Goal: Task Accomplishment & Management: Manage account settings

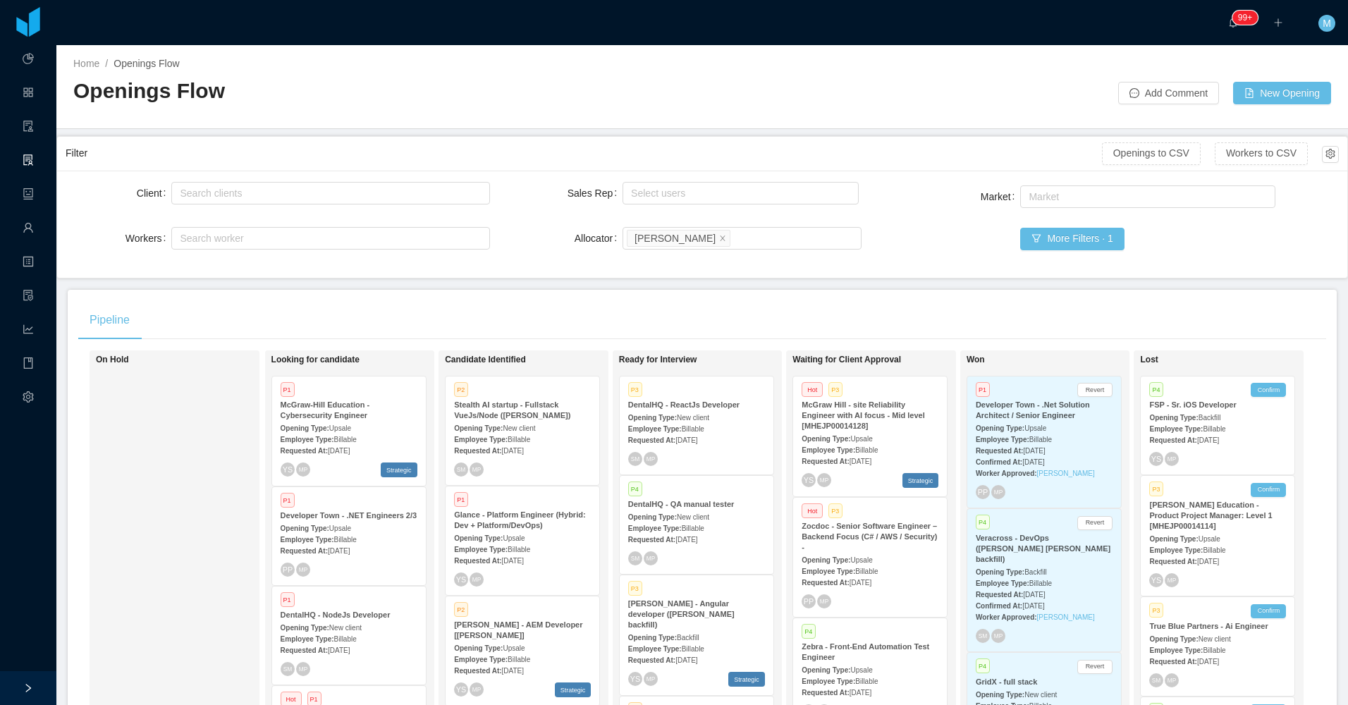
scroll to position [1283, 0]
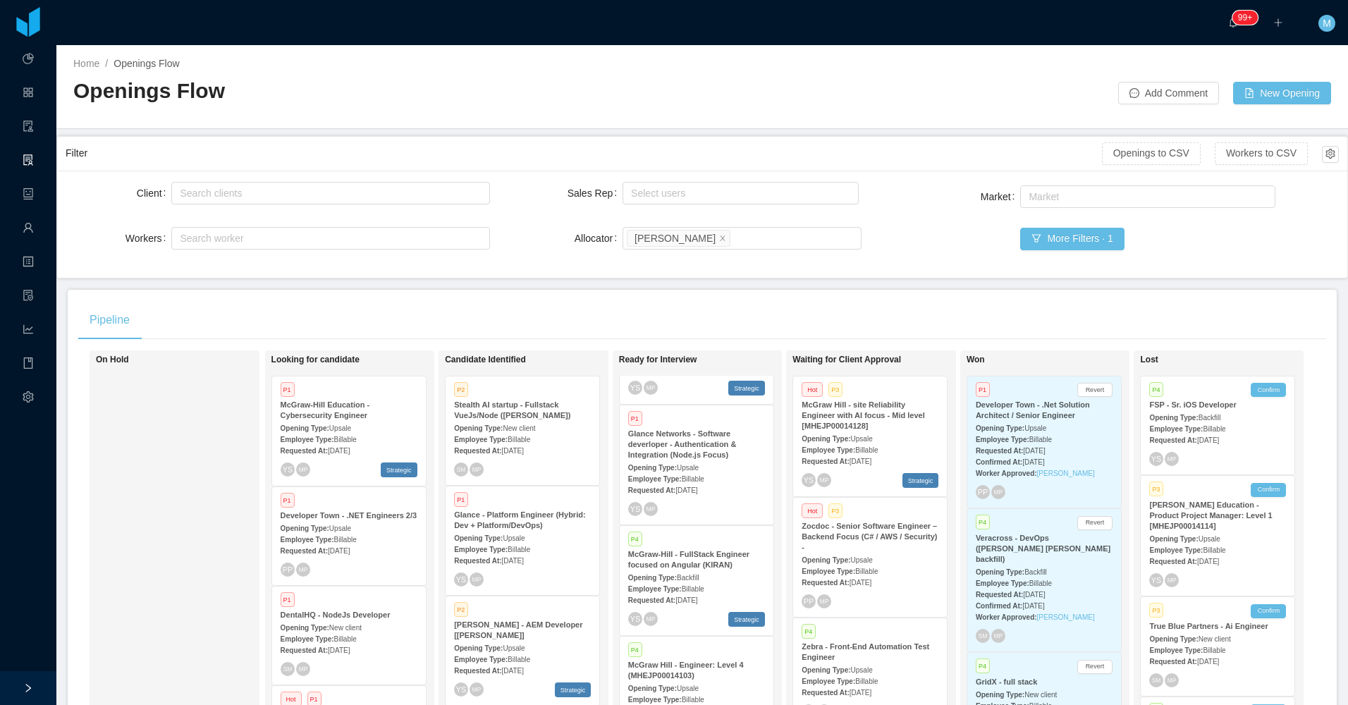
drag, startPoint x: 135, startPoint y: 461, endPoint x: 238, endPoint y: 429, distance: 108.4
click at [144, 462] on div "On Hold" at bounding box center [194, 555] width 197 height 396
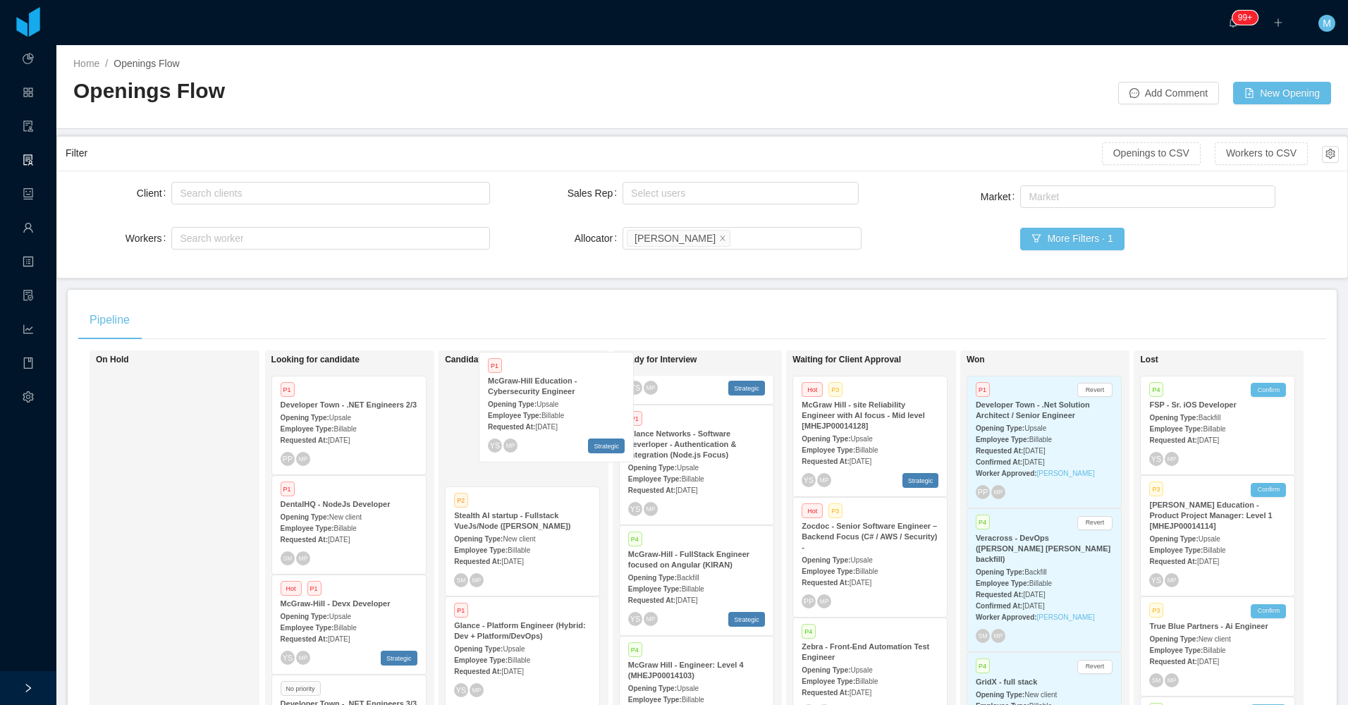
drag, startPoint x: 338, startPoint y: 424, endPoint x: 524, endPoint y: 398, distance: 188.0
click at [524, 398] on div "On Hold Looking for candidate P1 McGraw-Hill Education - Cybersecurity Engineer…" at bounding box center [702, 560] width 1248 height 420
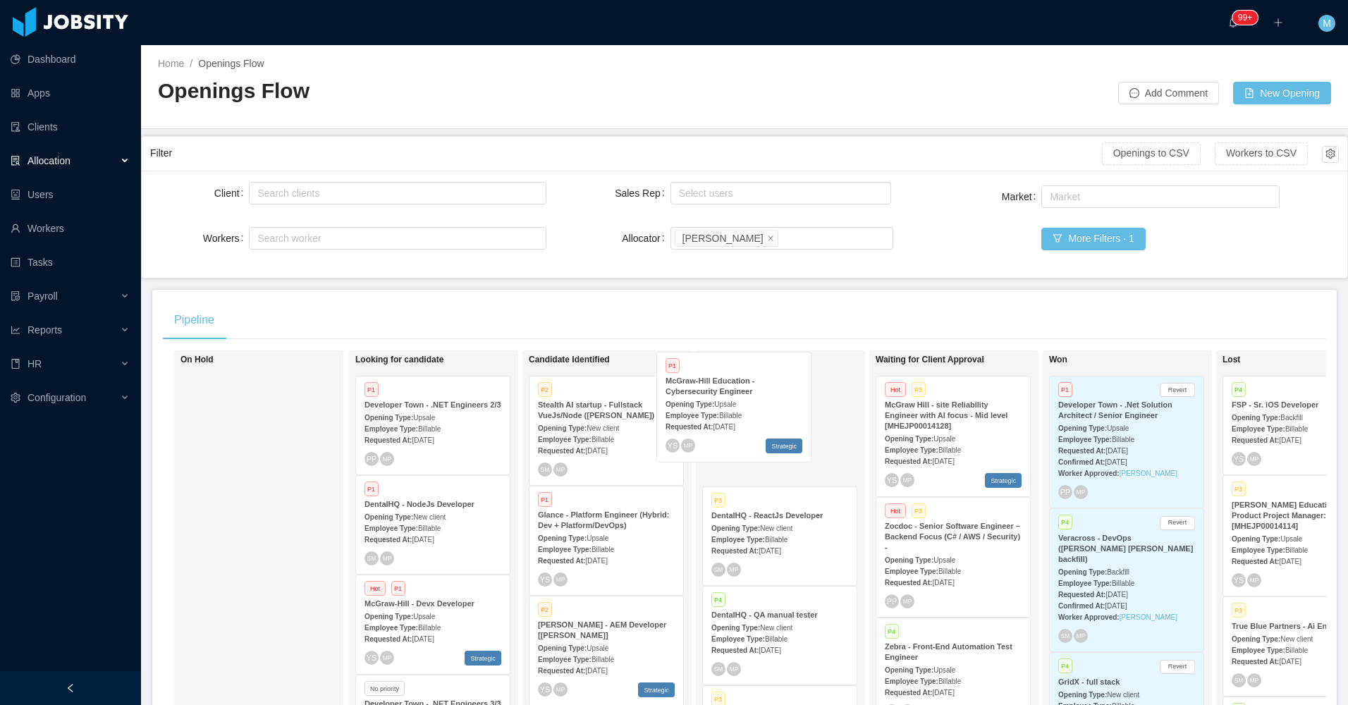
drag, startPoint x: 606, startPoint y: 426, endPoint x: 700, endPoint y: 410, distance: 95.2
click at [700, 410] on div "On Hold Looking for candidate P1 Developer Town - .NET Engineers 2/3 Opening Ty…" at bounding box center [744, 560] width 1163 height 420
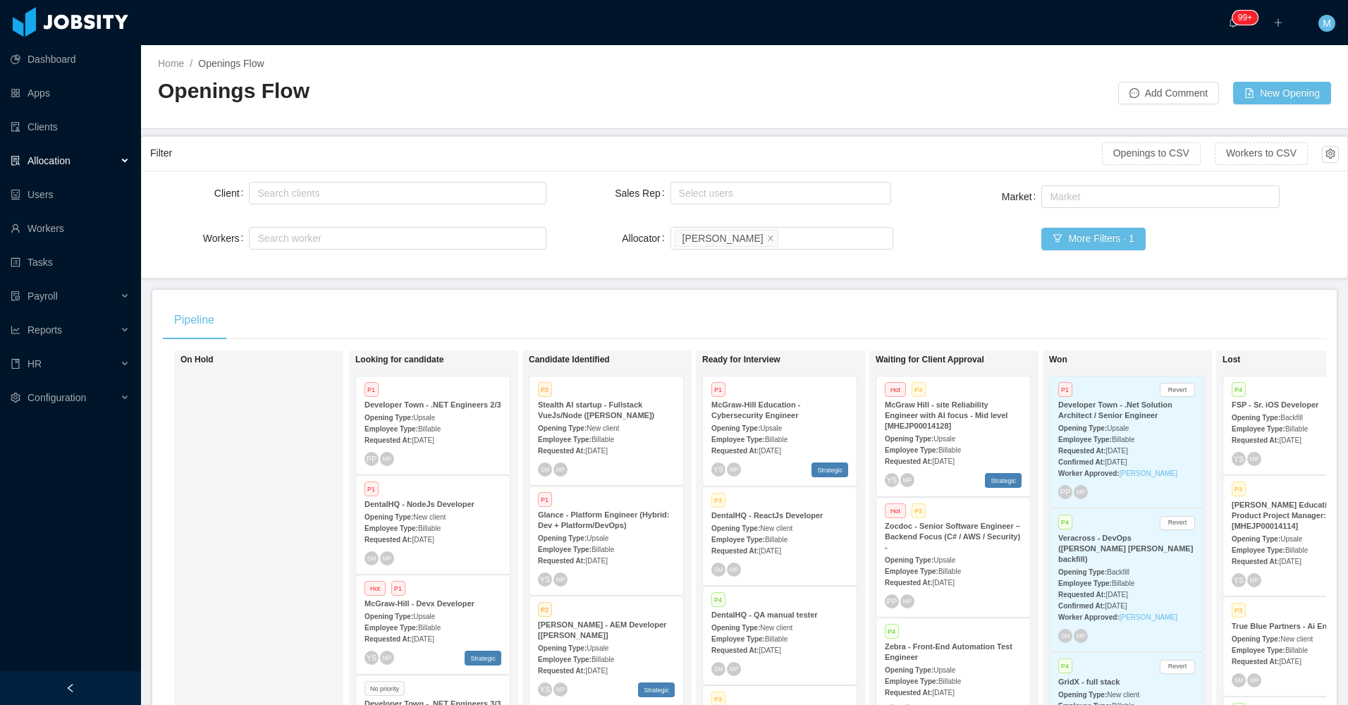
click at [771, 434] on div "Employee Type: Billable" at bounding box center [779, 439] width 137 height 15
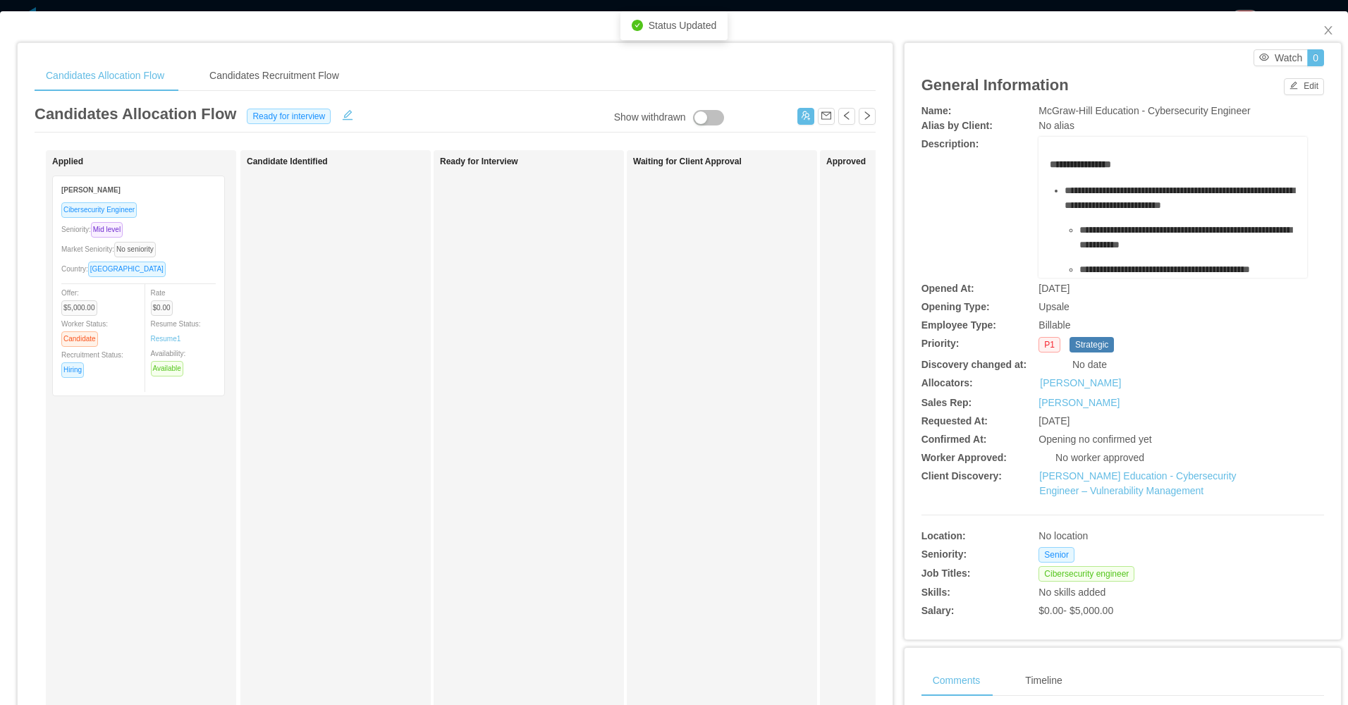
click at [560, 465] on div "Ready for Interview" at bounding box center [538, 503] width 197 height 692
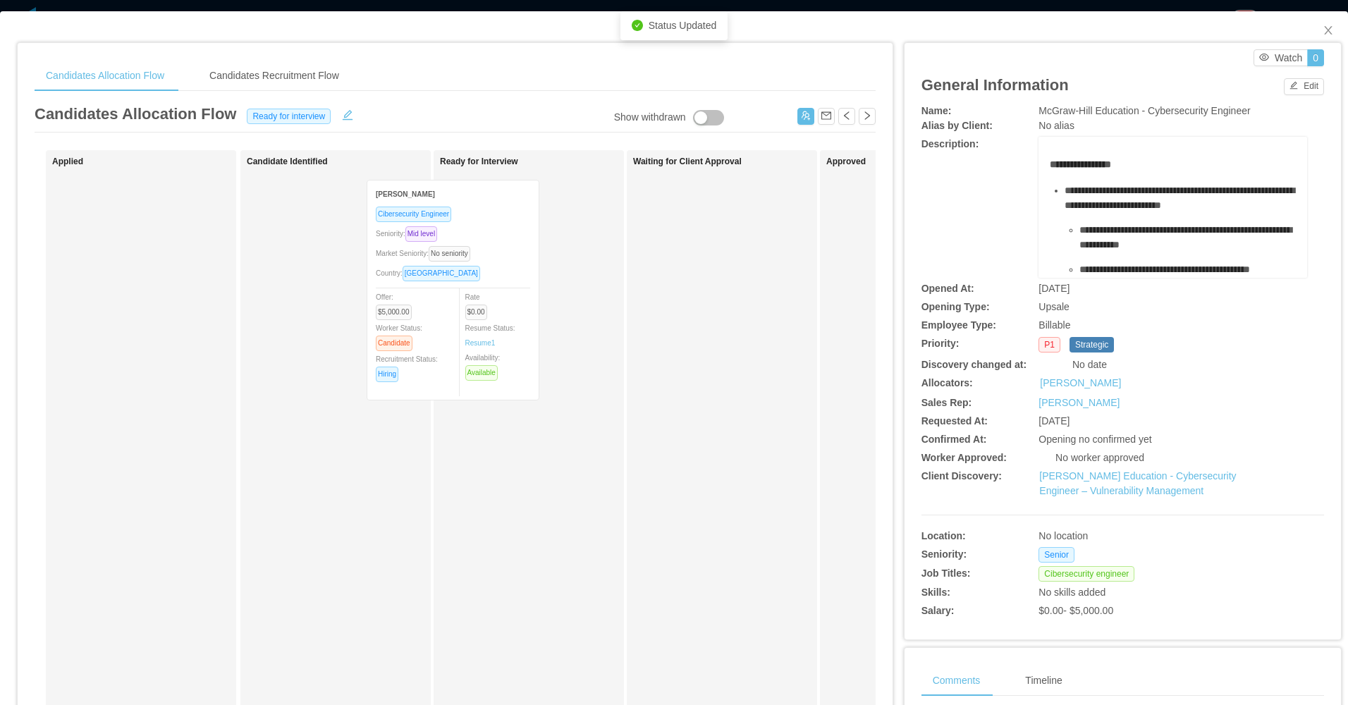
drag, startPoint x: 178, startPoint y: 310, endPoint x: 539, endPoint y: 310, distance: 360.3
click at [539, 310] on div "Applied Francisco Capozzolo Cibersecurity Engineer Seniority: Mid level Market …" at bounding box center [455, 508] width 841 height 716
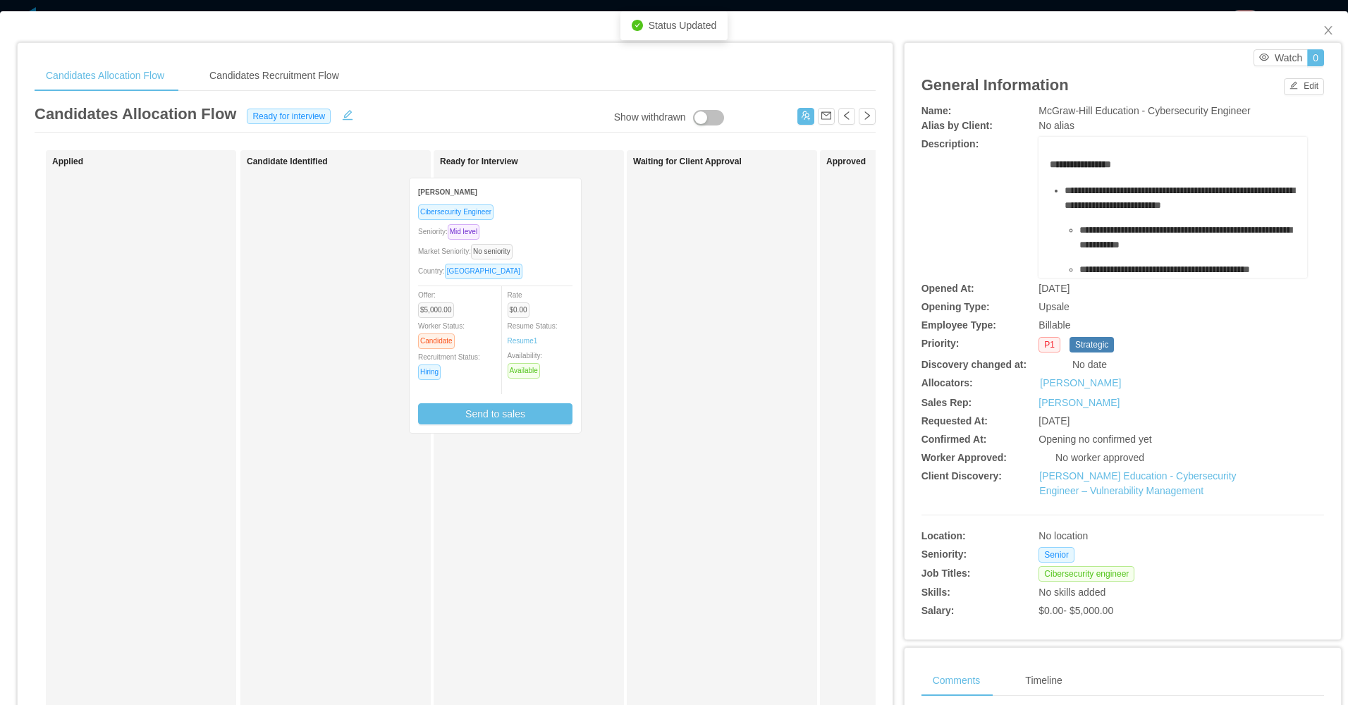
click at [338, 303] on div "Applied Candidate Identified Ready for Interview Francisco Capozzolo Cibersecur…" at bounding box center [455, 508] width 841 height 716
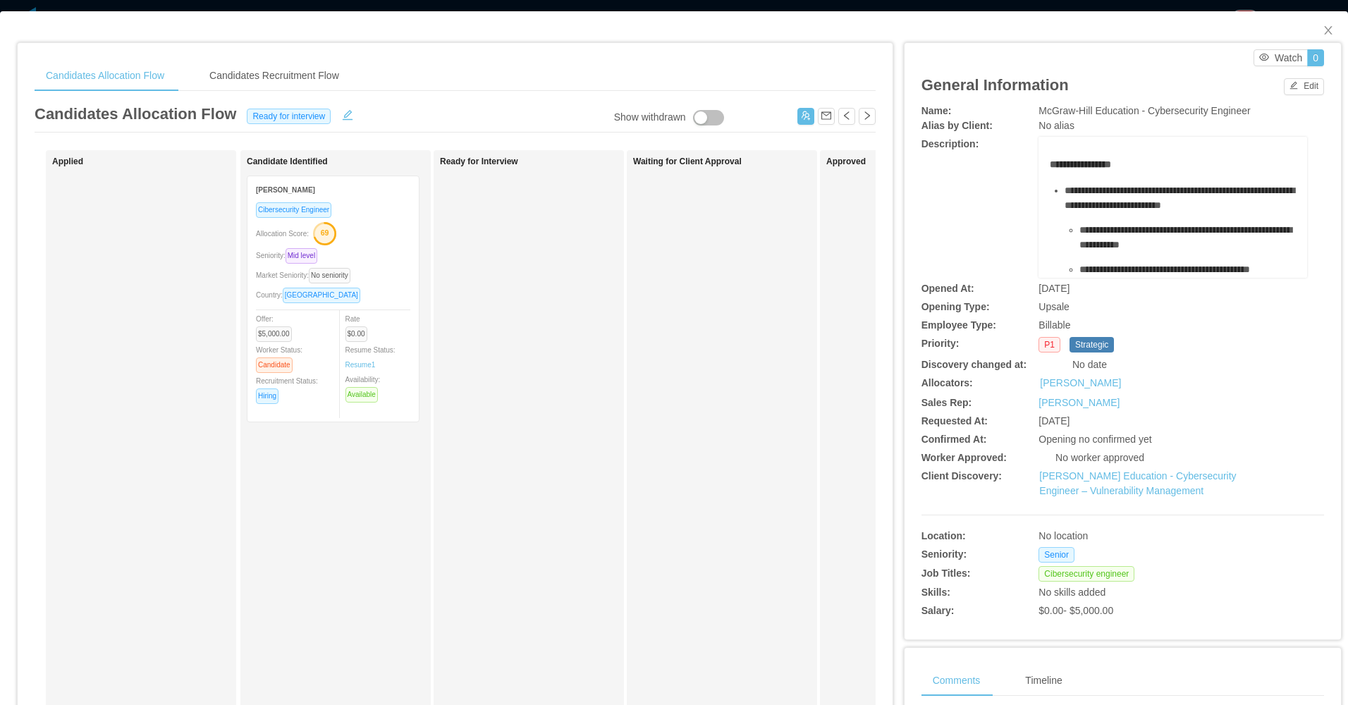
click at [518, 262] on div "Ready for Interview" at bounding box center [538, 503] width 197 height 692
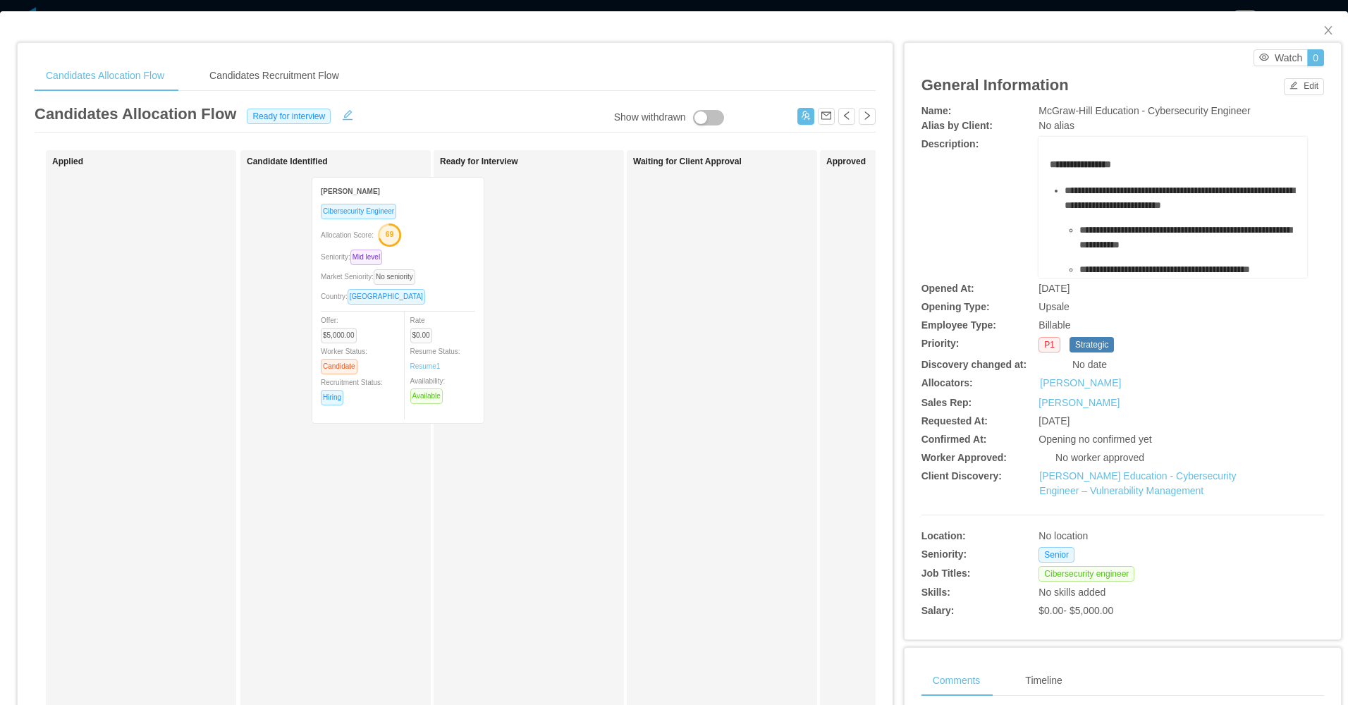
drag, startPoint x: 392, startPoint y: 289, endPoint x: 477, endPoint y: 293, distance: 84.7
click at [477, 293] on div "Applied Candidate Identified Francisco Capozzolo Cibersecurity Engineer Allocat…" at bounding box center [455, 508] width 841 height 716
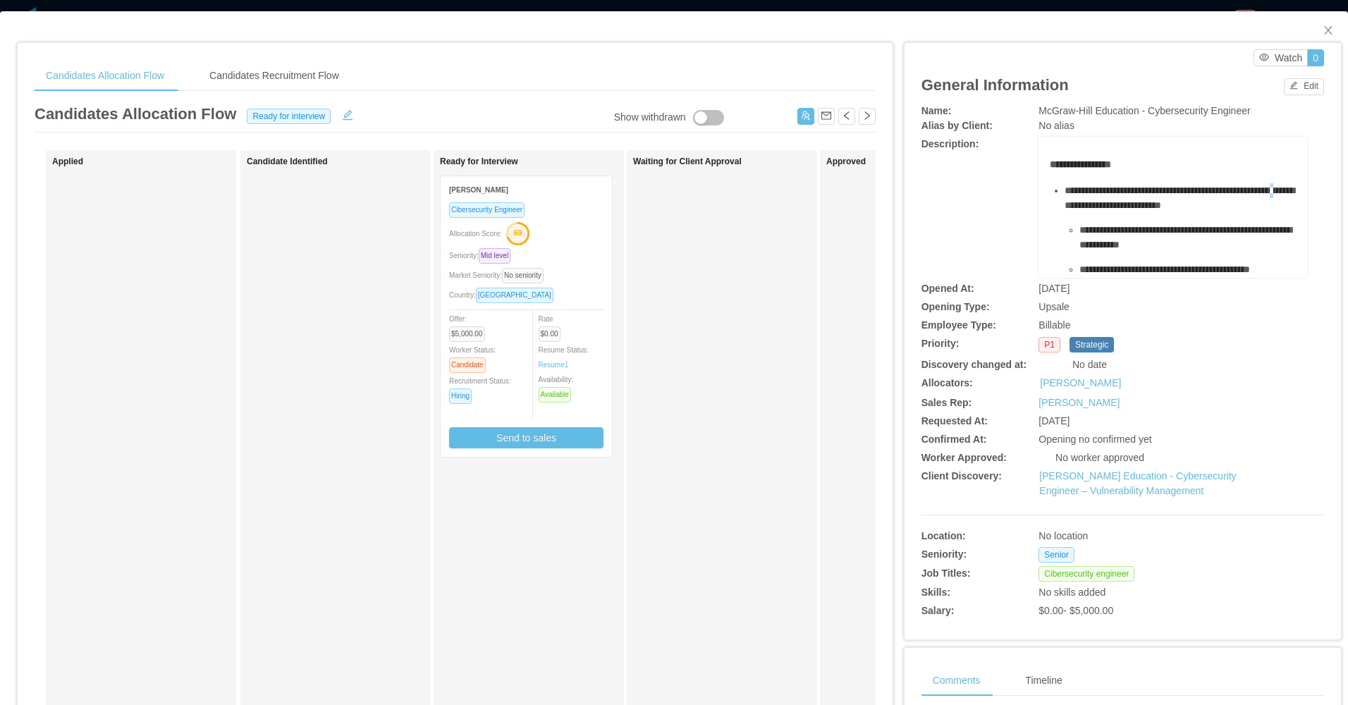
click at [1099, 210] on span "**********" at bounding box center [1180, 197] width 230 height 25
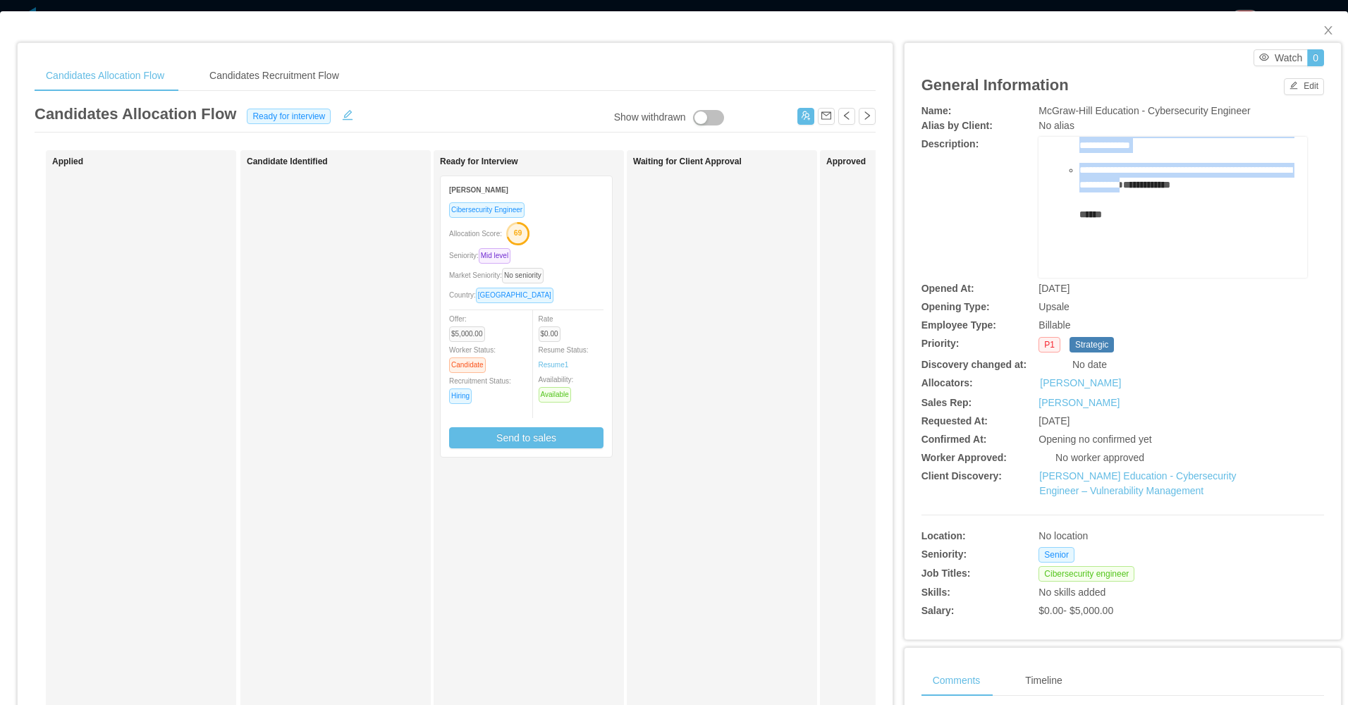
drag, startPoint x: 1099, startPoint y: 211, endPoint x: 1230, endPoint y: 171, distance: 137.0
click at [1230, 171] on ul "**********" at bounding box center [1173, 136] width 247 height 232
copy ul "**********"
drag, startPoint x: 1071, startPoint y: 124, endPoint x: 1075, endPoint y: 118, distance: 7.6
click at [1072, 124] on div "No alias" at bounding box center [1173, 125] width 269 height 15
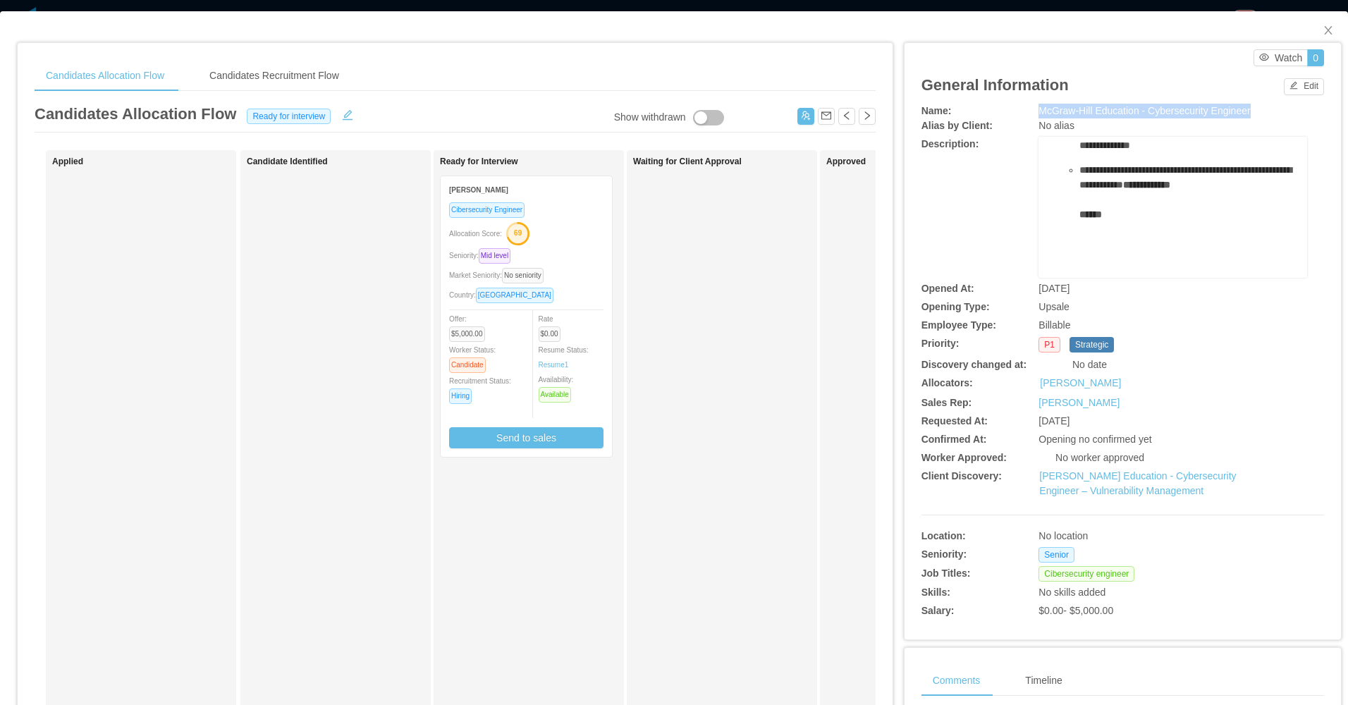
drag, startPoint x: 1027, startPoint y: 114, endPoint x: 1254, endPoint y: 105, distance: 227.9
click at [1254, 105] on div "Name: McGraw-Hill Education - Cybersecurity Engineer" at bounding box center [1123, 111] width 403 height 15
copy div "McGraw-Hill Education - Cybersecurity Engineer"
click at [555, 293] on div "Country: Argentina" at bounding box center [526, 295] width 154 height 16
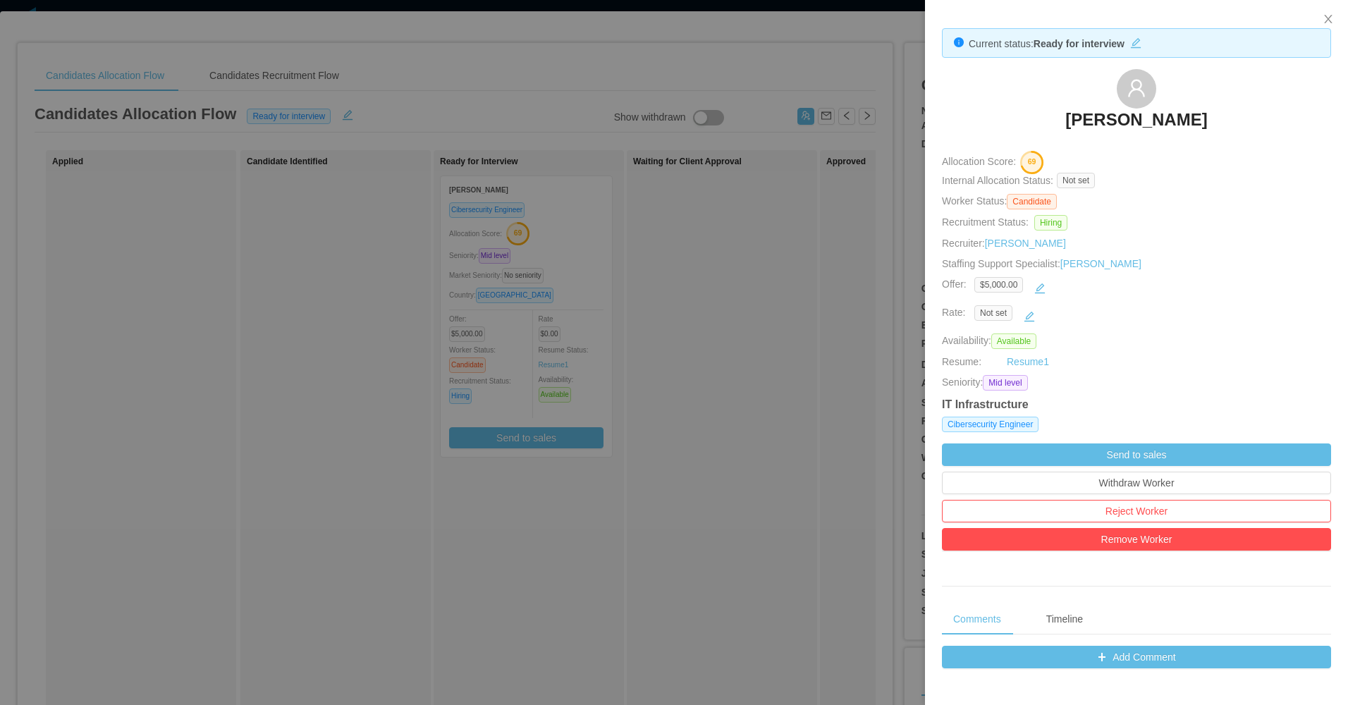
drag, startPoint x: 1040, startPoint y: 113, endPoint x: 1276, endPoint y: 113, distance: 236.2
click at [1276, 113] on div "[PERSON_NAME]" at bounding box center [1136, 104] width 389 height 71
copy h3 "[PERSON_NAME]"
click at [760, 477] on div at bounding box center [674, 352] width 1348 height 705
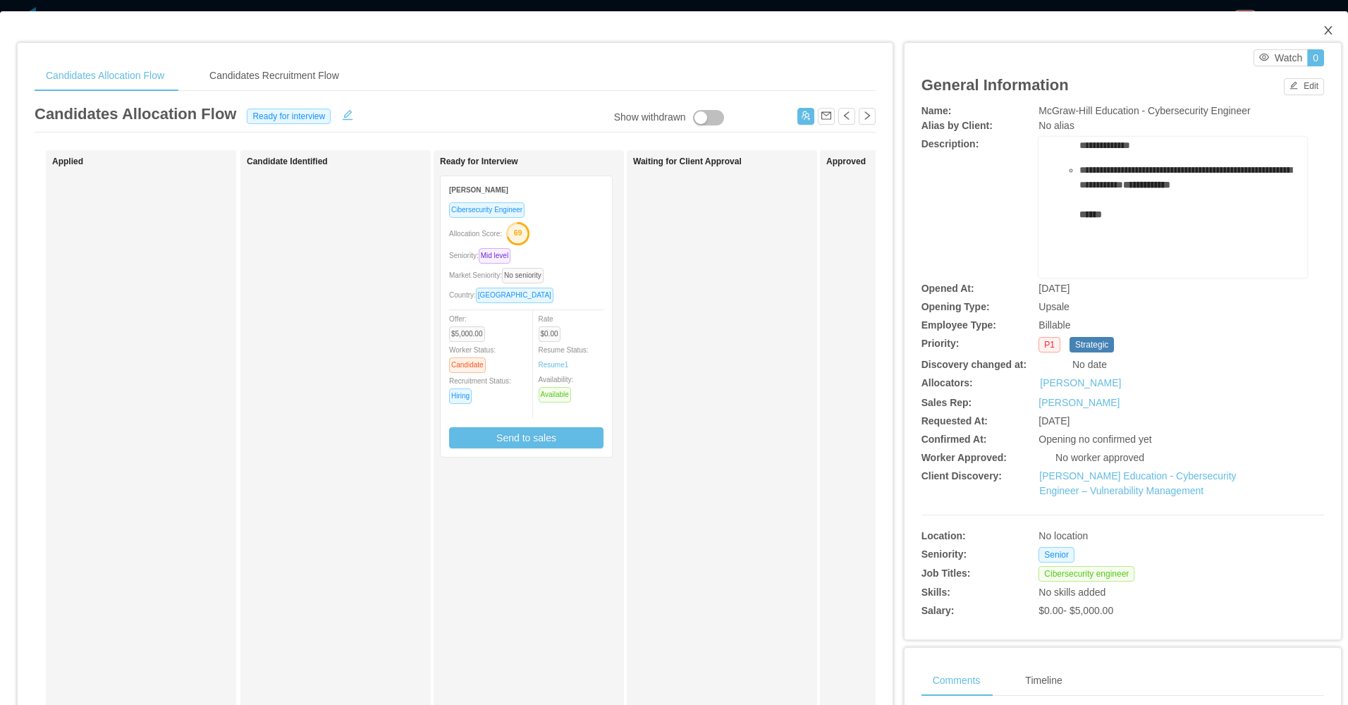
click at [1325, 31] on span "Close" at bounding box center [1328, 30] width 39 height 39
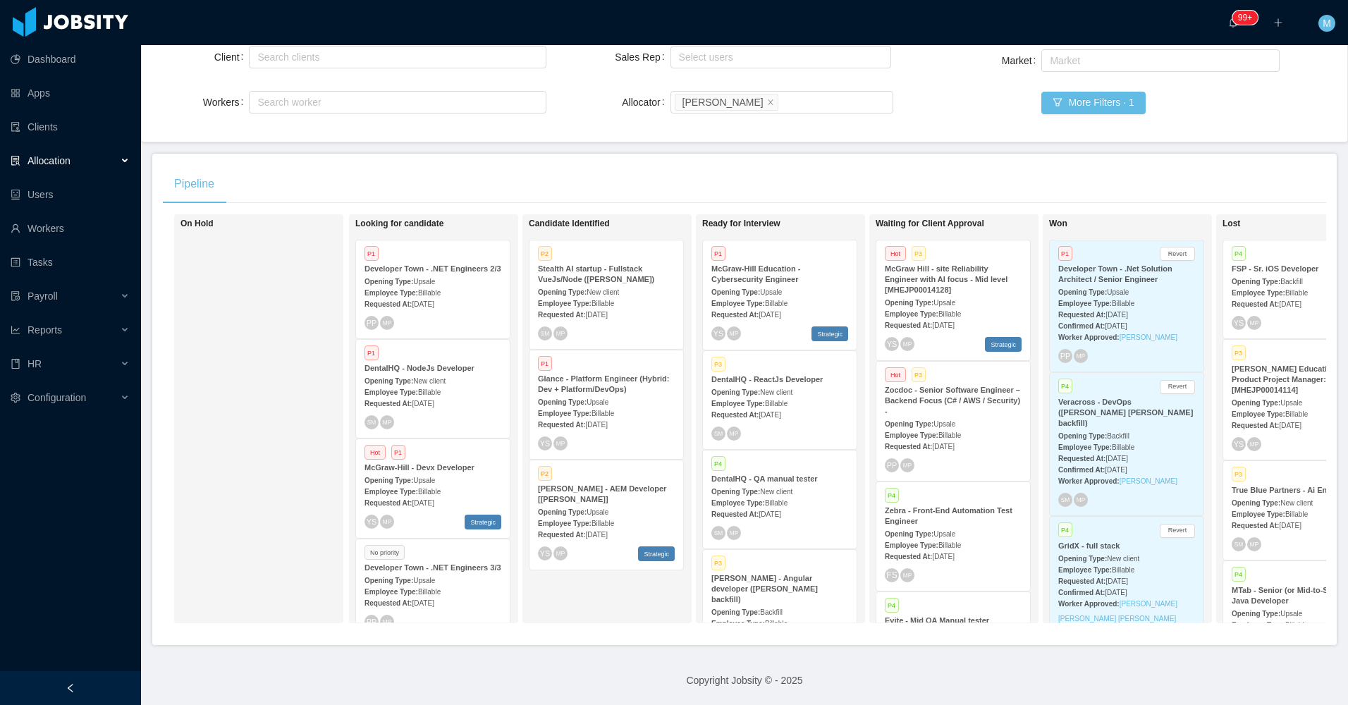
scroll to position [141, 0]
click at [936, 627] on div "On Hold Looking for candidate P1 Developer Town - .NET Engineers 2/3 Opening Ty…" at bounding box center [744, 424] width 1163 height 420
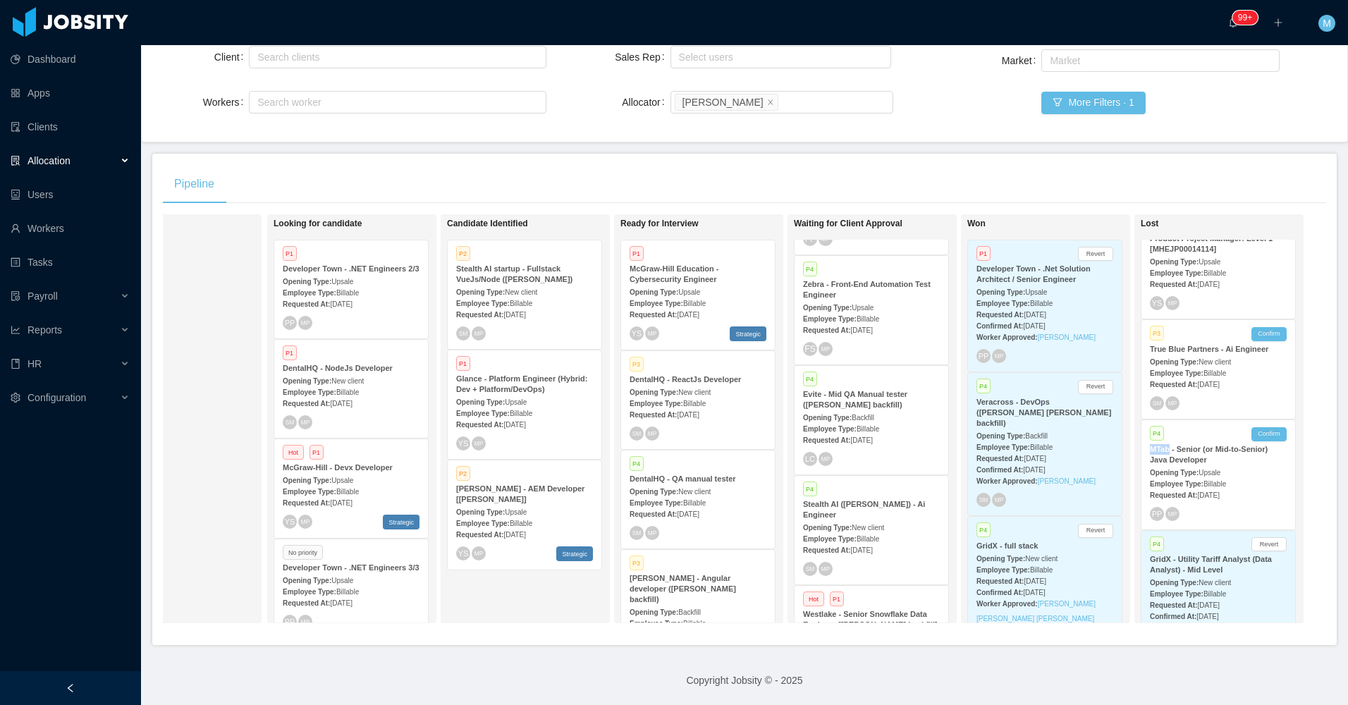
click at [680, 288] on span "Upsale" at bounding box center [689, 292] width 22 height 8
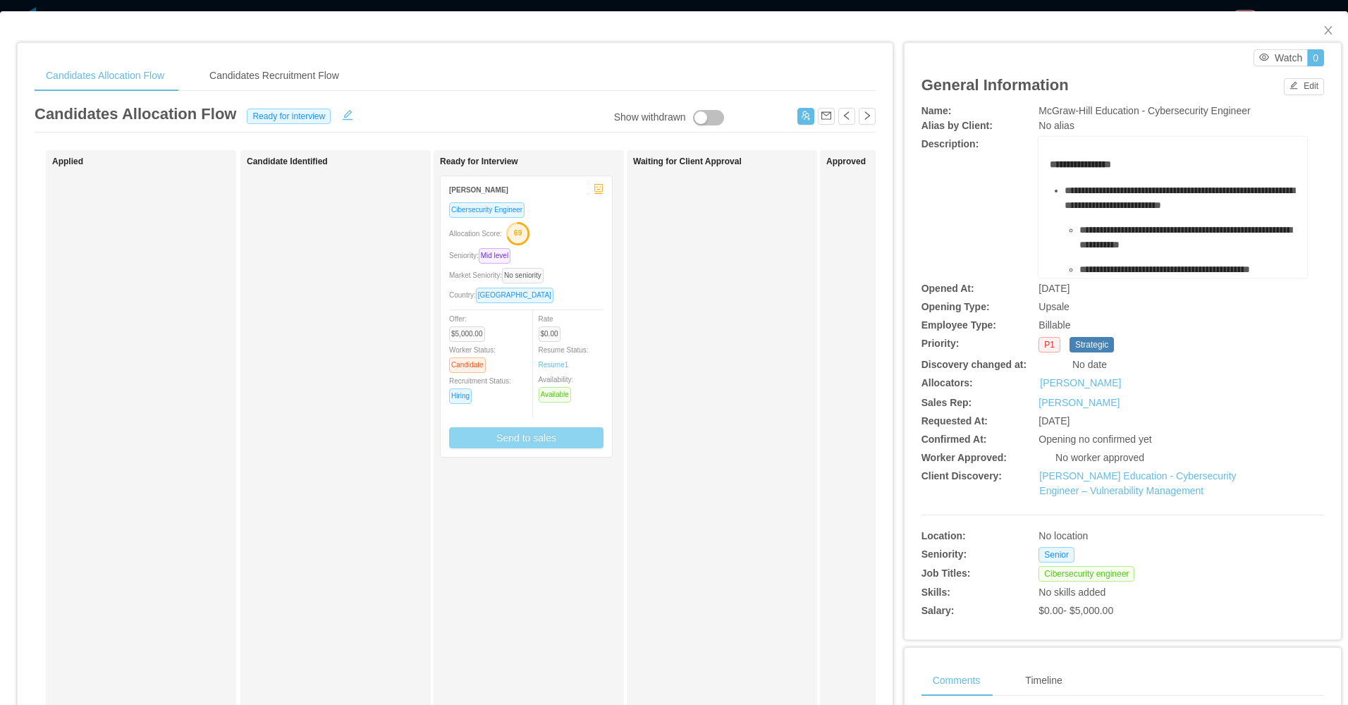
click at [538, 444] on button "Send to sales" at bounding box center [526, 437] width 154 height 21
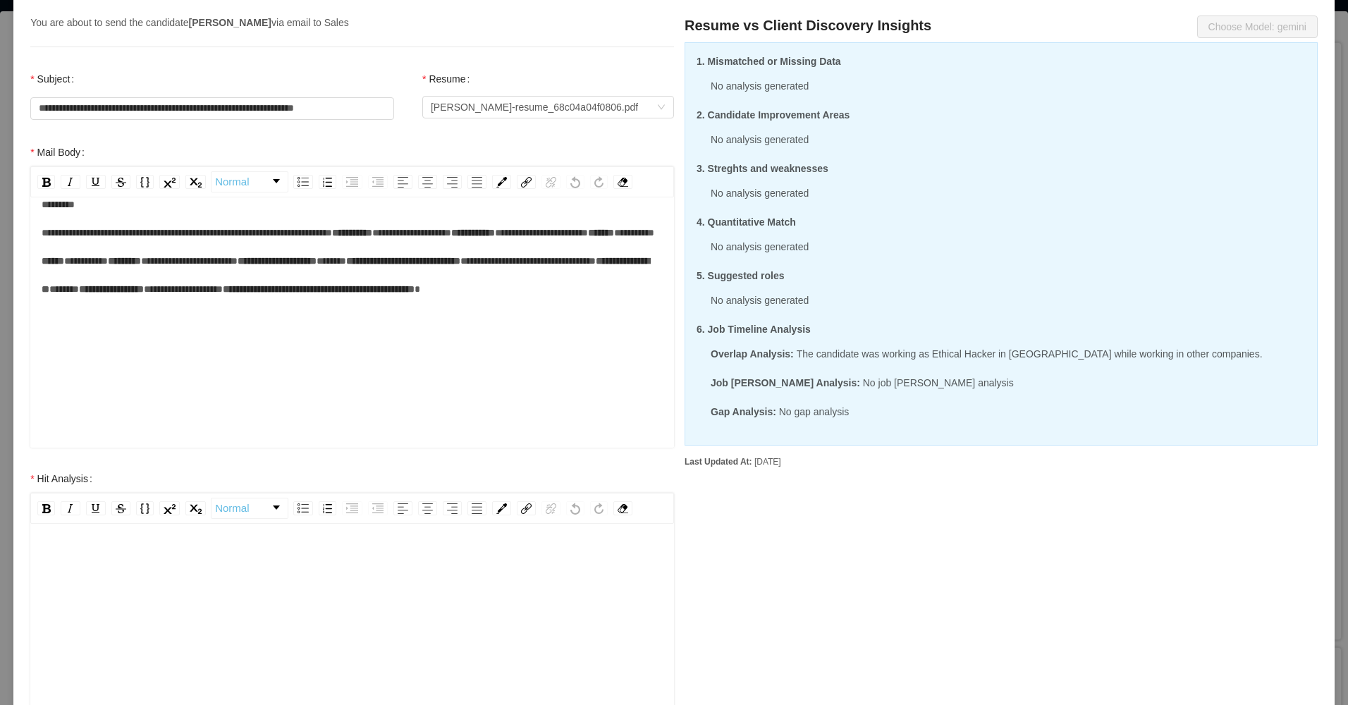
scroll to position [353, 0]
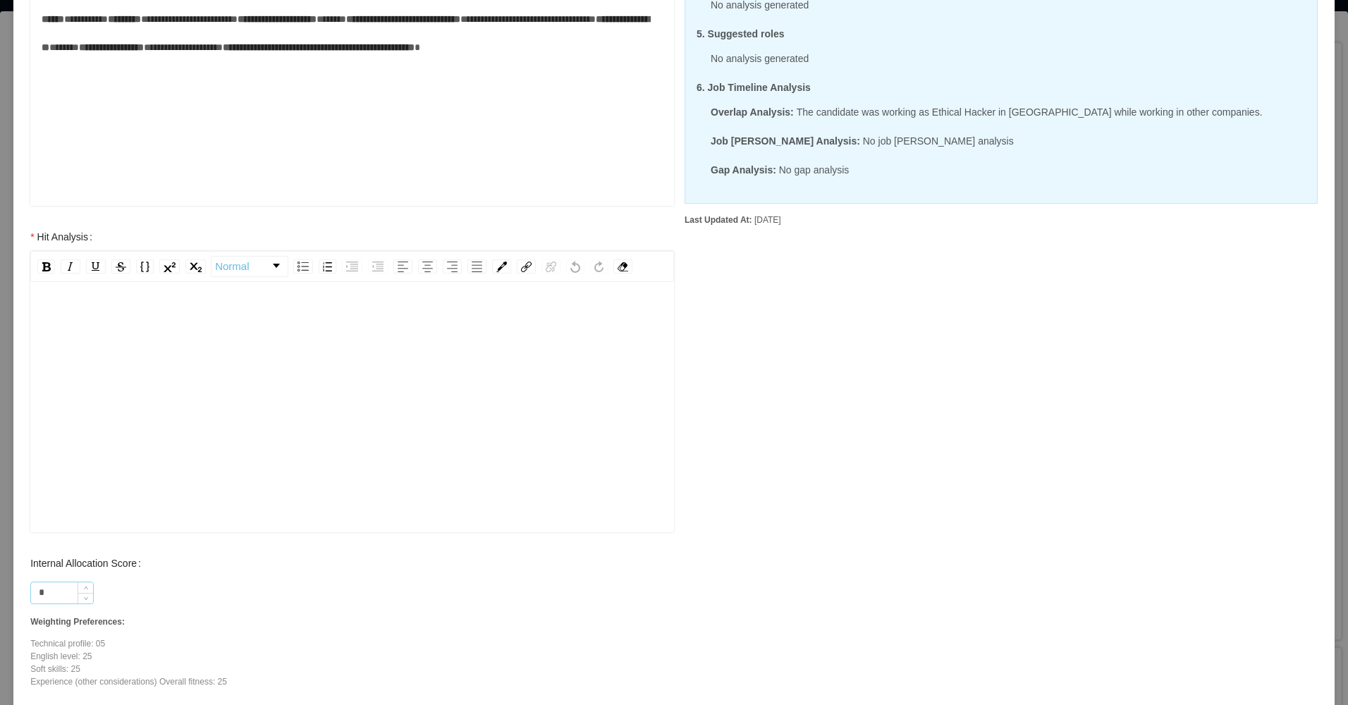
click at [51, 593] on input "*" at bounding box center [62, 592] width 62 height 21
type input "**"
click at [139, 360] on div "rdw-editor" at bounding box center [353, 429] width 622 height 247
paste div "rdw-editor"
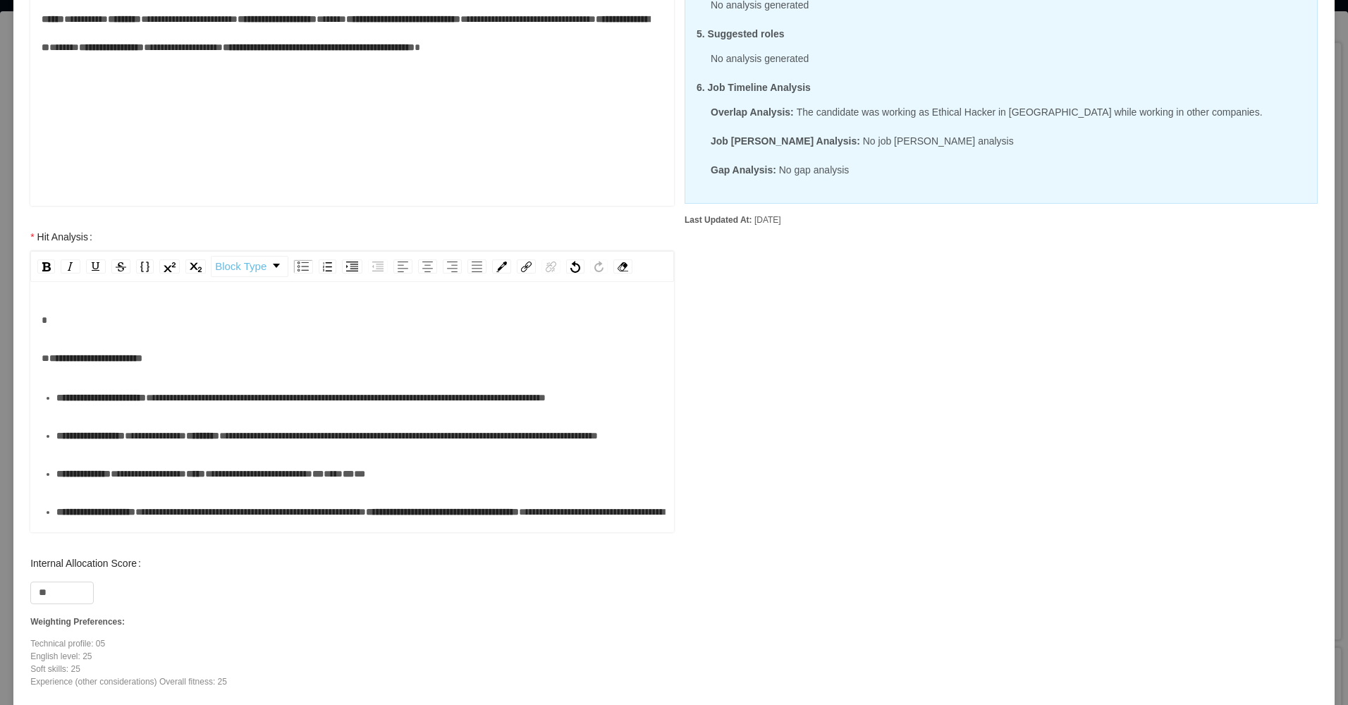
click at [109, 275] on div "rdw-inline-control" at bounding box center [122, 266] width 174 height 21
click at [82, 325] on div "rdw-editor" at bounding box center [353, 320] width 622 height 28
click at [166, 412] on div "**********" at bounding box center [359, 398] width 607 height 28
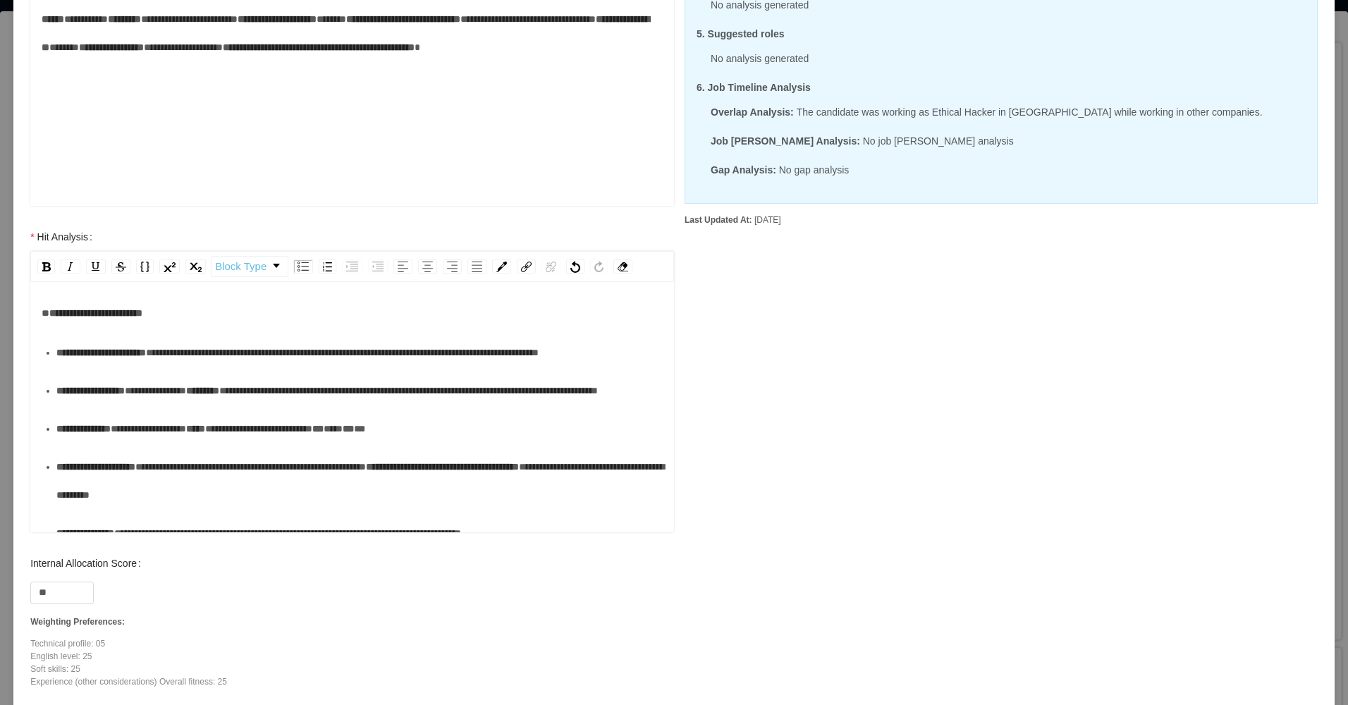
scroll to position [71, 0]
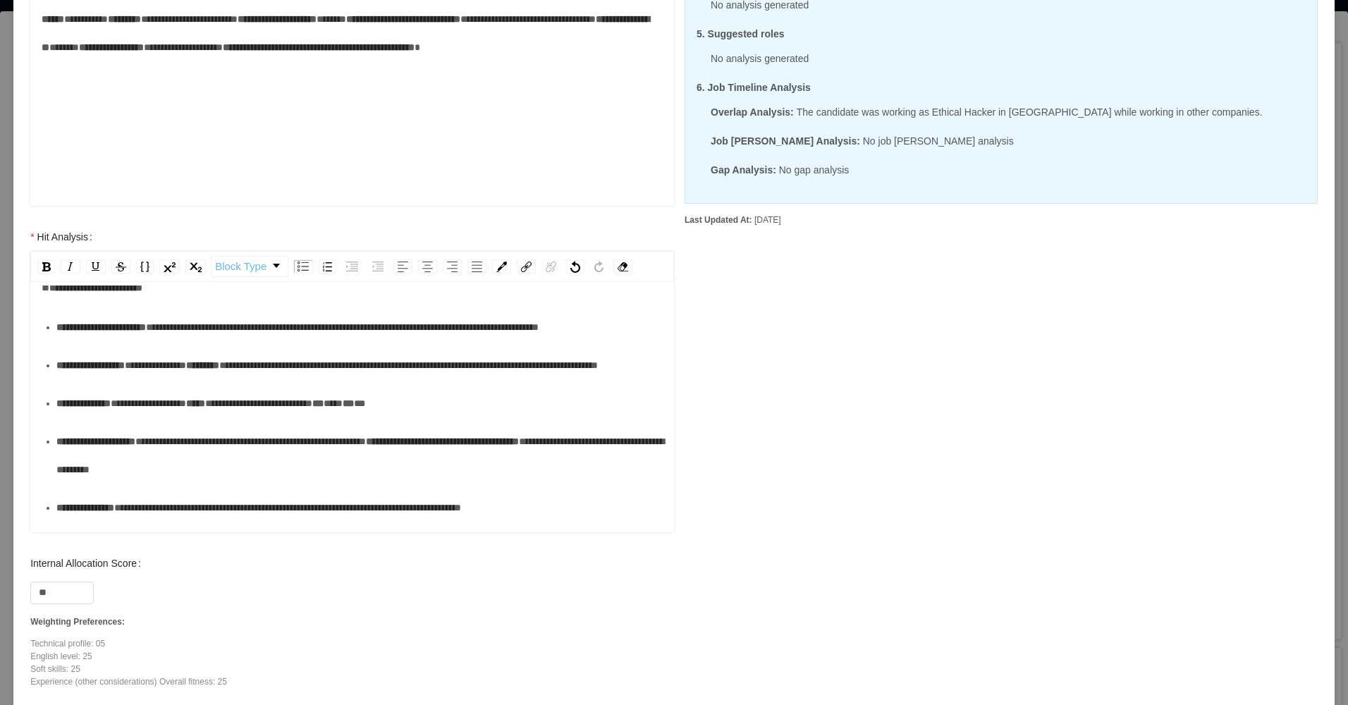
click at [157, 379] on div "**********" at bounding box center [359, 365] width 607 height 28
click at [149, 379] on div "**********" at bounding box center [359, 365] width 607 height 28
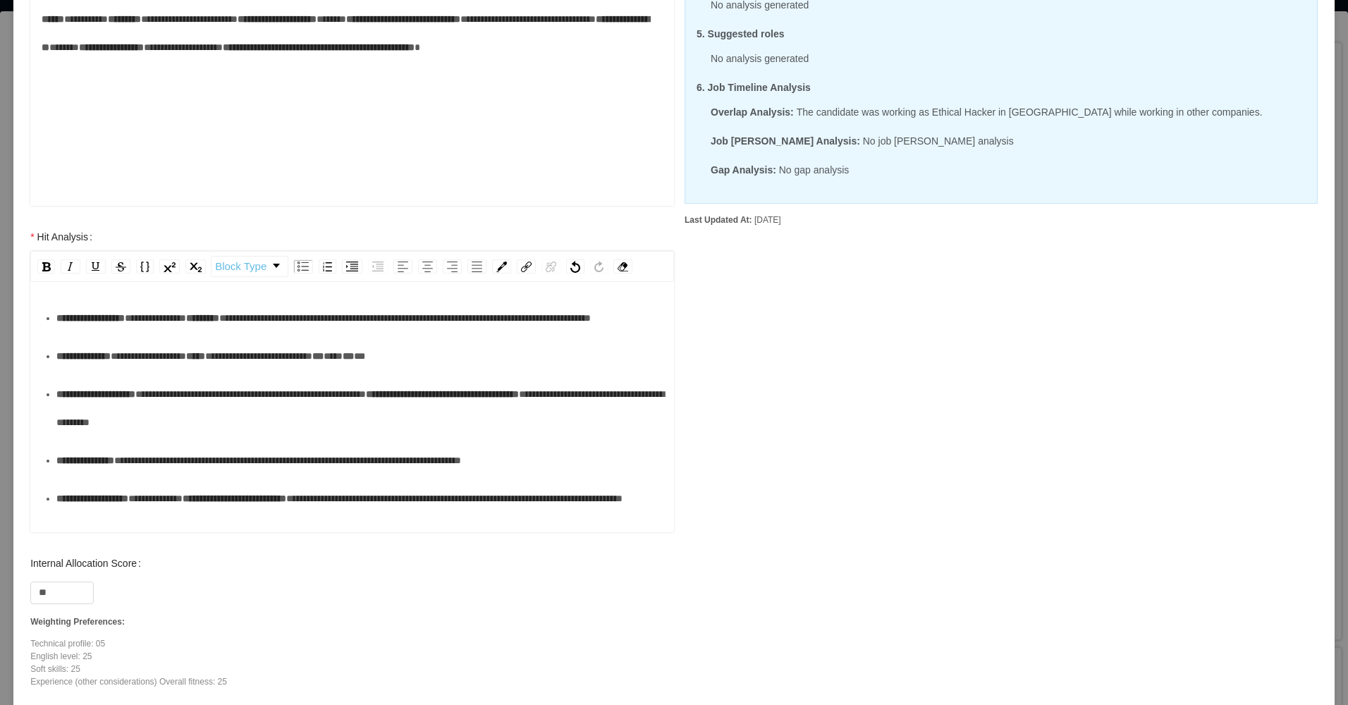
scroll to position [141, 0]
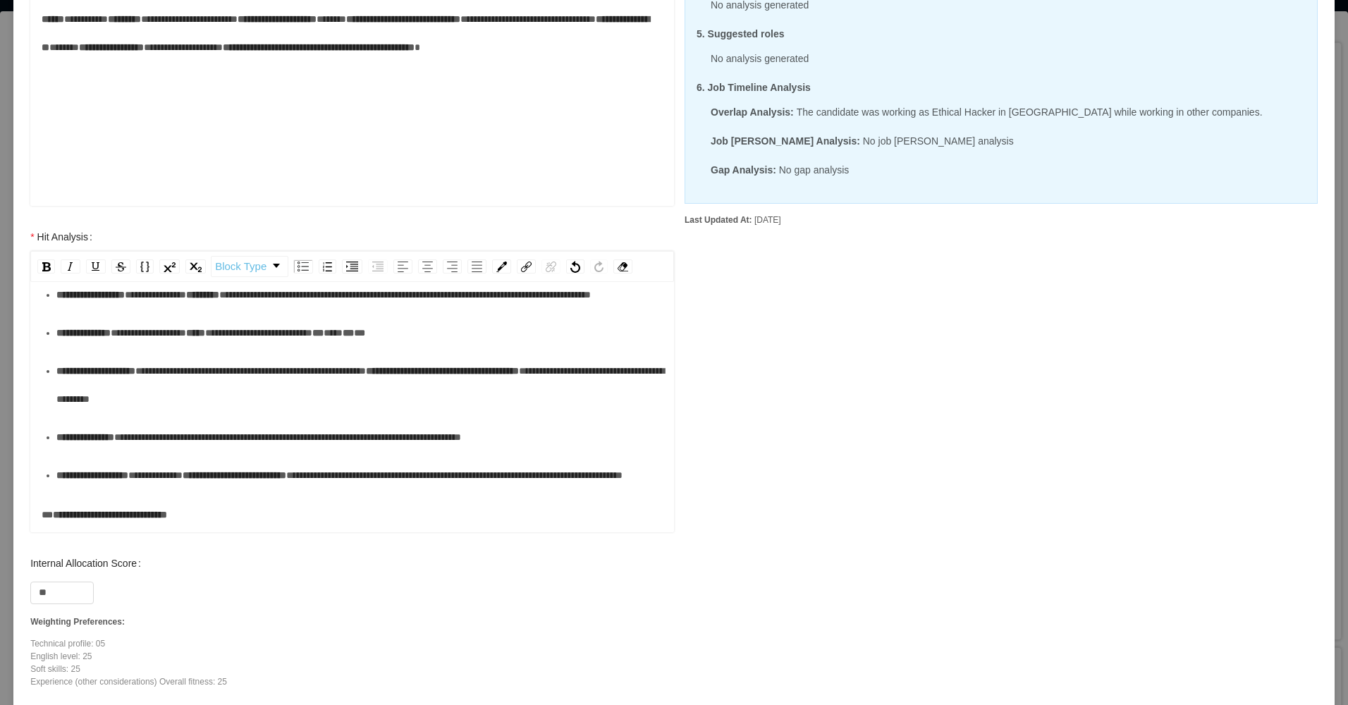
click at [213, 347] on div "**********" at bounding box center [359, 333] width 607 height 28
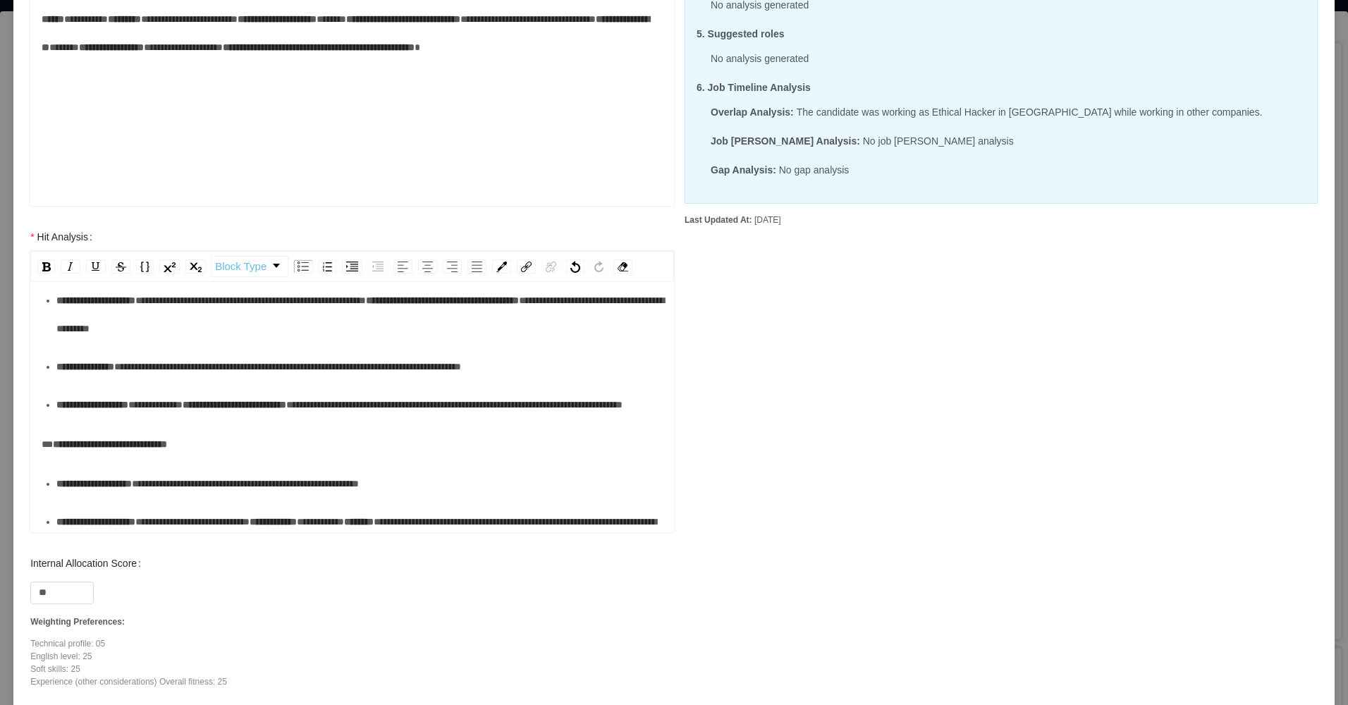
click at [201, 334] on span "**********" at bounding box center [360, 314] width 608 height 38
click at [164, 343] on div "**********" at bounding box center [359, 314] width 607 height 56
click at [166, 381] on div "**********" at bounding box center [359, 367] width 607 height 28
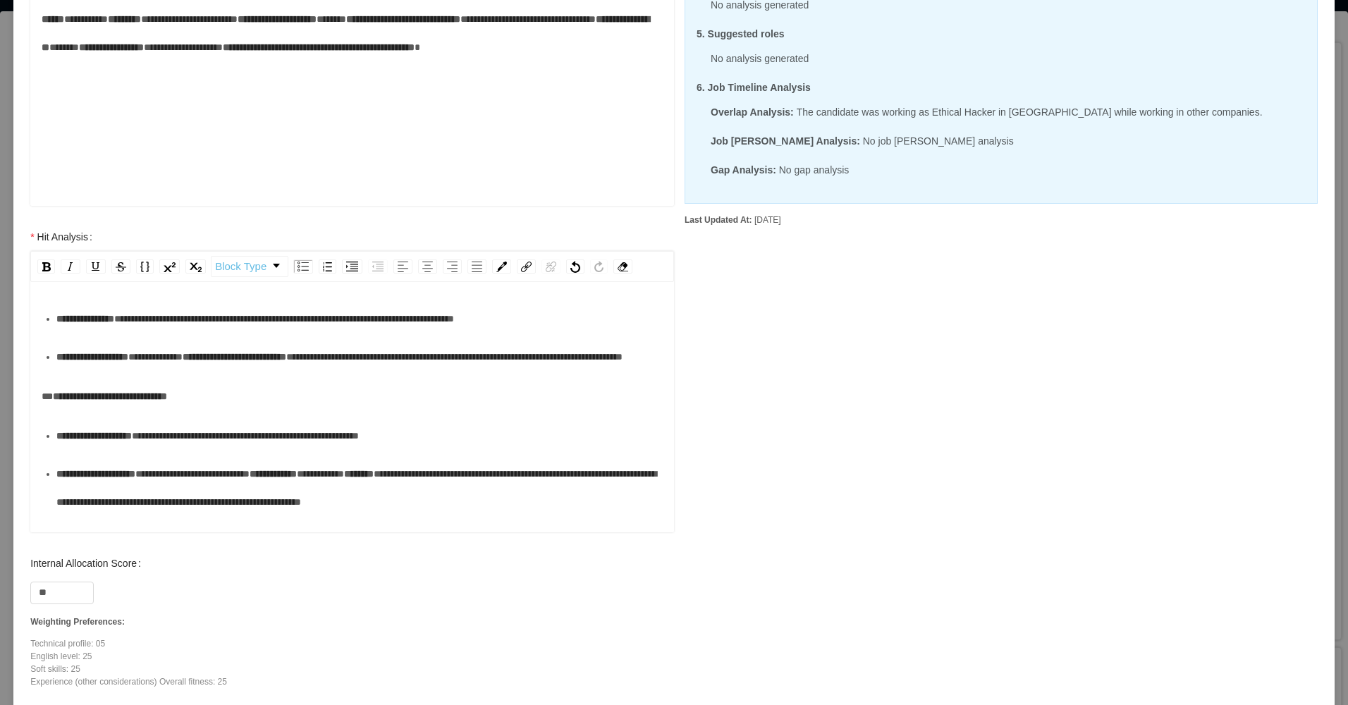
scroll to position [282, 0]
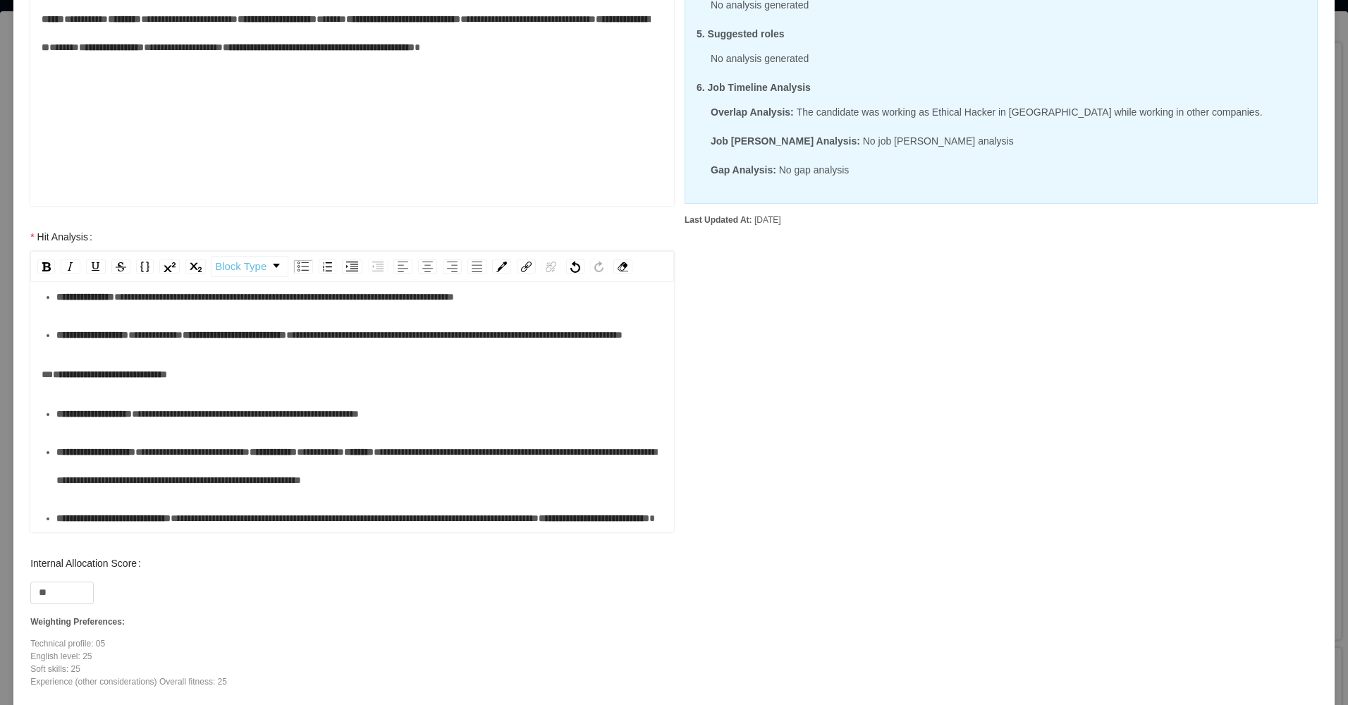
click at [99, 349] on div "**********" at bounding box center [359, 335] width 607 height 28
drag, startPoint x: 580, startPoint y: 357, endPoint x: 428, endPoint y: 355, distance: 151.6
click at [428, 311] on div "**********" at bounding box center [359, 297] width 607 height 28
click at [154, 475] on ul "**********" at bounding box center [353, 466] width 622 height 133
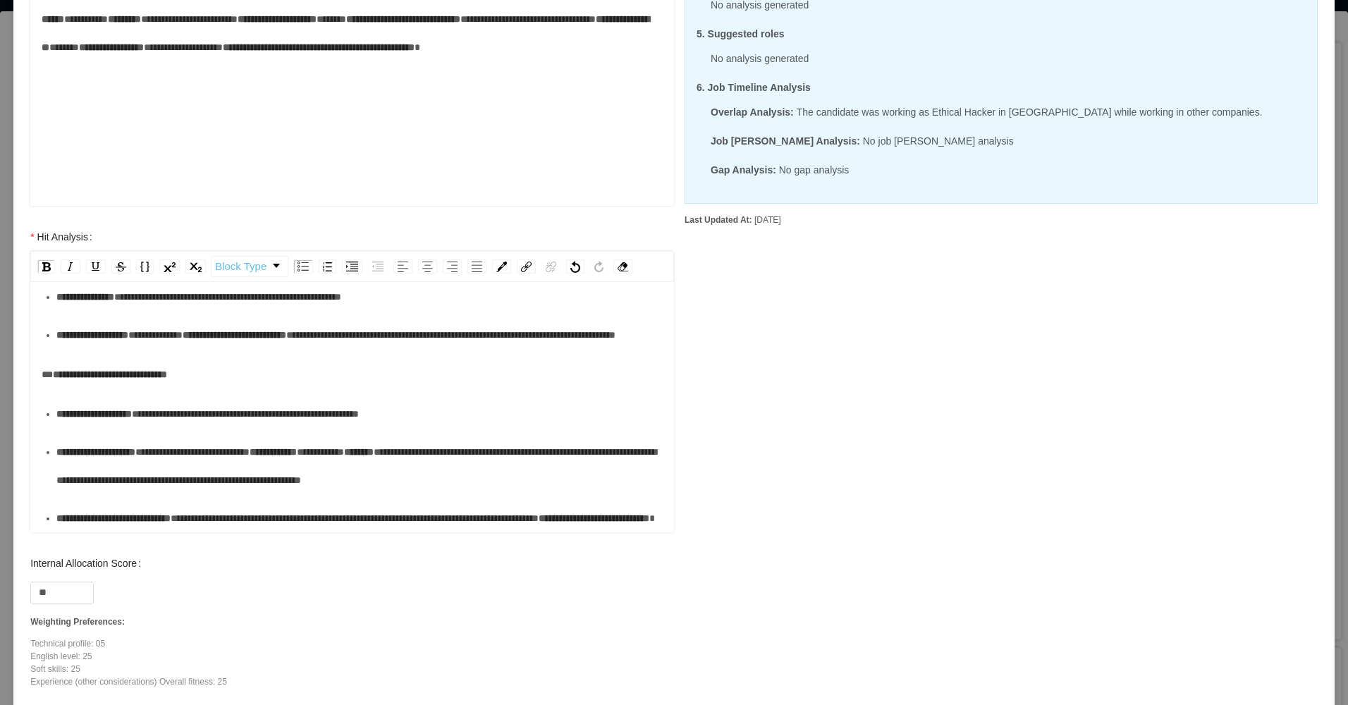
click at [159, 428] on div "**********" at bounding box center [359, 414] width 607 height 28
click at [160, 457] on div "**********" at bounding box center [359, 466] width 607 height 56
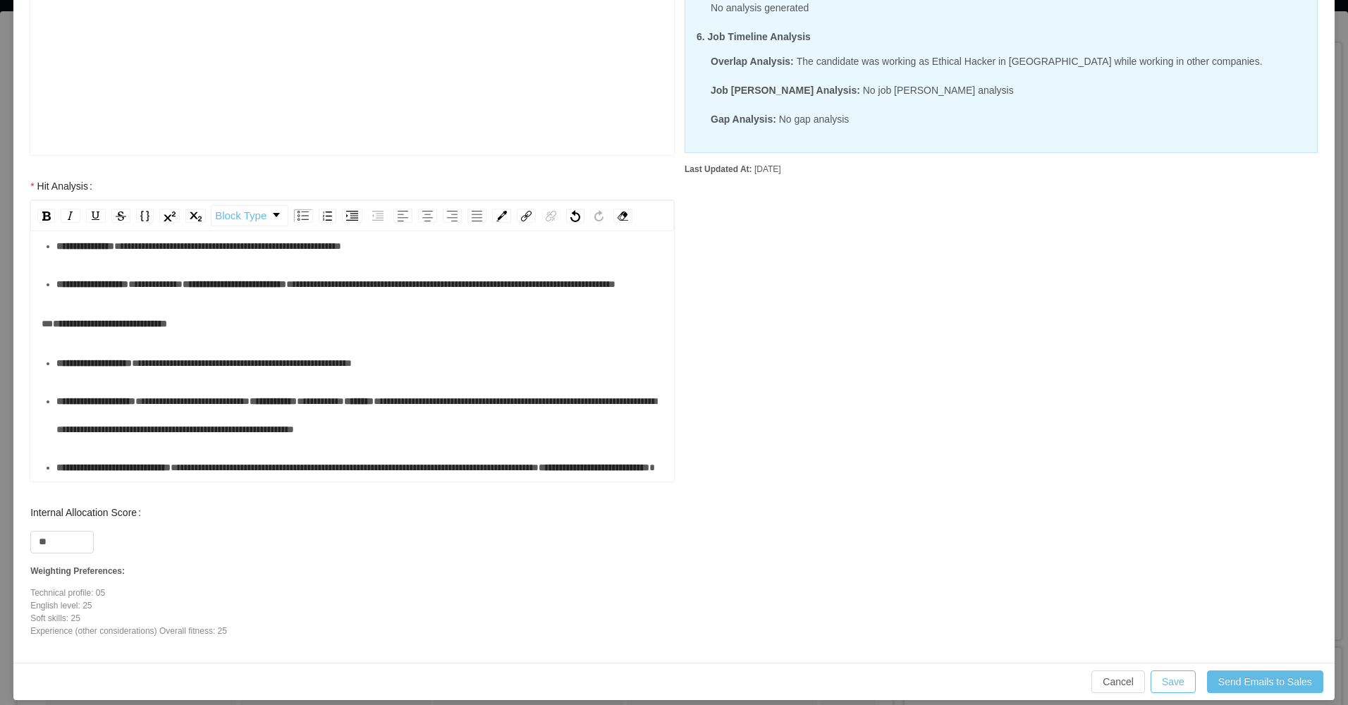
scroll to position [415, 0]
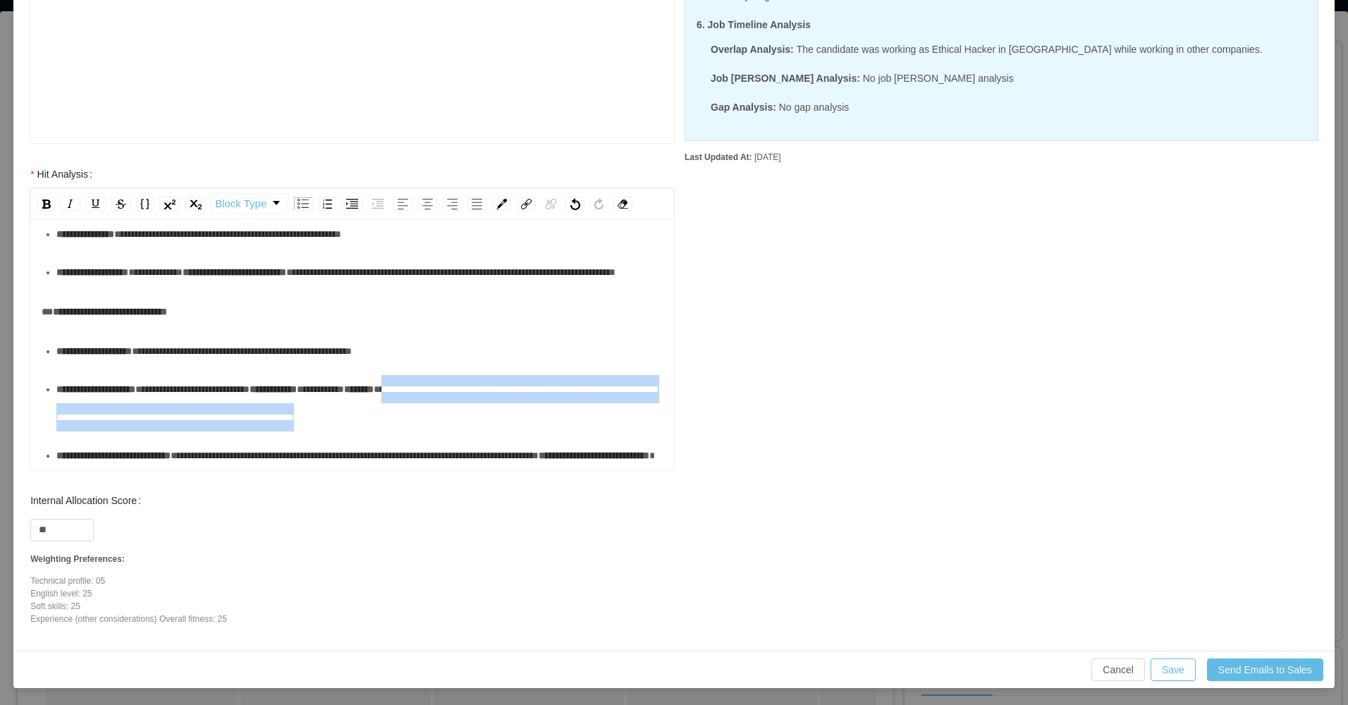
drag, startPoint x: 532, startPoint y: 389, endPoint x: 463, endPoint y: 365, distance: 73.1
click at [463, 375] on div "**********" at bounding box center [359, 403] width 607 height 56
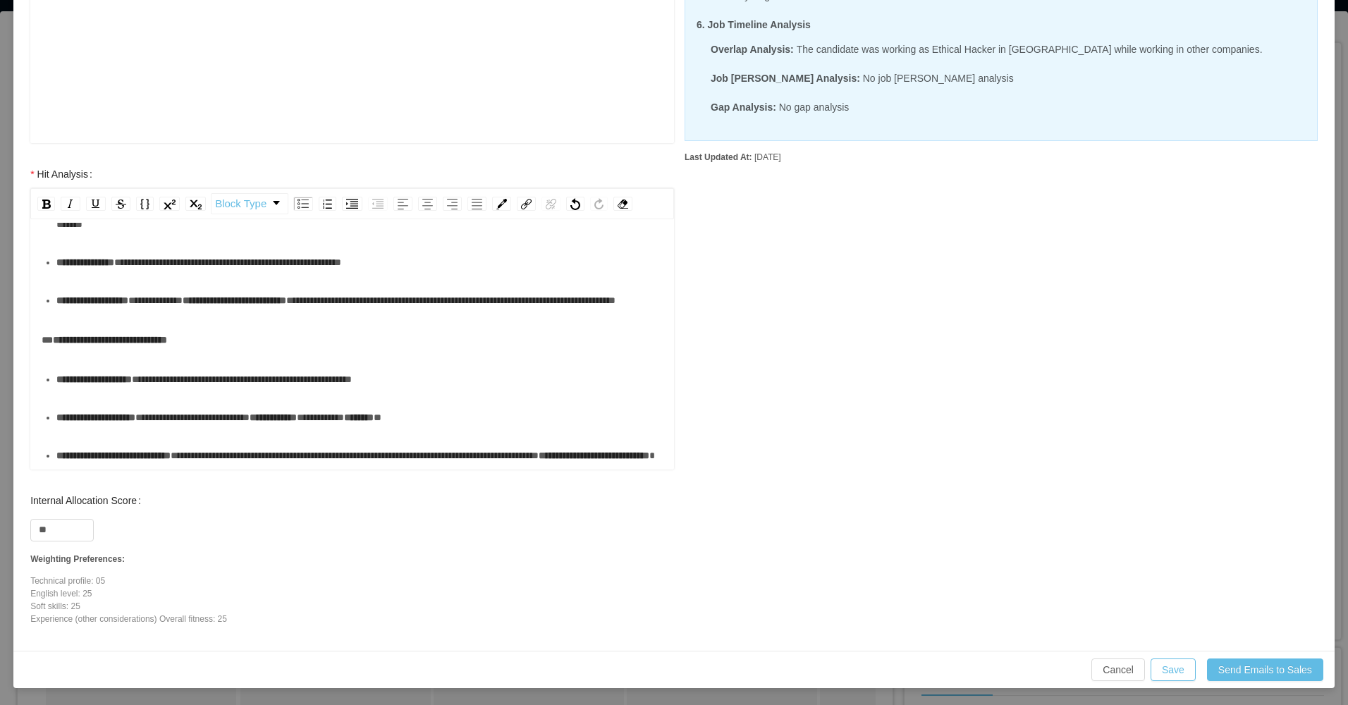
scroll to position [366, 0]
click at [275, 453] on div "**********" at bounding box center [359, 455] width 607 height 28
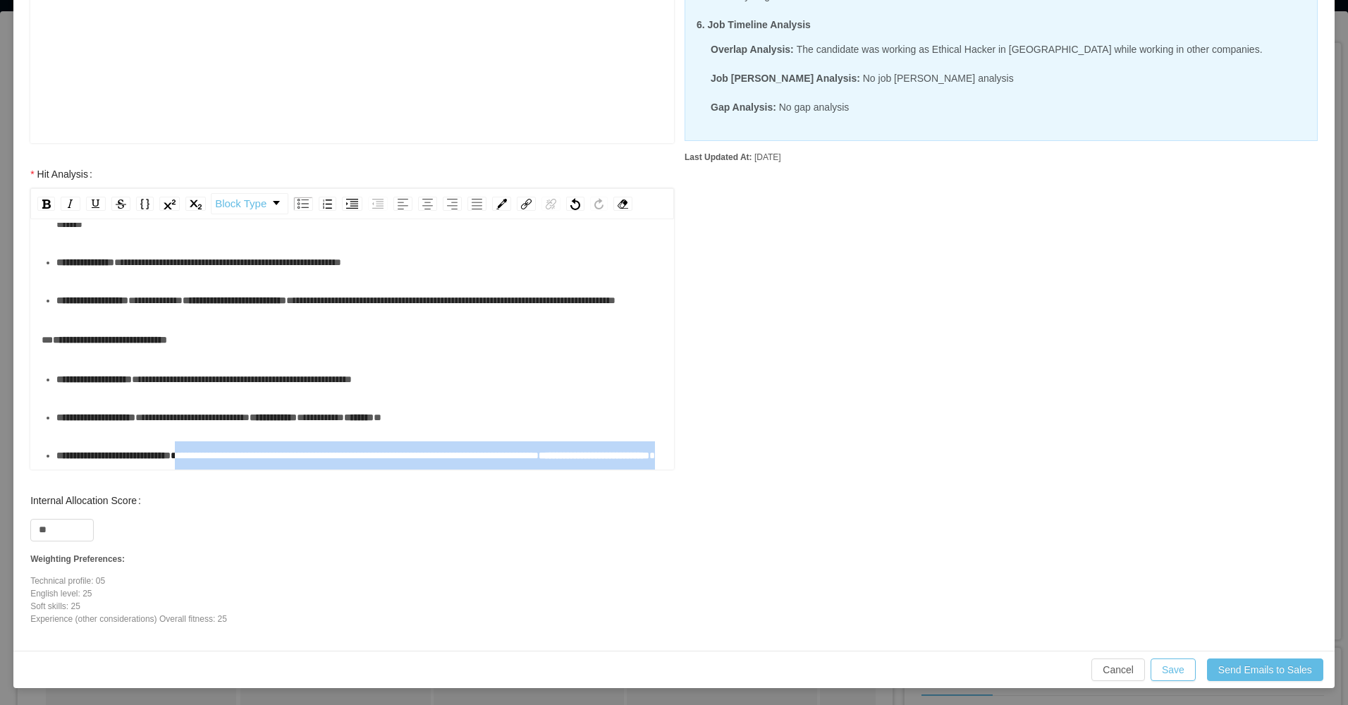
drag, startPoint x: 275, startPoint y: 453, endPoint x: 241, endPoint y: 441, distance: 36.1
click at [220, 441] on div "**********" at bounding box center [359, 455] width 607 height 28
click at [256, 456] on div "**********" at bounding box center [359, 455] width 607 height 28
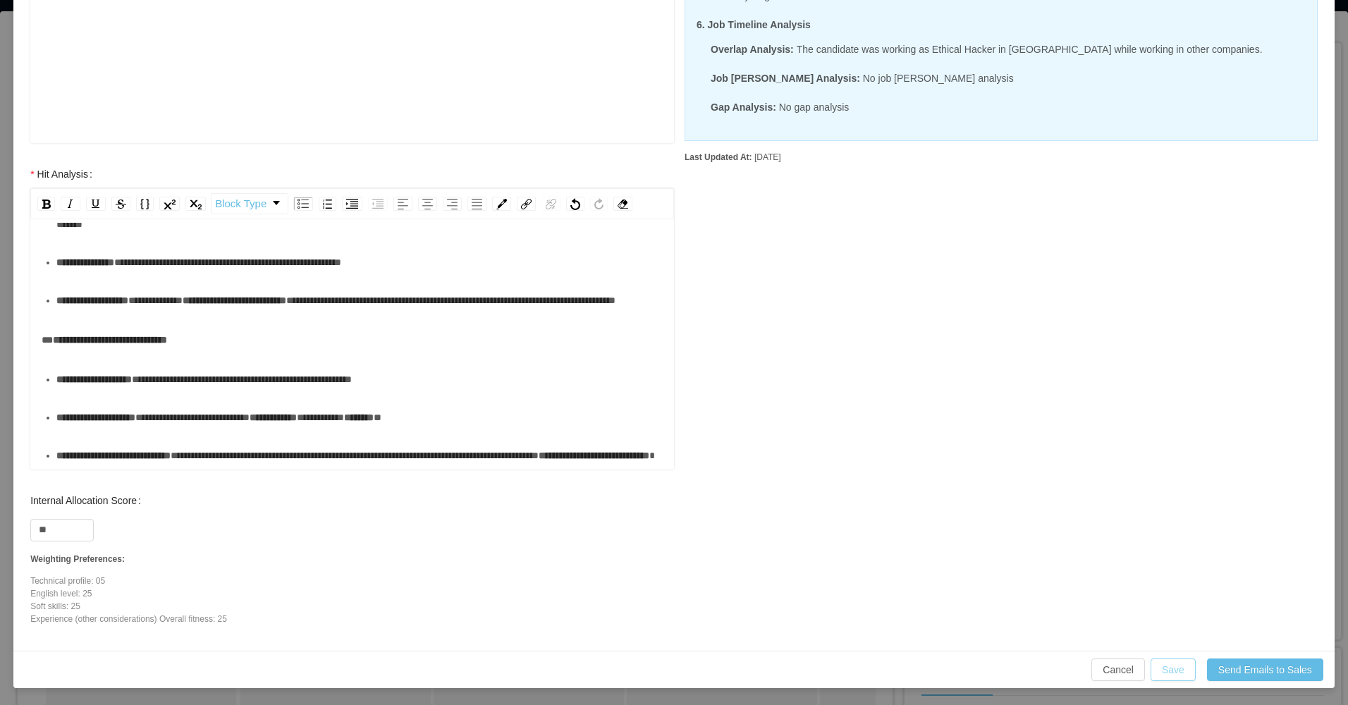
click at [1168, 672] on button "Save" at bounding box center [1173, 670] width 45 height 23
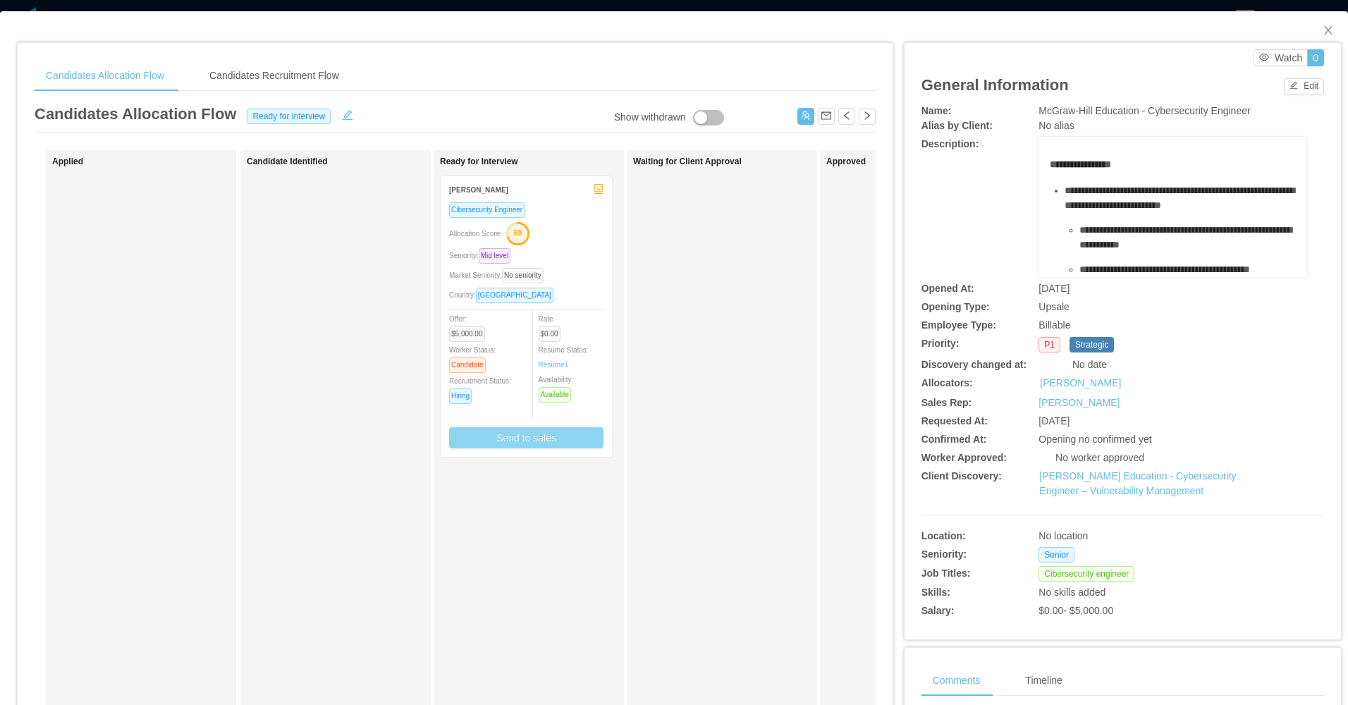
scroll to position [345, 0]
click at [791, 532] on div "Waiting for Client Approval" at bounding box center [731, 503] width 197 height 692
click at [1323, 32] on icon "icon: close" at bounding box center [1328, 30] width 11 height 11
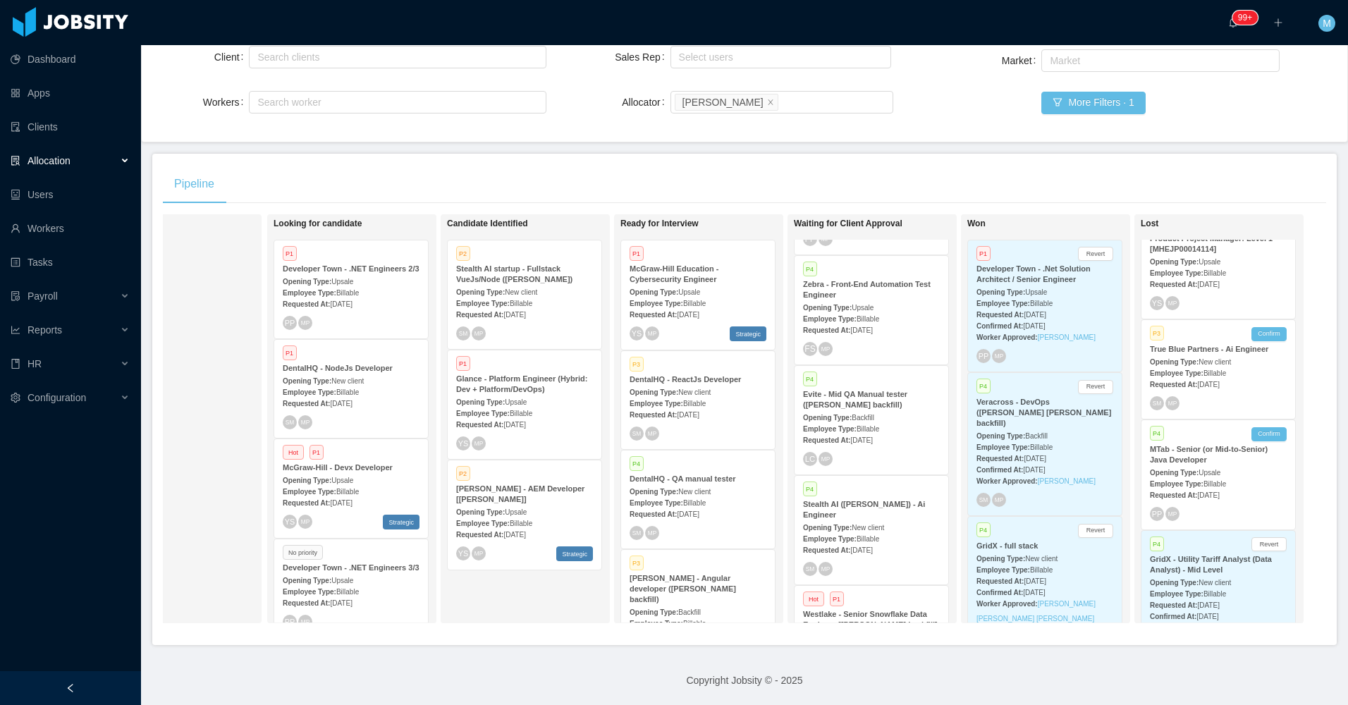
click at [84, 689] on div at bounding box center [70, 688] width 141 height 34
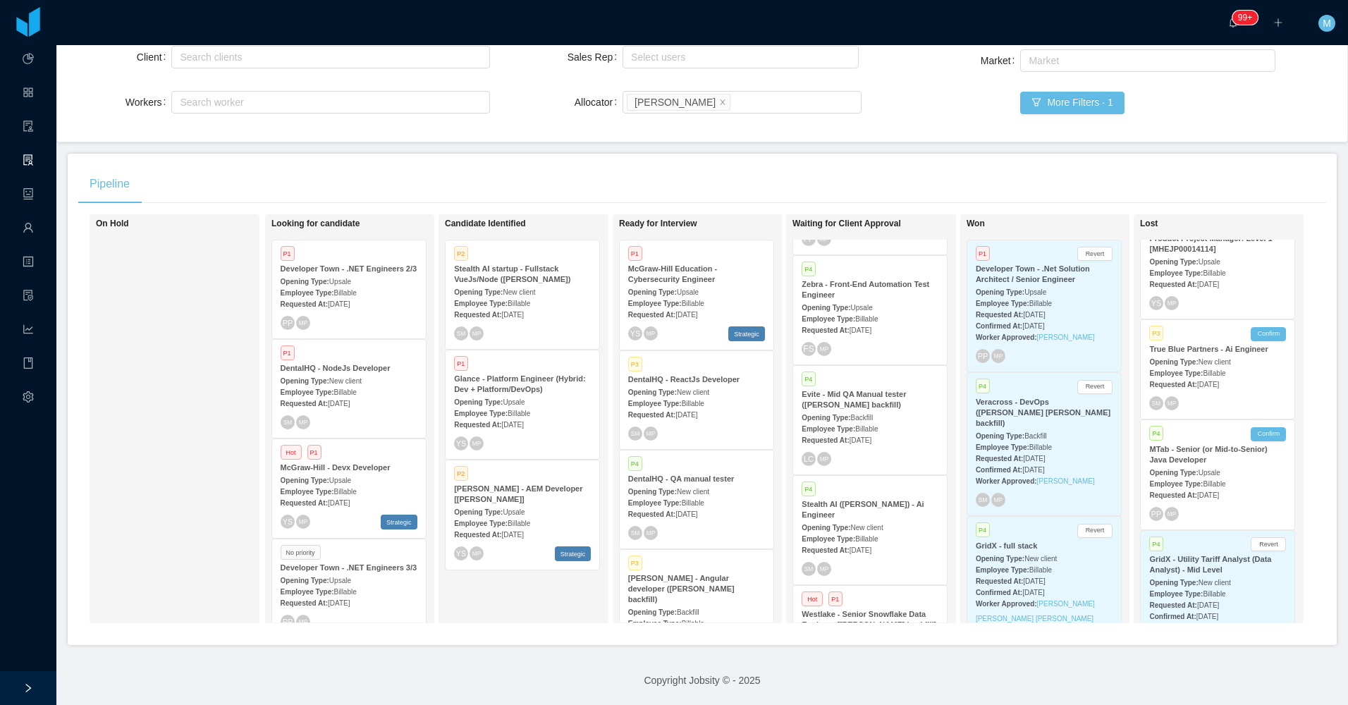
scroll to position [0, 8]
click at [553, 133] on div "Client Search clients Workers Search worker Sales Rep Select users Allocator Se…" at bounding box center [702, 88] width 1290 height 107
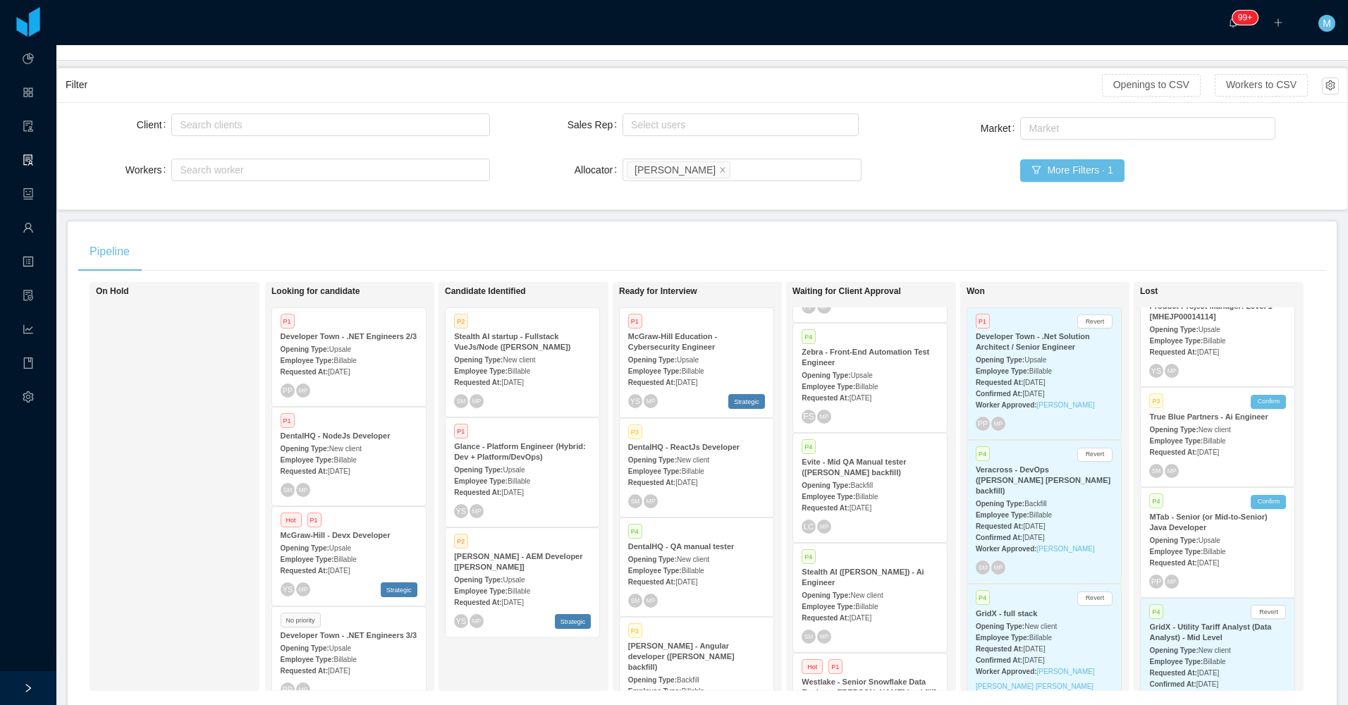
scroll to position [0, 0]
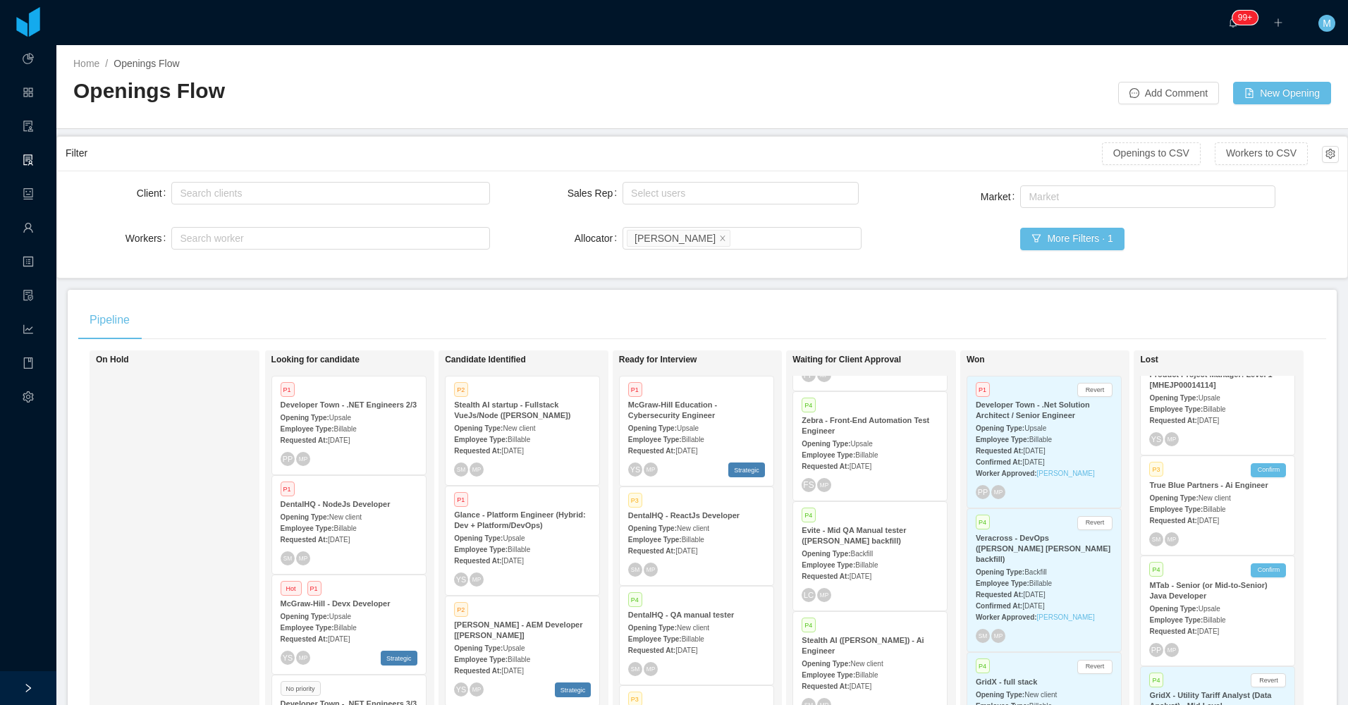
click at [529, 310] on div "Pipeline" at bounding box center [702, 319] width 1248 height 39
click at [653, 439] on strong "Employee Type:" at bounding box center [655, 440] width 54 height 8
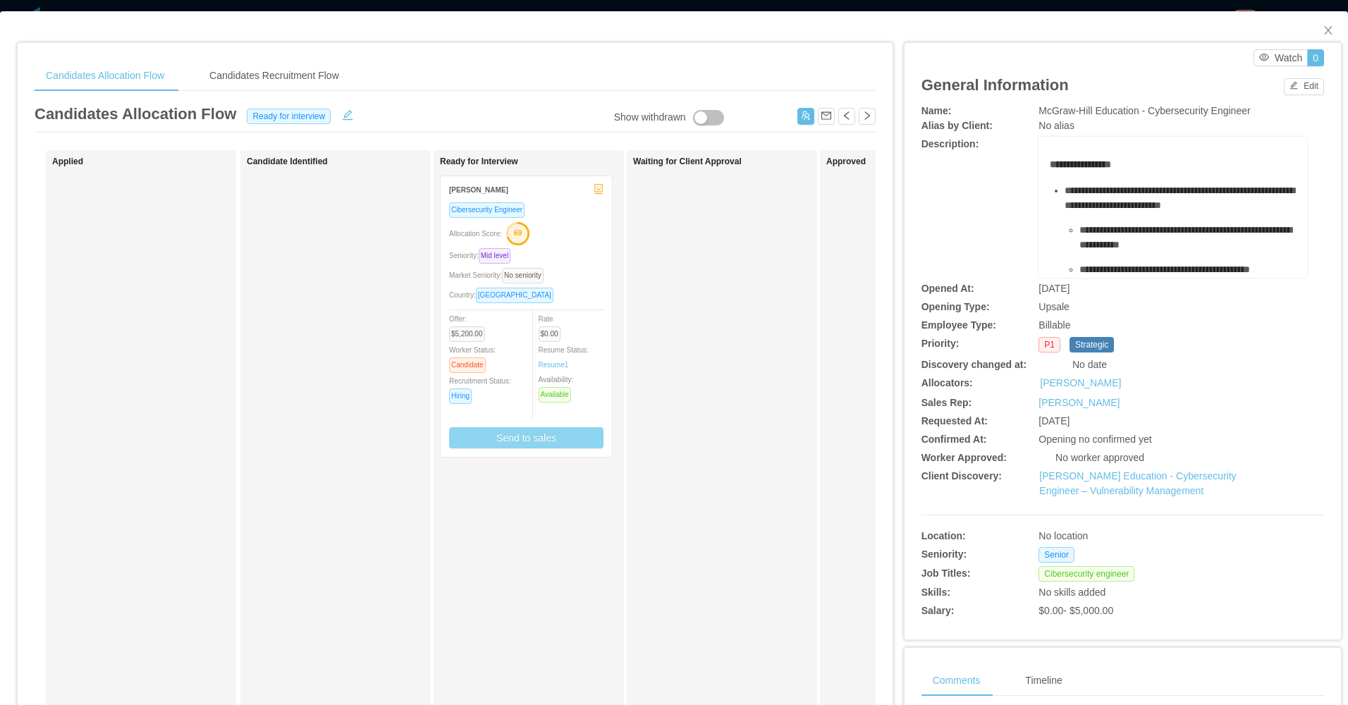
click at [550, 427] on button "Send to sales" at bounding box center [526, 437] width 154 height 21
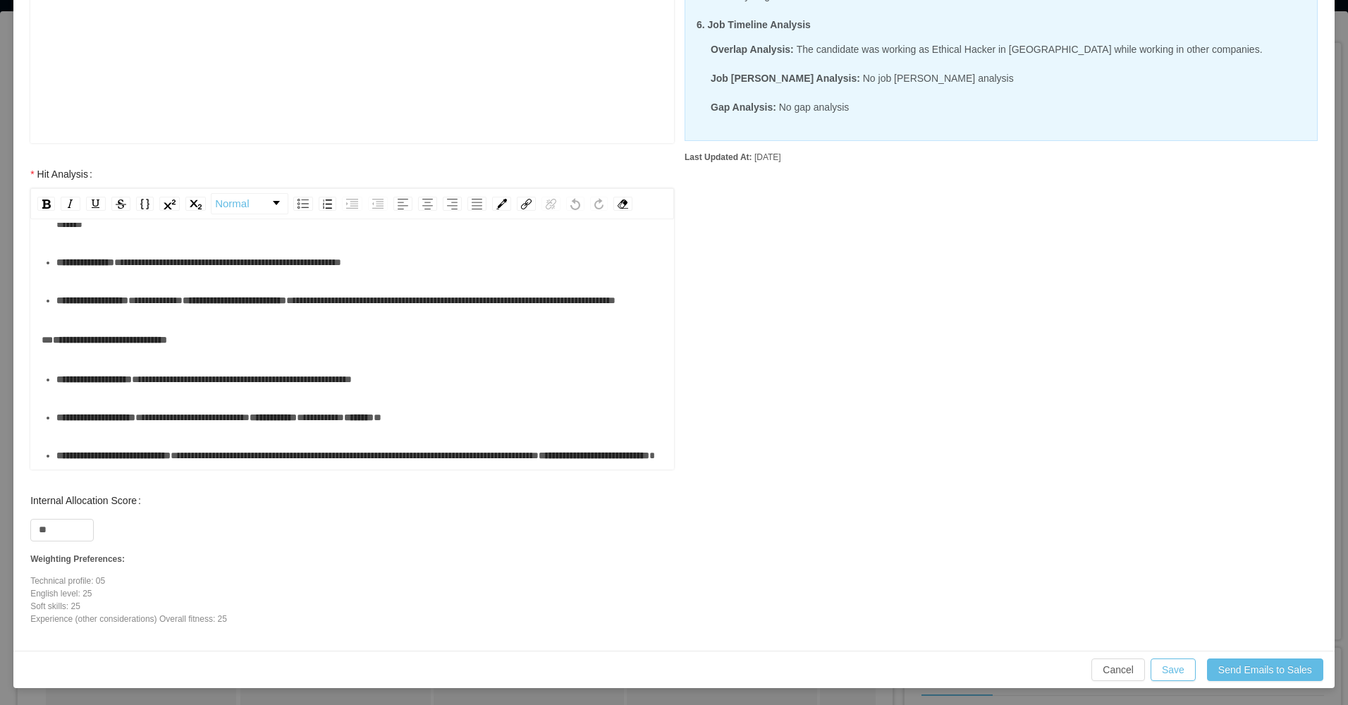
scroll to position [366, 0]
drag, startPoint x: 346, startPoint y: 479, endPoint x: 350, endPoint y: 446, distance: 33.3
click at [350, 466] on div "**********" at bounding box center [352, 323] width 672 height 326
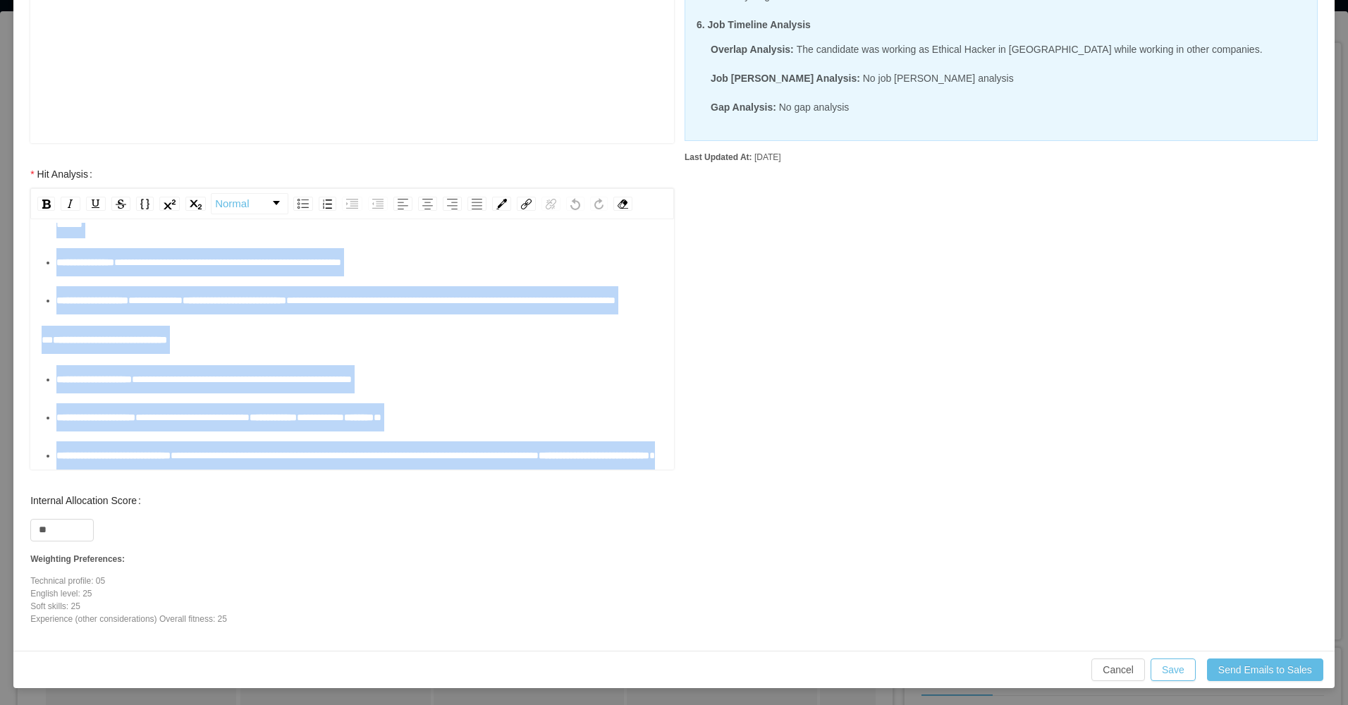
click at [350, 446] on div "**********" at bounding box center [359, 455] width 607 height 28
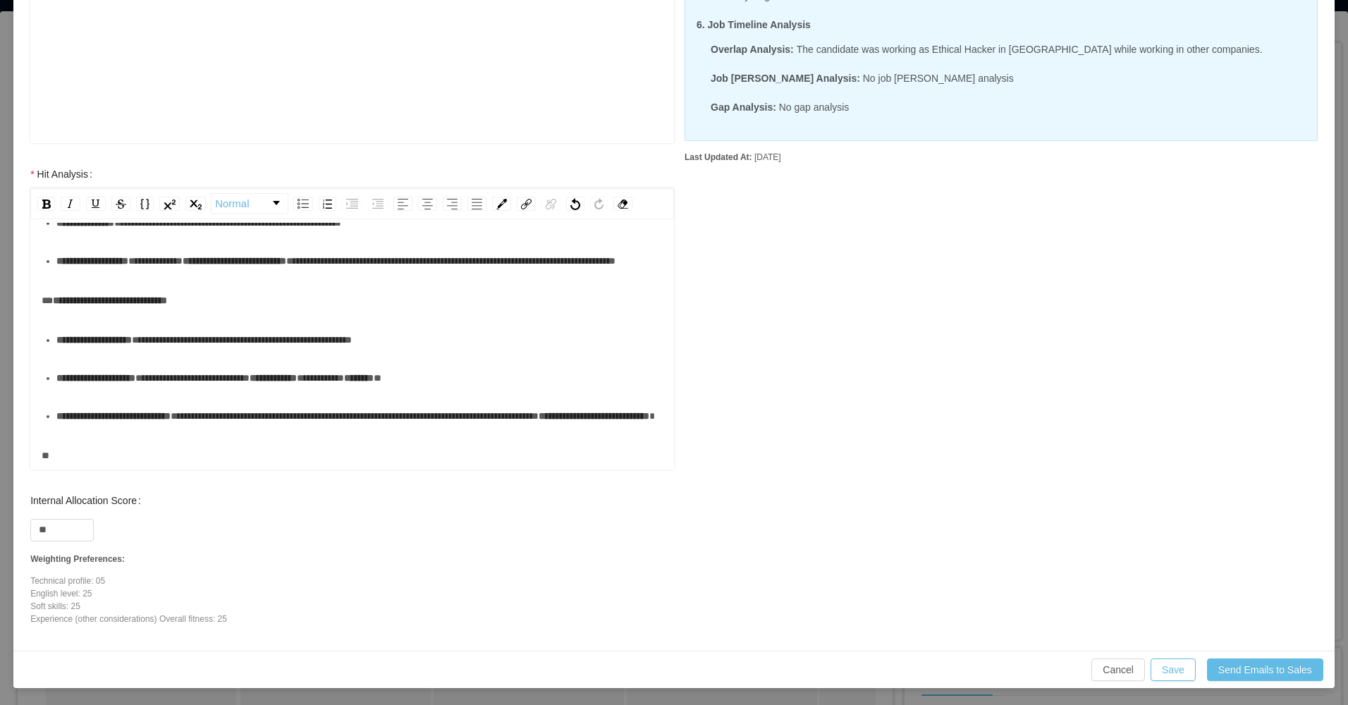
scroll to position [398, 0]
drag, startPoint x: 1171, startPoint y: 666, endPoint x: 1162, endPoint y: 662, distance: 9.8
click at [1171, 666] on button "Save" at bounding box center [1173, 670] width 45 height 23
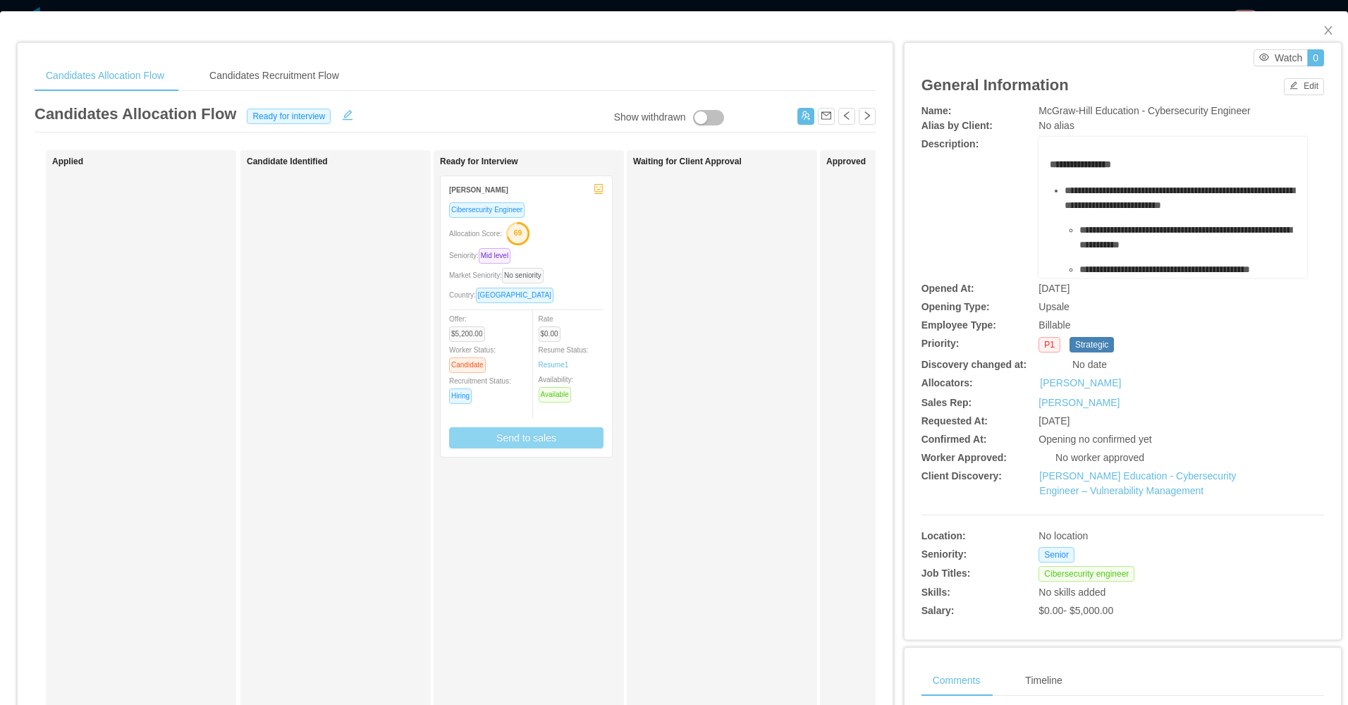
scroll to position [345, 0]
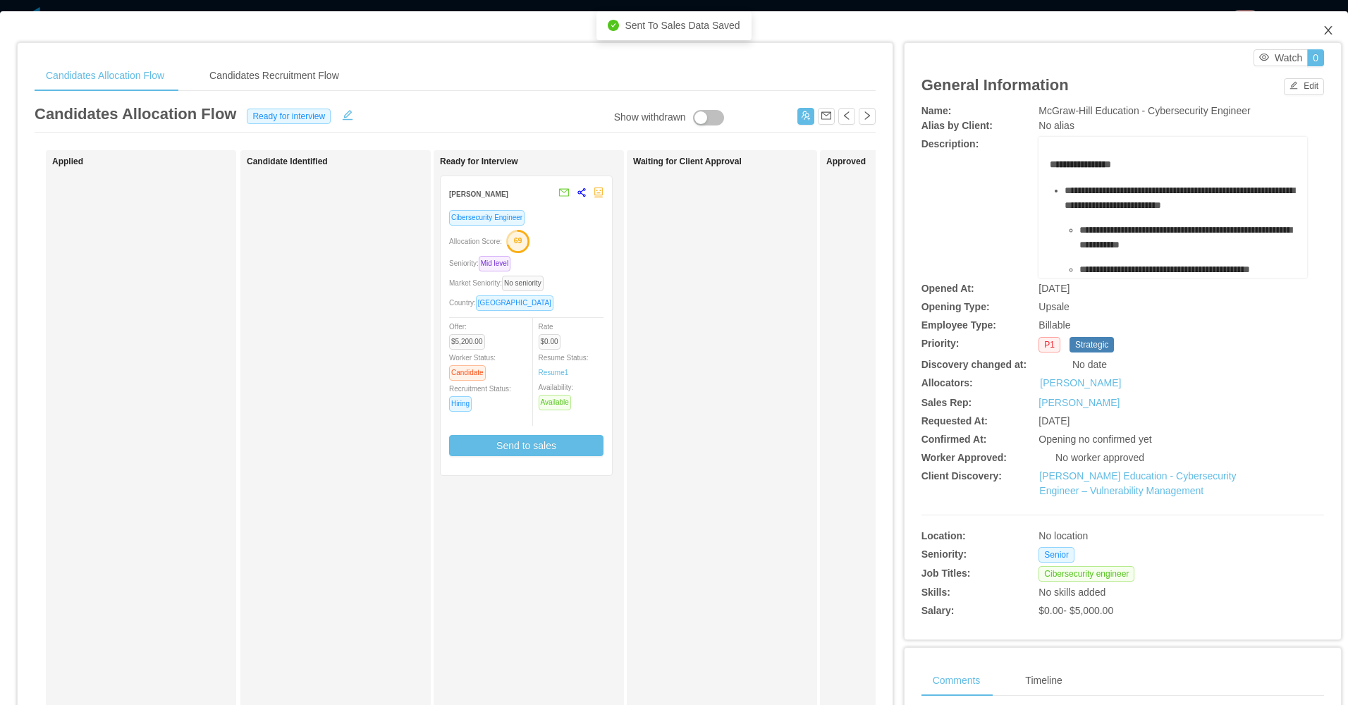
drag, startPoint x: 1320, startPoint y: 25, endPoint x: 1242, endPoint y: 27, distance: 78.3
click at [1323, 25] on icon "icon: close" at bounding box center [1328, 30] width 11 height 11
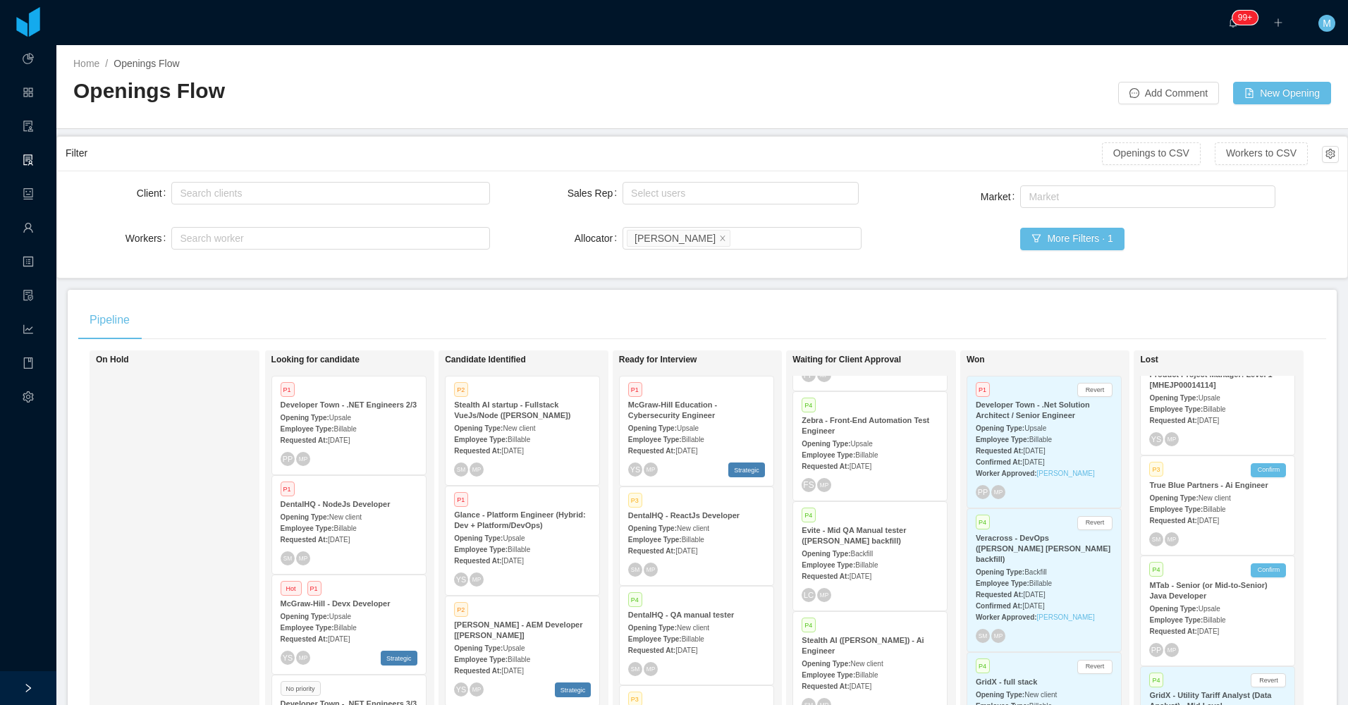
scroll to position [601, 0]
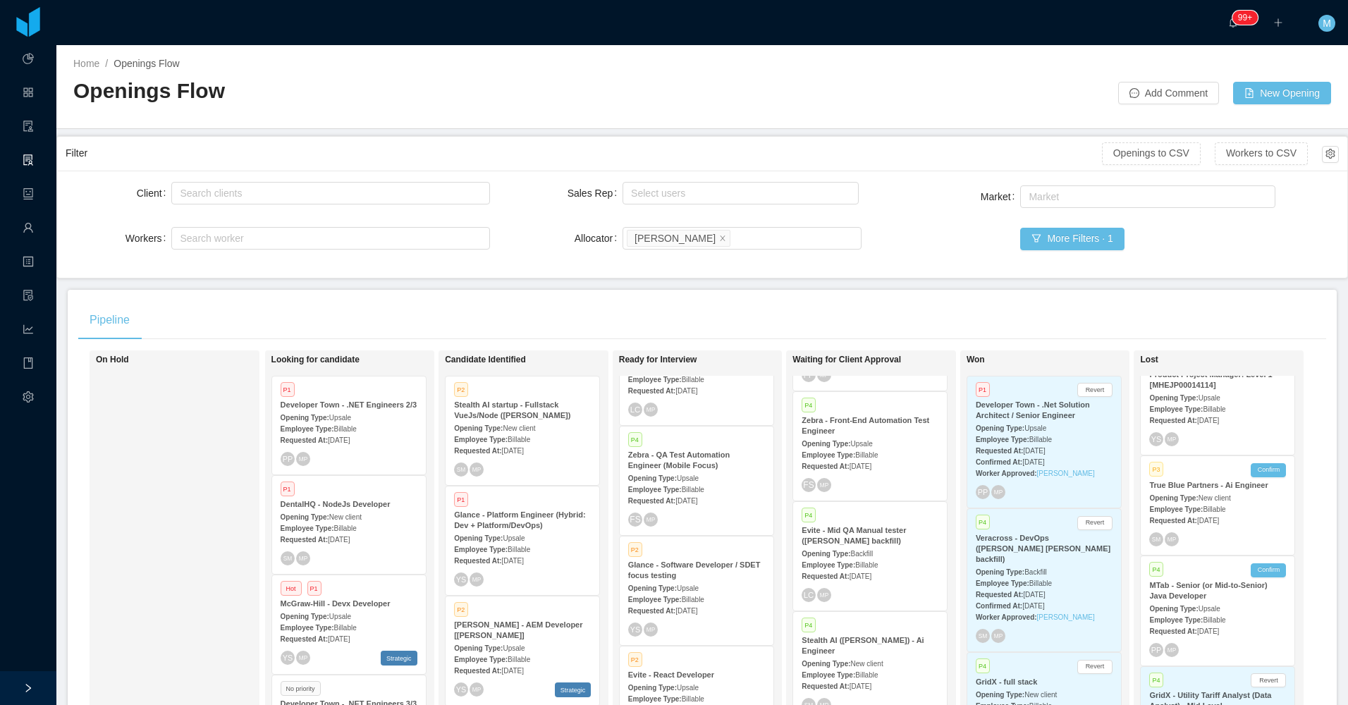
click at [713, 545] on div "P2" at bounding box center [696, 551] width 137 height 12
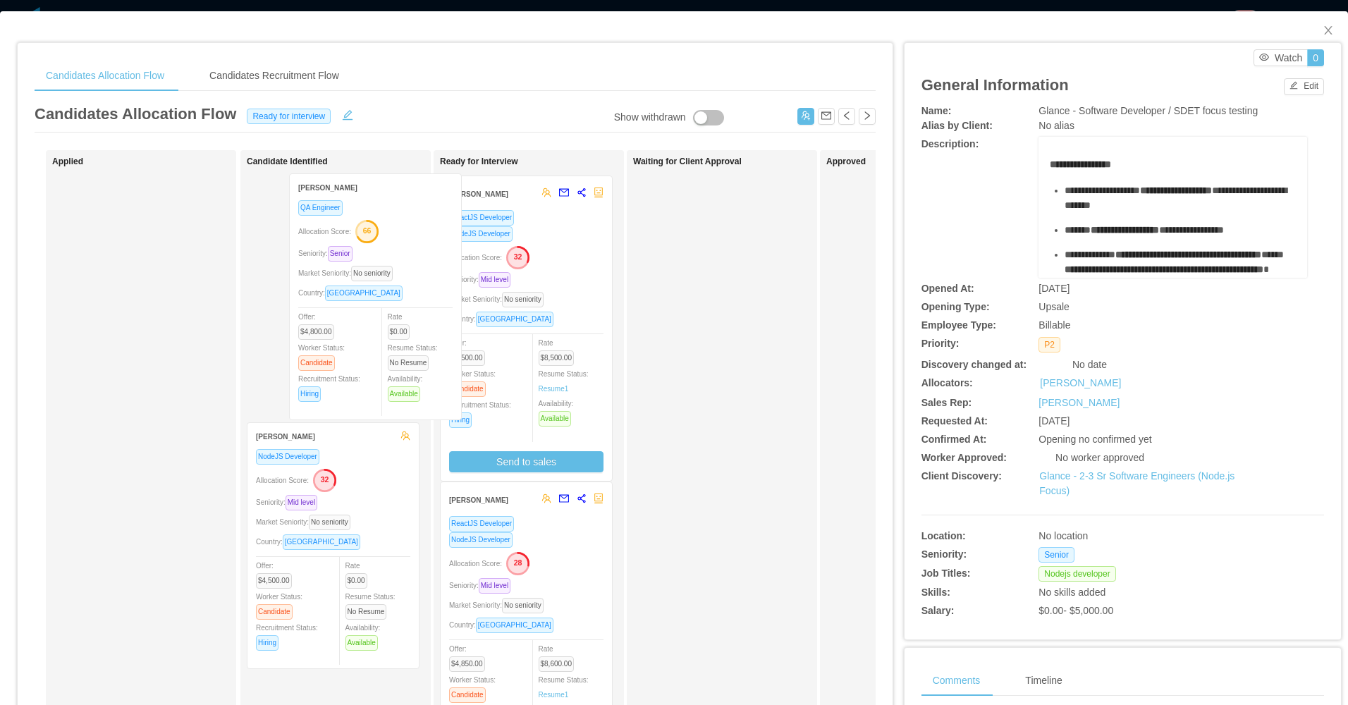
drag, startPoint x: 341, startPoint y: 286, endPoint x: 477, endPoint y: 255, distance: 140.3
click at [474, 262] on div "Applied Candidate Identified Juan Namnún QA Engineer Allocation Score: 66 Senio…" at bounding box center [455, 508] width 841 height 716
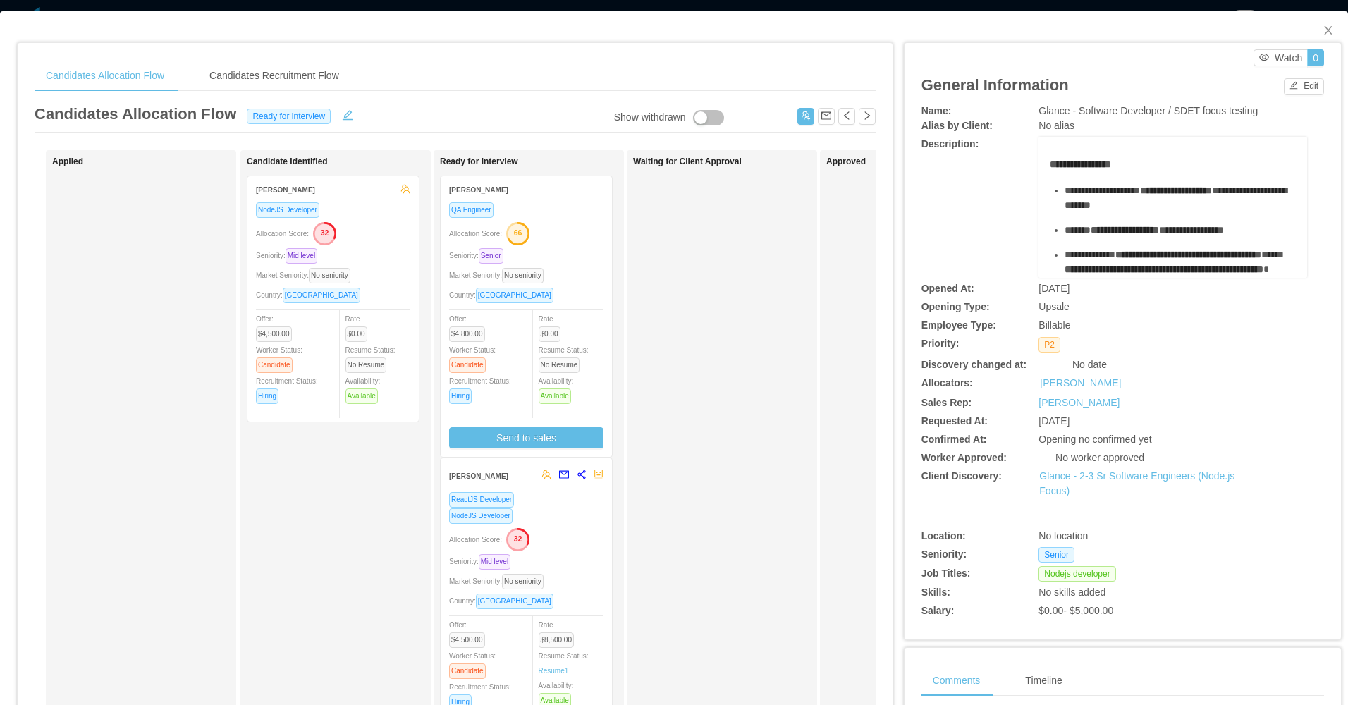
click at [593, 256] on div "Seniority: Senior" at bounding box center [526, 255] width 154 height 16
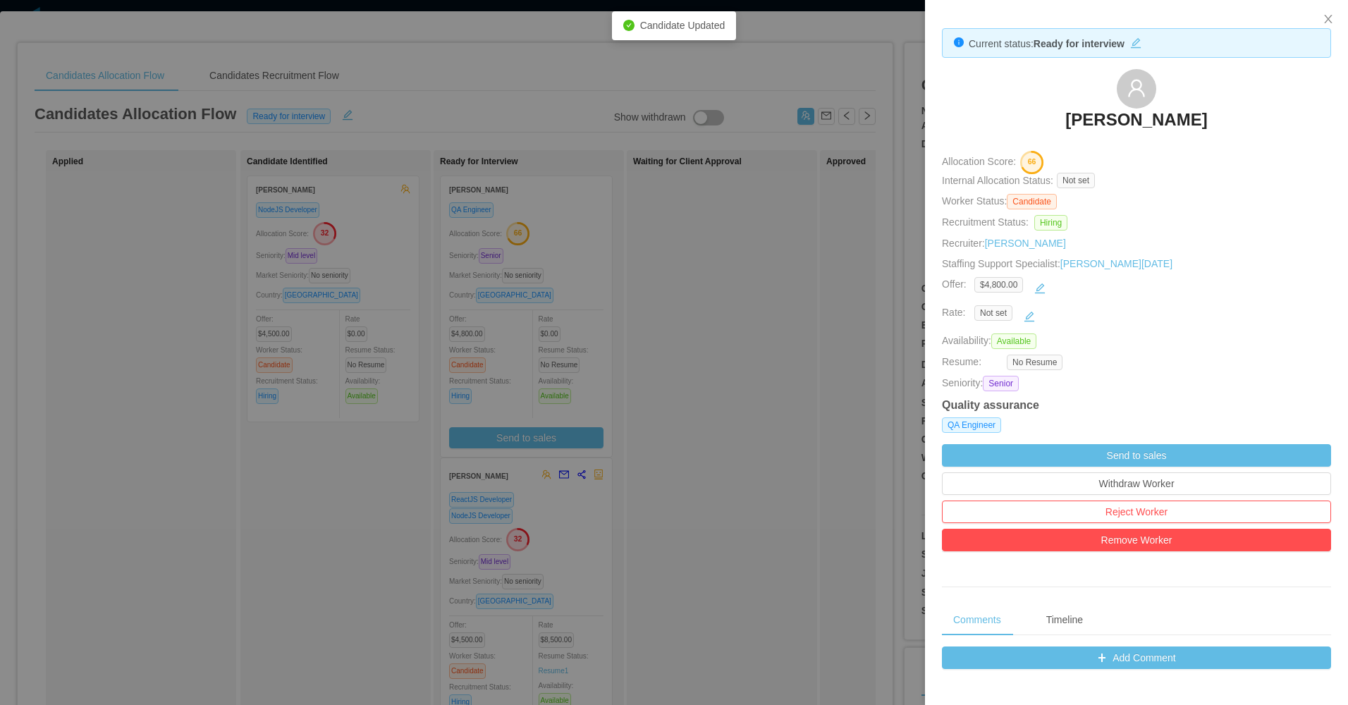
click at [752, 350] on div at bounding box center [674, 352] width 1348 height 705
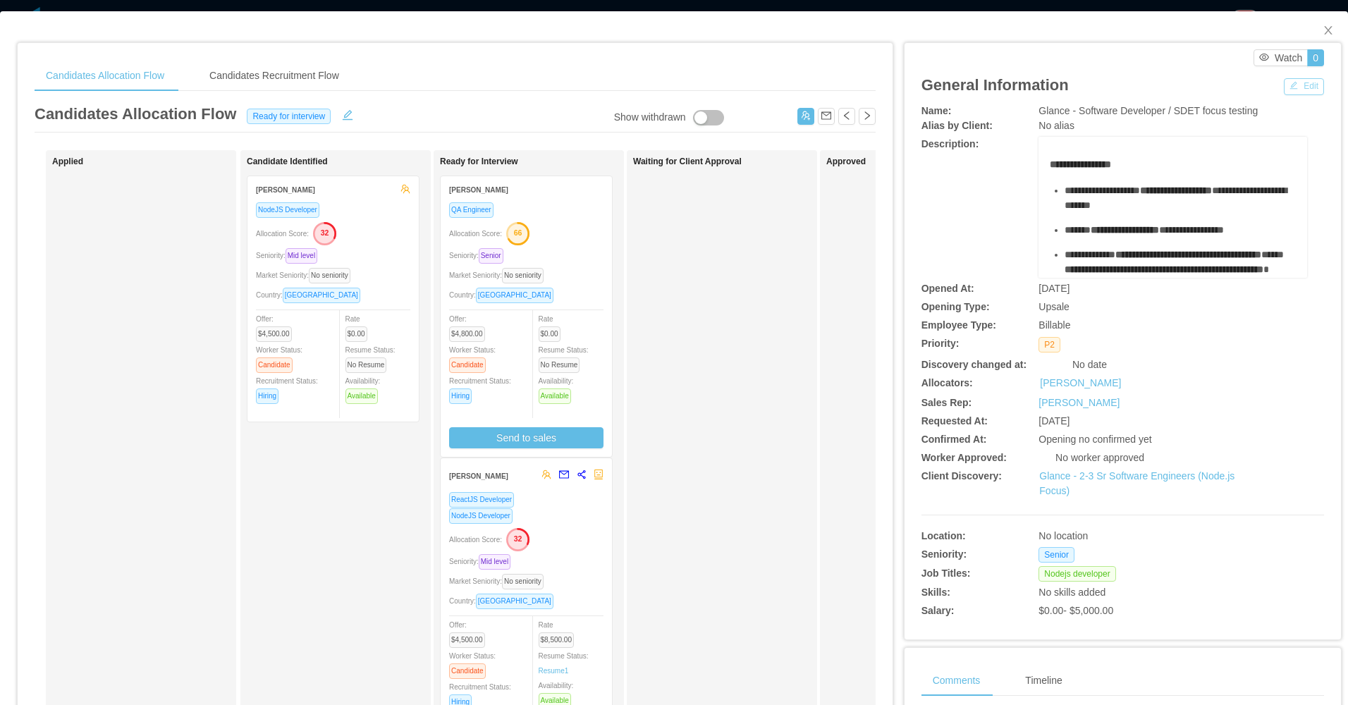
drag, startPoint x: 1289, startPoint y: 82, endPoint x: 1254, endPoint y: 104, distance: 41.1
click at [1289, 85] on button "Edit" at bounding box center [1304, 86] width 40 height 17
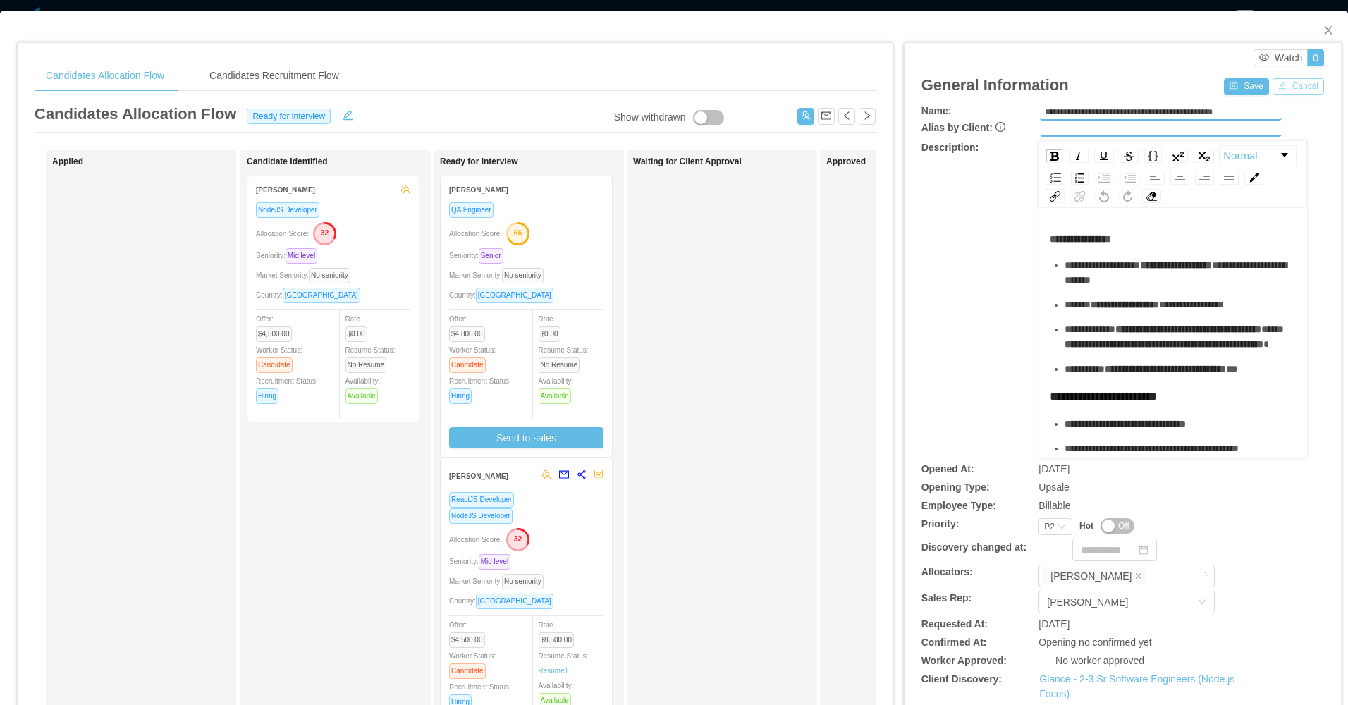
scroll to position [141, 0]
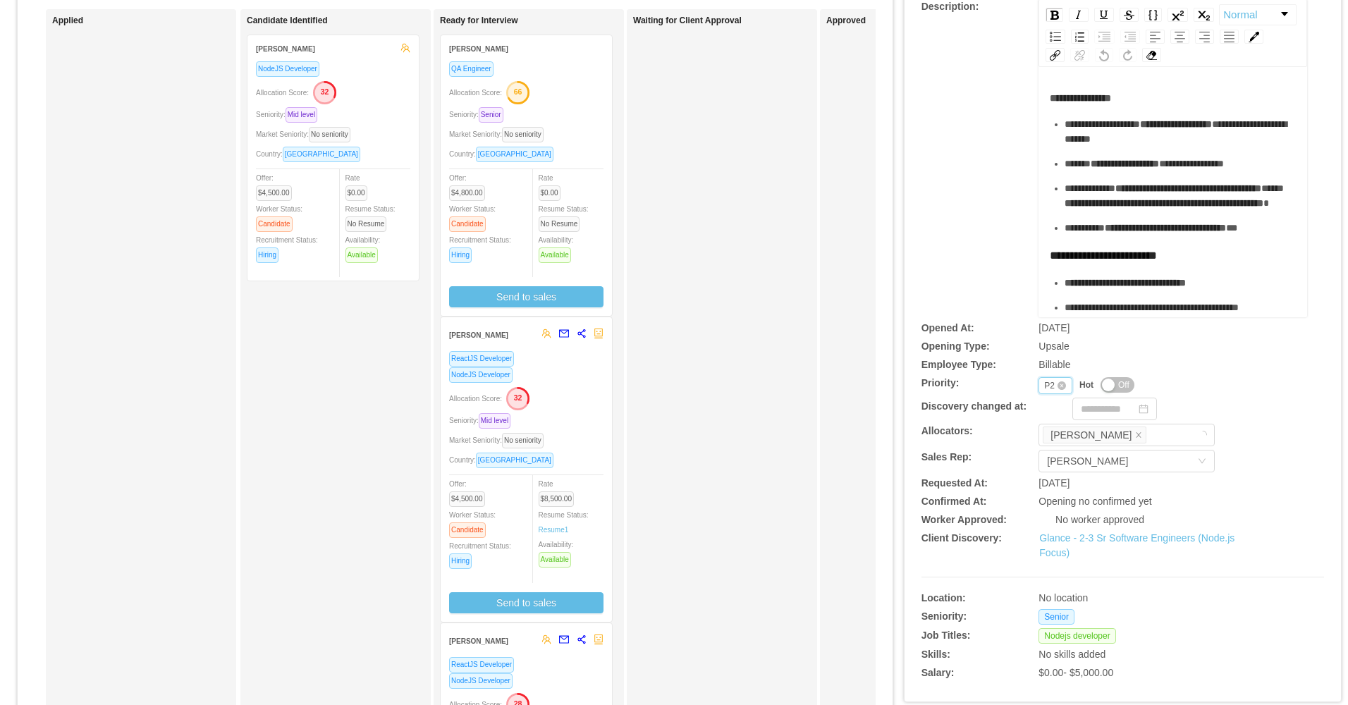
click at [1044, 384] on div "P2" at bounding box center [1049, 386] width 11 height 16
drag, startPoint x: 1046, startPoint y: 449, endPoint x: 1045, endPoint y: 418, distance: 31.1
click at [1044, 449] on li "P3" at bounding box center [1046, 454] width 32 height 23
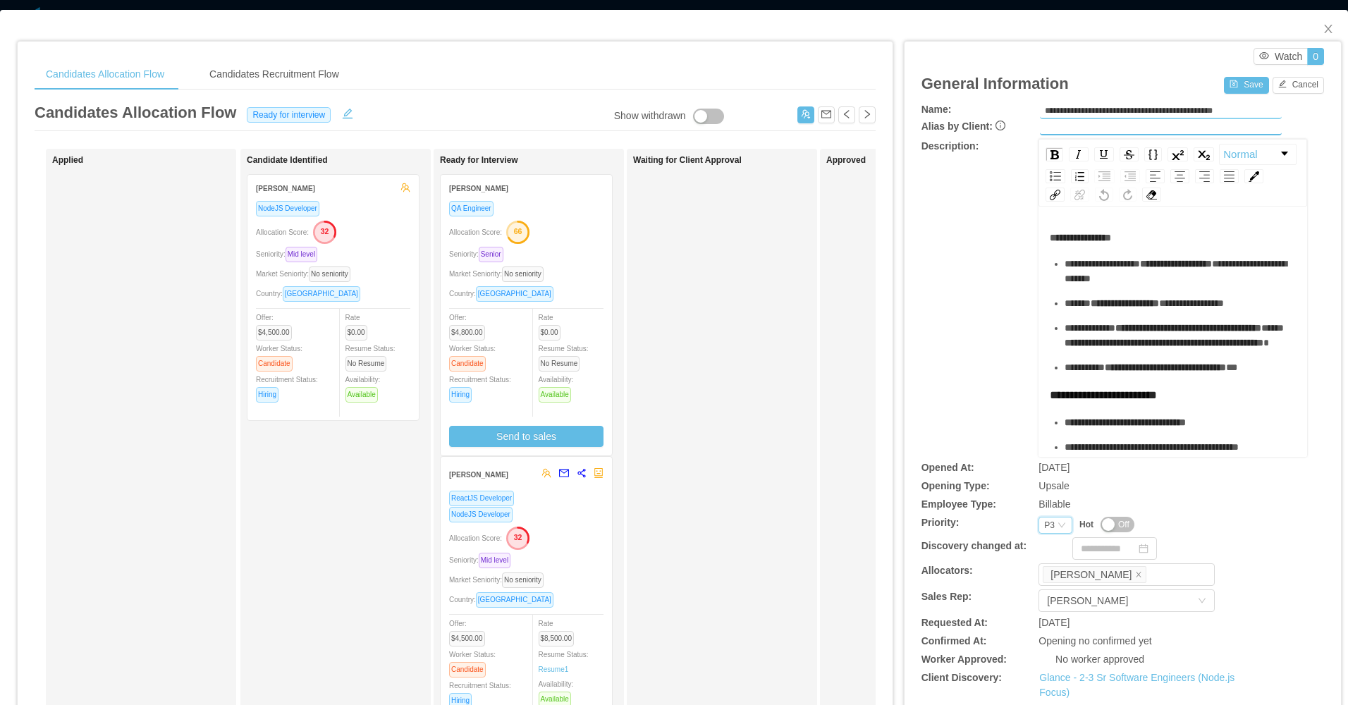
scroll to position [0, 0]
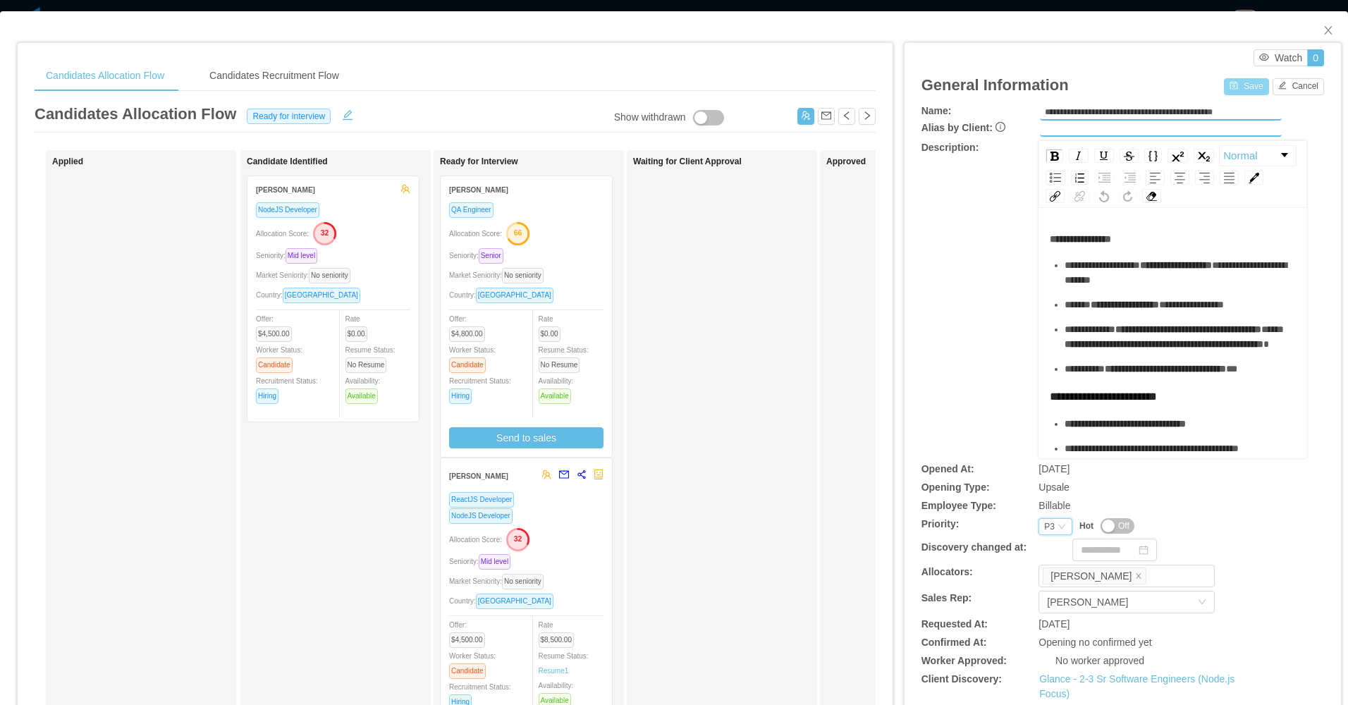
click at [1249, 82] on button "Save" at bounding box center [1246, 86] width 44 height 17
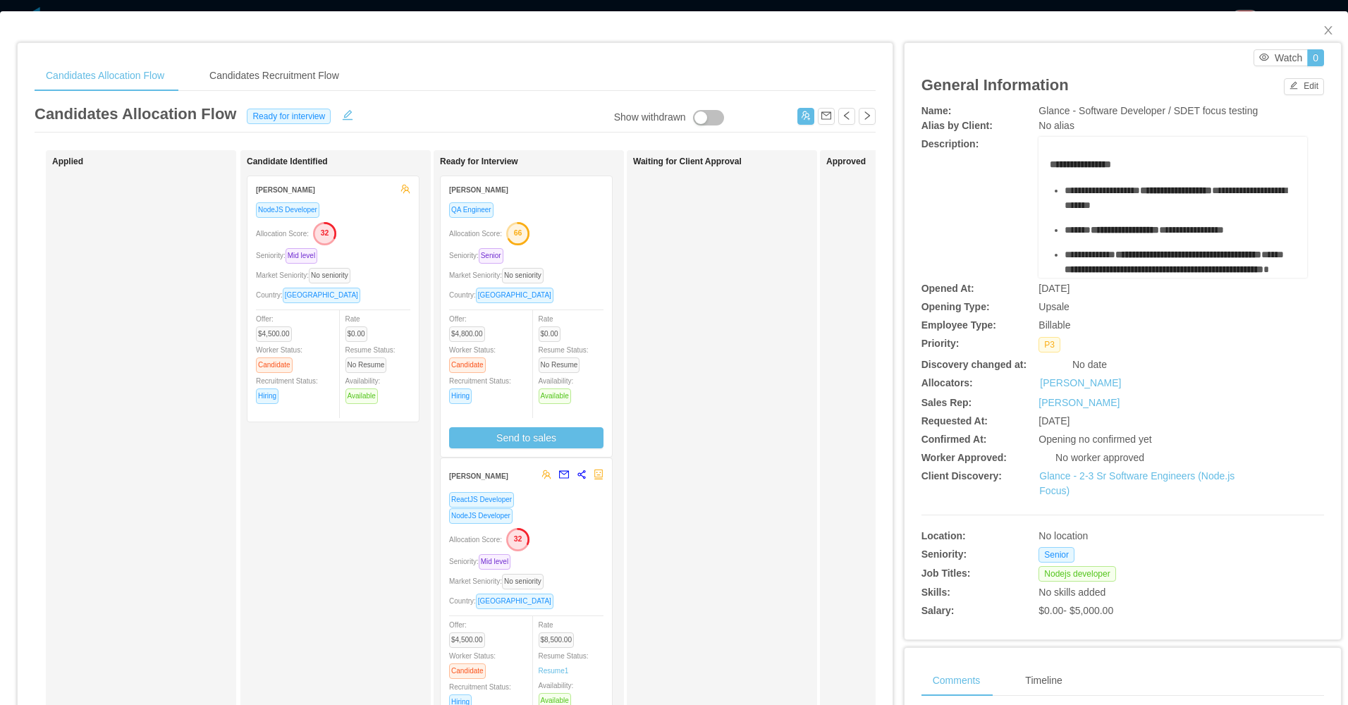
click at [706, 341] on div "Waiting for Client Approval" at bounding box center [731, 503] width 197 height 692
click at [574, 262] on div "Seniority: Senior" at bounding box center [526, 255] width 154 height 16
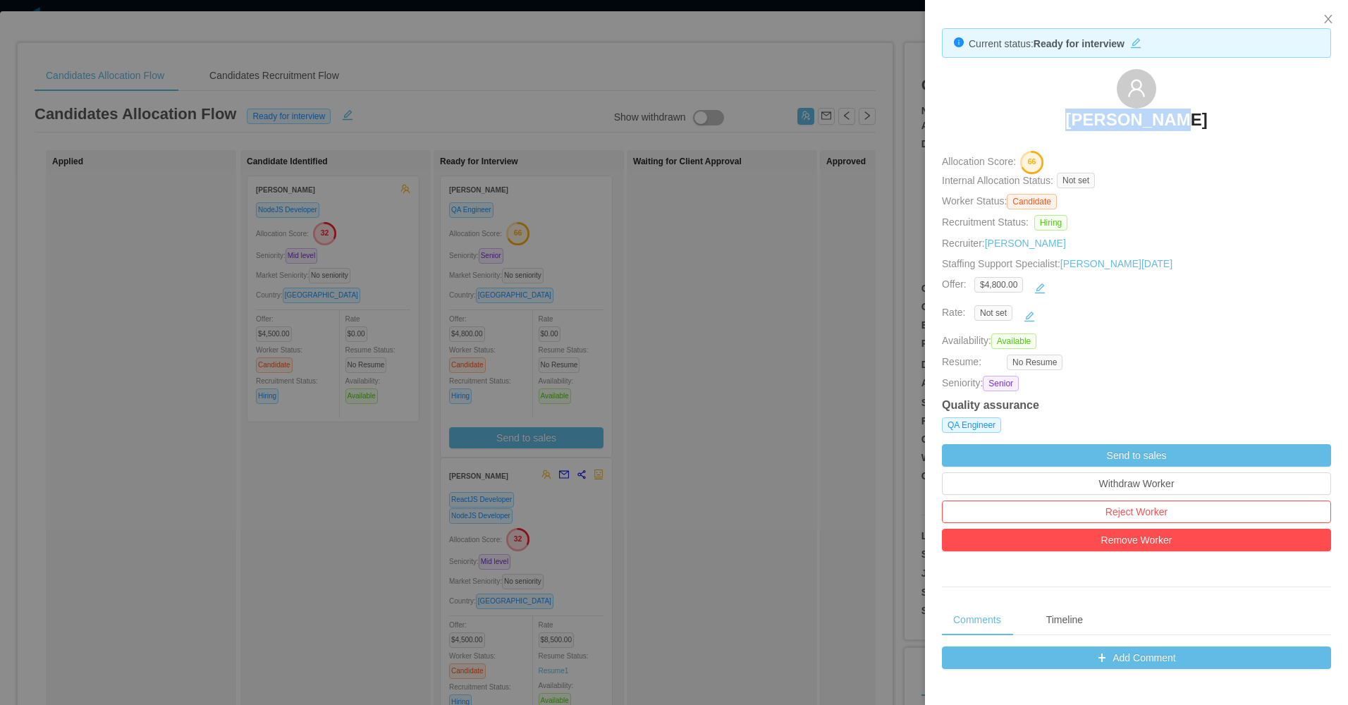
drag, startPoint x: 1053, startPoint y: 121, endPoint x: 1194, endPoint y: 121, distance: 141.0
click at [1194, 121] on div "Juan Namnún" at bounding box center [1136, 104] width 389 height 71
copy h3 "Juan Namnún"
drag, startPoint x: 362, startPoint y: 459, endPoint x: 673, endPoint y: 369, distance: 324.5
click at [364, 458] on div at bounding box center [674, 352] width 1348 height 705
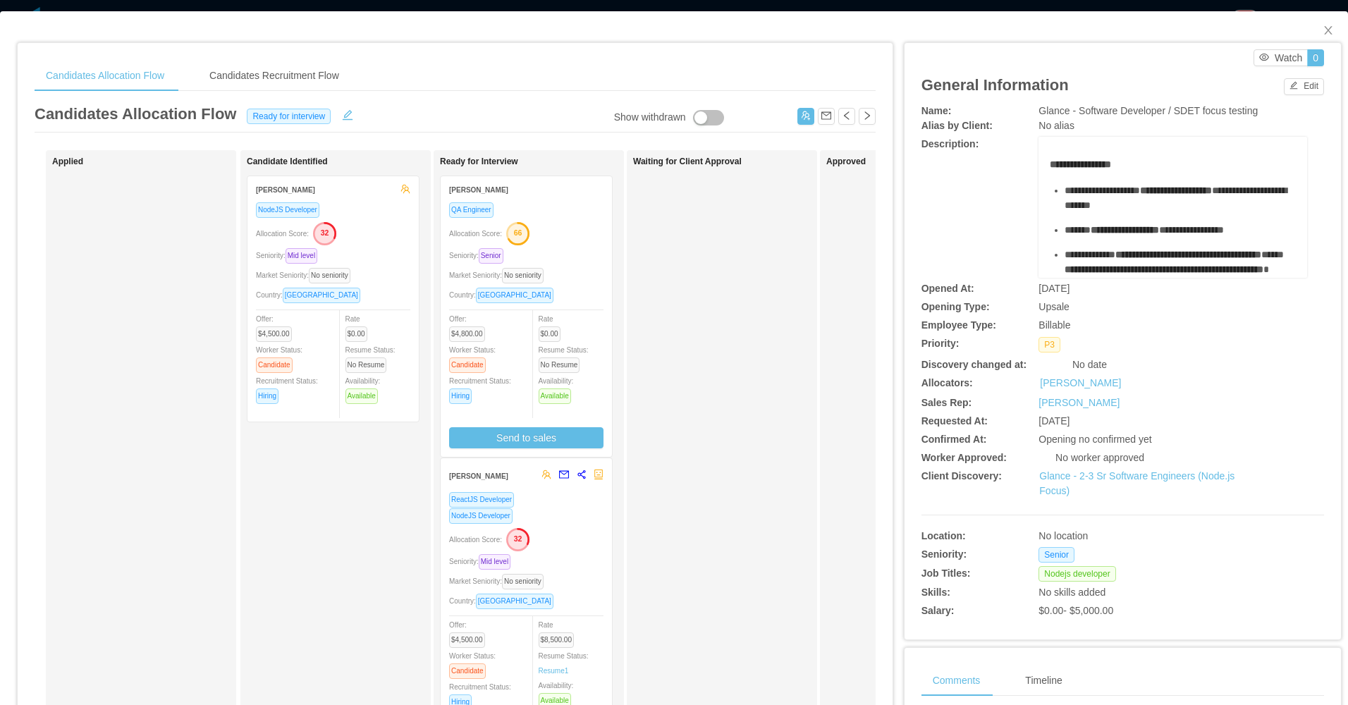
click at [714, 357] on div "Waiting for Client Approval" at bounding box center [731, 503] width 197 height 692
click at [599, 264] on div "QA Engineer Allocation Score: 66 Seniority: Senior Market Seniority: No seniori…" at bounding box center [526, 325] width 154 height 247
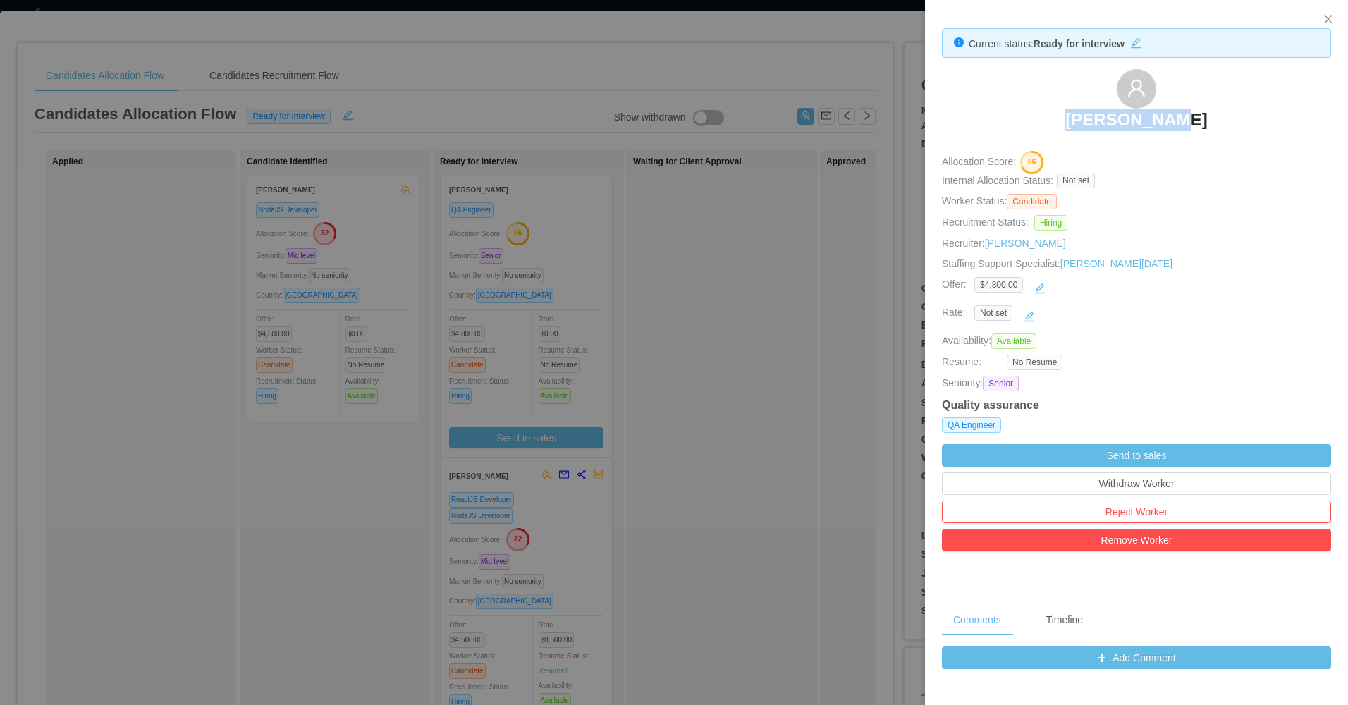
drag, startPoint x: 1094, startPoint y: 126, endPoint x: 1196, endPoint y: 120, distance: 102.4
click at [1196, 120] on div "Juan Namnún" at bounding box center [1136, 104] width 389 height 71
copy h3 "Juan Namnún"
click at [666, 460] on div at bounding box center [674, 352] width 1348 height 705
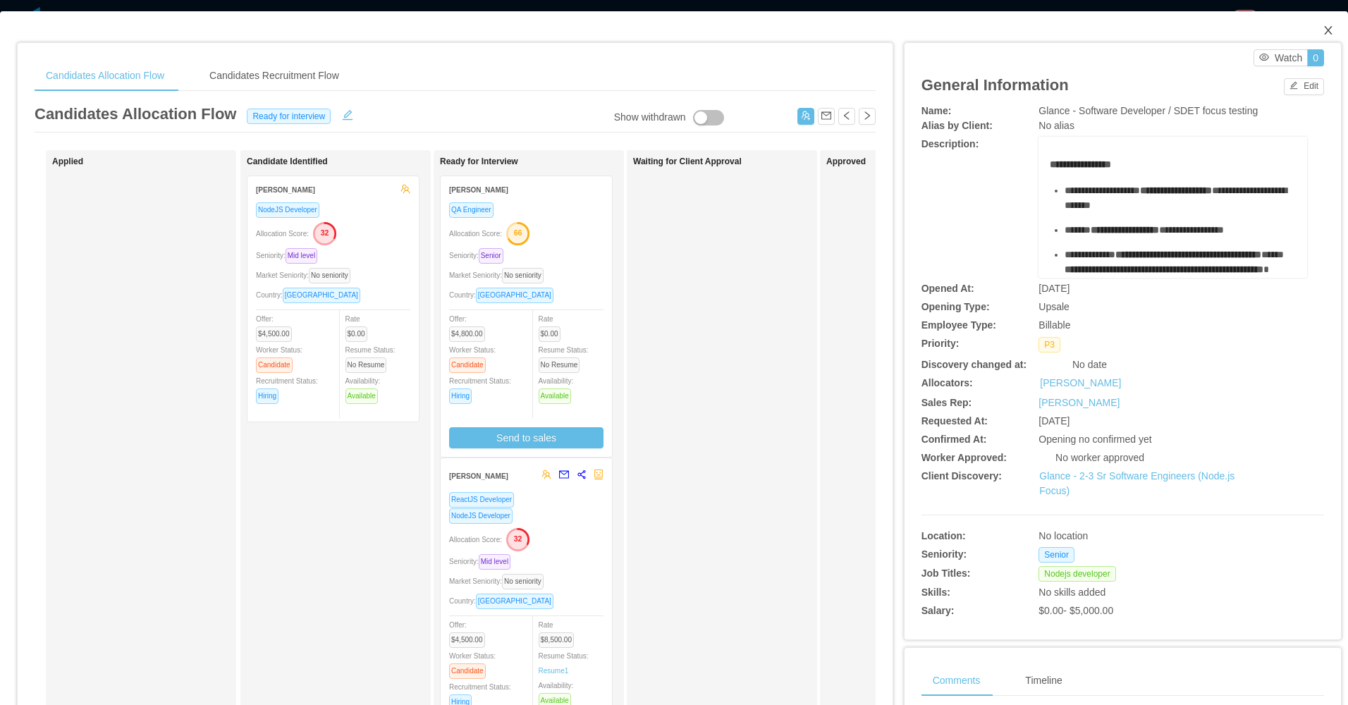
click at [1323, 32] on icon "icon: close" at bounding box center [1328, 30] width 11 height 11
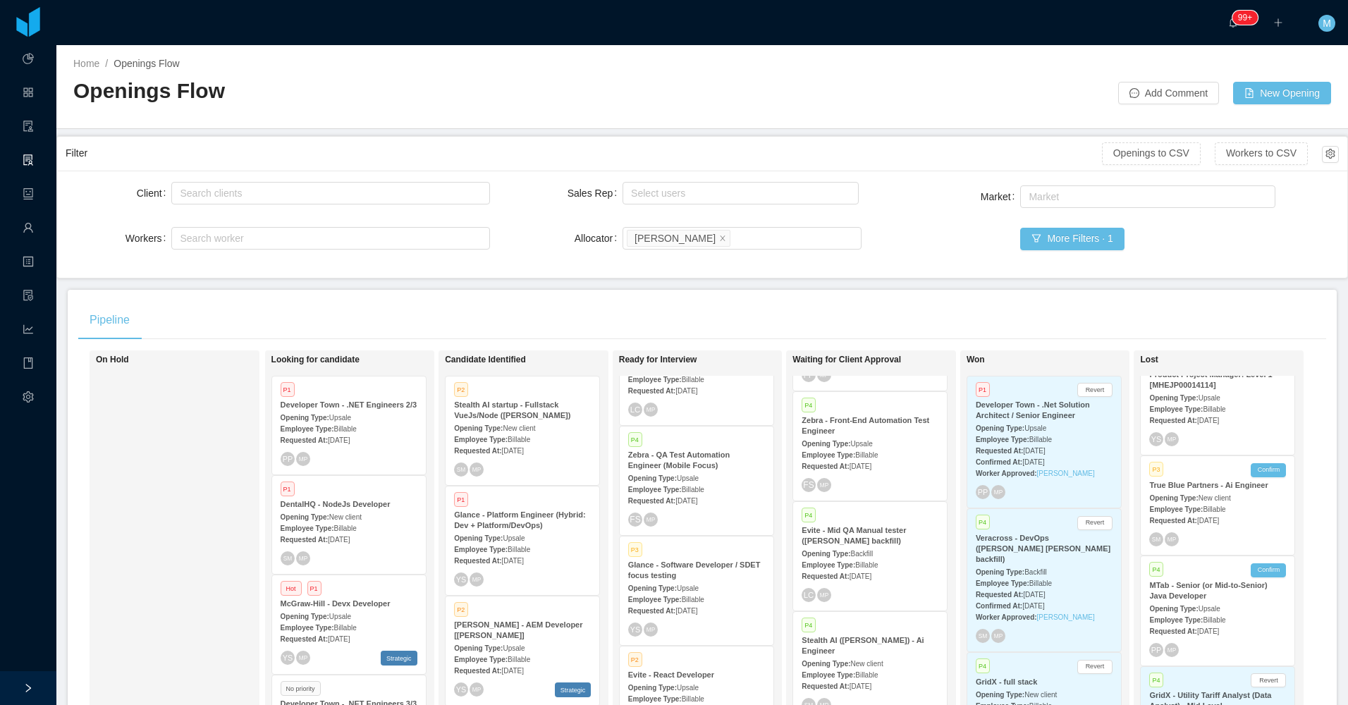
scroll to position [1262, 0]
click at [695, 602] on div "Employee Type: Billable" at bounding box center [696, 609] width 137 height 15
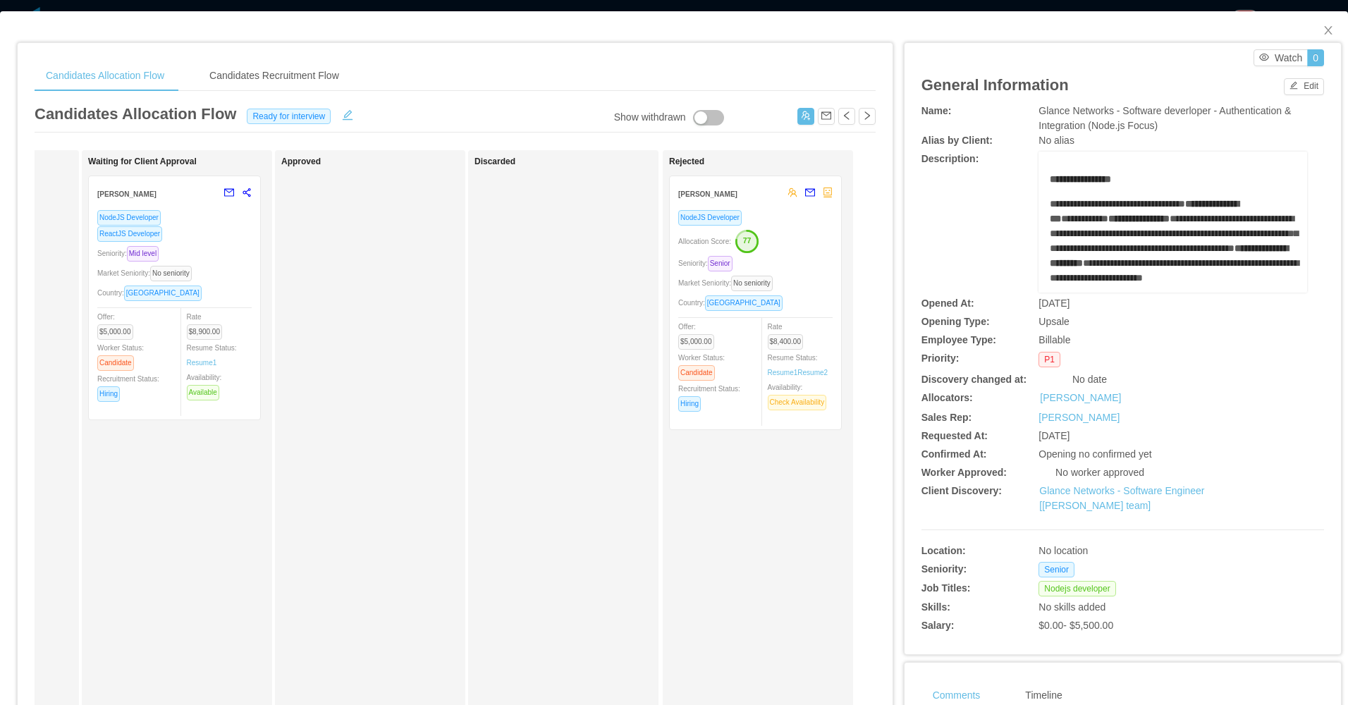
click at [807, 274] on div "NodeJS Developer Allocation Score: 77 Seniority: Senior Market Seniority: No se…" at bounding box center [755, 315] width 154 height 212
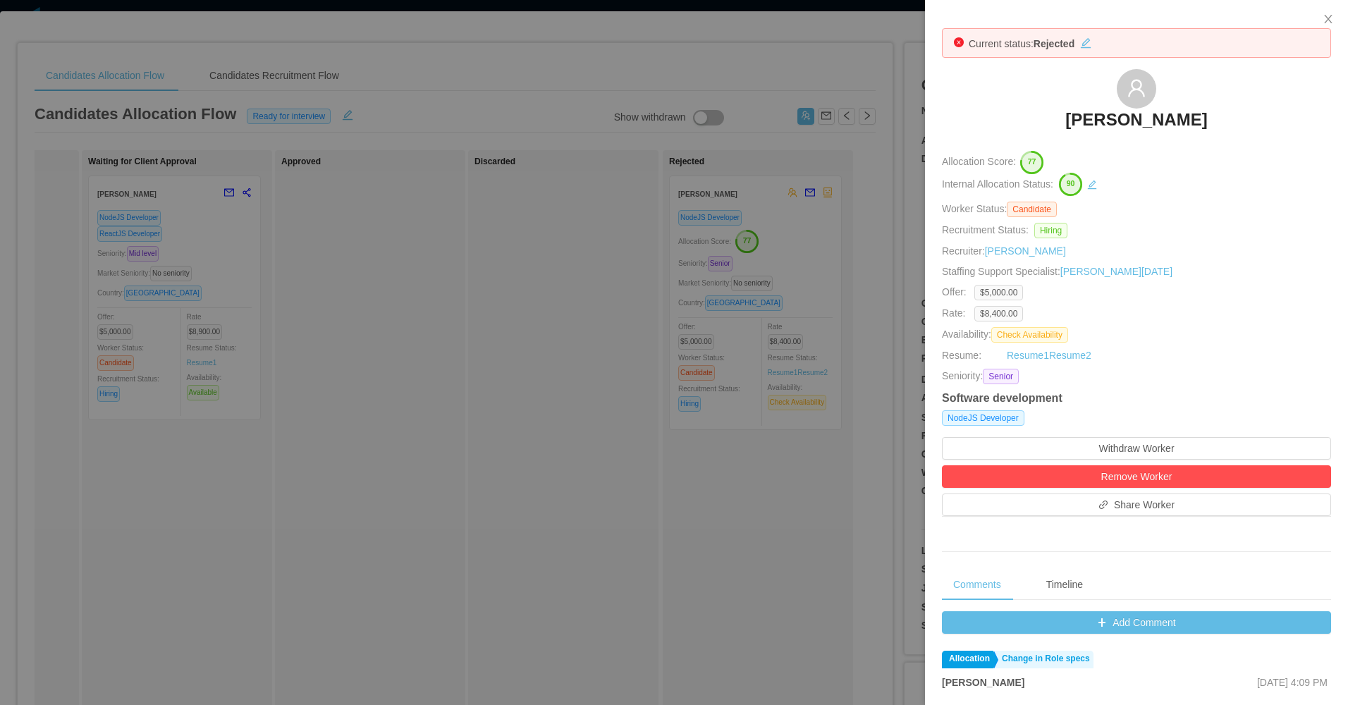
drag, startPoint x: 1108, startPoint y: 116, endPoint x: 1228, endPoint y: 121, distance: 119.9
click at [1228, 121] on div "Andres Morelos" at bounding box center [1136, 104] width 389 height 71
drag, startPoint x: 1228, startPoint y: 121, endPoint x: 1141, endPoint y: 133, distance: 87.7
click at [454, 310] on div at bounding box center [674, 352] width 1348 height 705
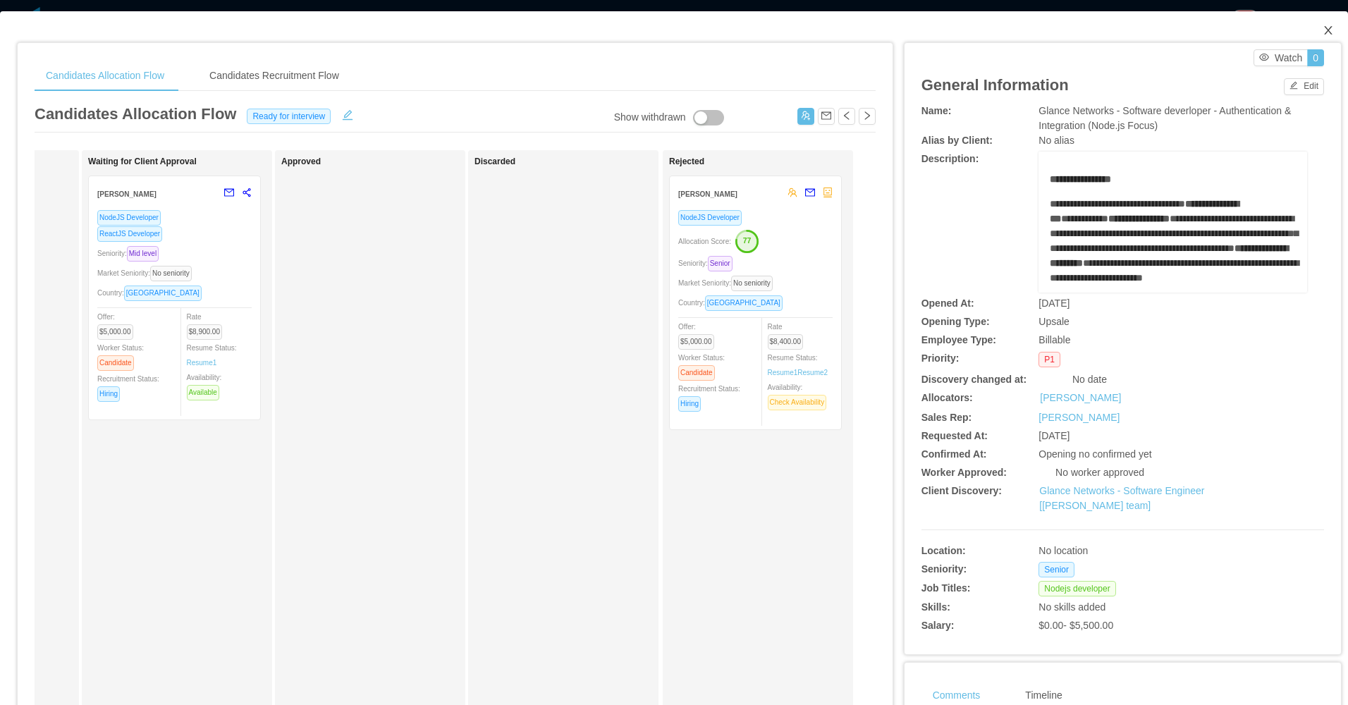
drag, startPoint x: 1326, startPoint y: 27, endPoint x: 1266, endPoint y: 41, distance: 61.4
click at [1324, 27] on span "Close" at bounding box center [1328, 30] width 39 height 39
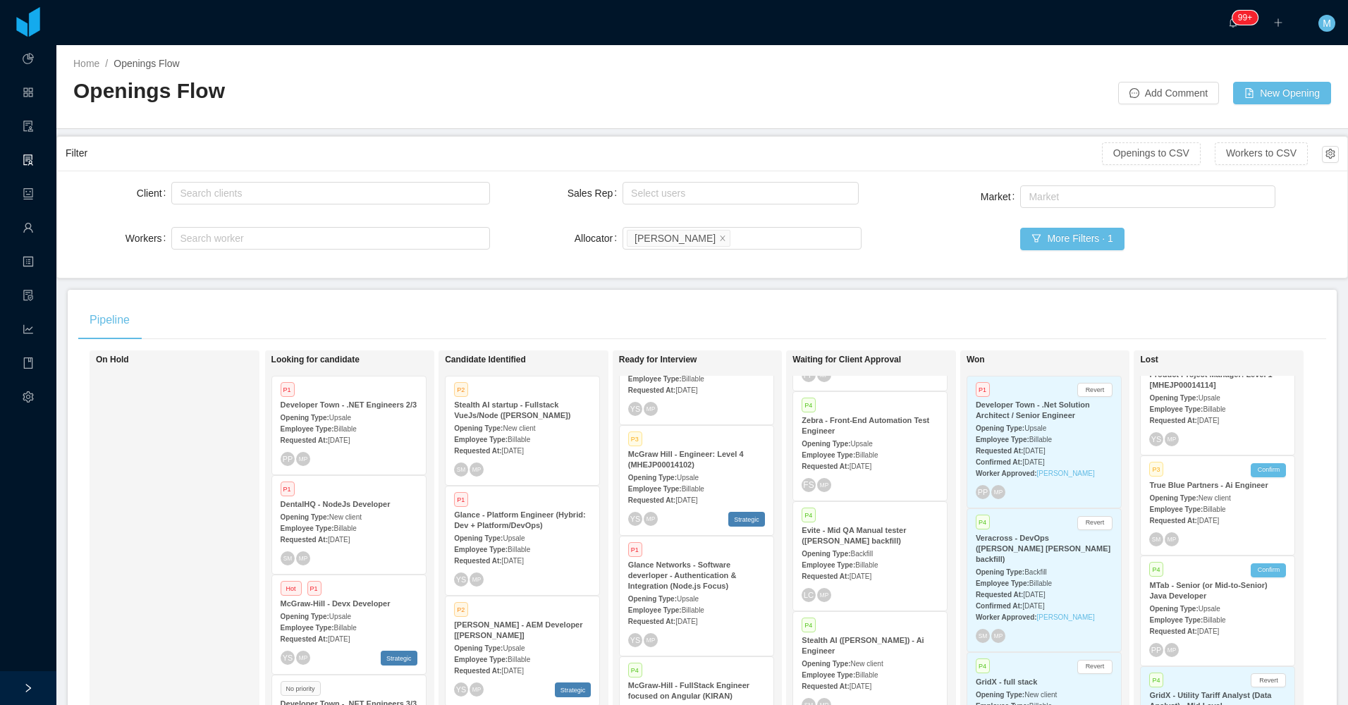
click at [332, 534] on div "Requested At: Sep 3rd, 2025" at bounding box center [349, 539] width 137 height 15
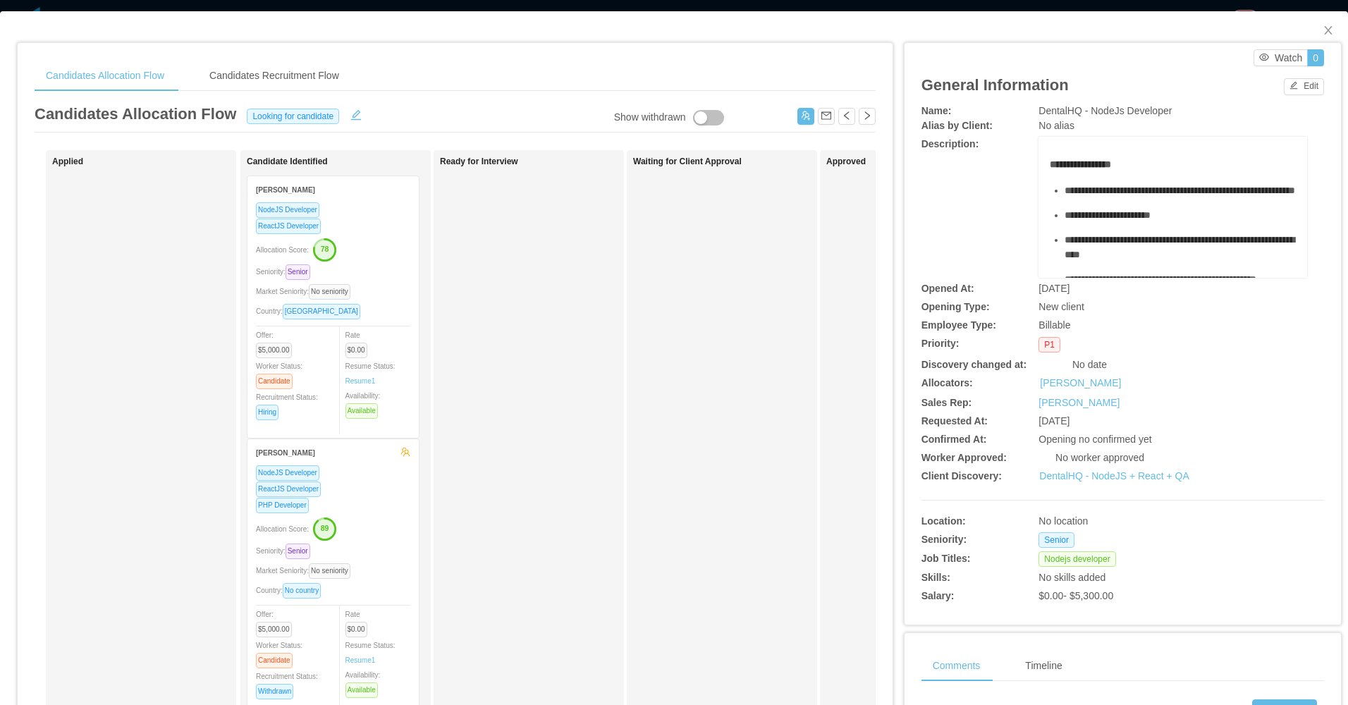
click at [1190, 188] on span "**********" at bounding box center [1180, 190] width 231 height 10
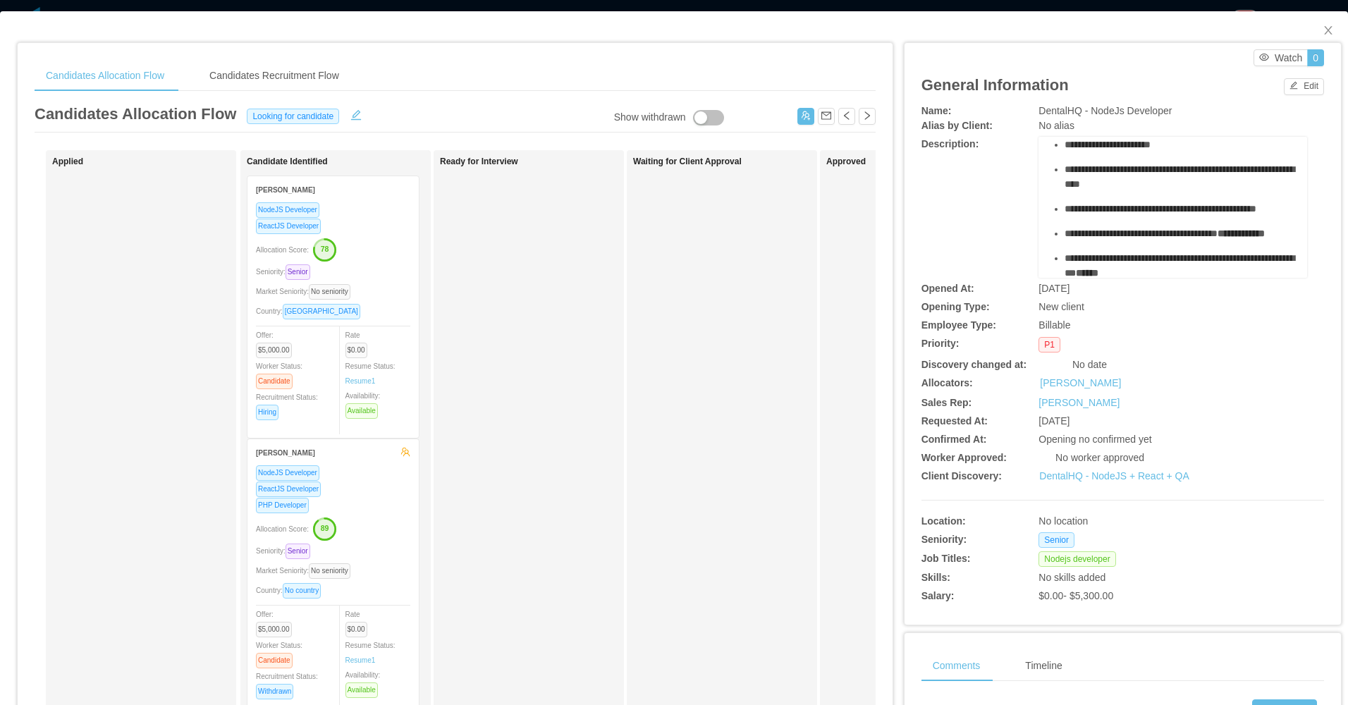
click at [1151, 149] on span "**********" at bounding box center [1108, 145] width 86 height 10
copy span "********"
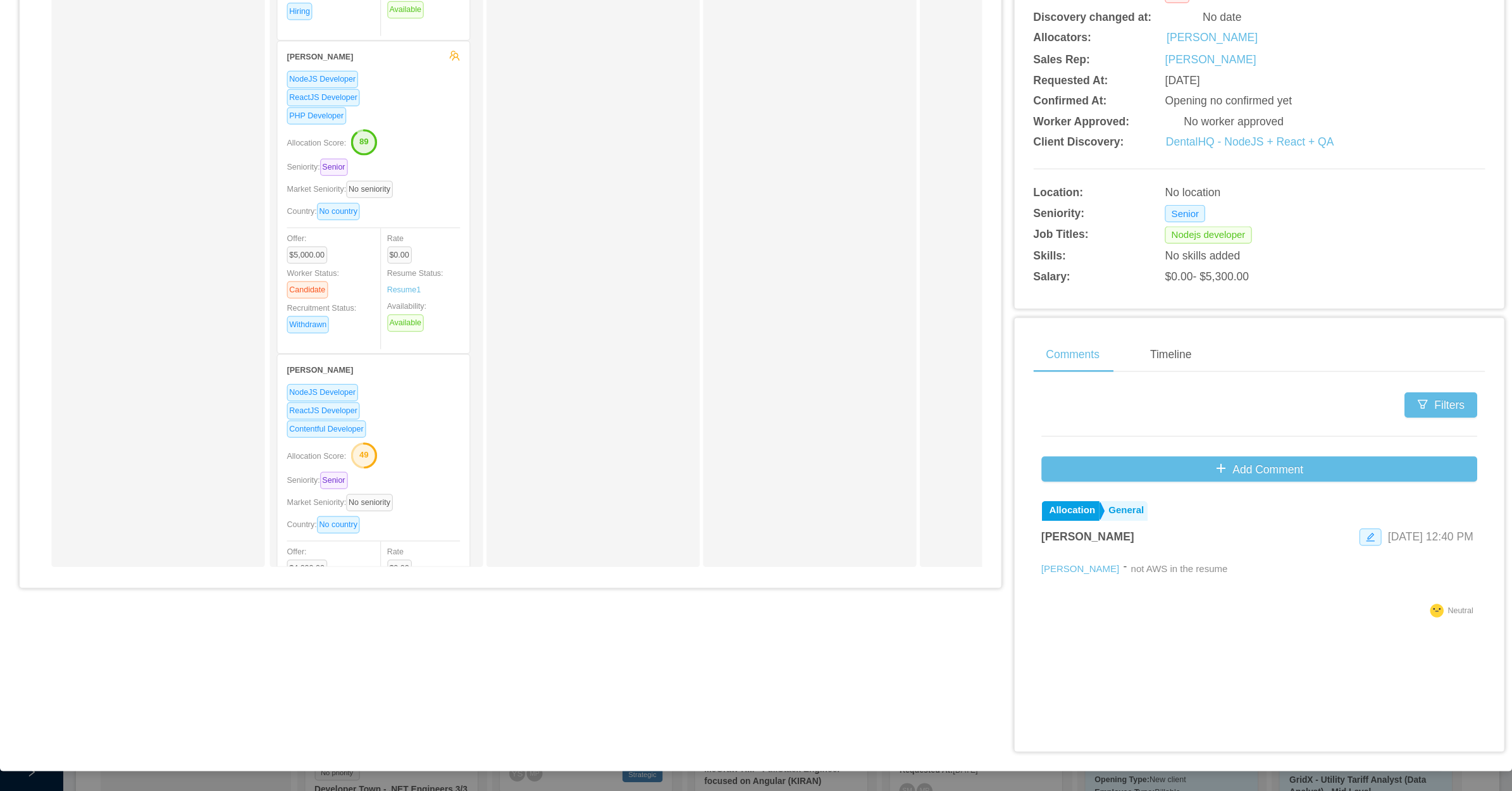
scroll to position [127, 0]
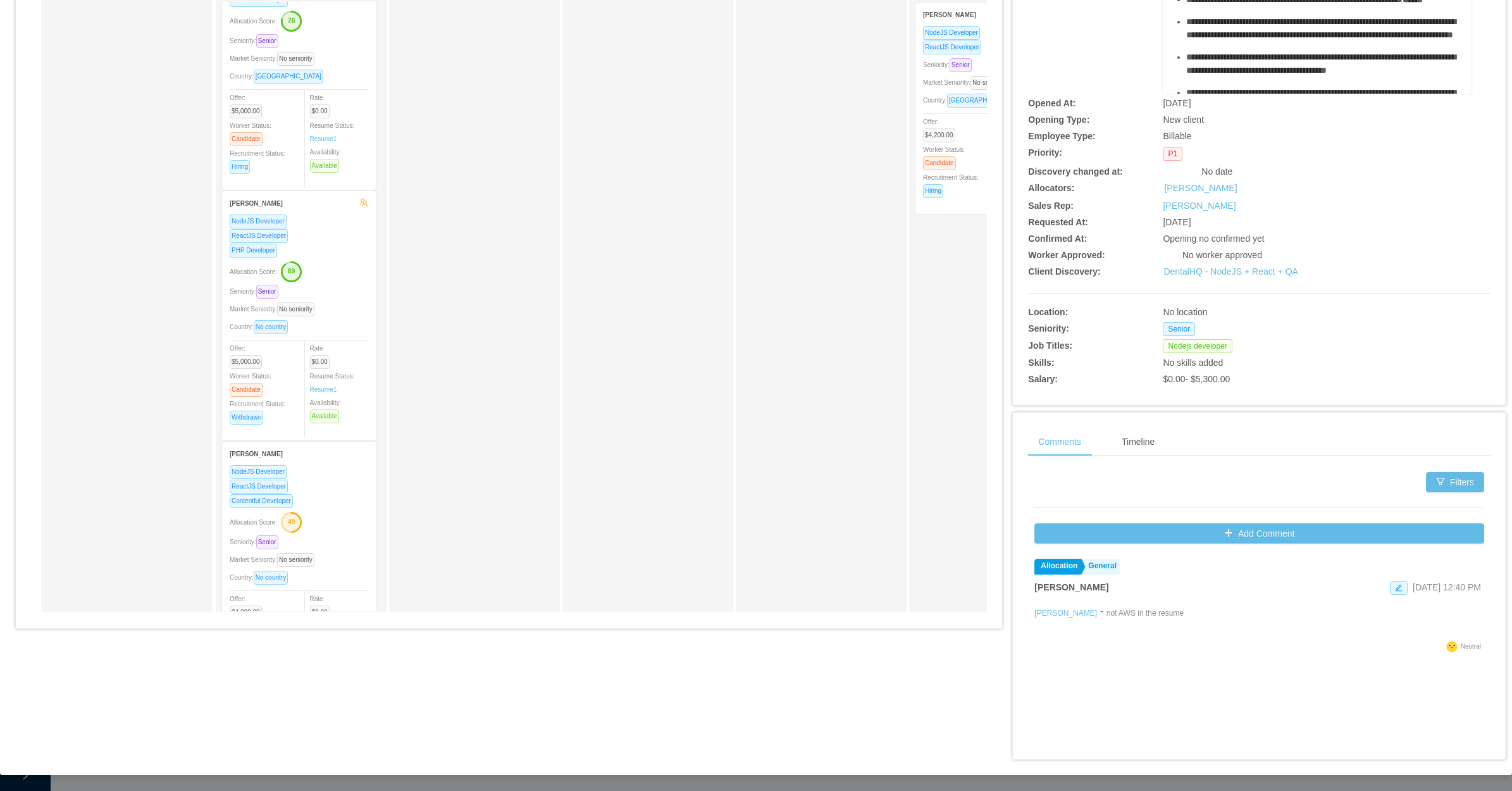
drag, startPoint x: 1116, startPoint y: 0, endPoint x: 662, endPoint y: 334, distance: 563.6
click at [662, 334] on div "Waiting for Client Approval" at bounding box center [656, 295] width 177 height 621
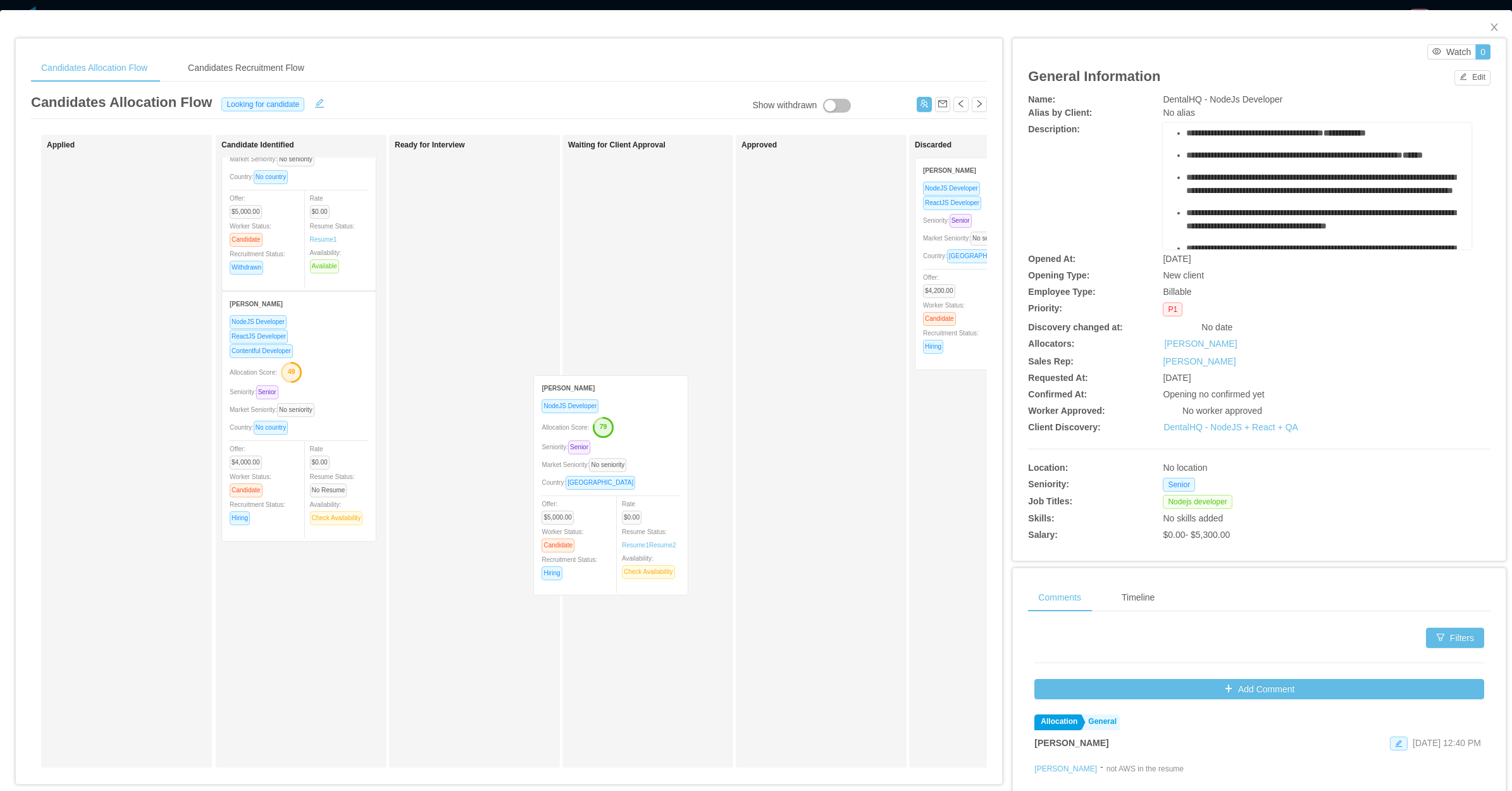
scroll to position [349, 0]
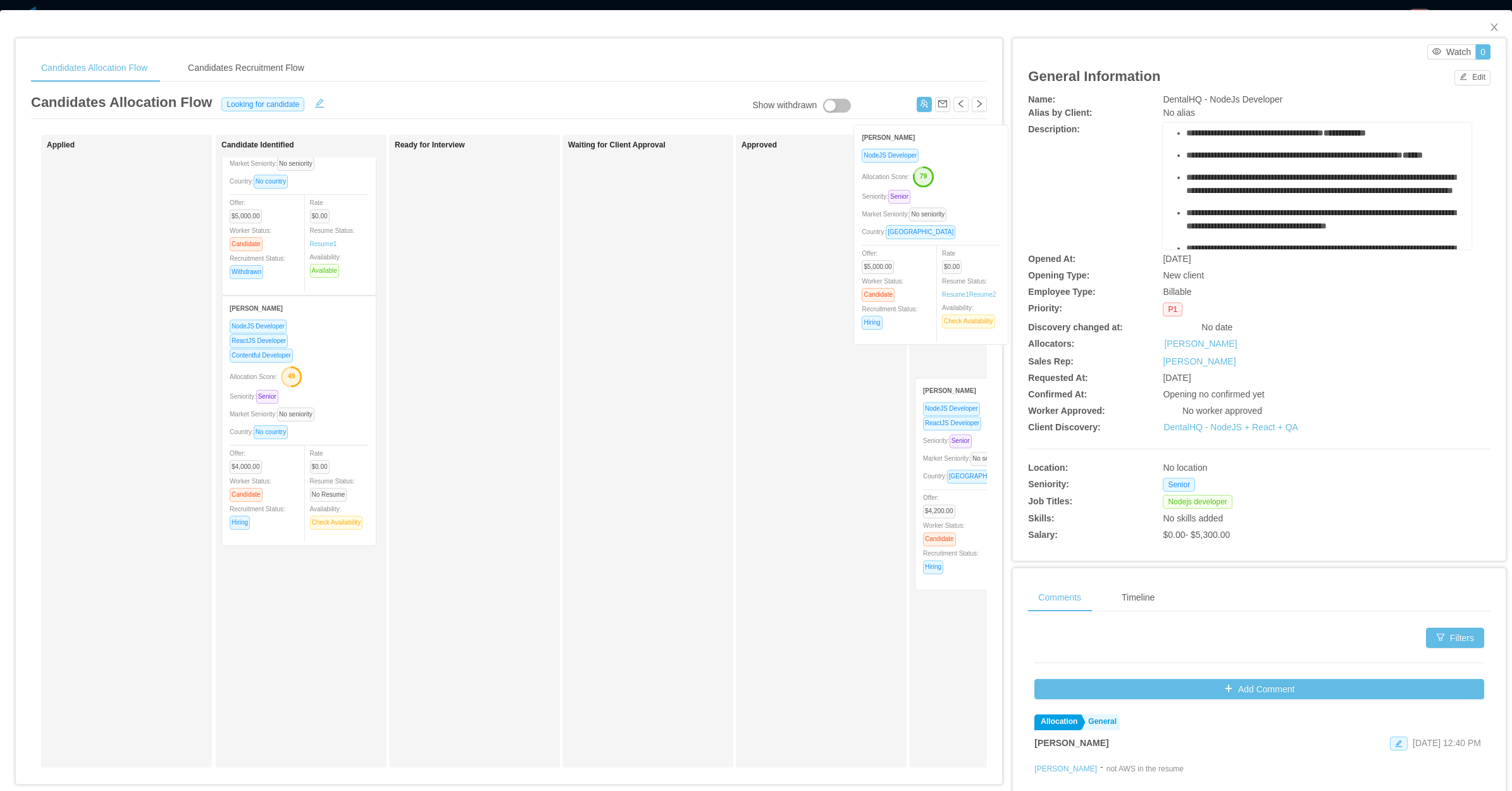
drag, startPoint x: 640, startPoint y: 462, endPoint x: 960, endPoint y: 212, distance: 406.1
click at [960, 212] on div "Applied Candidate Identified Luan Tafarel NodeJS Developer ReactJS Developer Al…" at bounding box center [509, 456] width 956 height 643
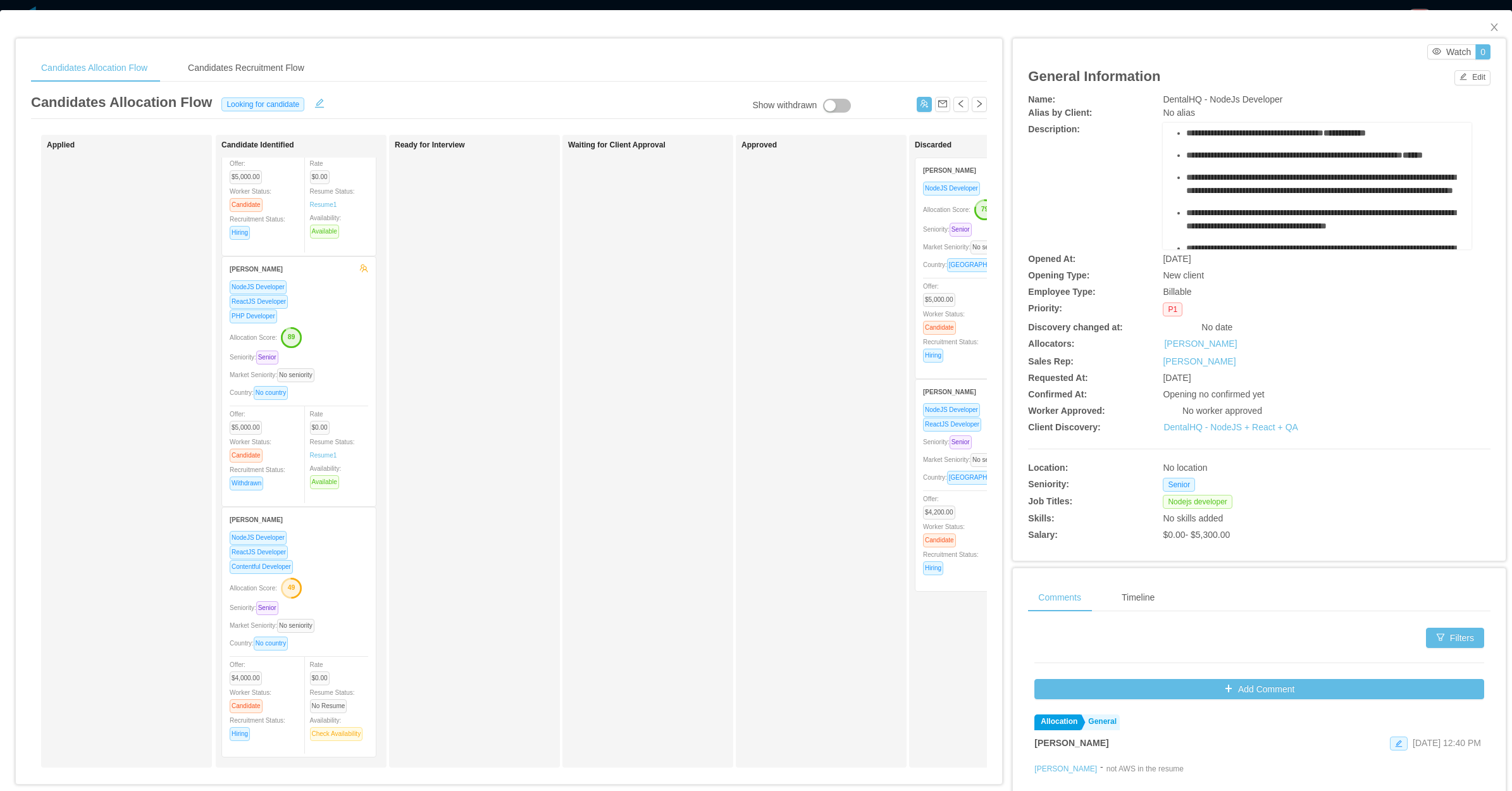
scroll to position [0, 0]
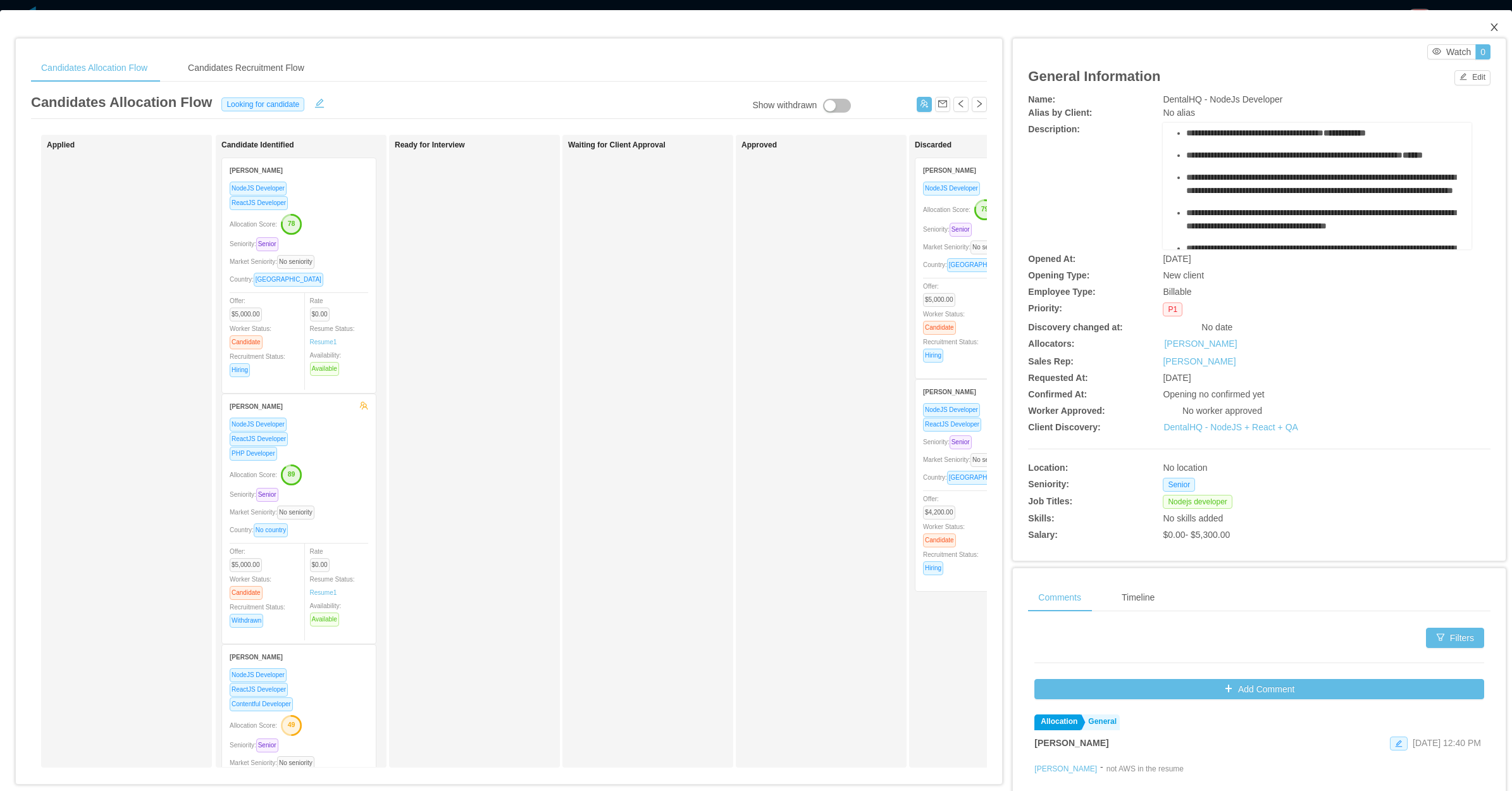
drag, startPoint x: 1489, startPoint y: 20, endPoint x: 1458, endPoint y: 45, distance: 39.8
click at [1209, 22] on span "Close" at bounding box center [1494, 27] width 35 height 35
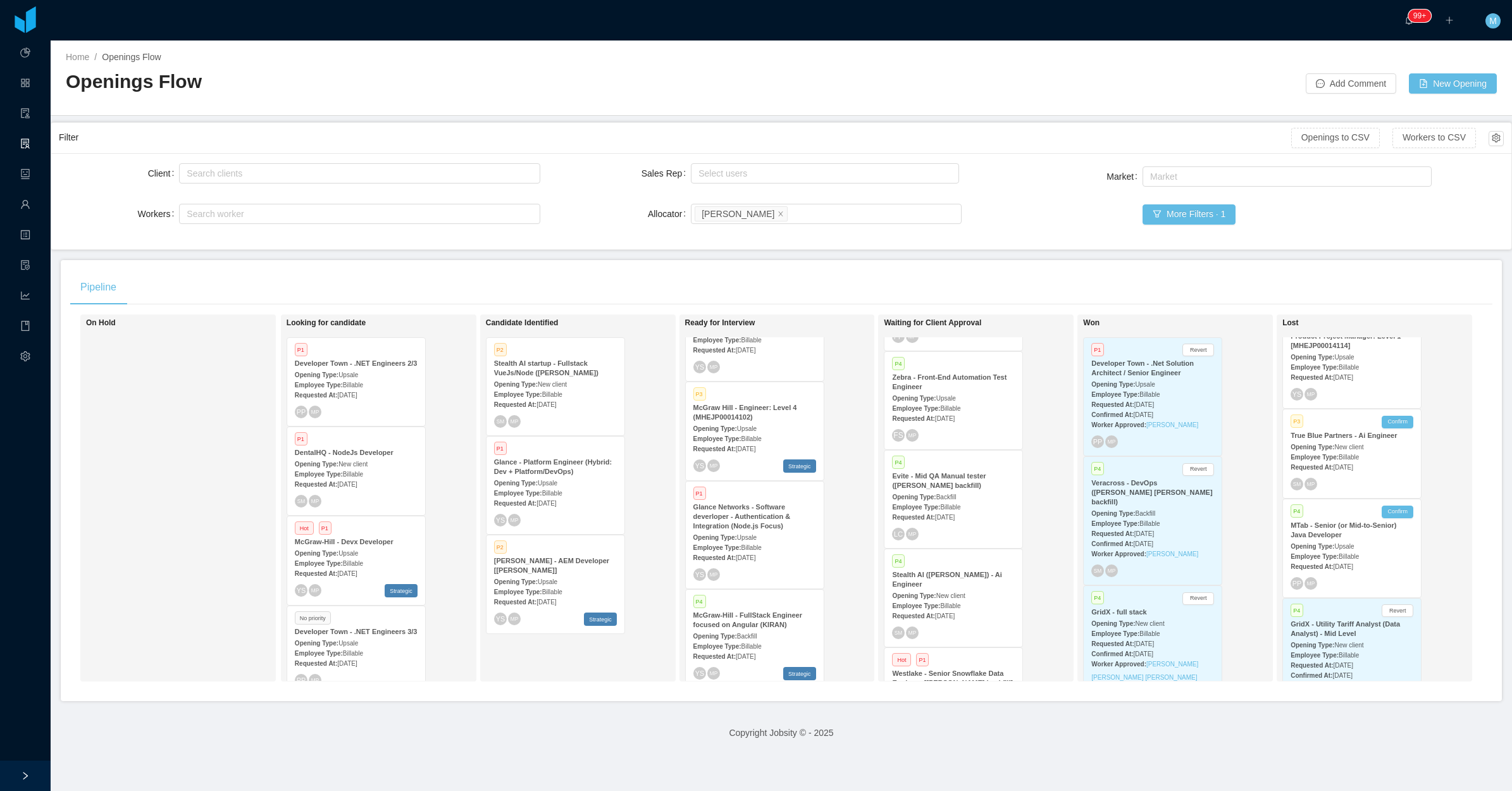
click at [368, 478] on div "Requested At: Sep 3rd, 2025" at bounding box center [356, 484] width 123 height 13
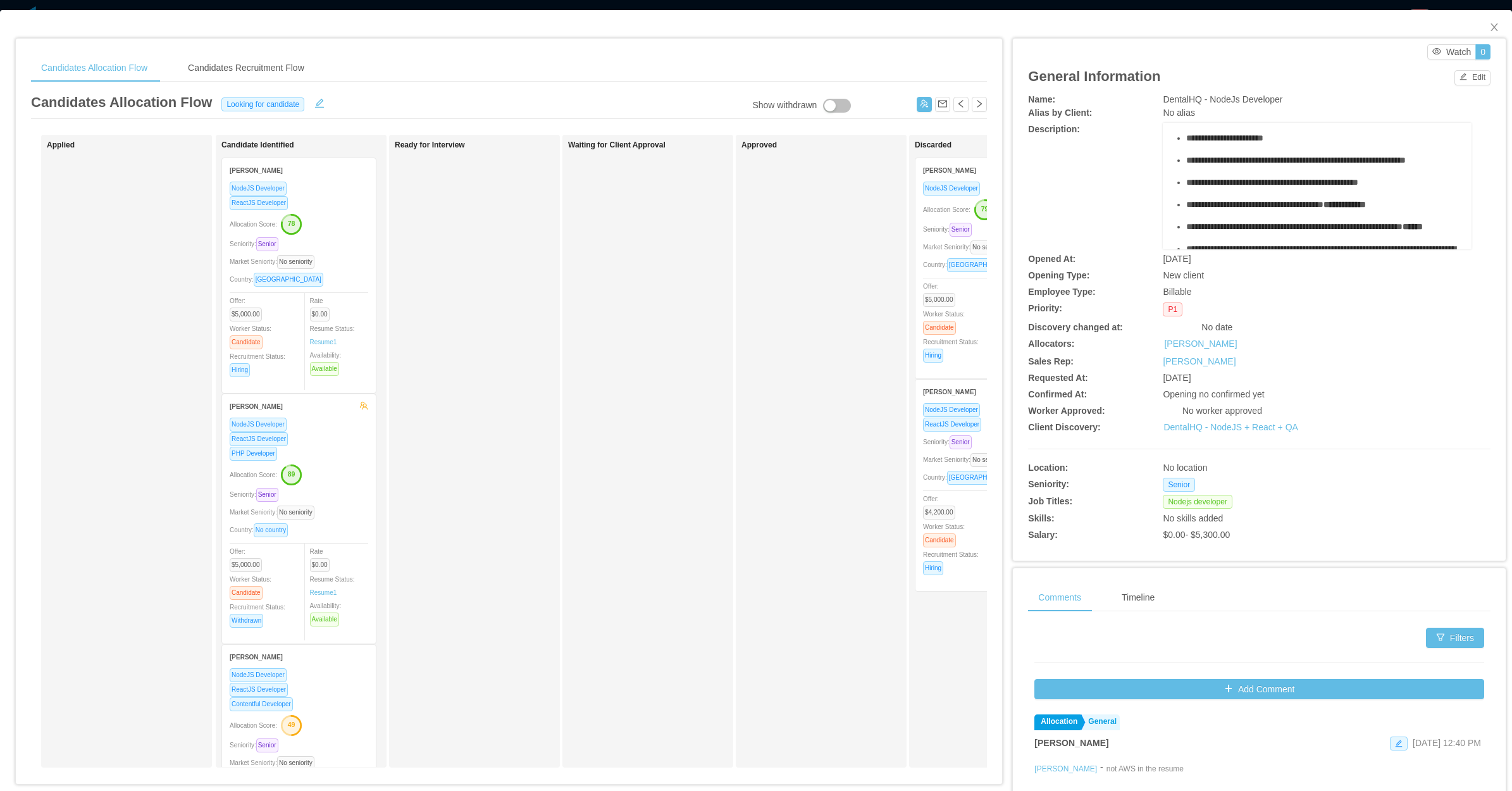
scroll to position [79, 0]
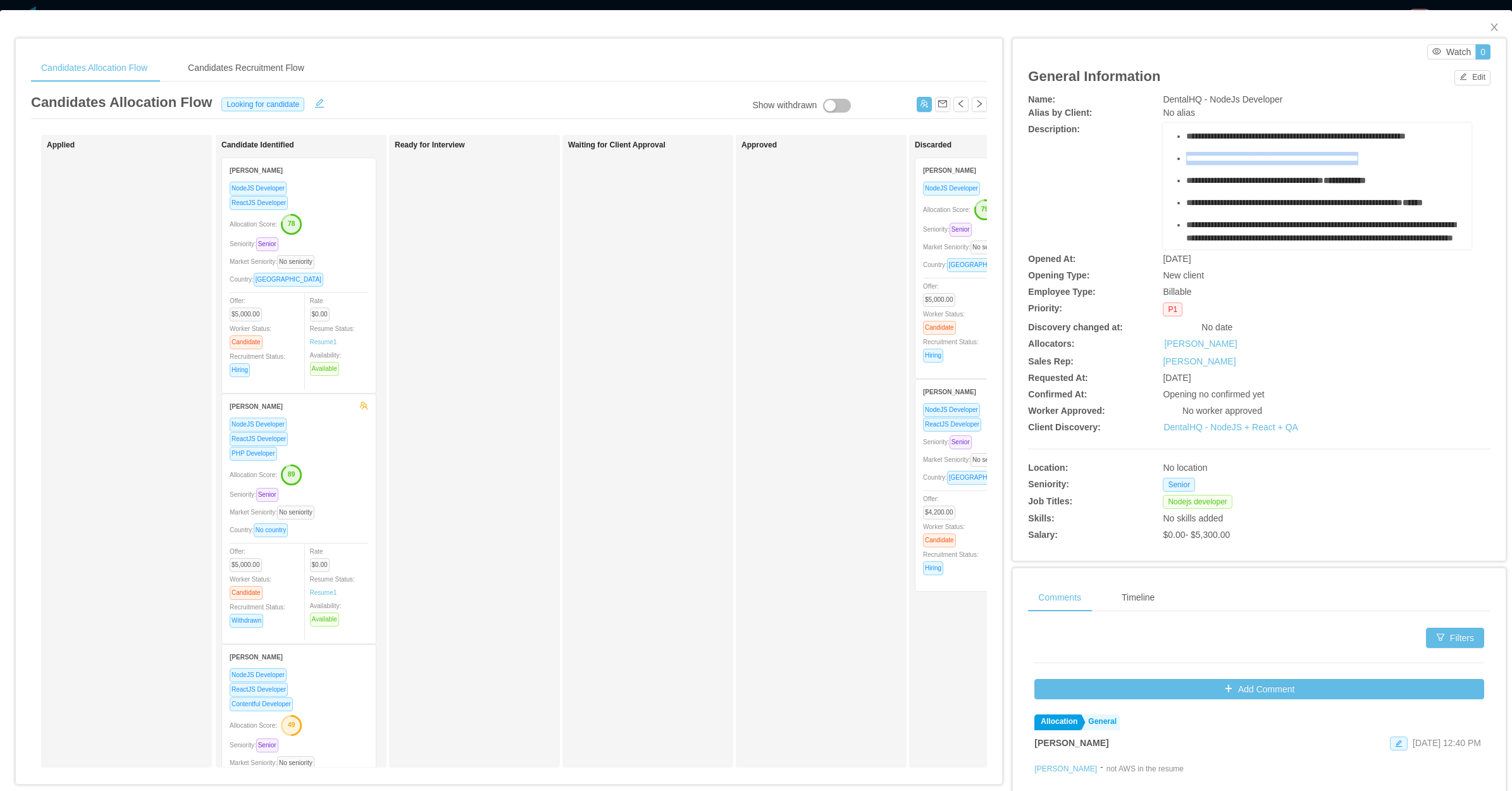
drag, startPoint x: 1397, startPoint y: 187, endPoint x: 1178, endPoint y: 182, distance: 219.1
click at [1186, 165] on div "**********" at bounding box center [1324, 158] width 275 height 13
copy span "**********"
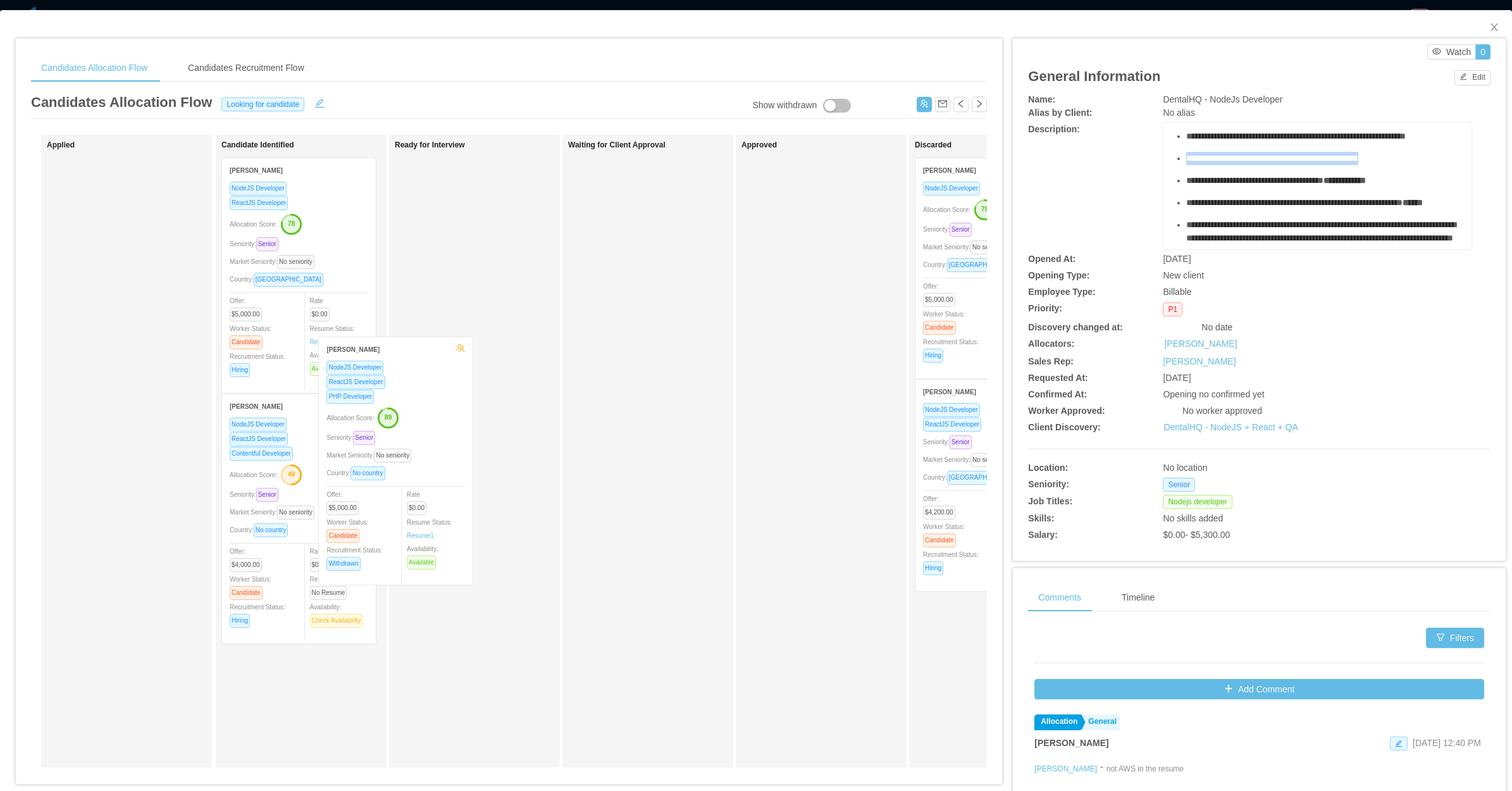
drag, startPoint x: 307, startPoint y: 521, endPoint x: 475, endPoint y: 377, distance: 221.3
click at [475, 377] on div "Applied Candidate Identified Luan Tafarel NodeJS Developer ReactJS Developer Al…" at bounding box center [509, 456] width 956 height 643
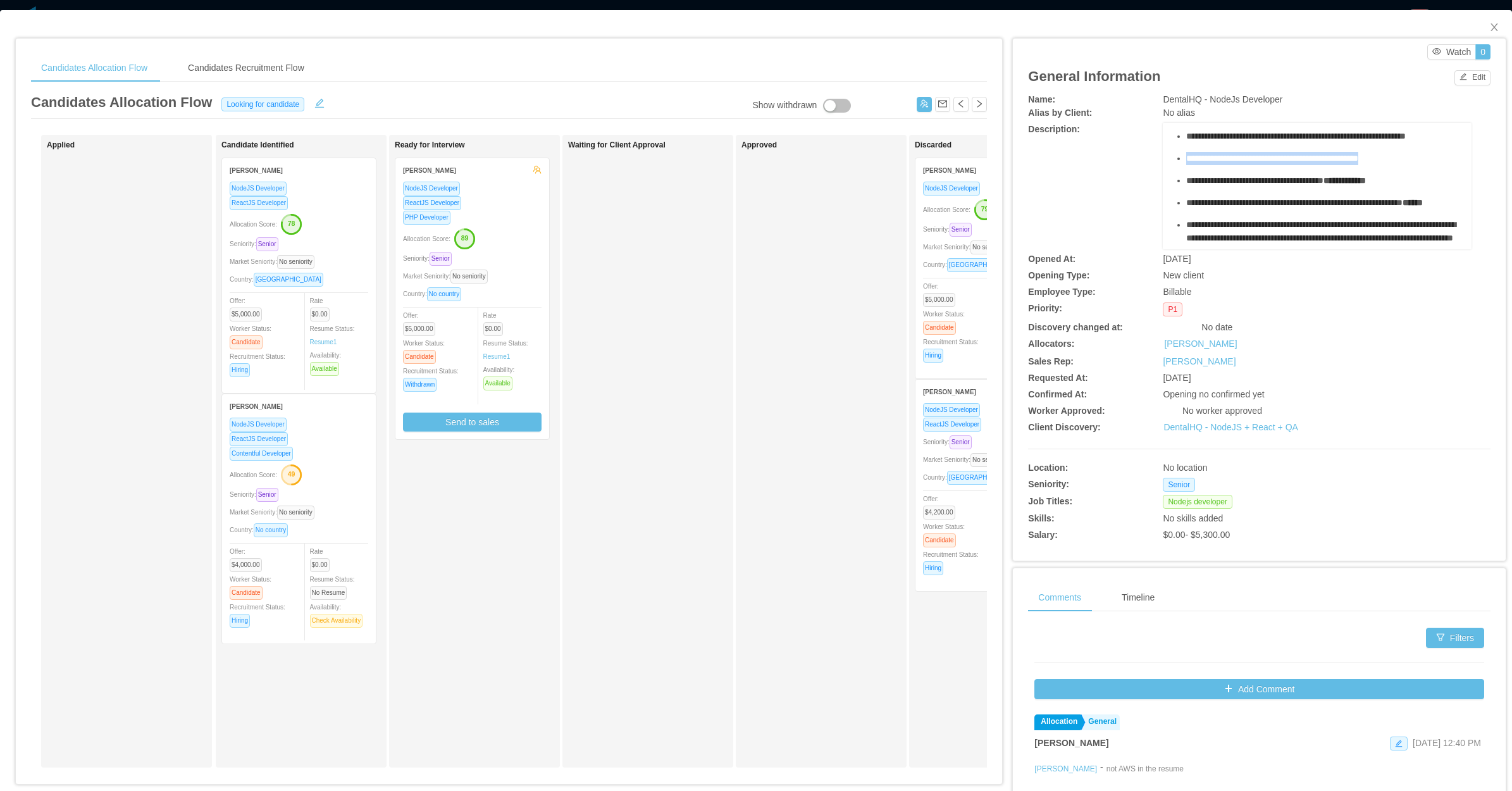
click at [1209, 163] on span "**********" at bounding box center [1272, 158] width 172 height 9
drag, startPoint x: 1404, startPoint y: 190, endPoint x: 1170, endPoint y: 154, distance: 236.8
click at [1173, 154] on ul "**********" at bounding box center [1317, 242] width 289 height 314
click at [517, 330] on div "Rate $0.00 Resume Status: Resume 1 Availability: Available" at bounding box center [519, 349] width 70 height 83
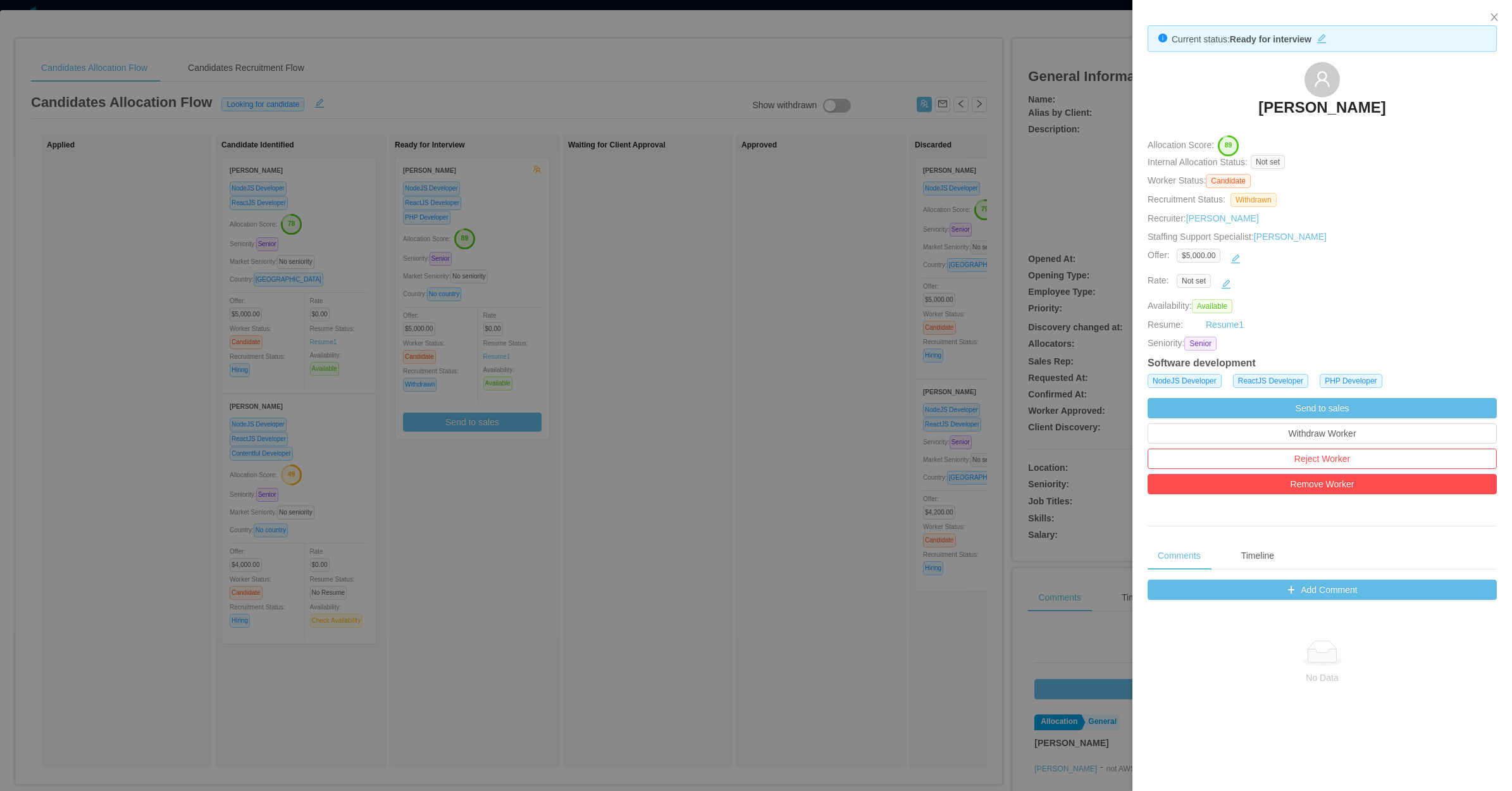
click at [722, 311] on div at bounding box center [756, 395] width 1512 height 791
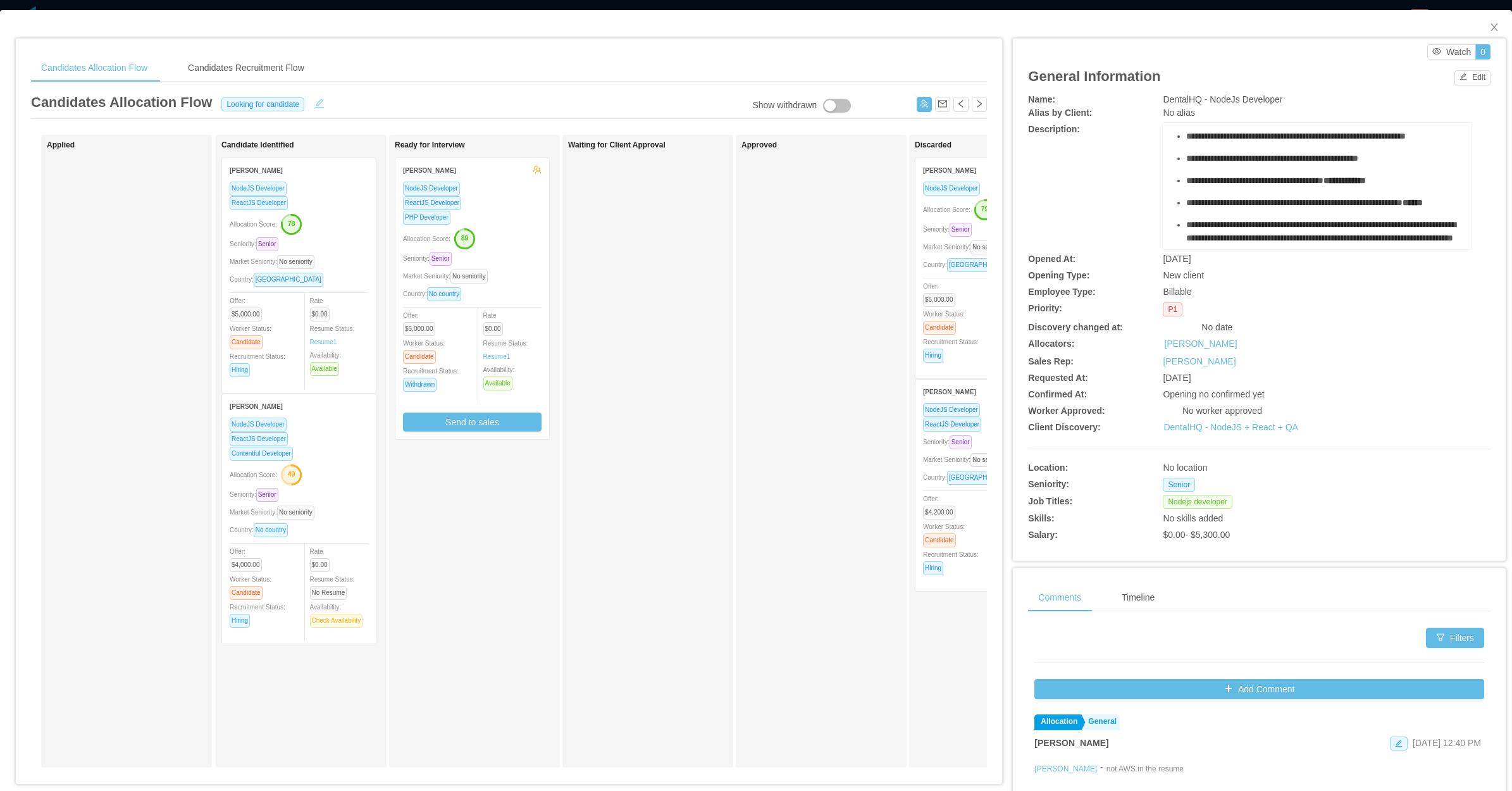
click at [321, 101] on button "button" at bounding box center [319, 101] width 21 height 13
click at [280, 110] on div "Looking for candidate" at bounding box center [263, 104] width 87 height 14
click at [279, 175] on li "Candidate identified" at bounding box center [266, 166] width 108 height 21
click at [329, 101] on button "Save" at bounding box center [342, 104] width 33 height 15
click at [374, 74] on button "Update" at bounding box center [363, 71] width 39 height 15
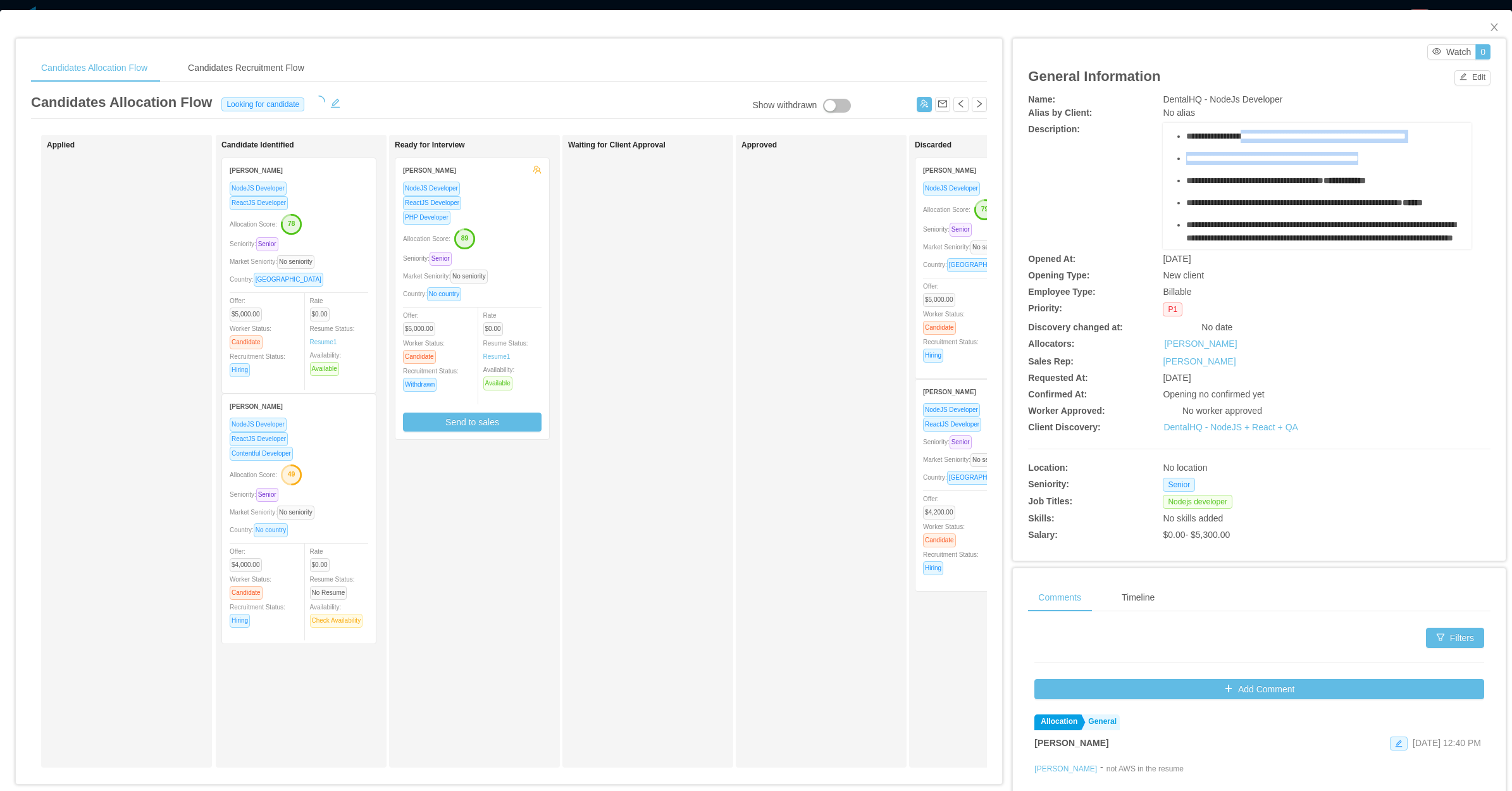
drag, startPoint x: 1350, startPoint y: 198, endPoint x: 1248, endPoint y: 155, distance: 110.7
click at [1209, 155] on ul "**********" at bounding box center [1317, 242] width 289 height 314
drag, startPoint x: 1248, startPoint y: 155, endPoint x: 1308, endPoint y: 201, distance: 75.6
click at [1209, 185] on span "**********" at bounding box center [1254, 180] width 137 height 9
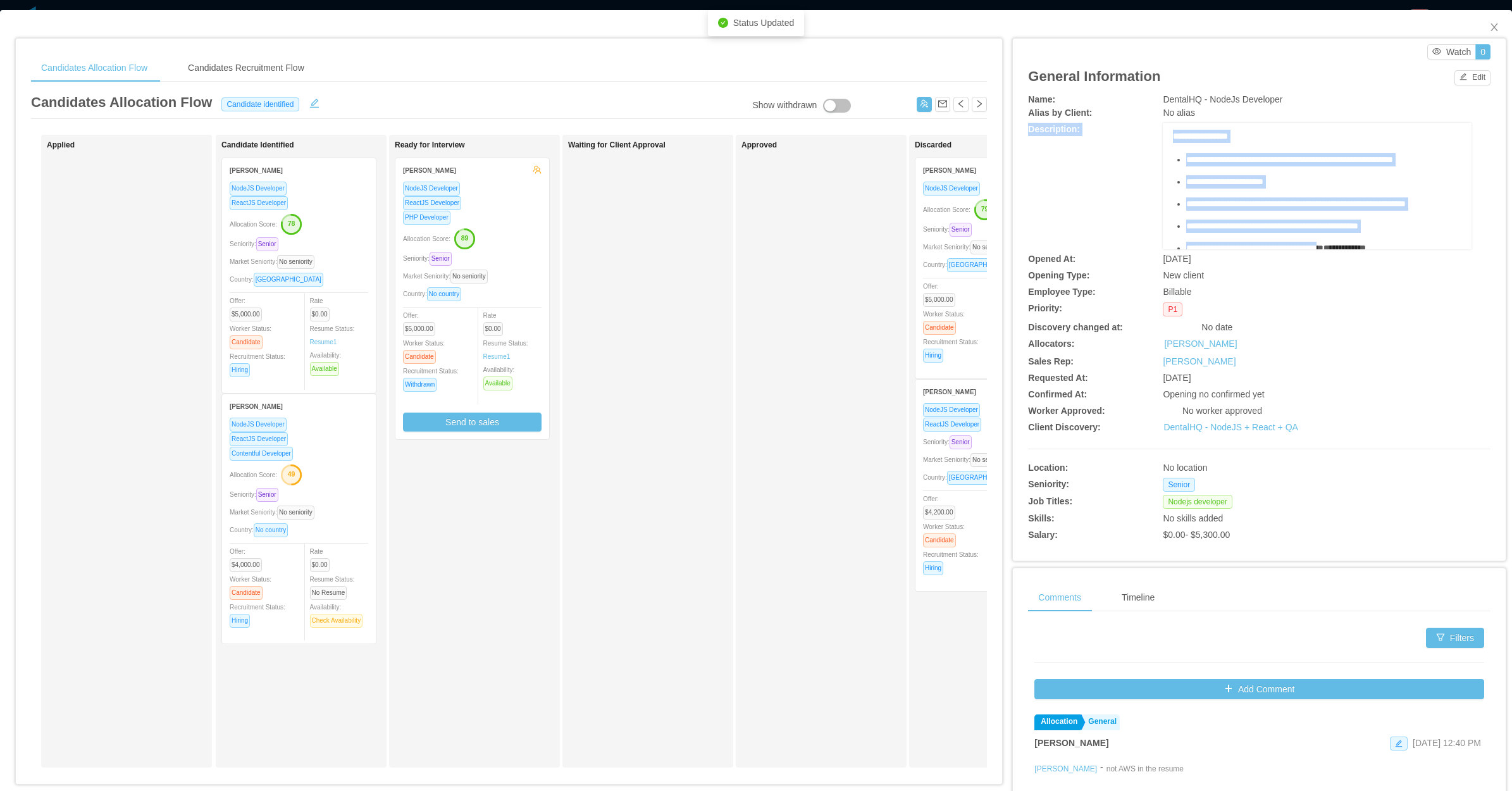
scroll to position [0, 0]
drag, startPoint x: 1336, startPoint y: 207, endPoint x: 1174, endPoint y: 165, distance: 167.4
click at [1174, 165] on ul "**********" at bounding box center [1317, 321] width 289 height 314
copy ul "**********"
click at [485, 425] on button "Send to sales" at bounding box center [472, 422] width 138 height 19
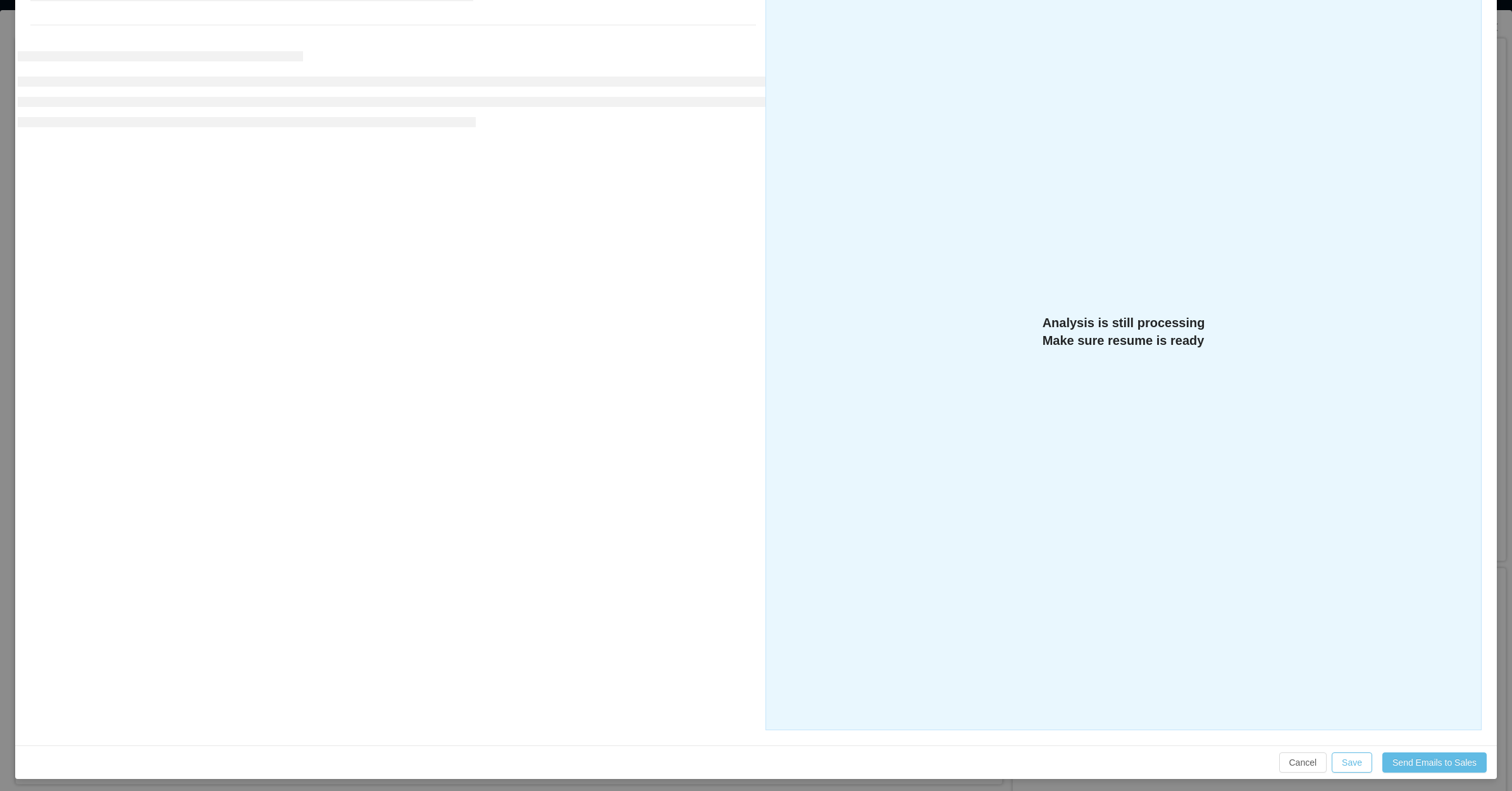
scroll to position [201, 0]
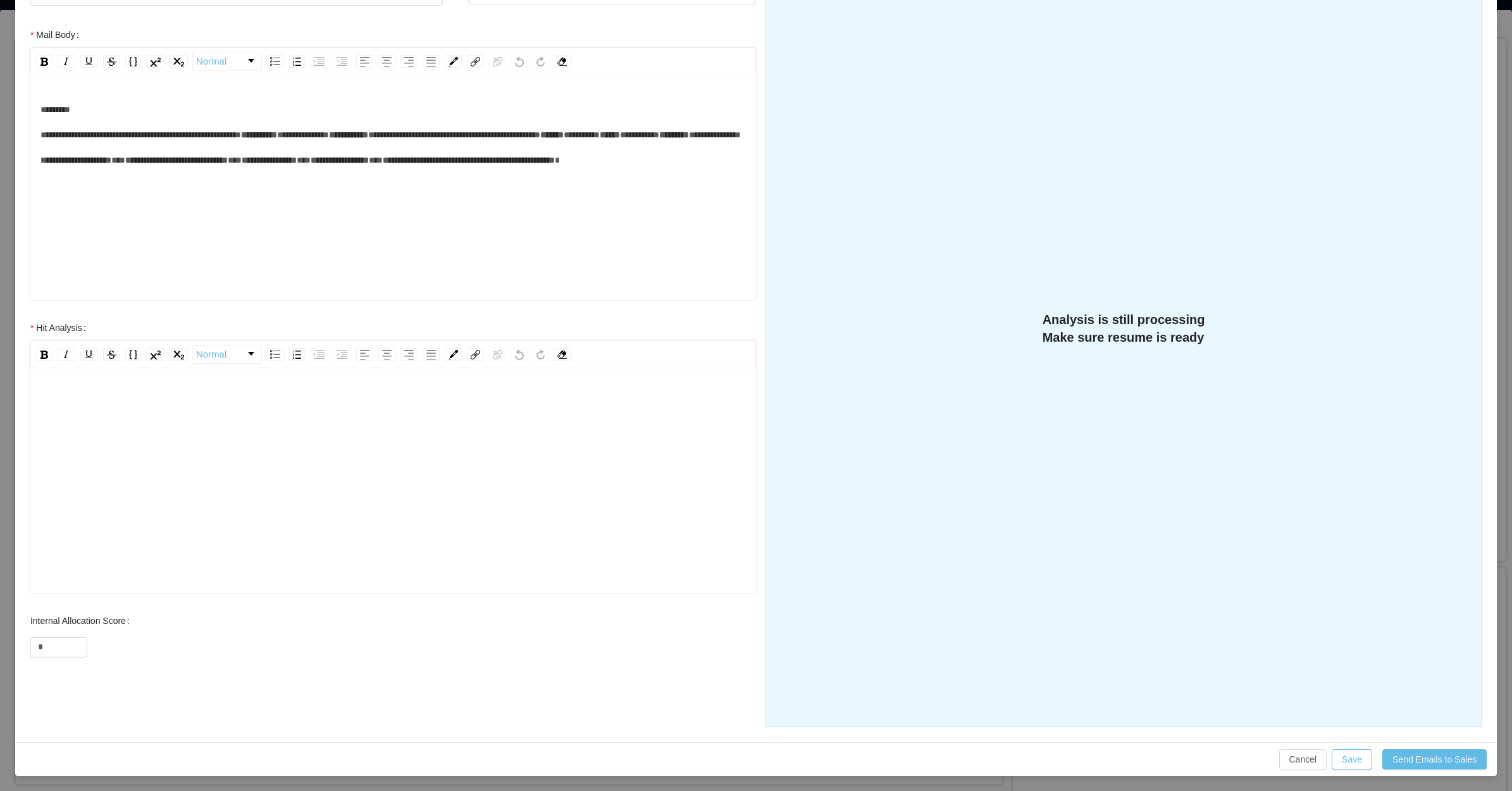
click at [340, 461] on div "rdw-editor" at bounding box center [393, 500] width 706 height 222
click at [71, 632] on input "*" at bounding box center [59, 647] width 56 height 19
type input "**"
click at [155, 448] on div "rdw-editor" at bounding box center [393, 500] width 706 height 222
click at [545, 418] on div "**********" at bounding box center [393, 500] width 706 height 222
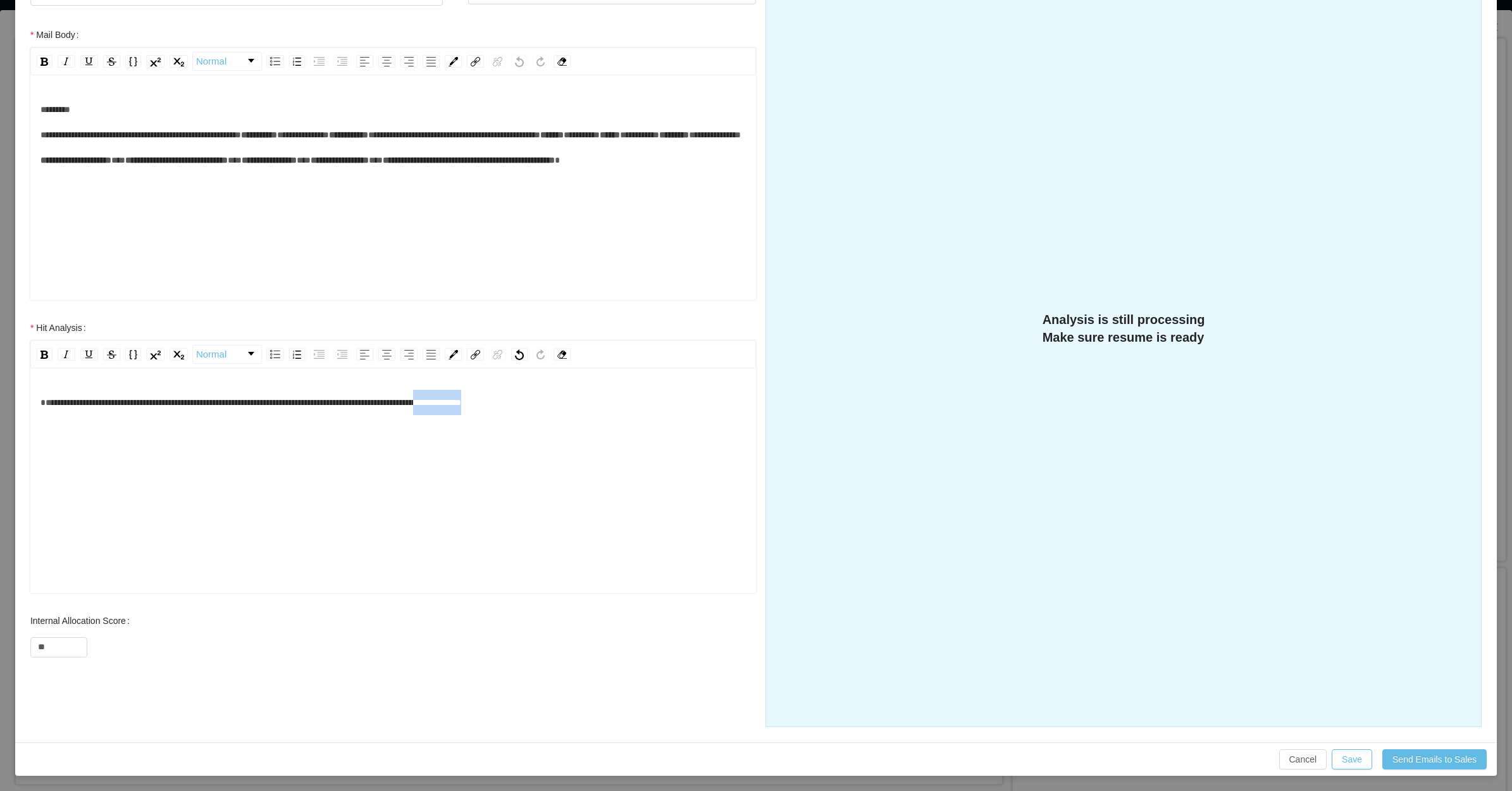
drag, startPoint x: 542, startPoint y: 409, endPoint x: 481, endPoint y: 404, distance: 61.2
click at [481, 404] on div "**********" at bounding box center [393, 402] width 706 height 25
click at [461, 403] on span "**********" at bounding box center [250, 403] width 421 height 9
drag, startPoint x: 514, startPoint y: 405, endPoint x: 386, endPoint y: 407, distance: 128.0
click at [386, 407] on div "**********" at bounding box center [393, 402] width 706 height 25
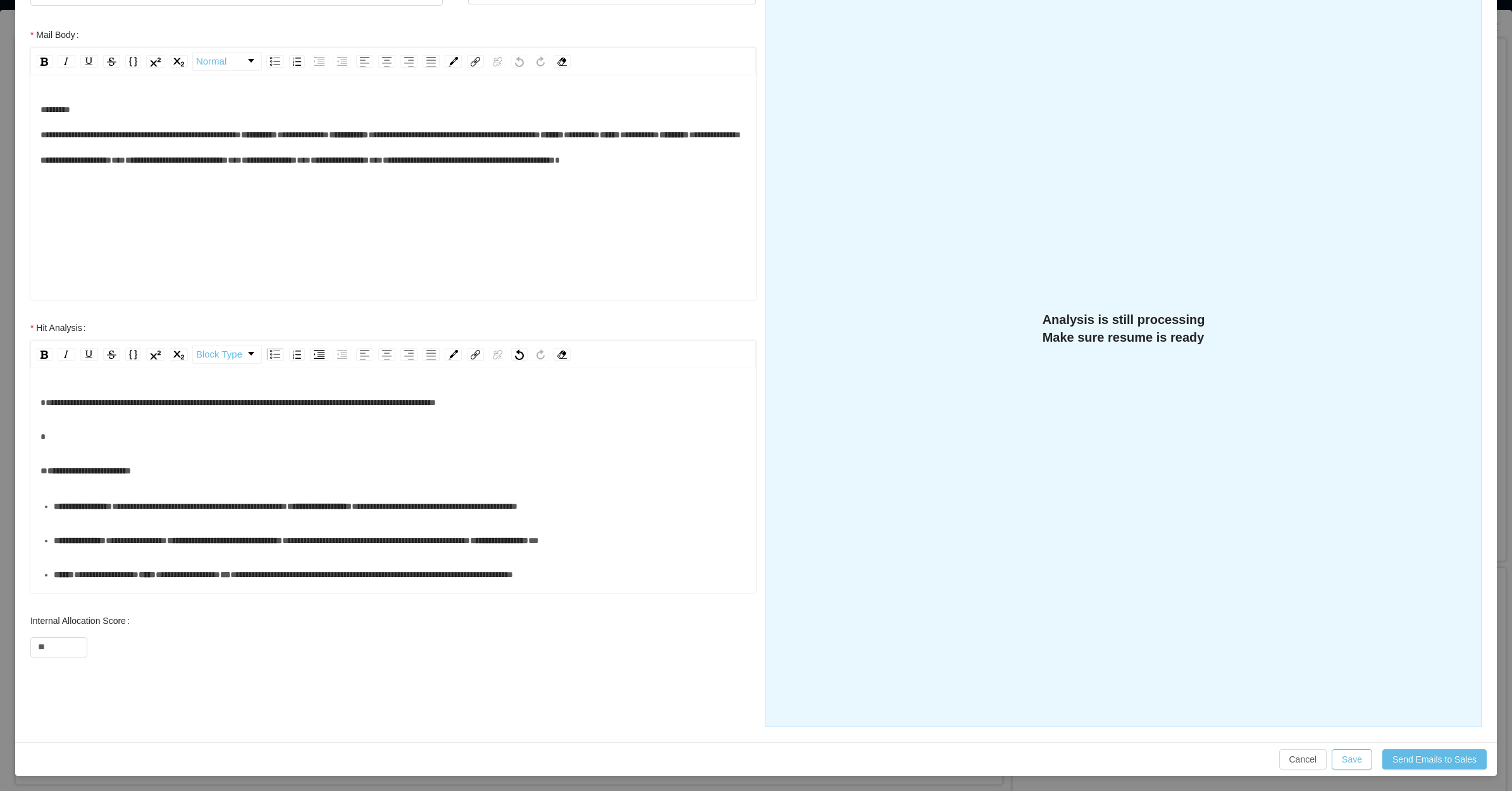
click at [98, 445] on div "rdw-editor" at bounding box center [393, 436] width 706 height 25
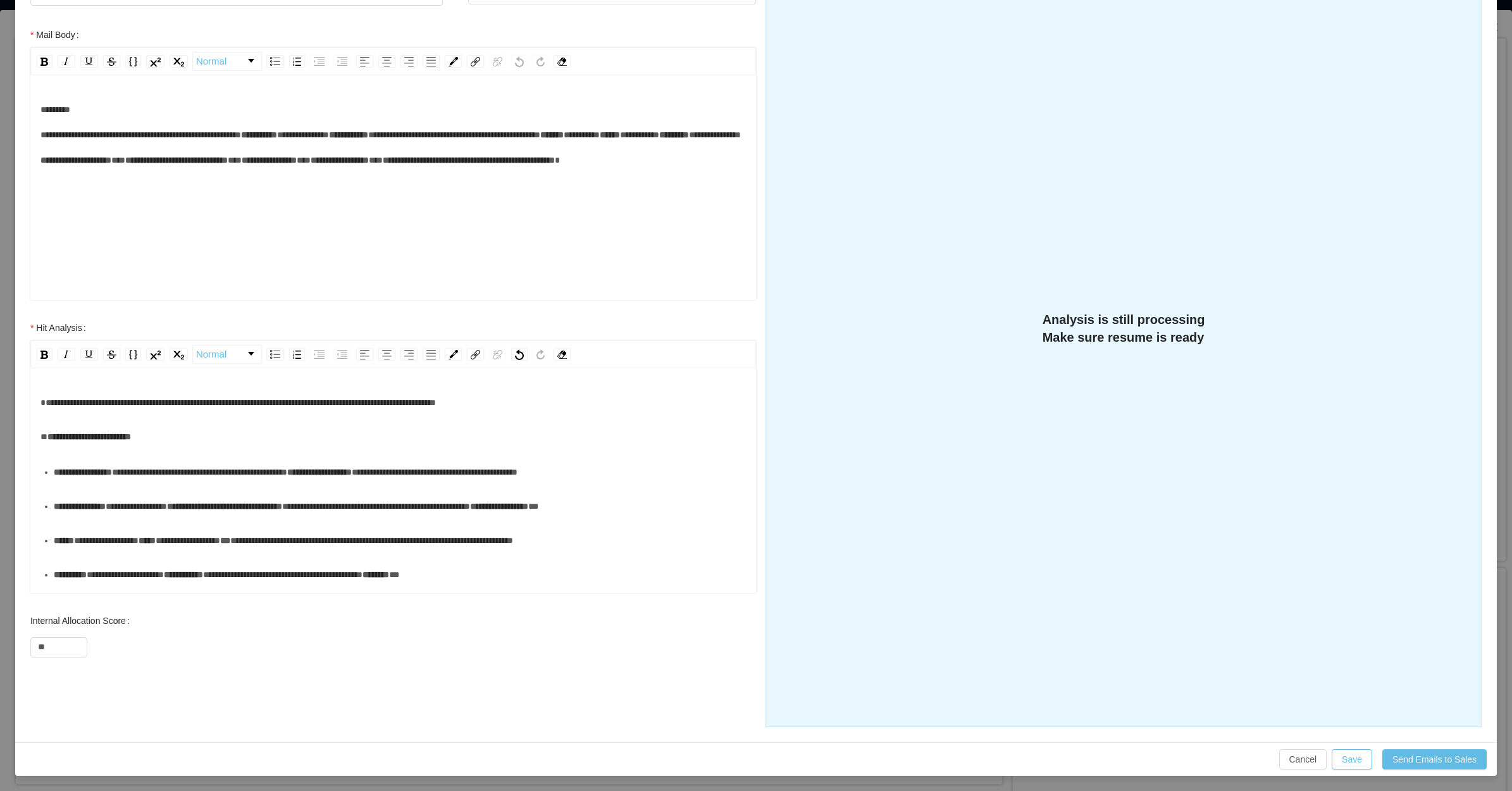
click at [98, 485] on div "**********" at bounding box center [400, 472] width 693 height 25
click at [351, 519] on div "**********" at bounding box center [400, 506] width 693 height 25
drag, startPoint x: 678, startPoint y: 508, endPoint x: 491, endPoint y: 510, distance: 187.0
click at [491, 510] on div "**********" at bounding box center [400, 506] width 693 height 25
drag, startPoint x: 668, startPoint y: 501, endPoint x: 488, endPoint y: 505, distance: 180.0
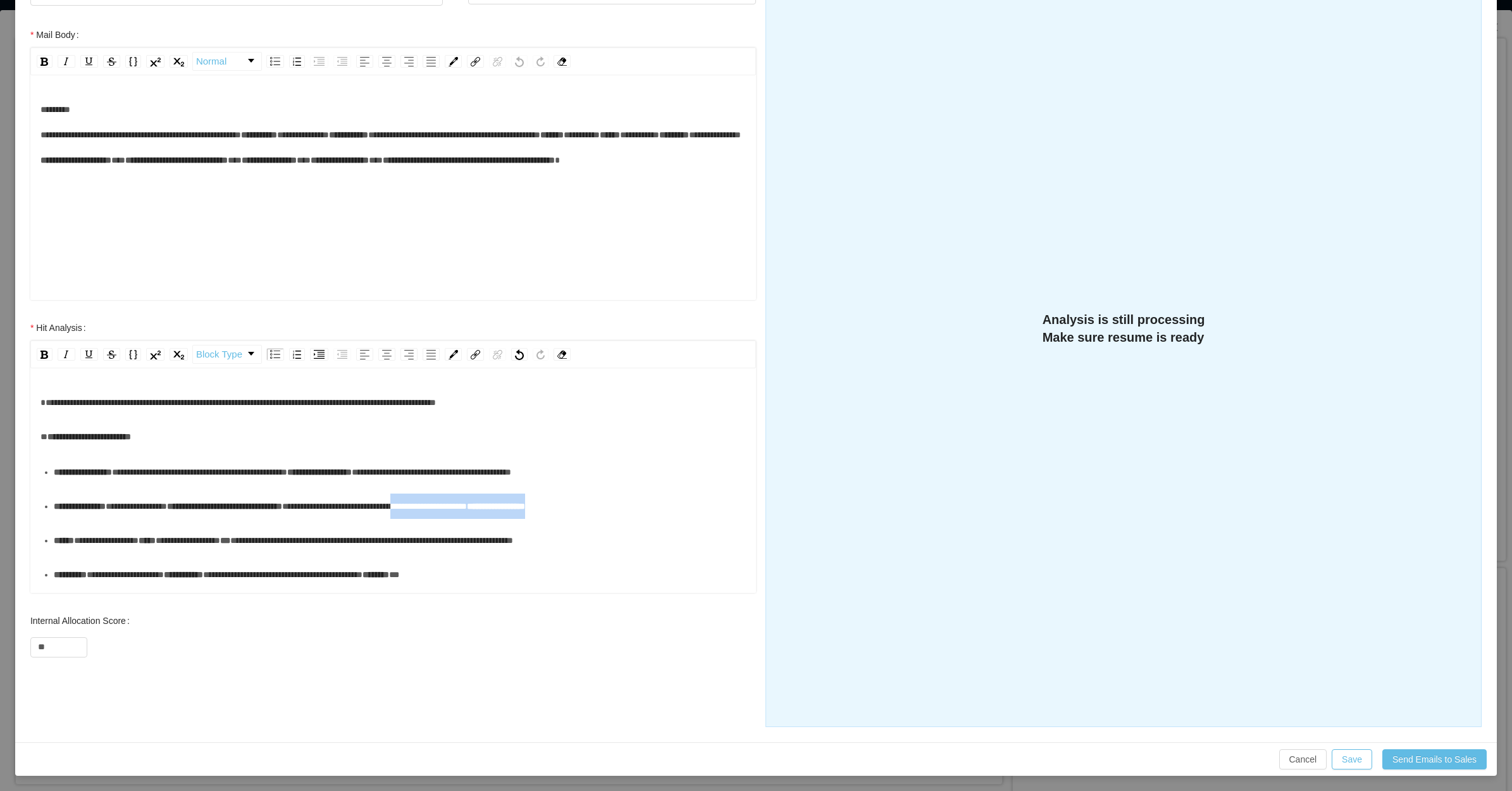
click at [488, 505] on div "**********" at bounding box center [400, 506] width 693 height 25
click at [109, 553] on div "**********" at bounding box center [400, 541] width 693 height 25
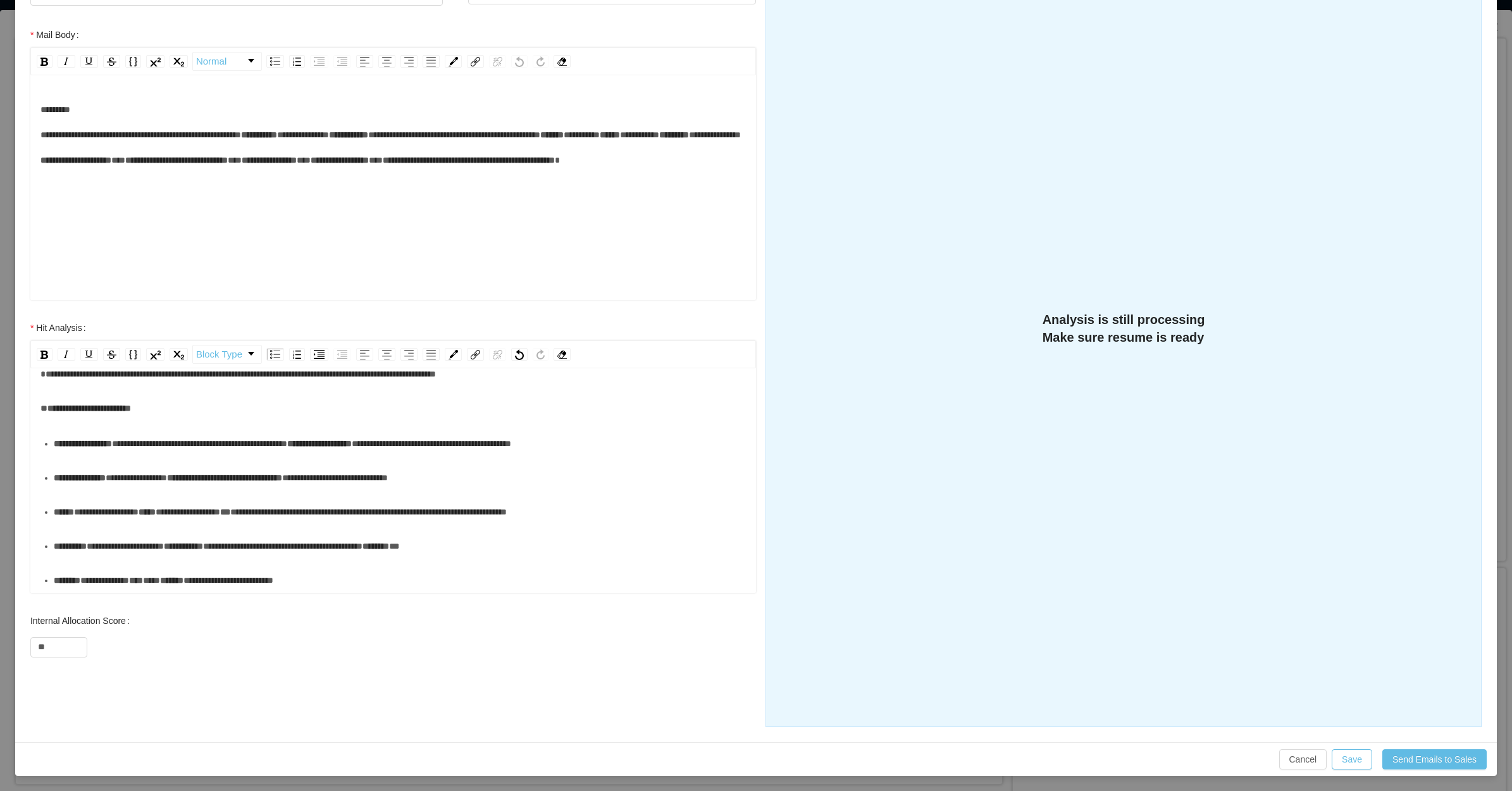
scroll to position [79, 0]
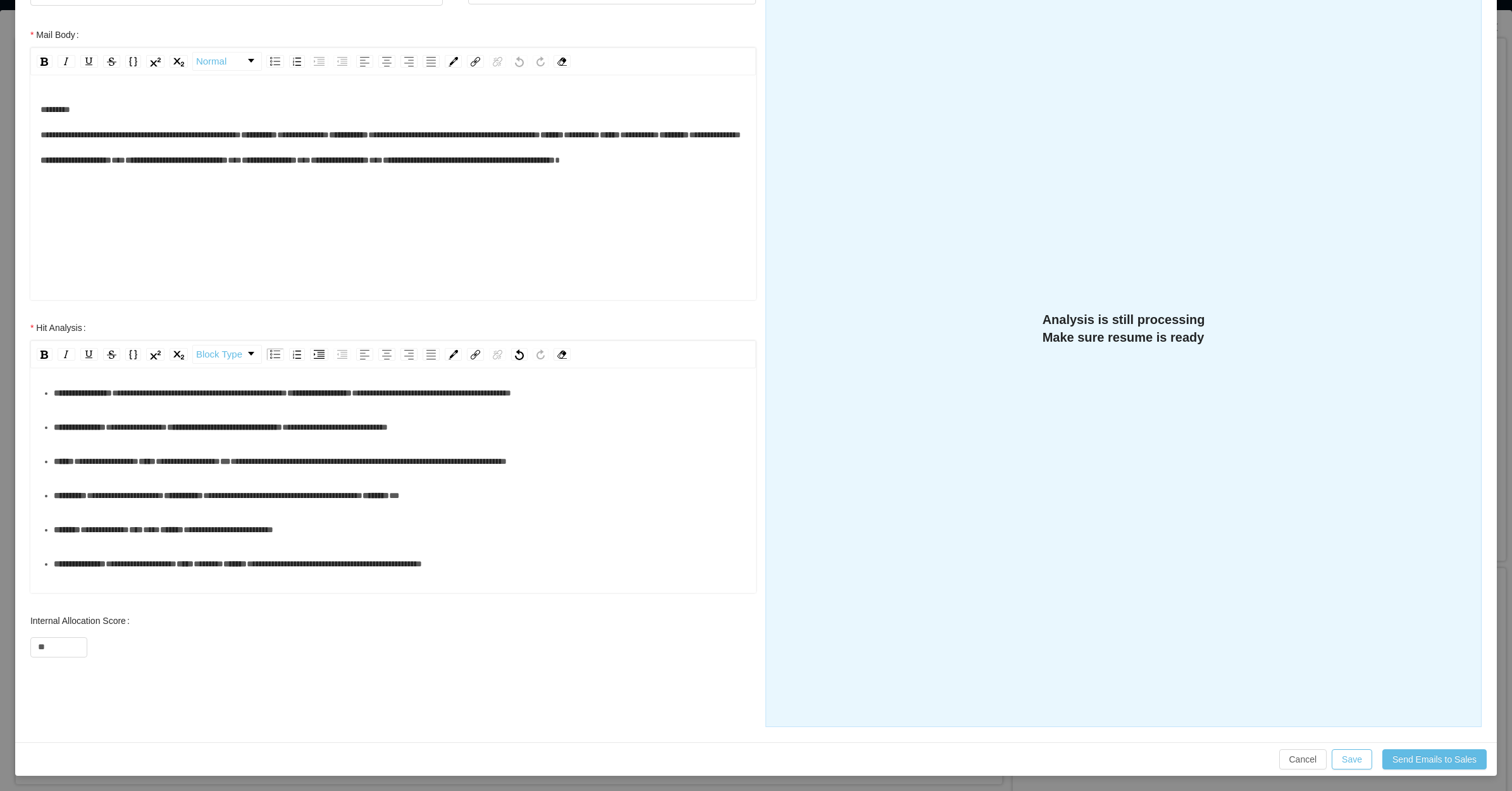
click at [440, 508] on div "**********" at bounding box center [400, 496] width 693 height 25
click at [188, 542] on div "**********" at bounding box center [400, 530] width 693 height 25
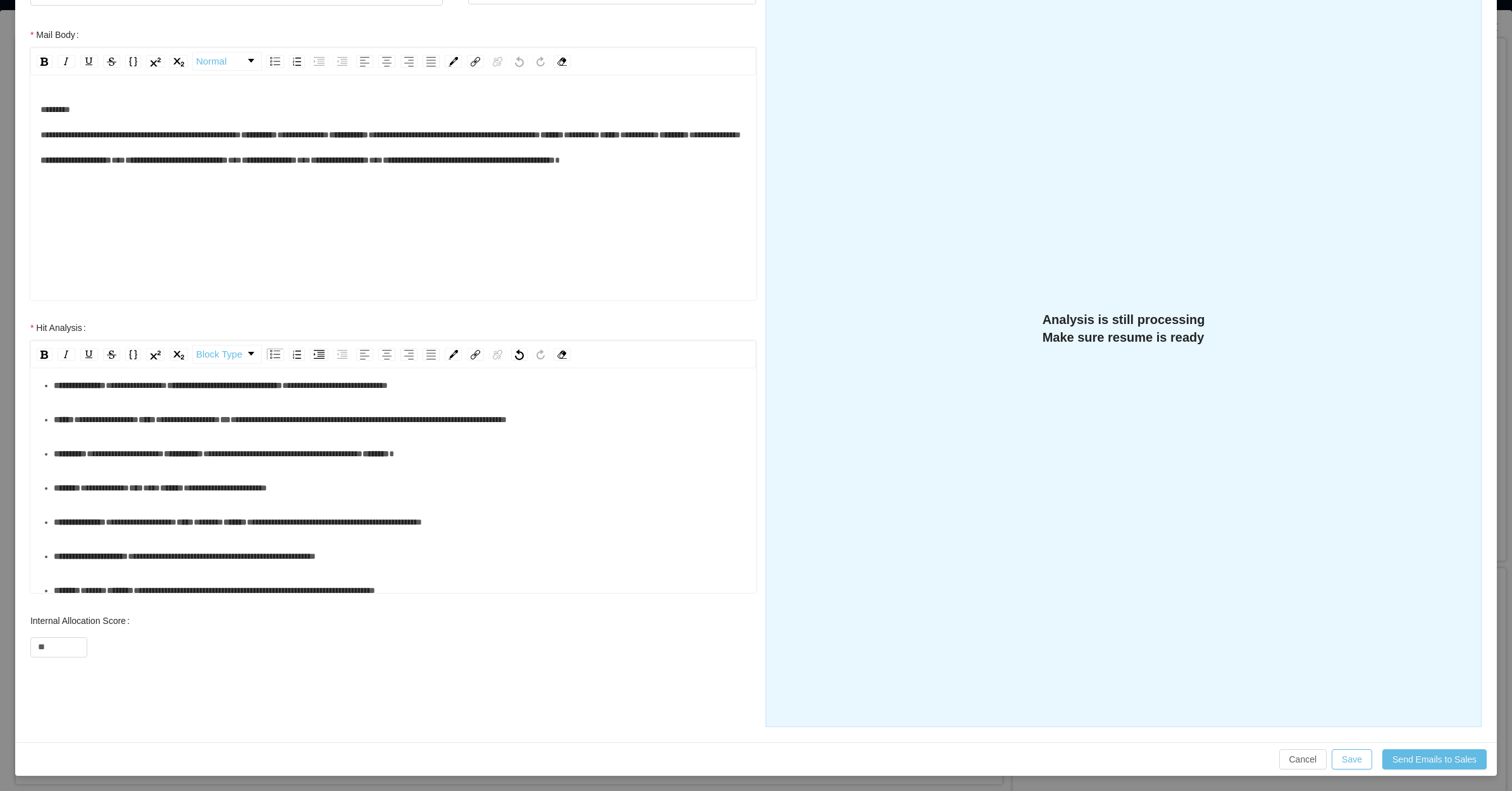
scroll to position [158, 0]
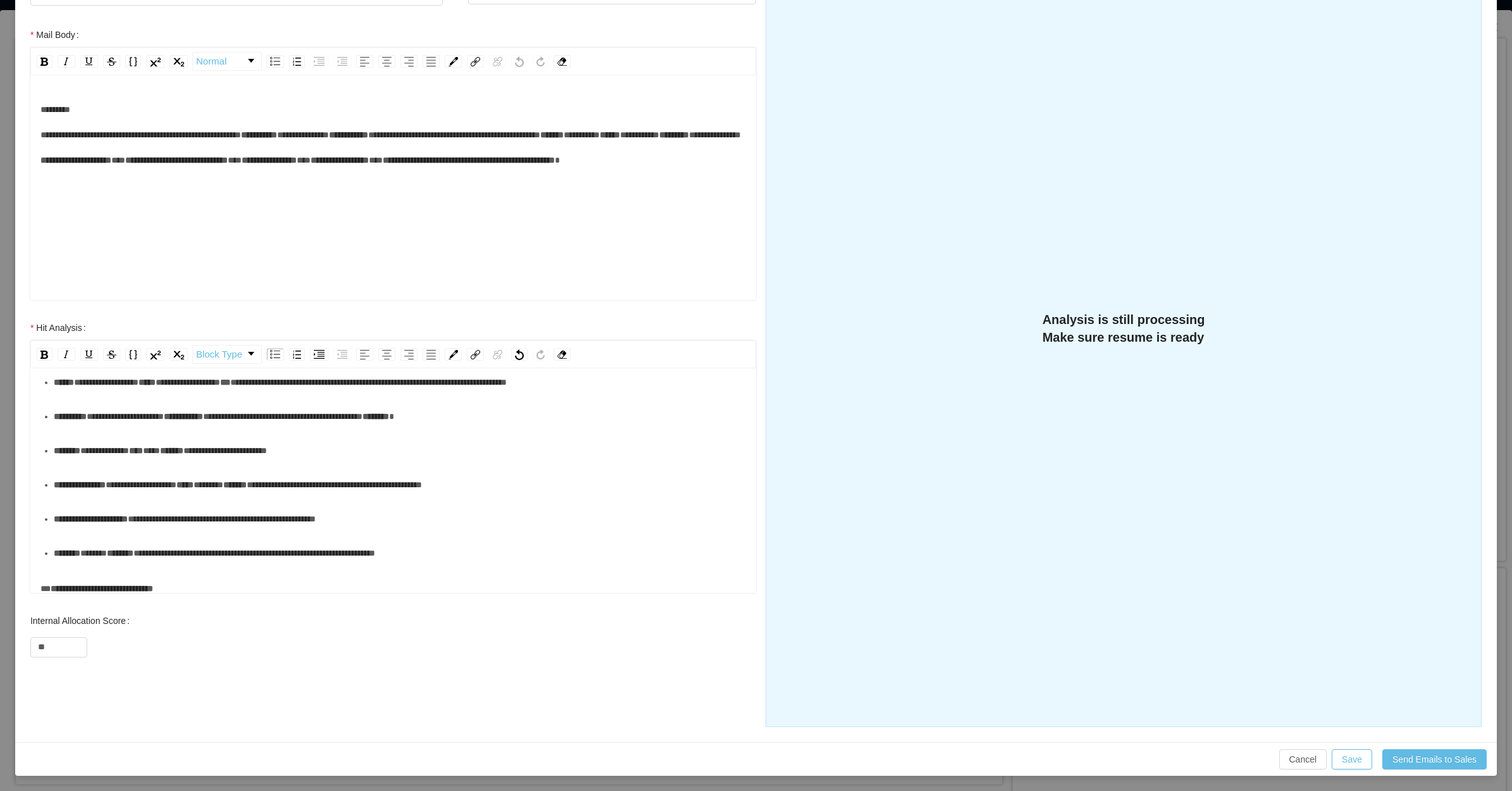
click at [229, 497] on div "**********" at bounding box center [400, 485] width 693 height 25
click at [488, 508] on div "**********" at bounding box center [400, 519] width 693 height 25
drag, startPoint x: 512, startPoint y: 488, endPoint x: 362, endPoint y: 482, distance: 150.1
click at [362, 482] on div "**********" at bounding box center [400, 485] width 693 height 25
click at [263, 532] on div "**********" at bounding box center [400, 519] width 693 height 25
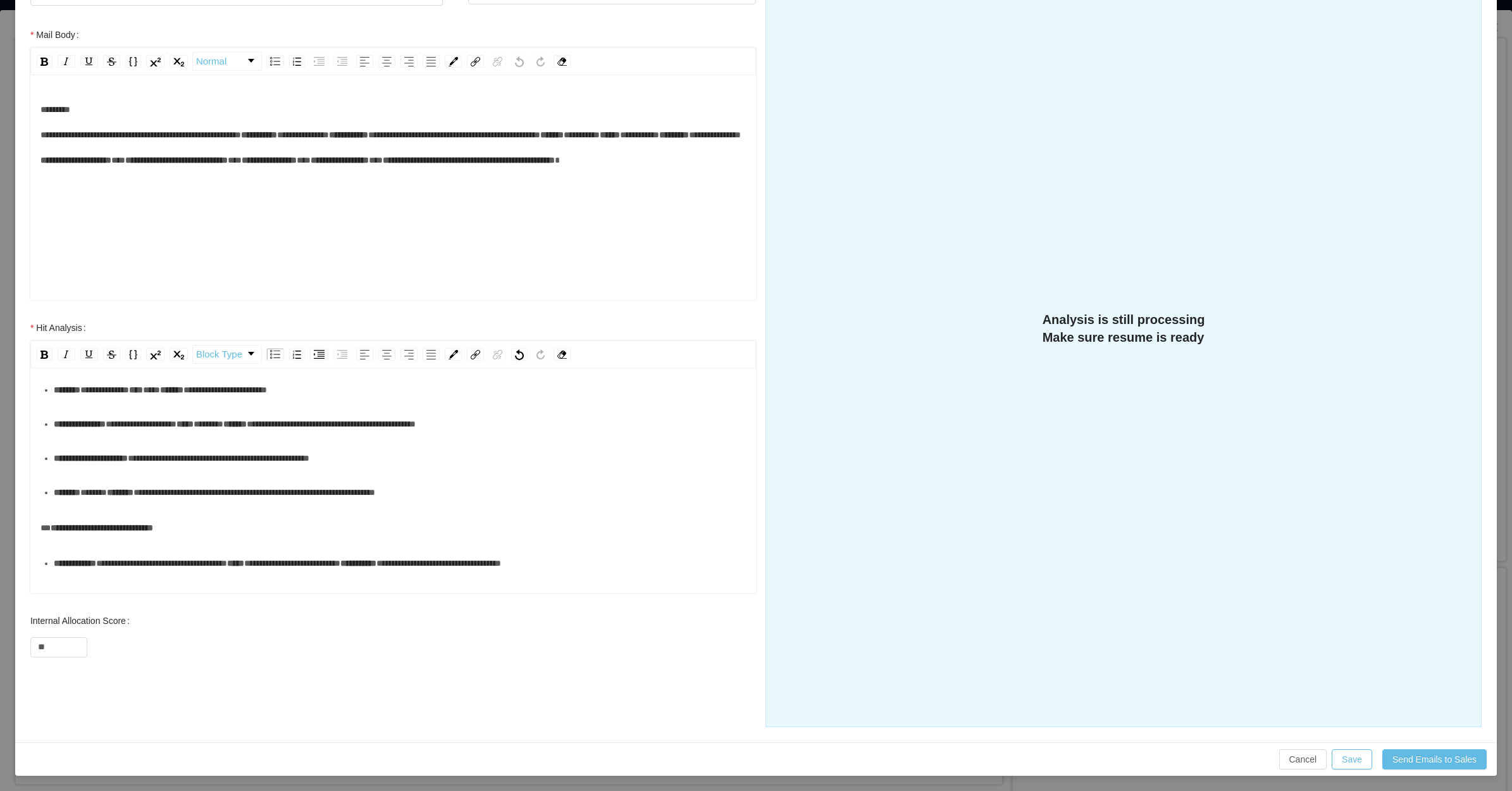
scroll to position [237, 0]
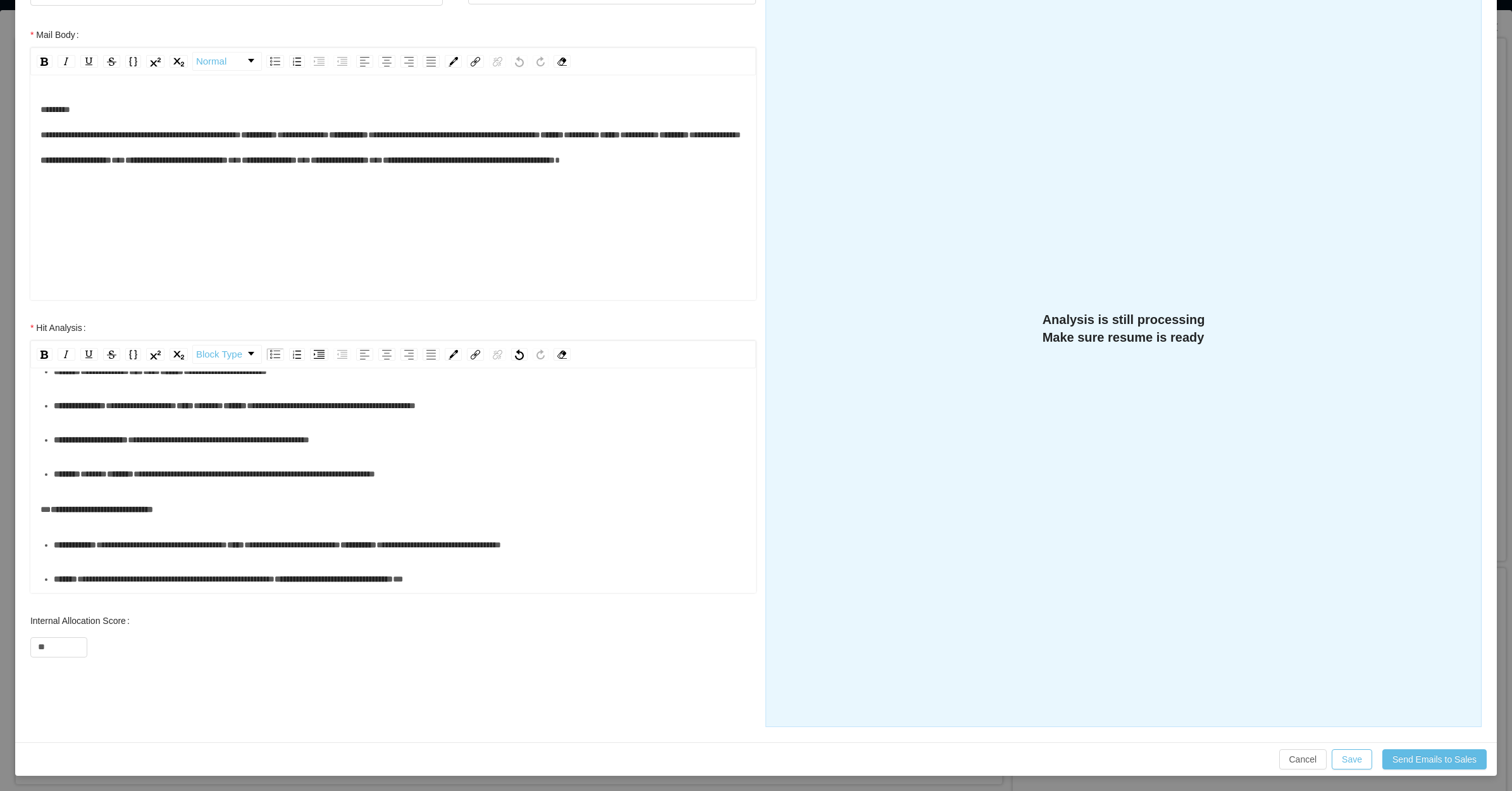
click at [303, 487] on div "**********" at bounding box center [400, 474] width 693 height 25
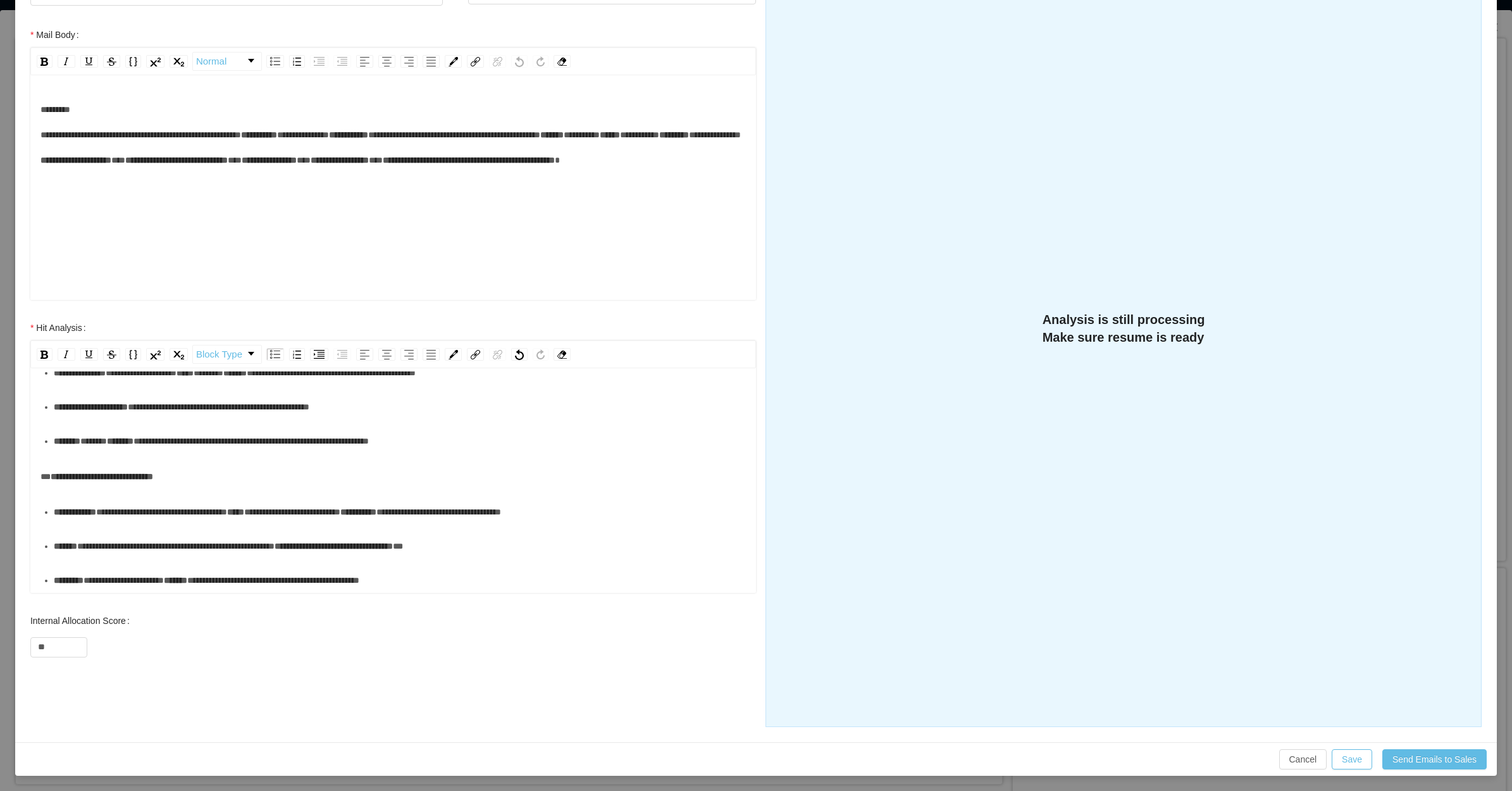
scroll to position [317, 0]
click at [127, 499] on div "**********" at bounding box center [400, 512] width 693 height 25
click at [329, 543] on div "**********" at bounding box center [400, 546] width 693 height 25
click at [260, 567] on ul "**********" at bounding box center [393, 546] width 706 height 93
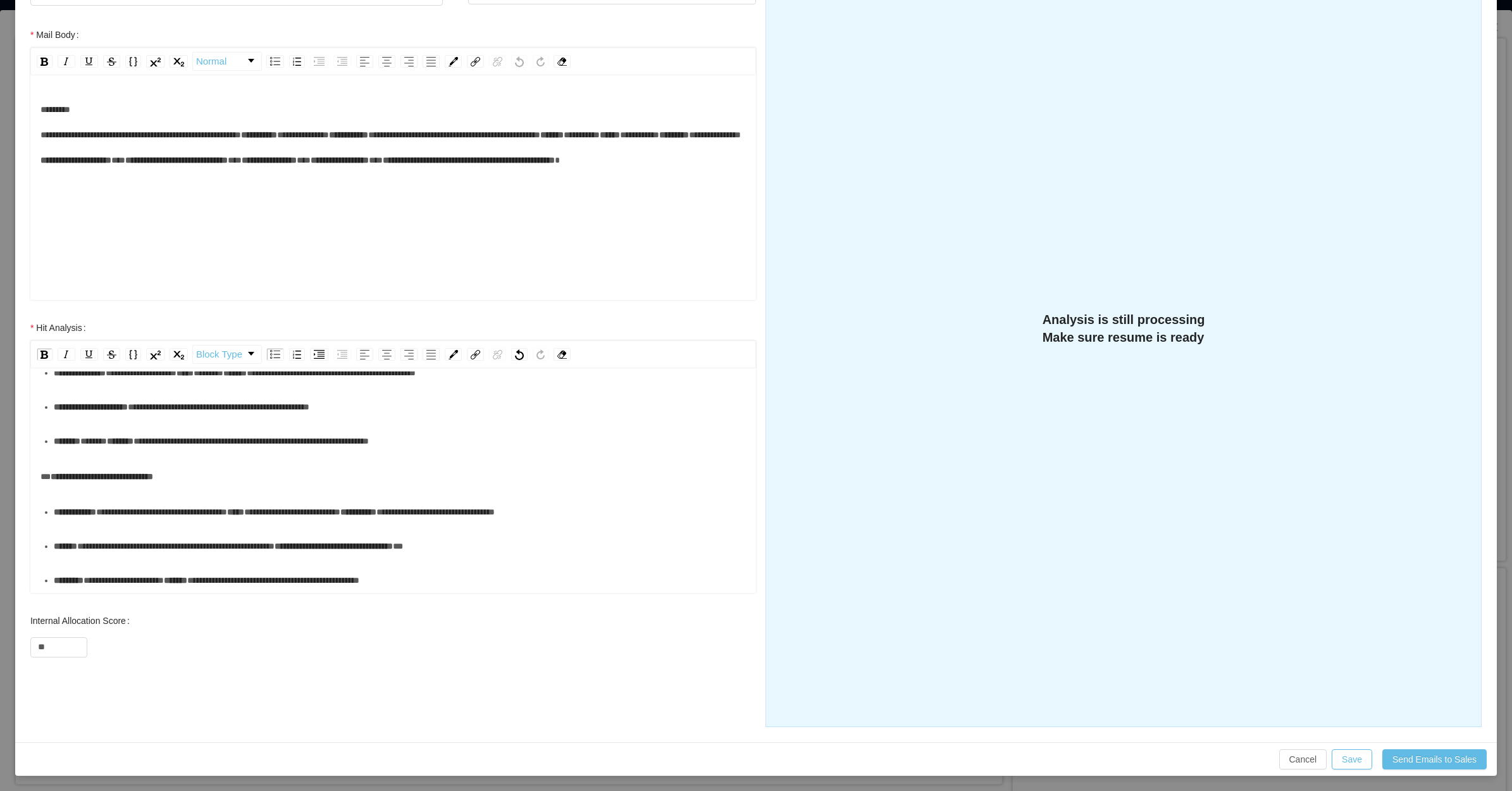
click at [250, 538] on div "**********" at bounding box center [400, 546] width 693 height 25
click at [217, 551] on div "**********" at bounding box center [400, 546] width 693 height 25
click at [1209, 632] on button "Save" at bounding box center [1351, 760] width 40 height 21
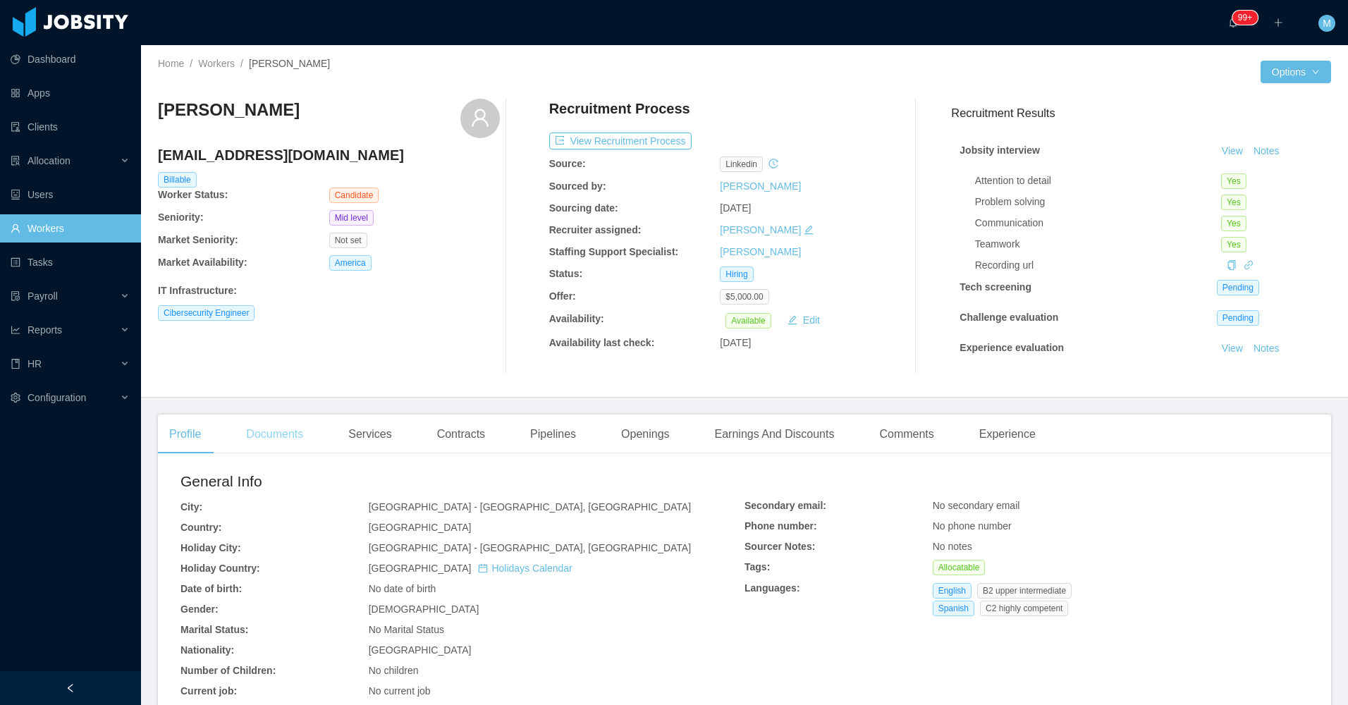
click at [244, 444] on div "Documents" at bounding box center [275, 434] width 80 height 39
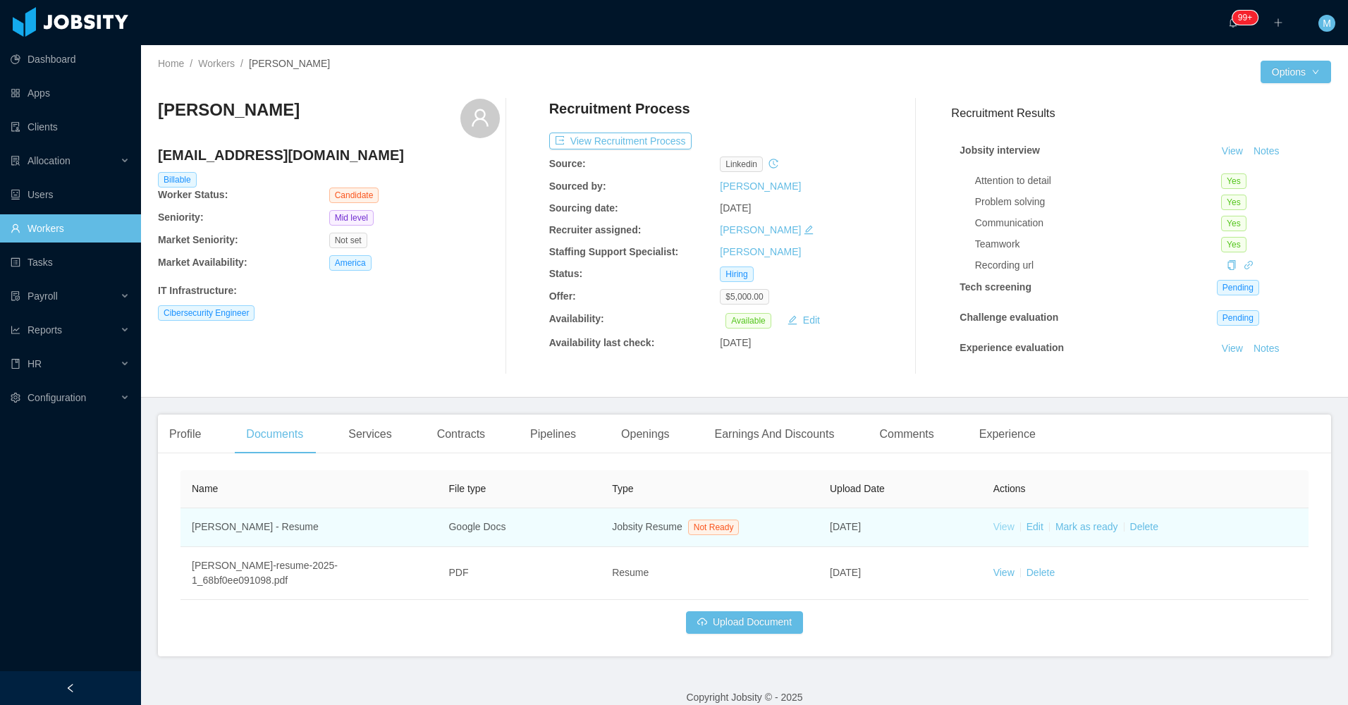
click at [996, 532] on link "View" at bounding box center [1004, 526] width 21 height 11
click at [1083, 521] on link "Mark as ready" at bounding box center [1087, 526] width 63 height 11
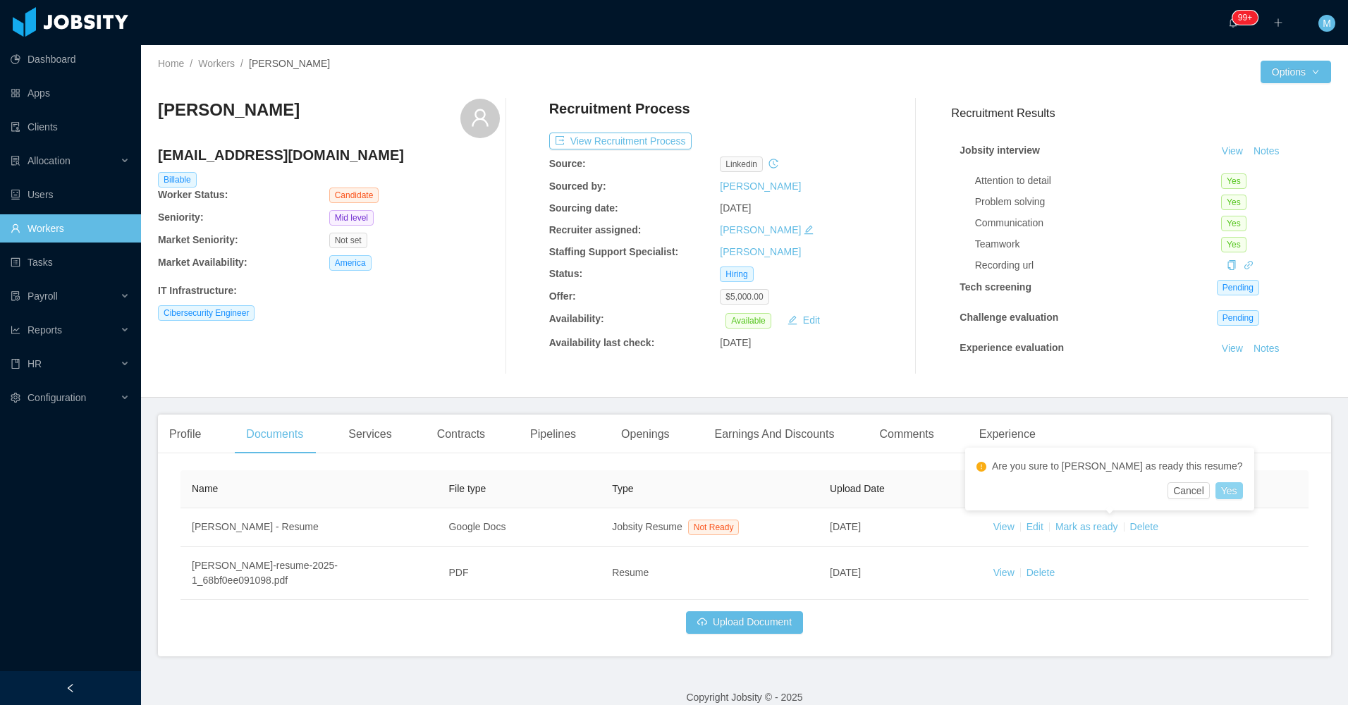
click at [1216, 484] on button "Yes" at bounding box center [1229, 490] width 27 height 17
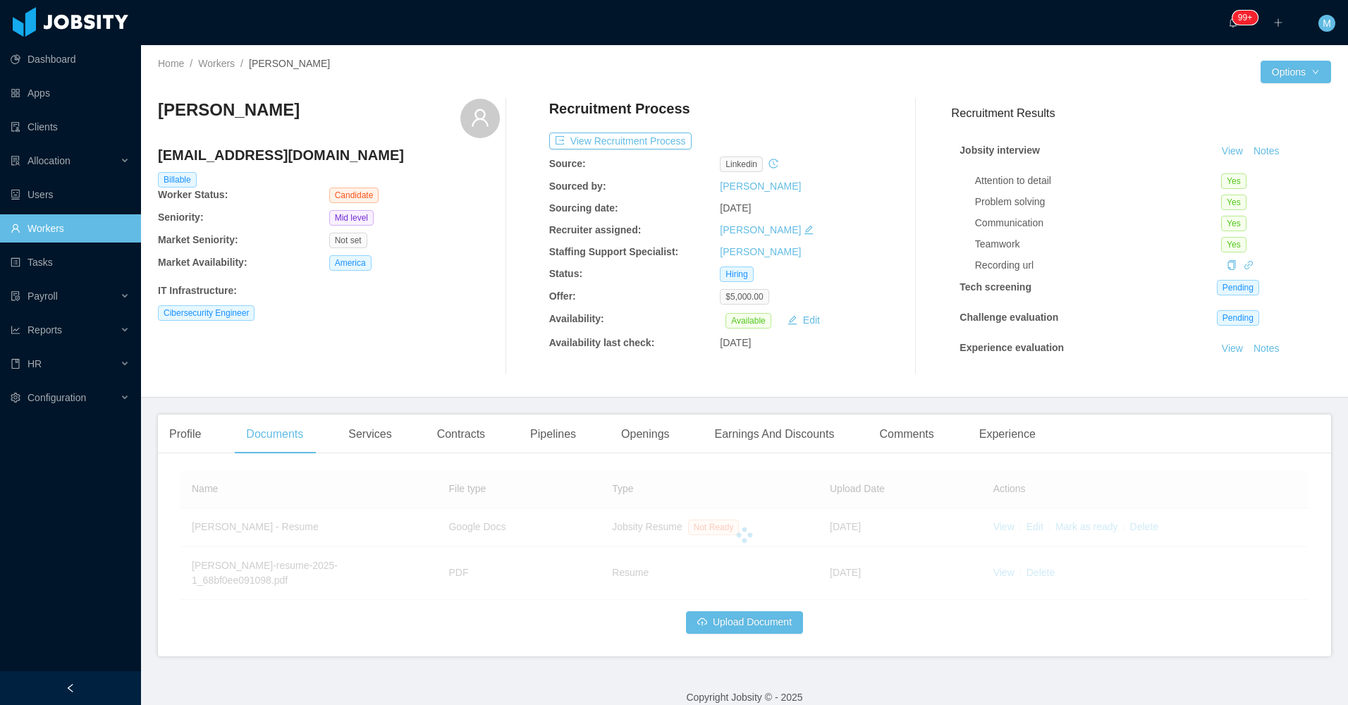
drag, startPoint x: 407, startPoint y: 358, endPoint x: 428, endPoint y: 343, distance: 25.8
click at [409, 357] on div "Francisco Capozzolo franciscocapozz@gmail.com Billable Worker Status: Candidate…" at bounding box center [329, 237] width 342 height 276
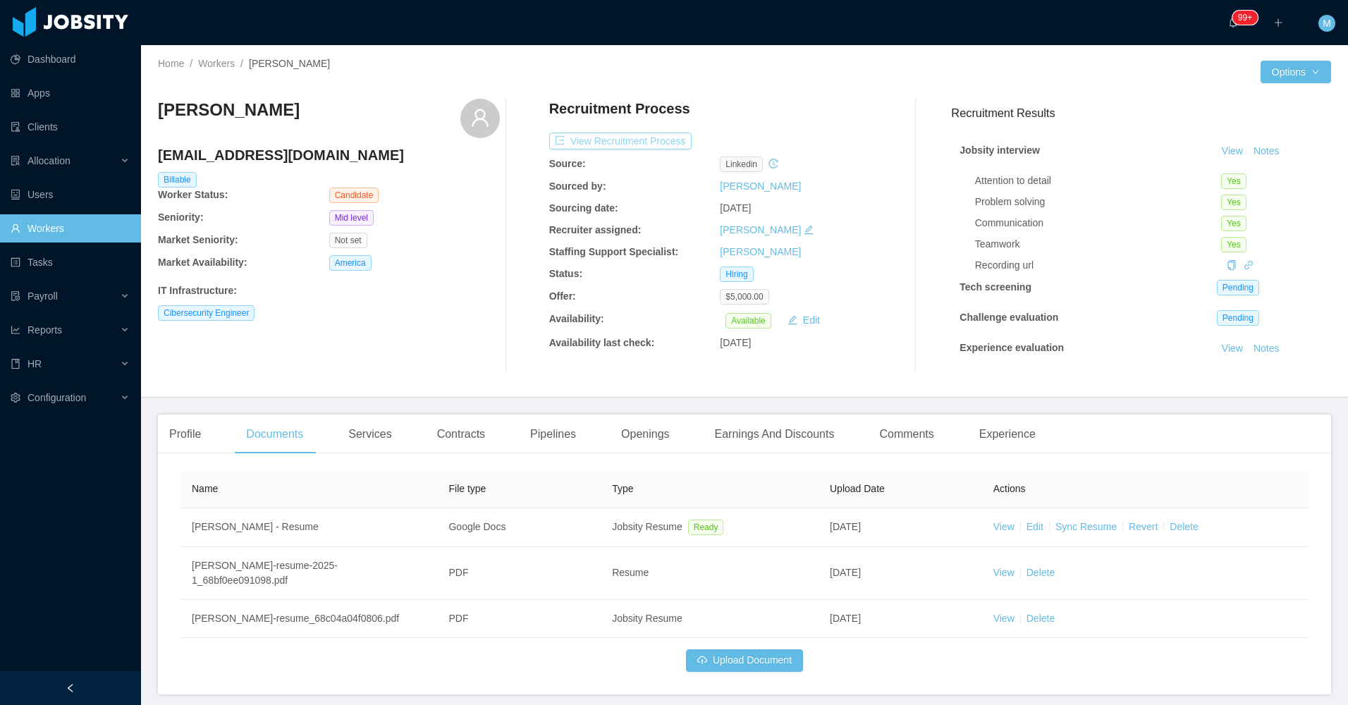
click at [659, 137] on button "View Recruitment Process" at bounding box center [620, 141] width 142 height 17
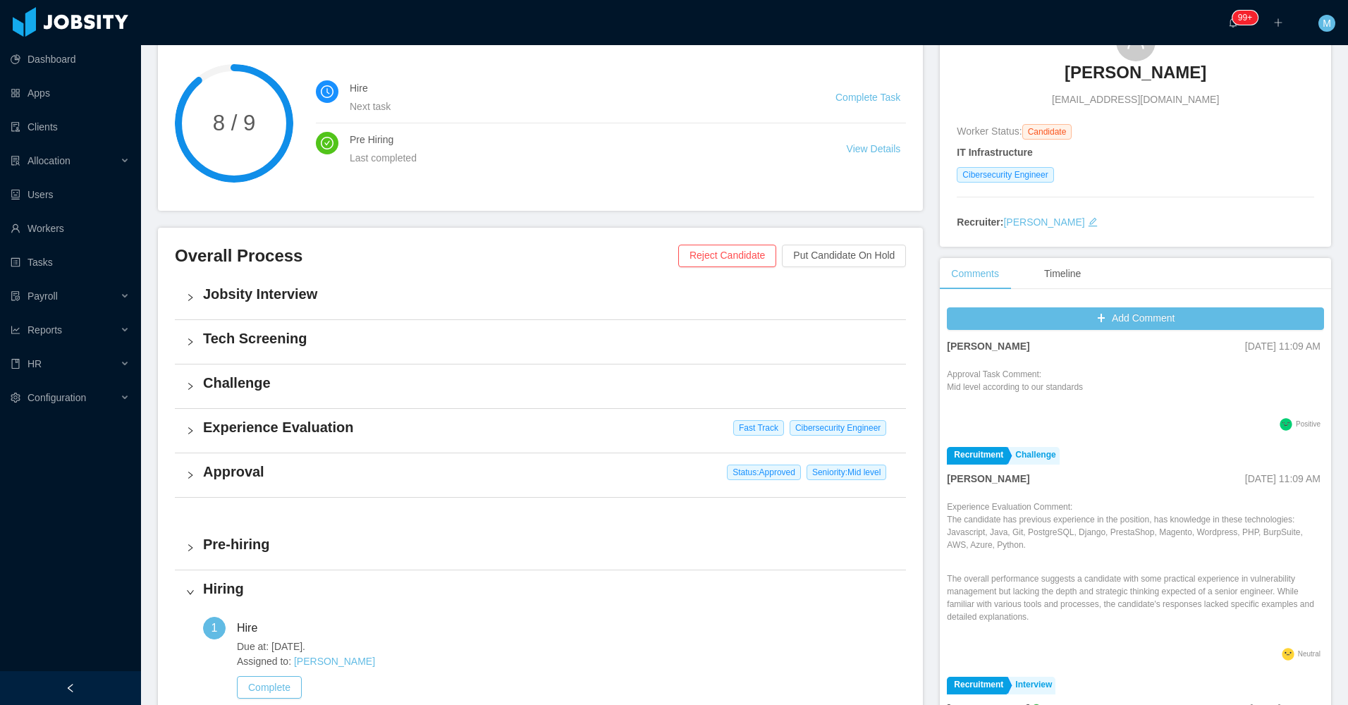
scroll to position [776, 0]
drag, startPoint x: 939, startPoint y: 516, endPoint x: 1045, endPoint y: 625, distance: 152.1
click at [1045, 625] on div "Add Comment Staffing Prehiring Omar Nieves Sep 9th, 2025 11:22 AM Prehiring Not…" at bounding box center [1135, 535] width 391 height 471
copy div "Experience Evaluation Comment: The candidate has previous experience in the pos…"
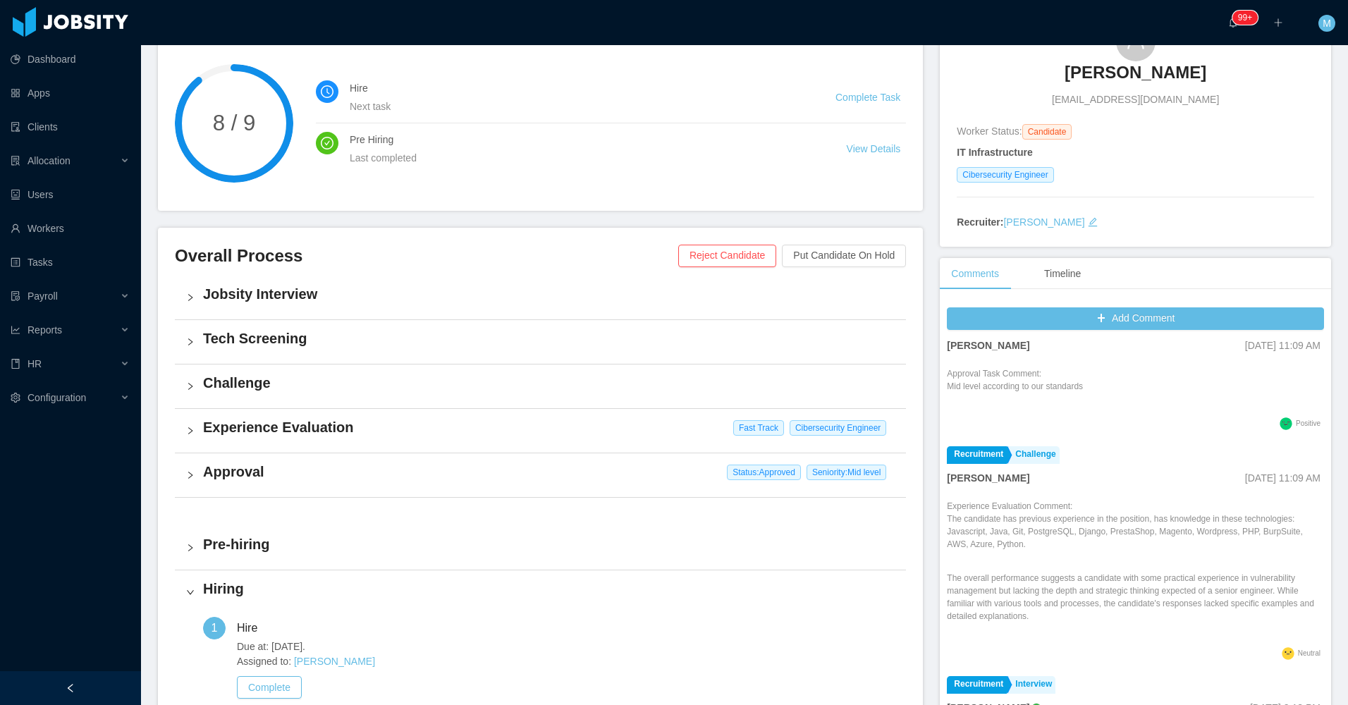
copy div "Experience Evaluation Comment: The candidate has previous experience in the pos…"
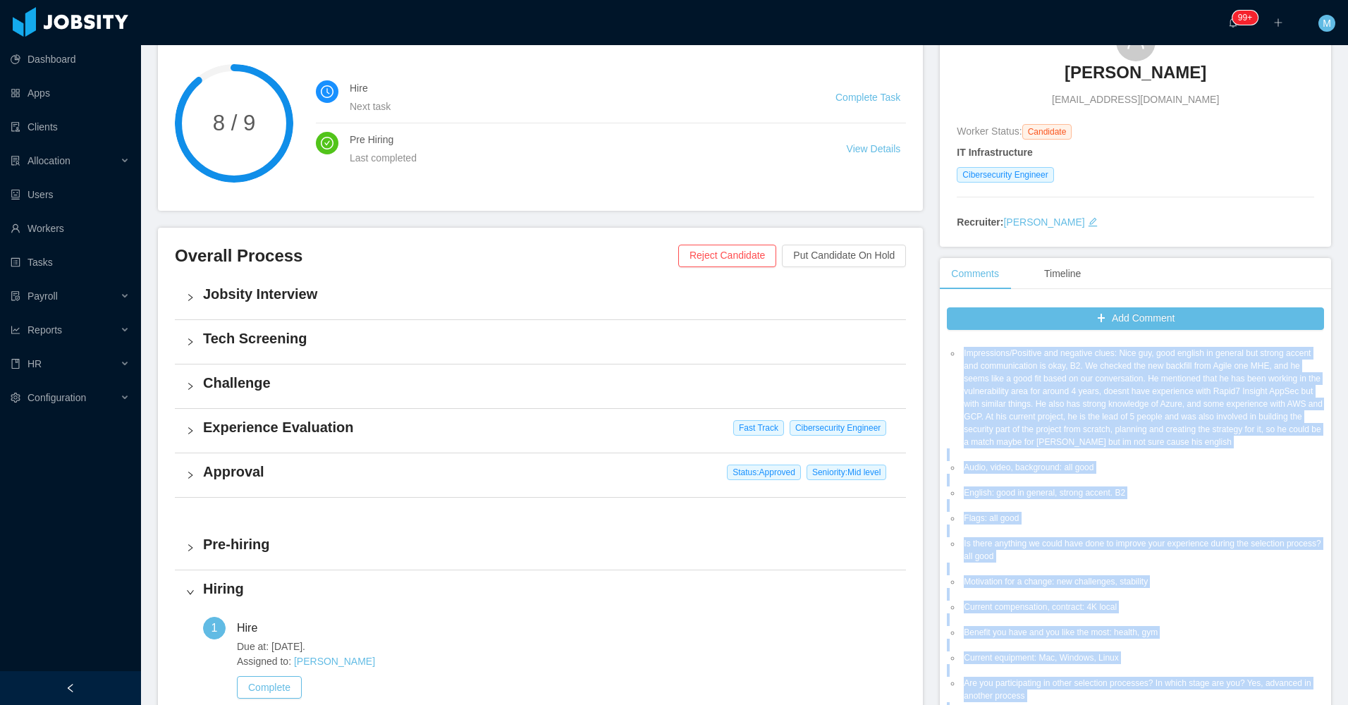
scroll to position [71, 0]
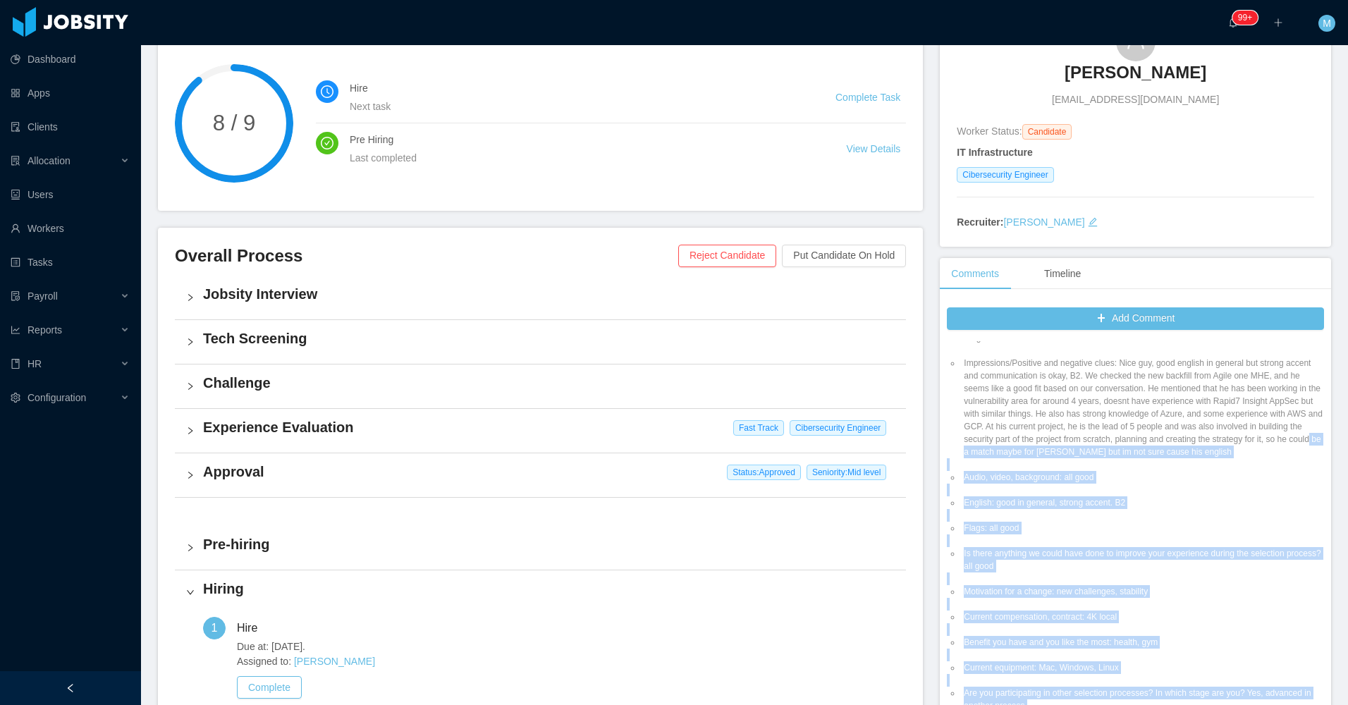
drag, startPoint x: 1030, startPoint y: 483, endPoint x: 1006, endPoint y: 460, distance: 32.9
click at [1006, 460] on ul "Impressions/Positive and negative clues: Nice guy, good english in general but …" at bounding box center [1135, 655] width 377 height 622
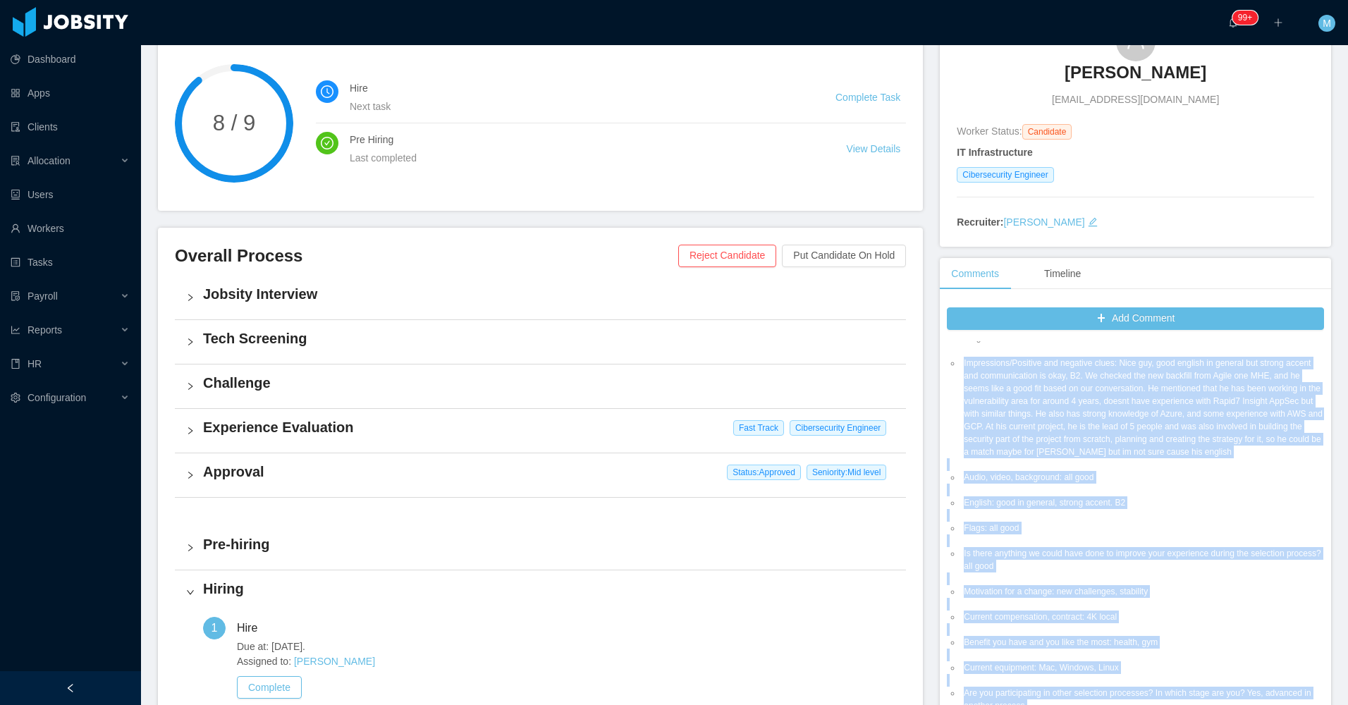
drag, startPoint x: 1006, startPoint y: 460, endPoint x: 965, endPoint y: 434, distance: 49.5
click at [979, 463] on ul "Impressions/Positive and negative clues: Nice guy, good english in general but …" at bounding box center [1135, 655] width 377 height 622
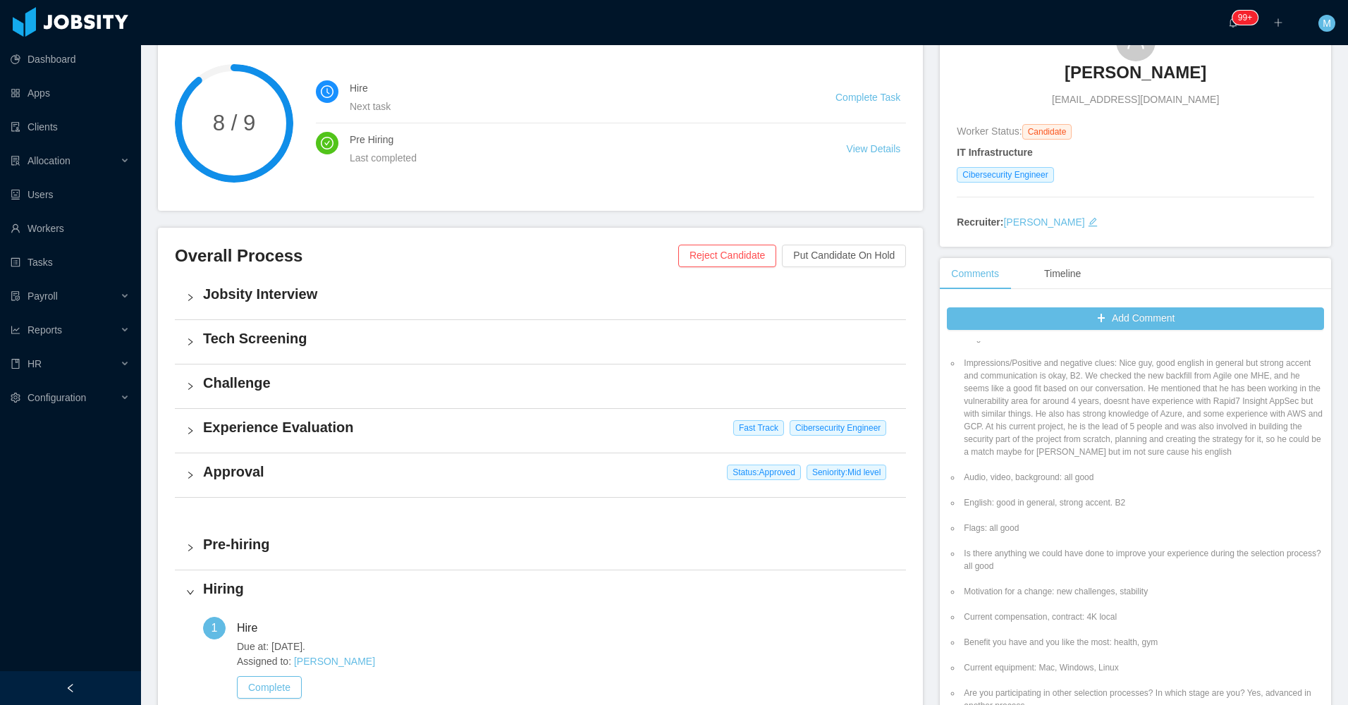
drag, startPoint x: 955, startPoint y: 357, endPoint x: 1261, endPoint y: 463, distance: 323.6
click at [1268, 466] on ul "Impressions/Positive and negative clues: Nice guy, good english in general but …" at bounding box center [1135, 655] width 377 height 622
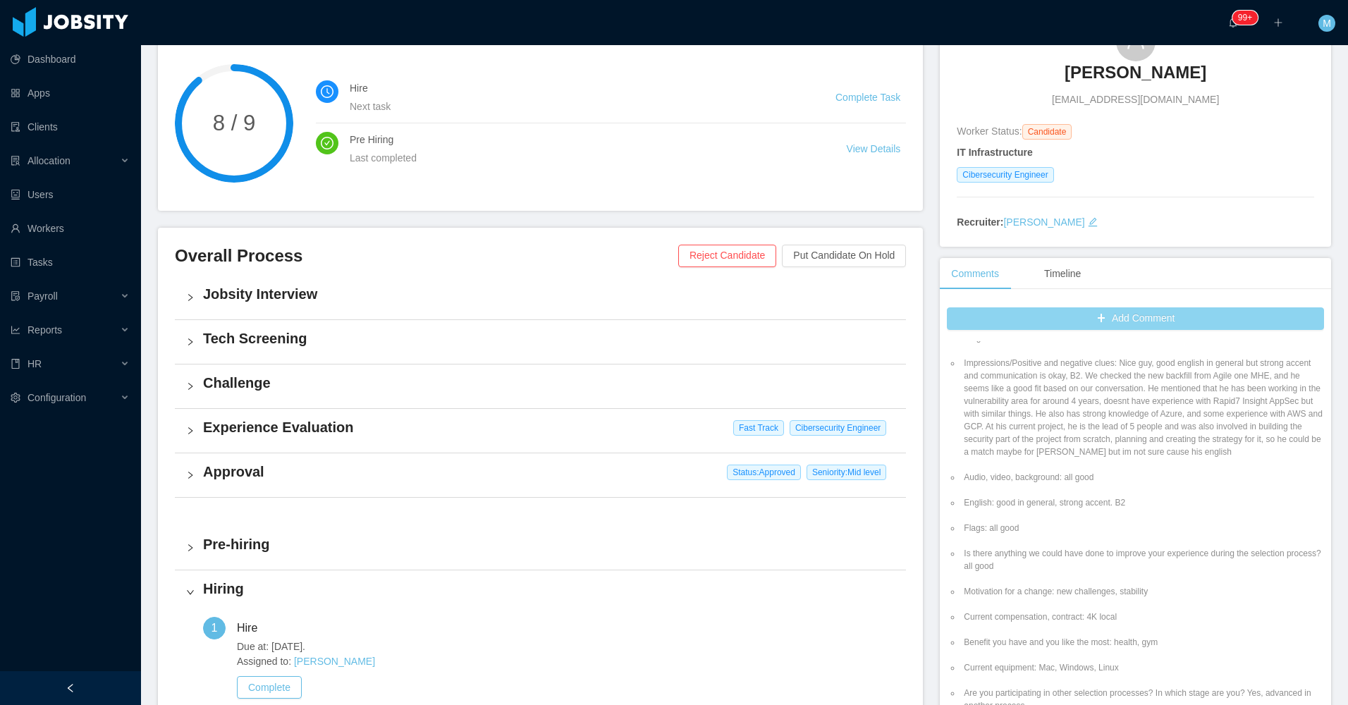
copy li "Impressions/Positive and negative clues: Nice guy, good english in general but …"
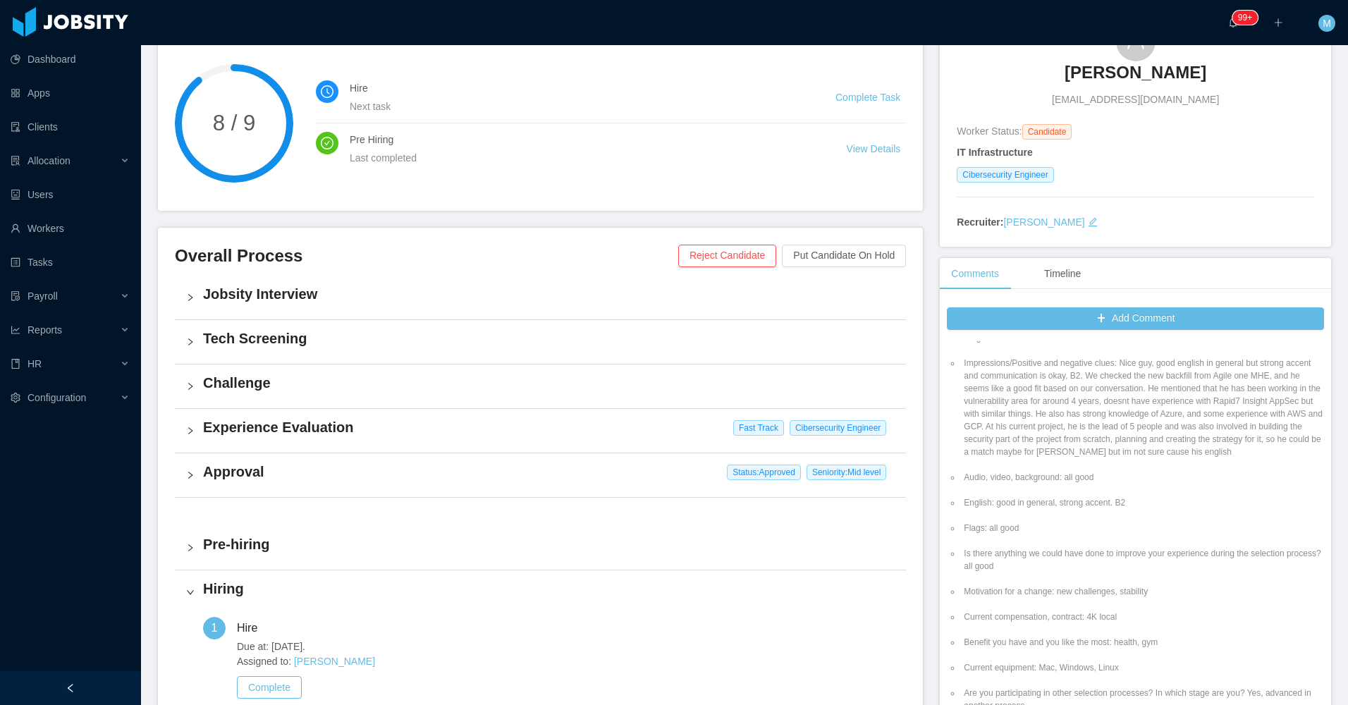
drag, startPoint x: 1142, startPoint y: 511, endPoint x: 953, endPoint y: 500, distance: 188.6
click at [953, 500] on ul "Impressions/Positive and negative clues: Nice guy, good english in general but …" at bounding box center [1135, 655] width 377 height 622
copy li "E"
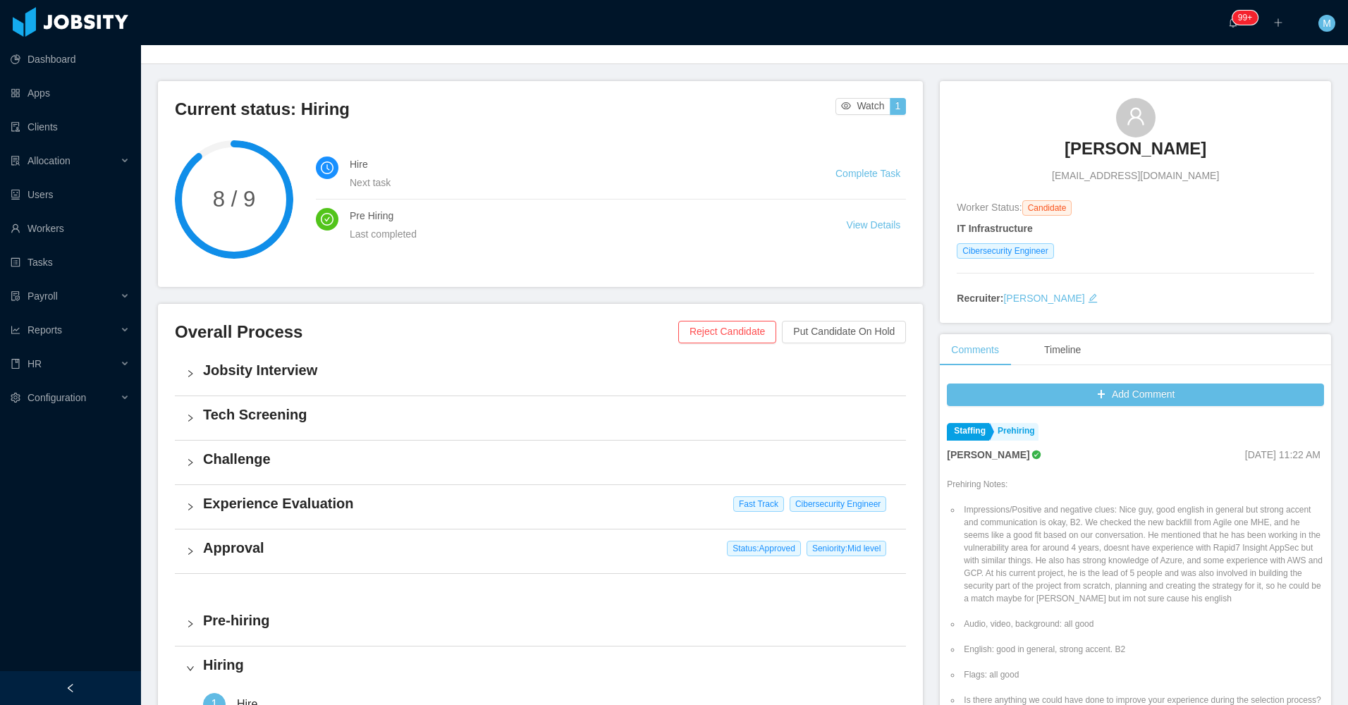
scroll to position [0, 0]
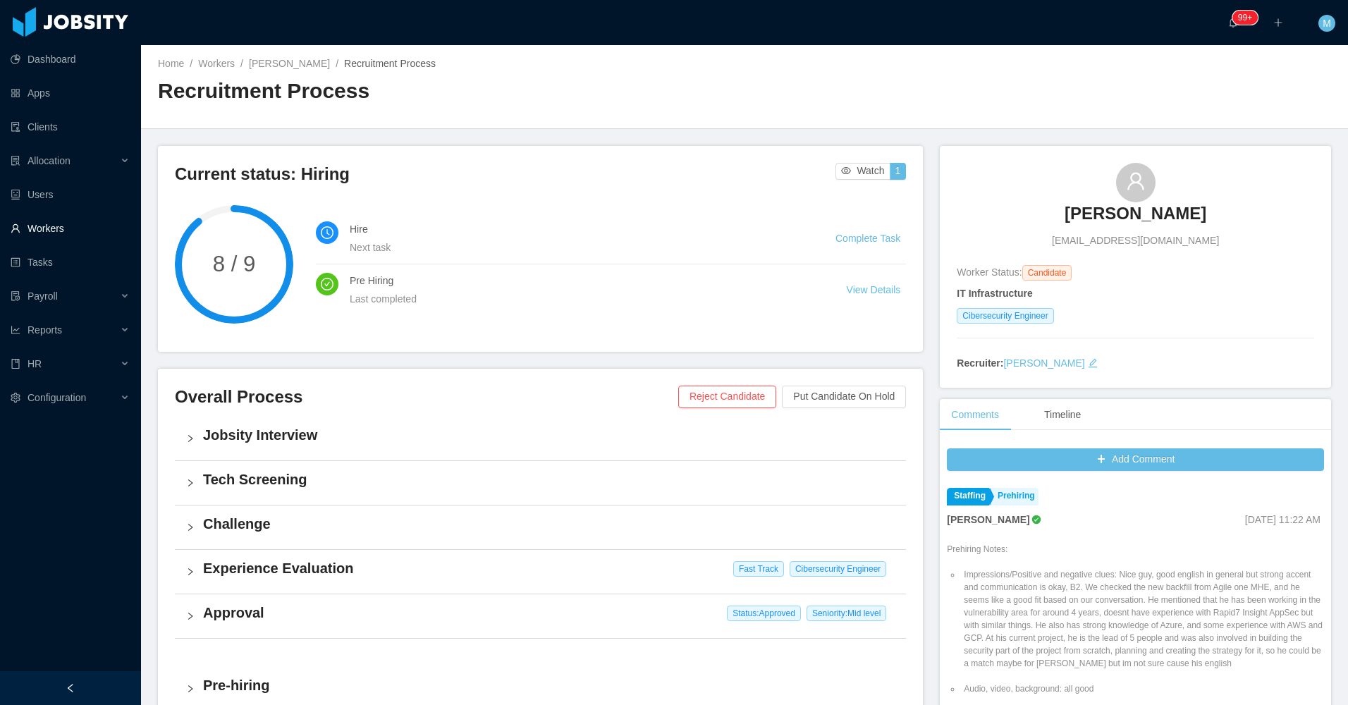
click at [44, 221] on link "Workers" at bounding box center [70, 228] width 119 height 28
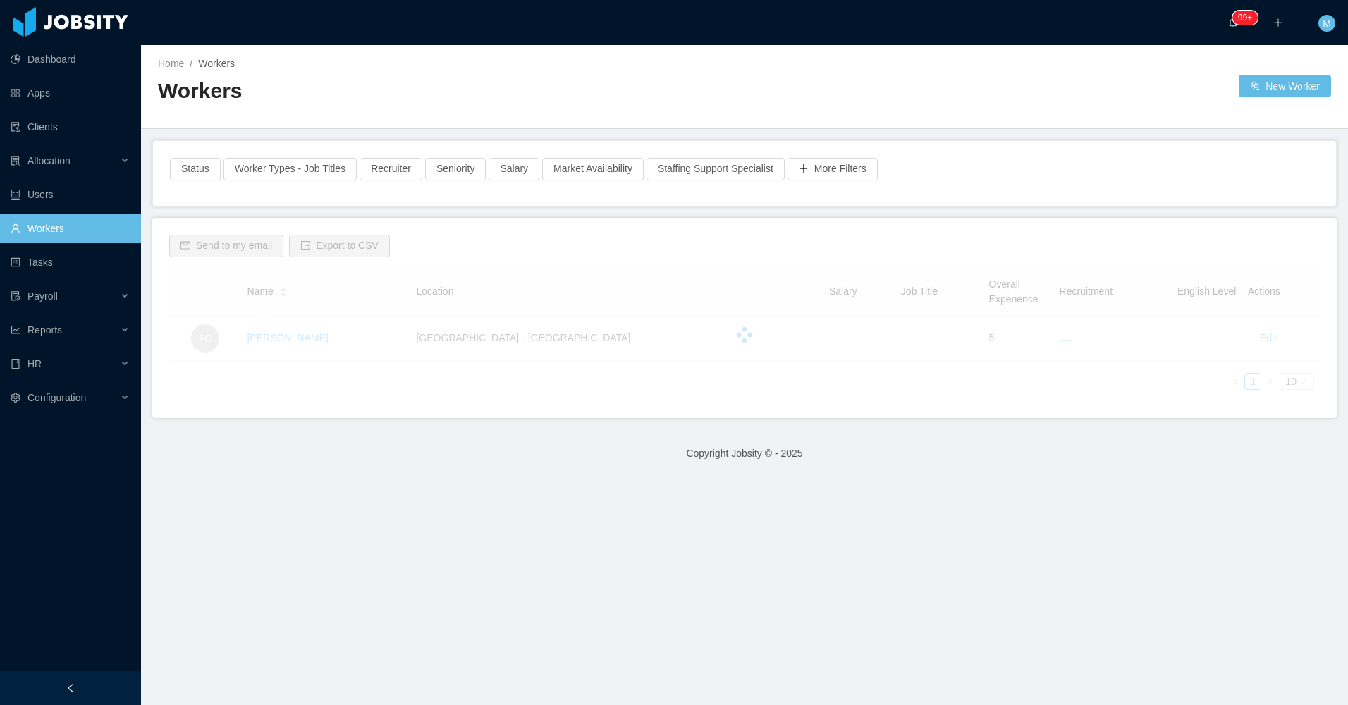
drag, startPoint x: 539, startPoint y: 114, endPoint x: 341, endPoint y: 145, distance: 201.3
click at [537, 114] on div "Workers" at bounding box center [451, 96] width 587 height 39
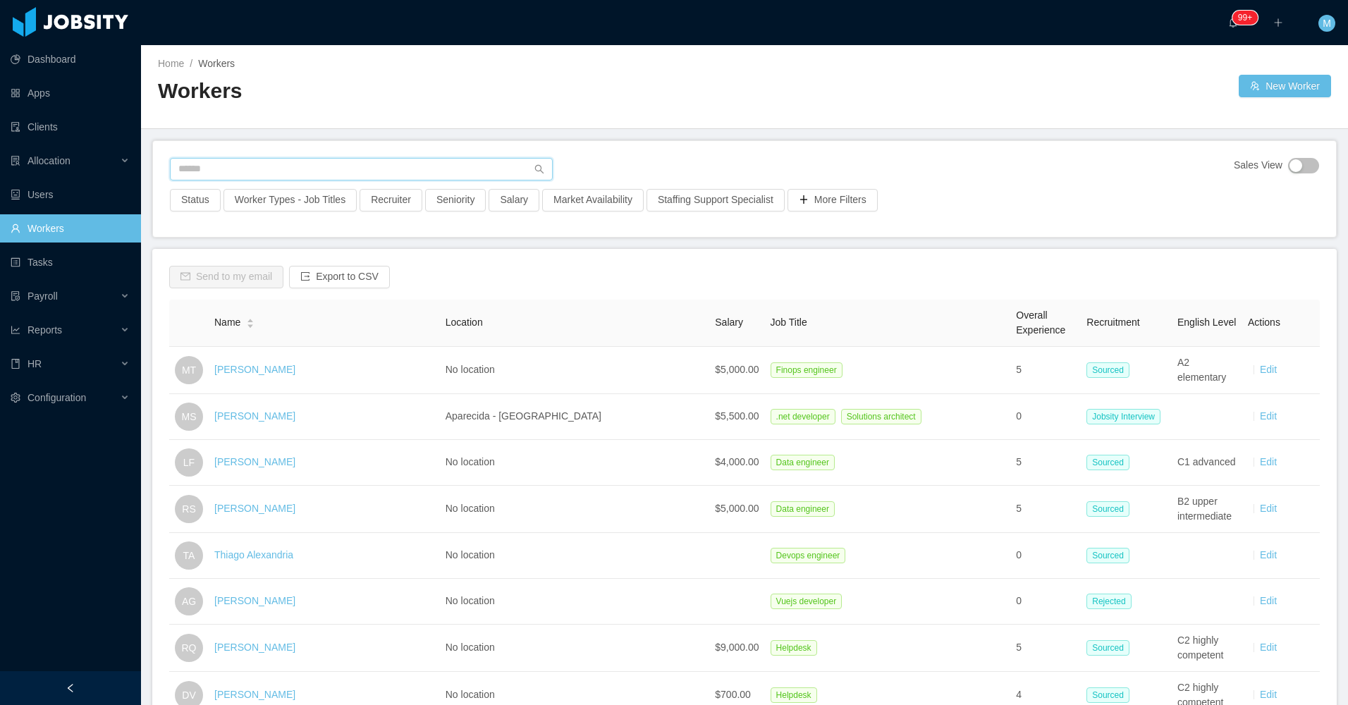
click at [310, 166] on input "text" at bounding box center [361, 169] width 383 height 23
paste input "**********"
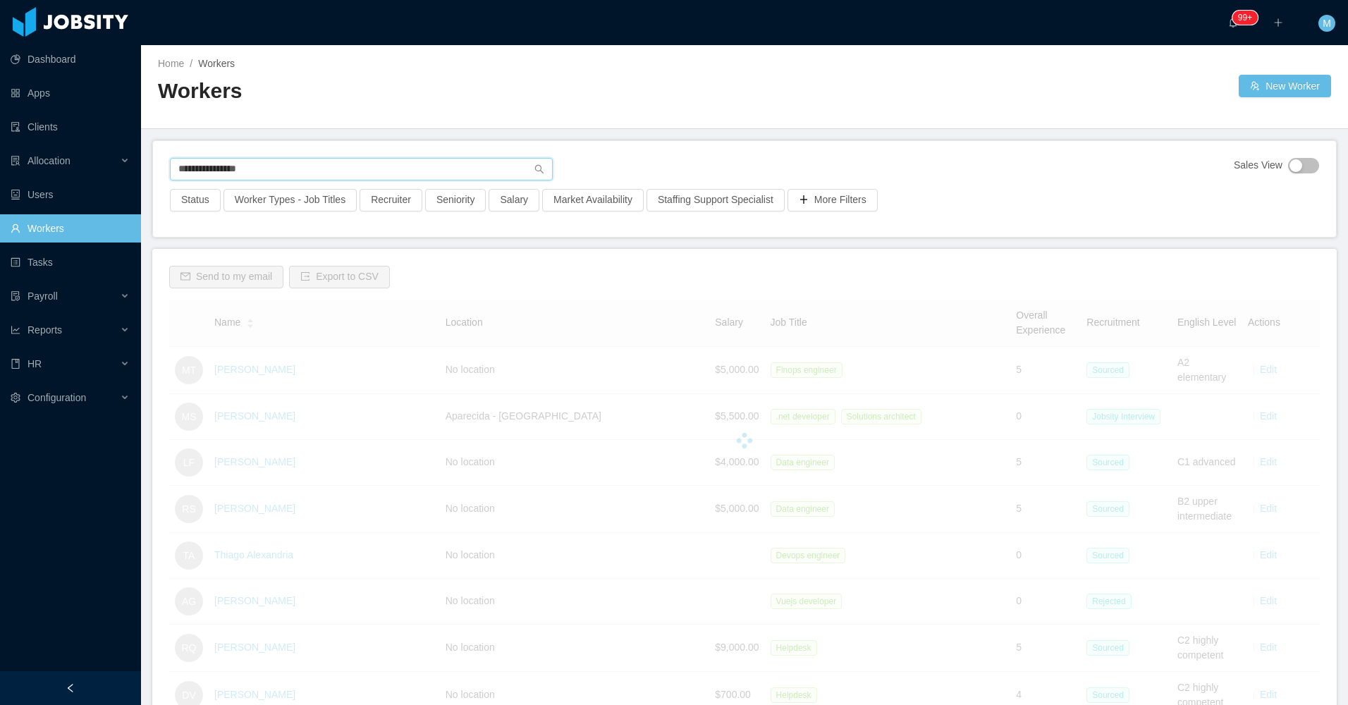
type input "**********"
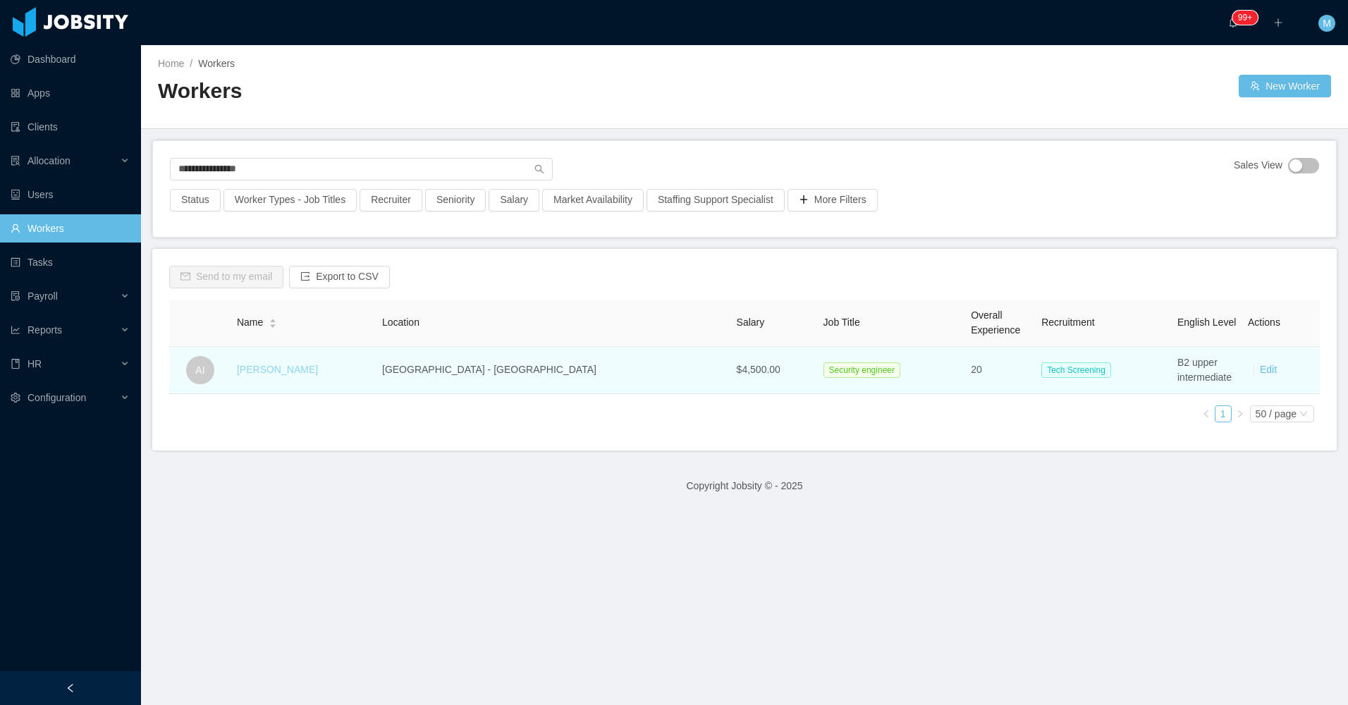
click at [317, 367] on link "Andre Inforzanto" at bounding box center [277, 369] width 81 height 11
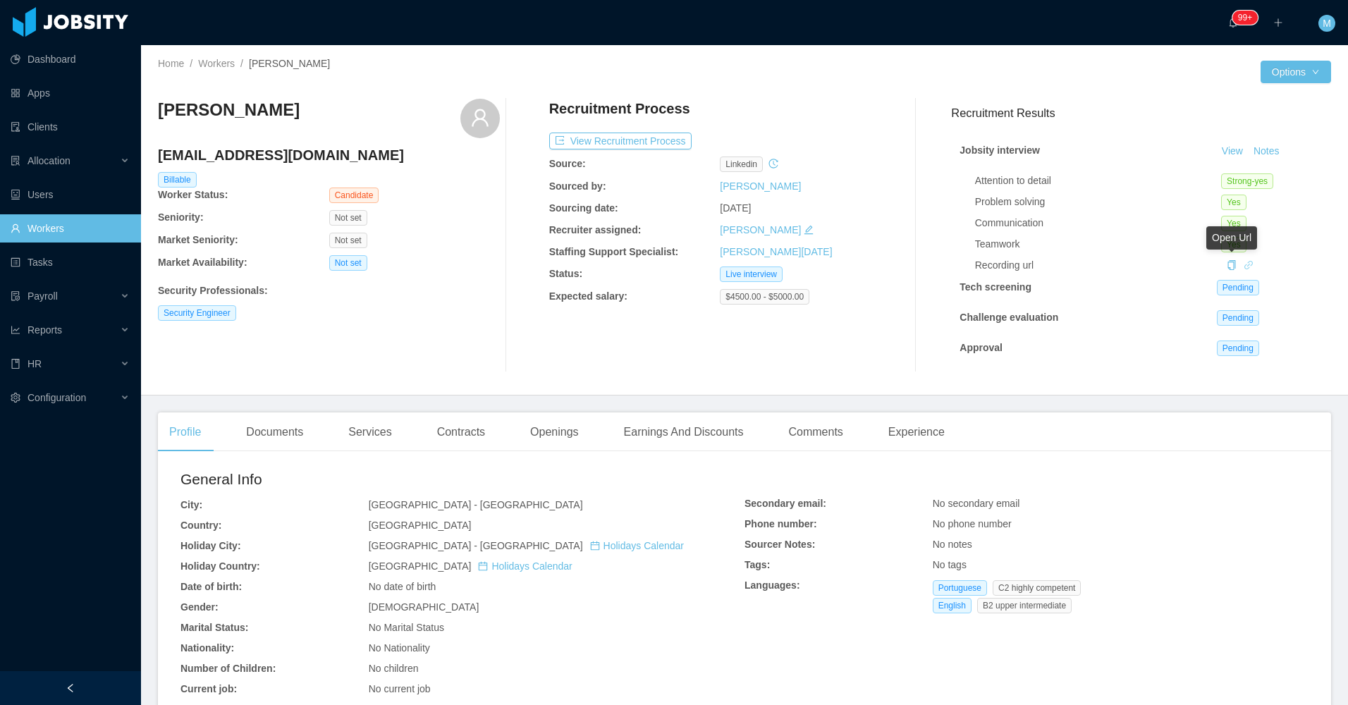
click at [1244, 267] on icon "icon: link" at bounding box center [1249, 265] width 10 height 10
drag, startPoint x: 308, startPoint y: 118, endPoint x: 154, endPoint y: 108, distance: 154.0
click at [154, 108] on div "Home / Workers / Andre Inforzanto / Options Andre Inforzanto andre.inforzato@gm…" at bounding box center [744, 220] width 1207 height 350
copy h3 "Andre Inforzanto"
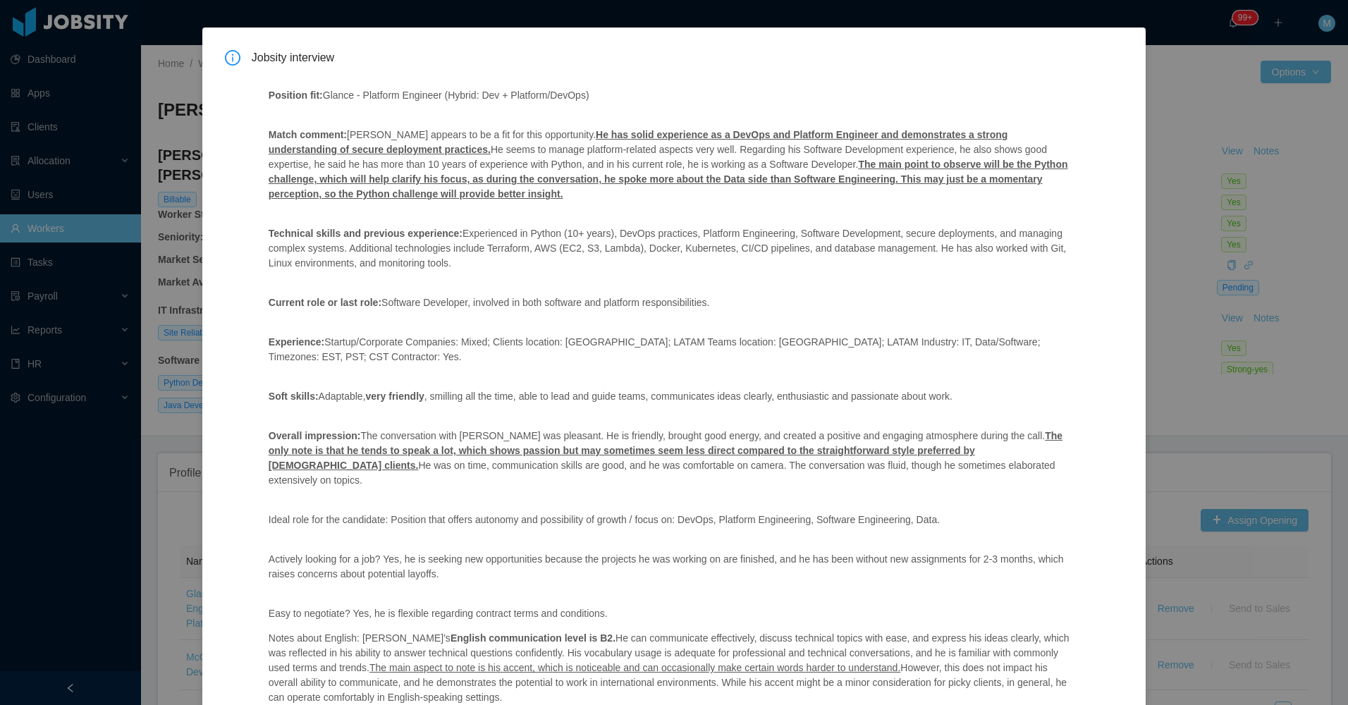
scroll to position [114, 0]
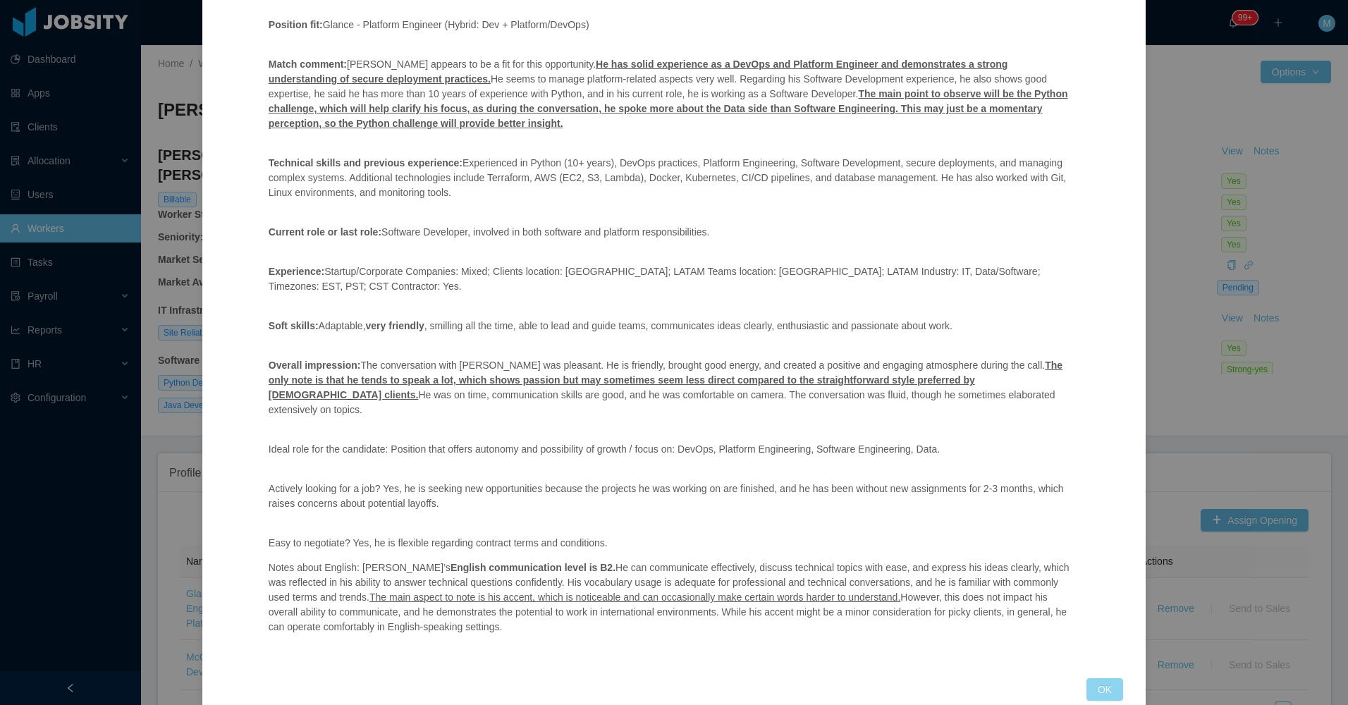
click at [1091, 678] on button "OK" at bounding box center [1105, 689] width 37 height 23
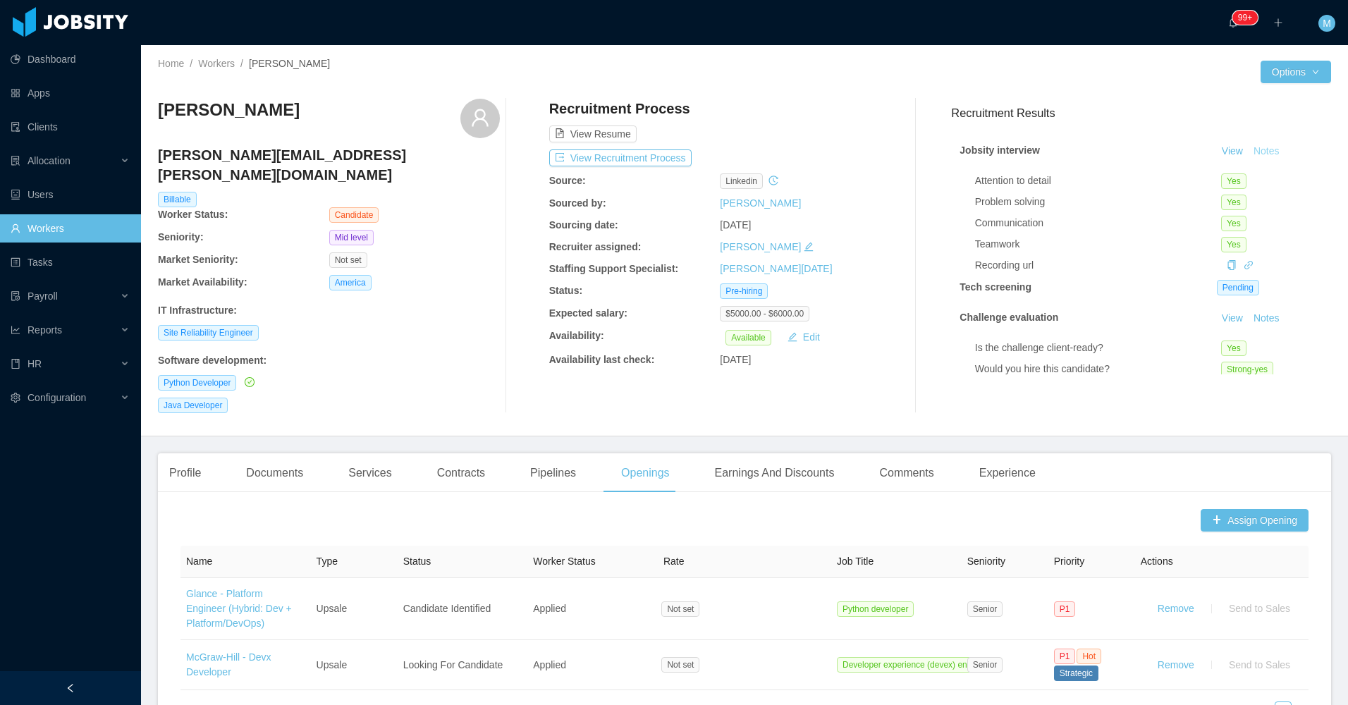
scroll to position [43, 0]
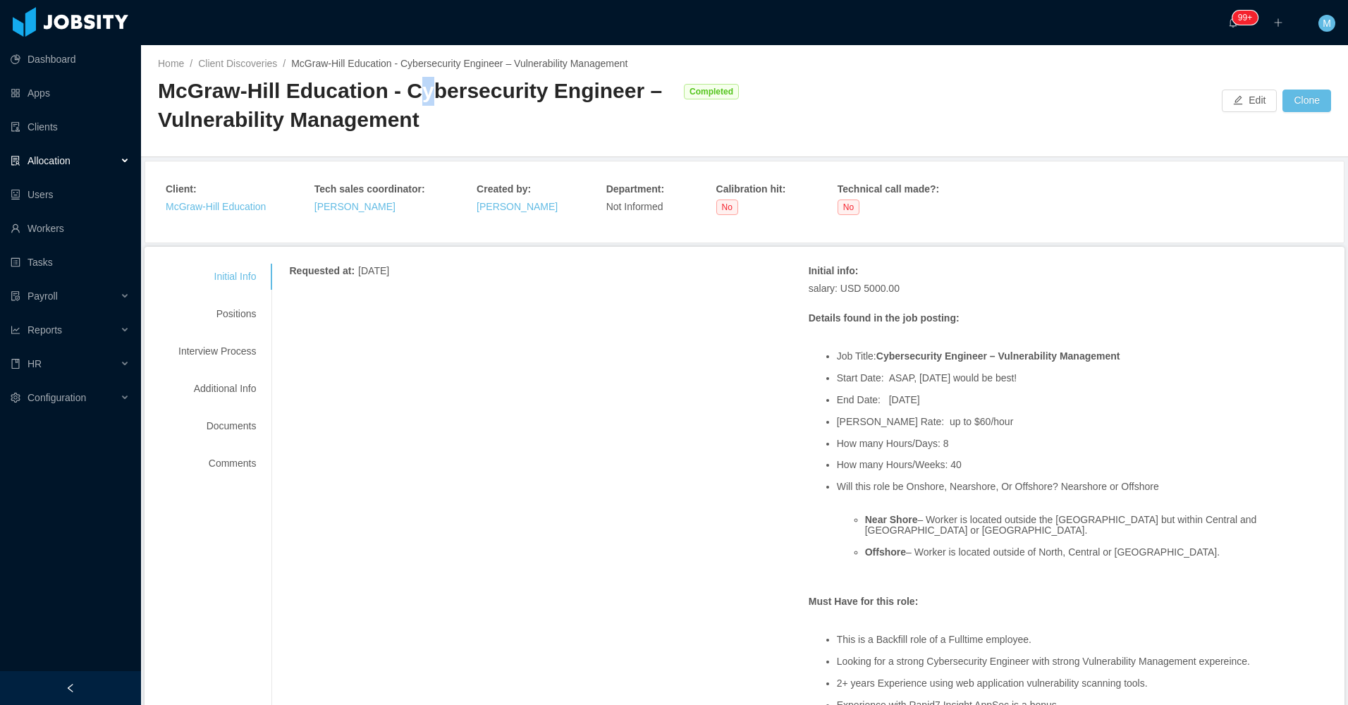
click at [417, 94] on div "McGraw-Hill Education - Cybersecurity Engineer – Vulnerability Management" at bounding box center [417, 105] width 519 height 57
copy div "y"
click at [503, 106] on div "McGraw-Hill Education - Cybersecurity Engineer – Vulnerability Management" at bounding box center [417, 105] width 519 height 57
drag, startPoint x: 503, startPoint y: 106, endPoint x: 506, endPoint y: 97, distance: 9.4
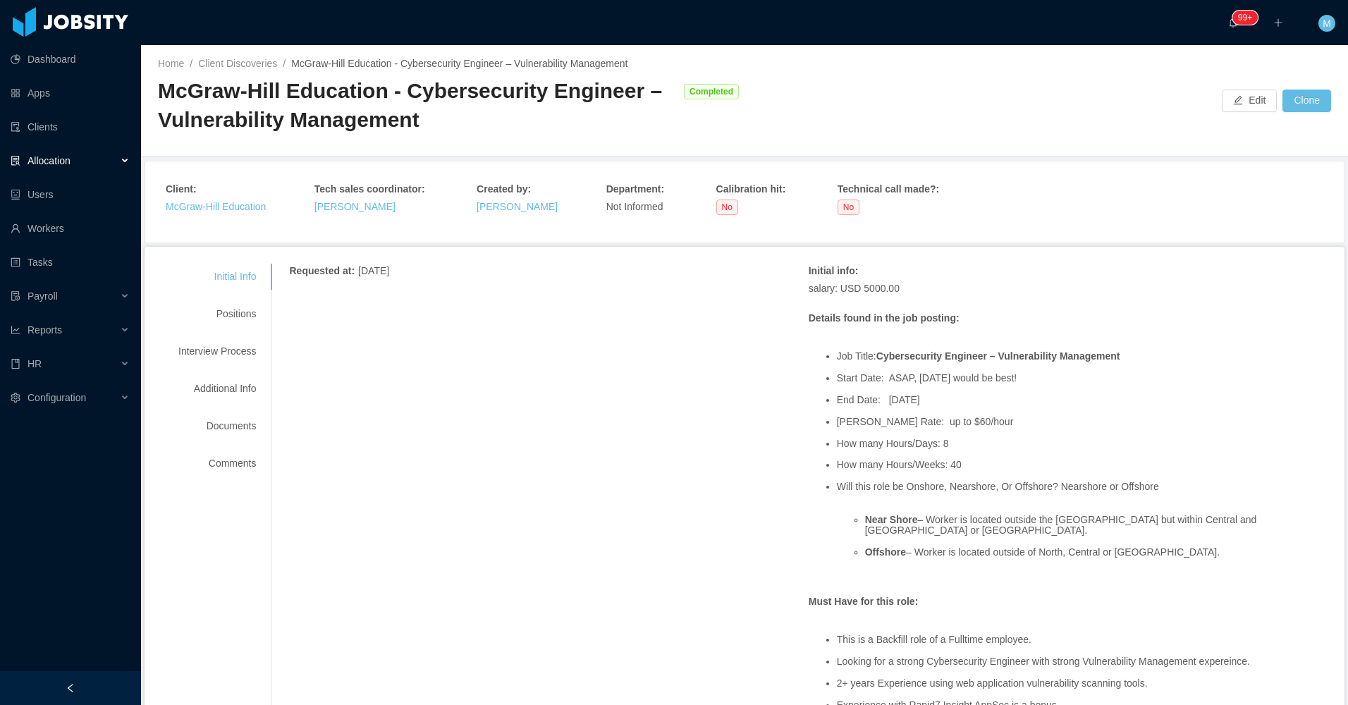
click at [506, 106] on div "McGraw-Hill Education - Cybersecurity Engineer – Vulnerability Management" at bounding box center [417, 105] width 519 height 57
click at [501, 95] on div "McGraw-Hill Education - Cybersecurity Engineer – Vulnerability Management" at bounding box center [417, 105] width 519 height 57
copy div "Cybersecurity"
click at [118, 157] on div "Allocation" at bounding box center [70, 161] width 141 height 28
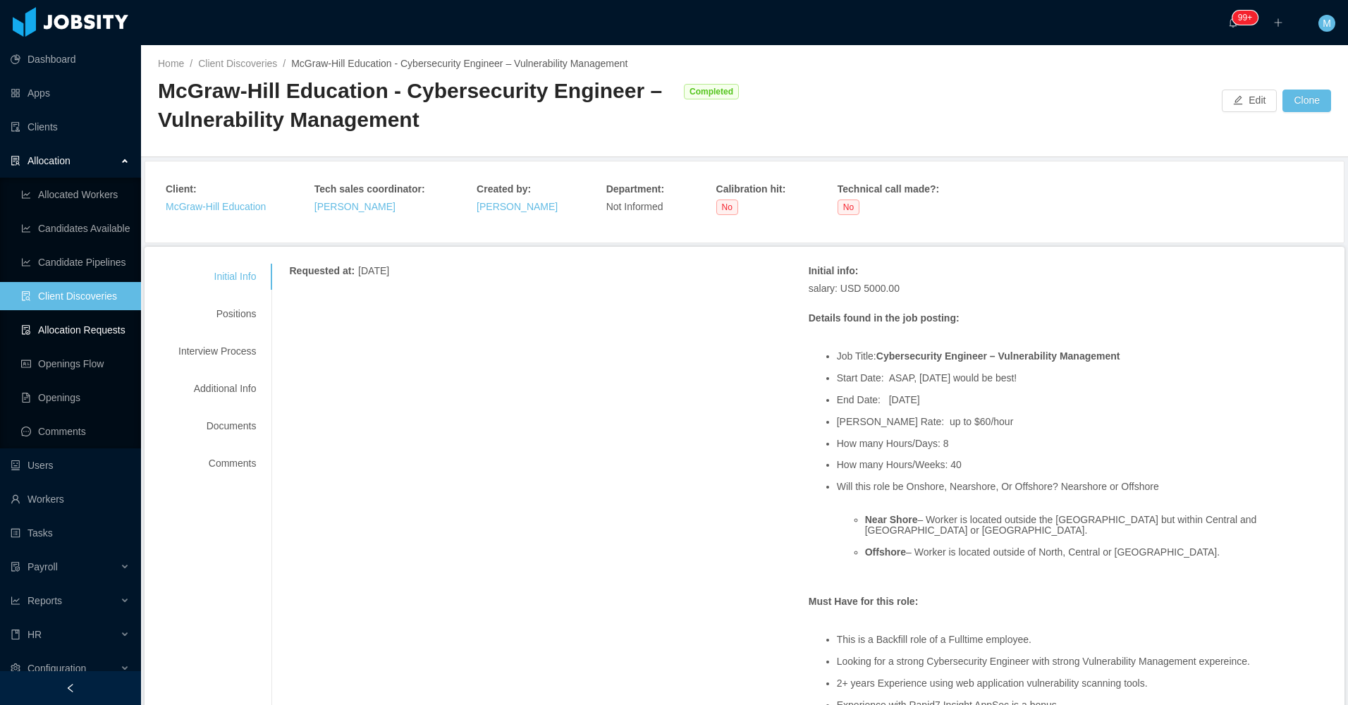
click at [104, 327] on link "Allocation Requests" at bounding box center [75, 330] width 109 height 28
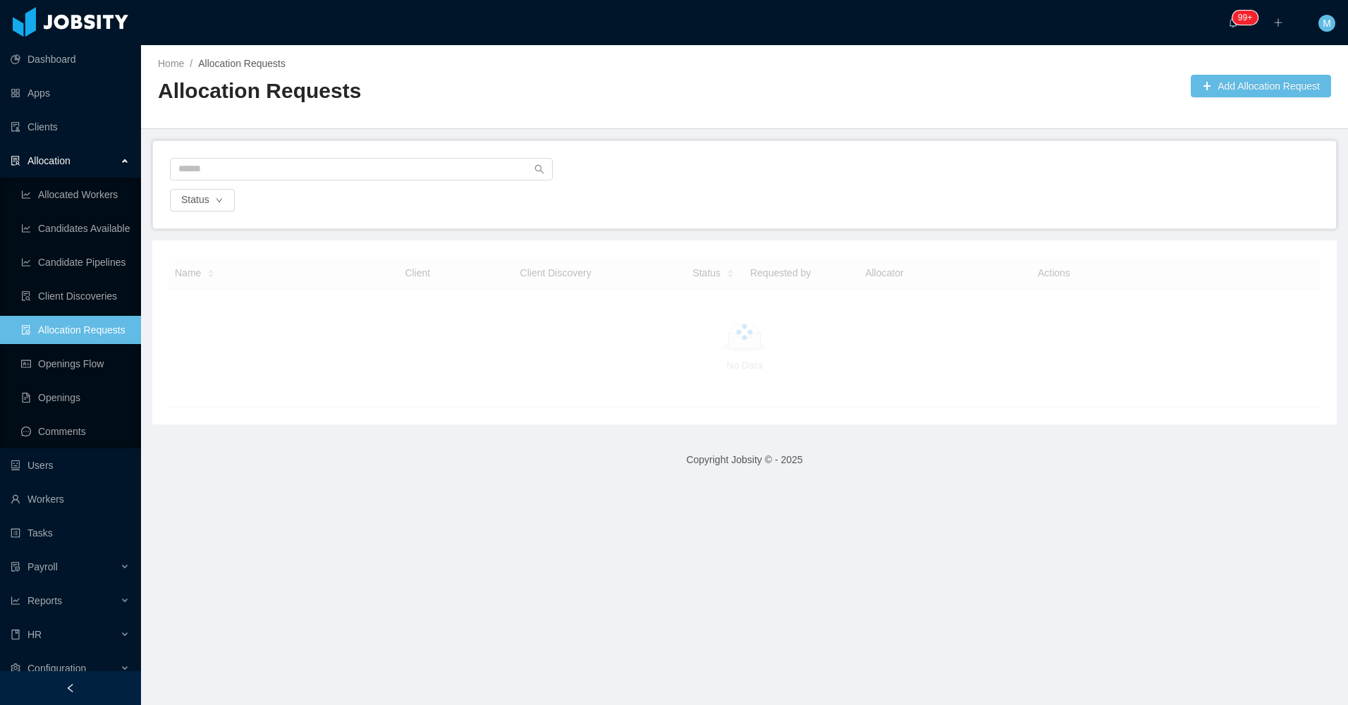
click at [765, 153] on div "Status" at bounding box center [744, 184] width 1183 height 87
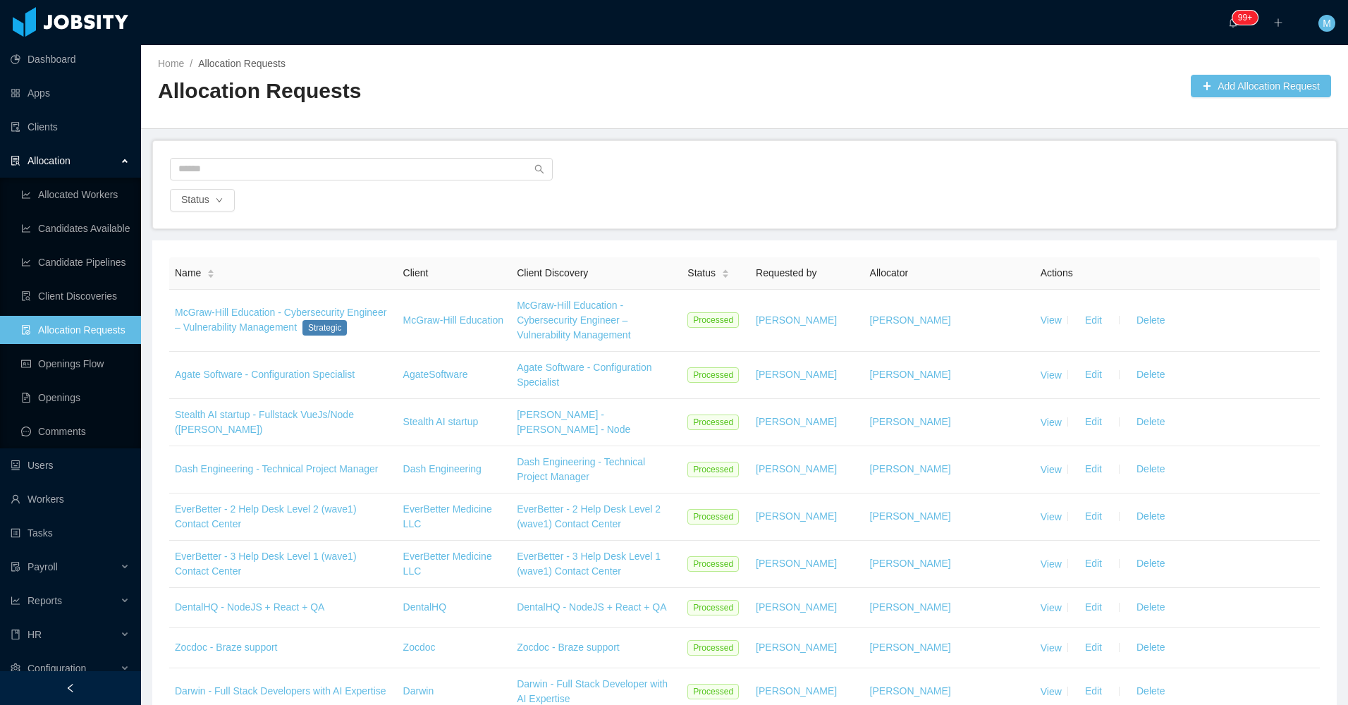
click at [984, 155] on div "Status" at bounding box center [744, 184] width 1183 height 87
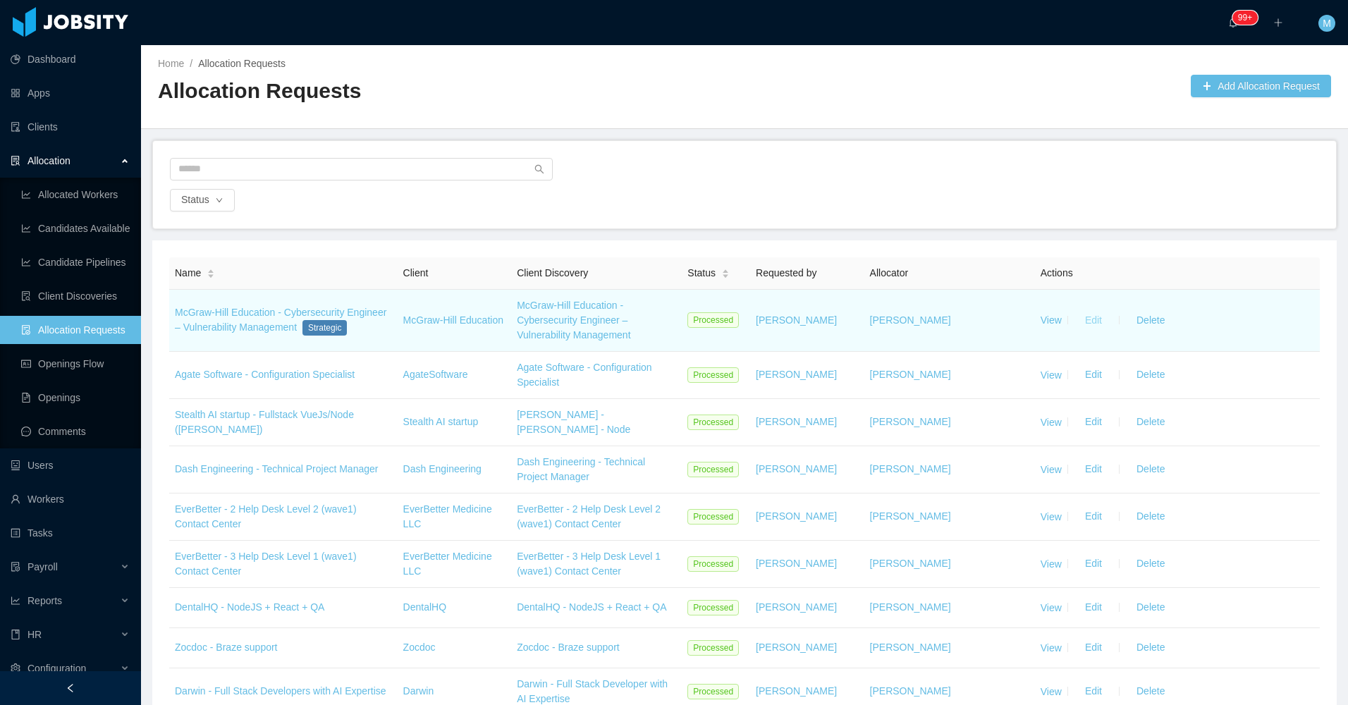
click at [1074, 319] on button "Edit" at bounding box center [1093, 320] width 39 height 23
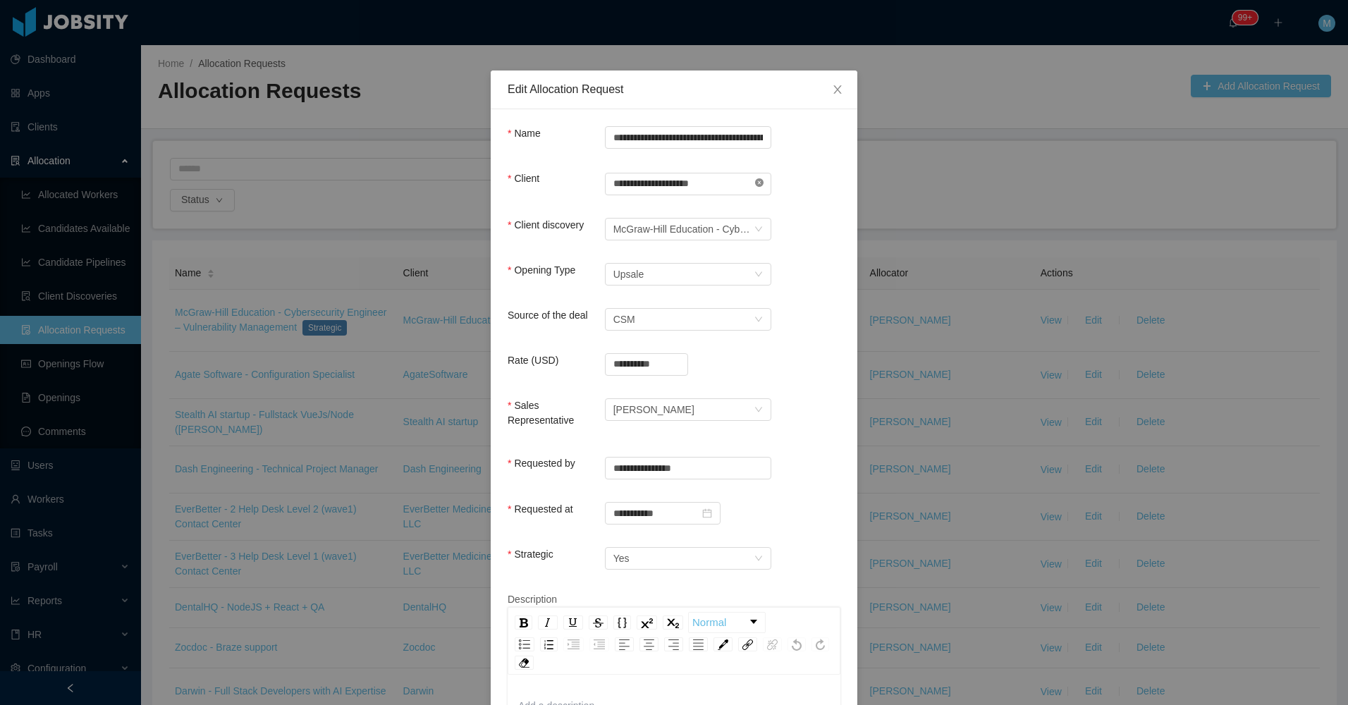
click at [755, 183] on icon "icon: close-circle" at bounding box center [759, 182] width 8 height 8
click at [732, 181] on input "text" at bounding box center [688, 184] width 166 height 23
drag, startPoint x: 650, startPoint y: 214, endPoint x: 774, endPoint y: 201, distance: 124.8
click at [660, 213] on li "McGraw-Hill Education" at bounding box center [682, 211] width 166 height 23
type input "**********"
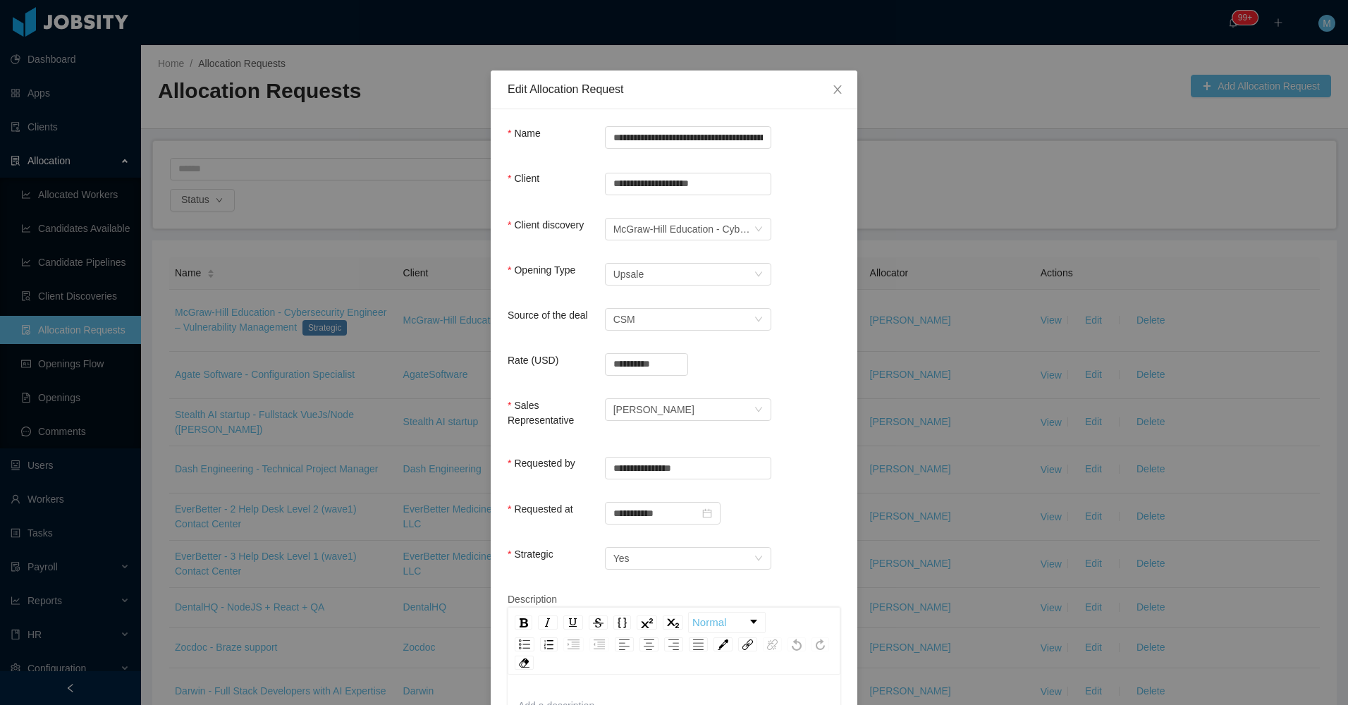
drag, startPoint x: 787, startPoint y: 197, endPoint x: 786, endPoint y: 205, distance: 8.6
click at [790, 199] on div "**********" at bounding box center [674, 192] width 333 height 43
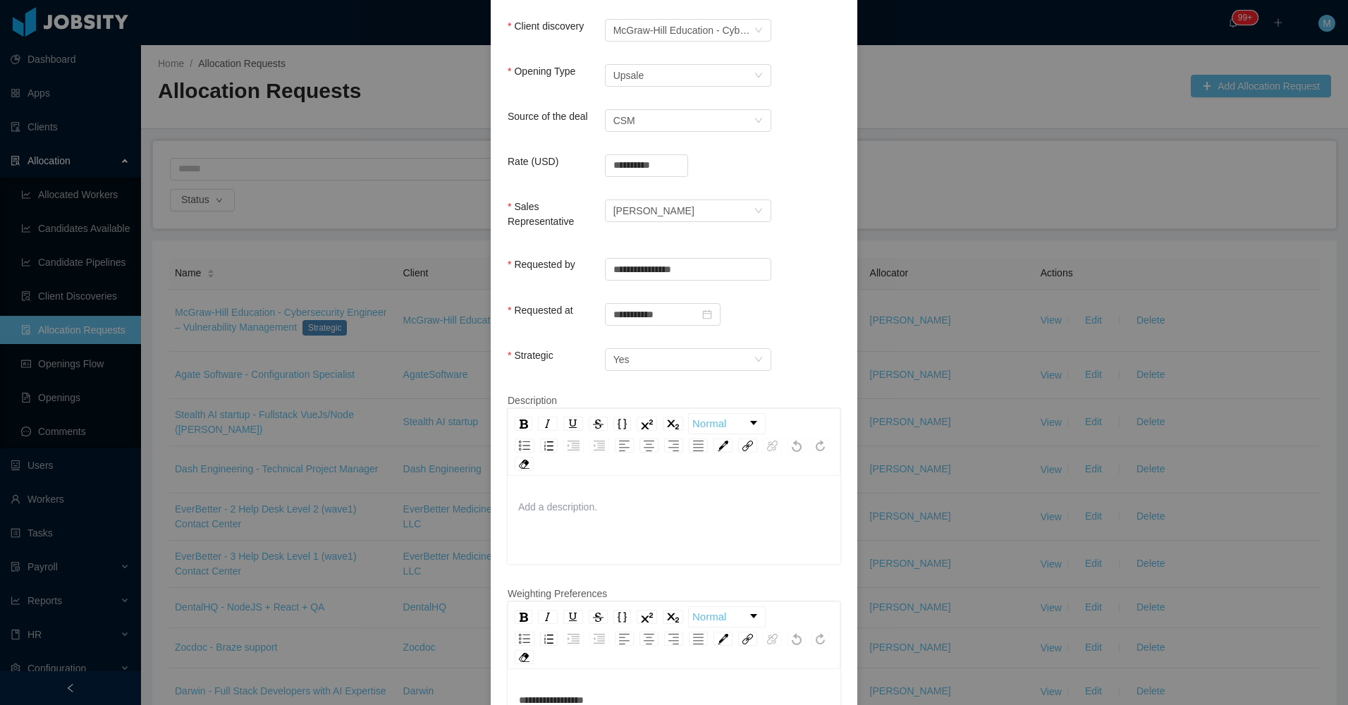
scroll to position [423, 0]
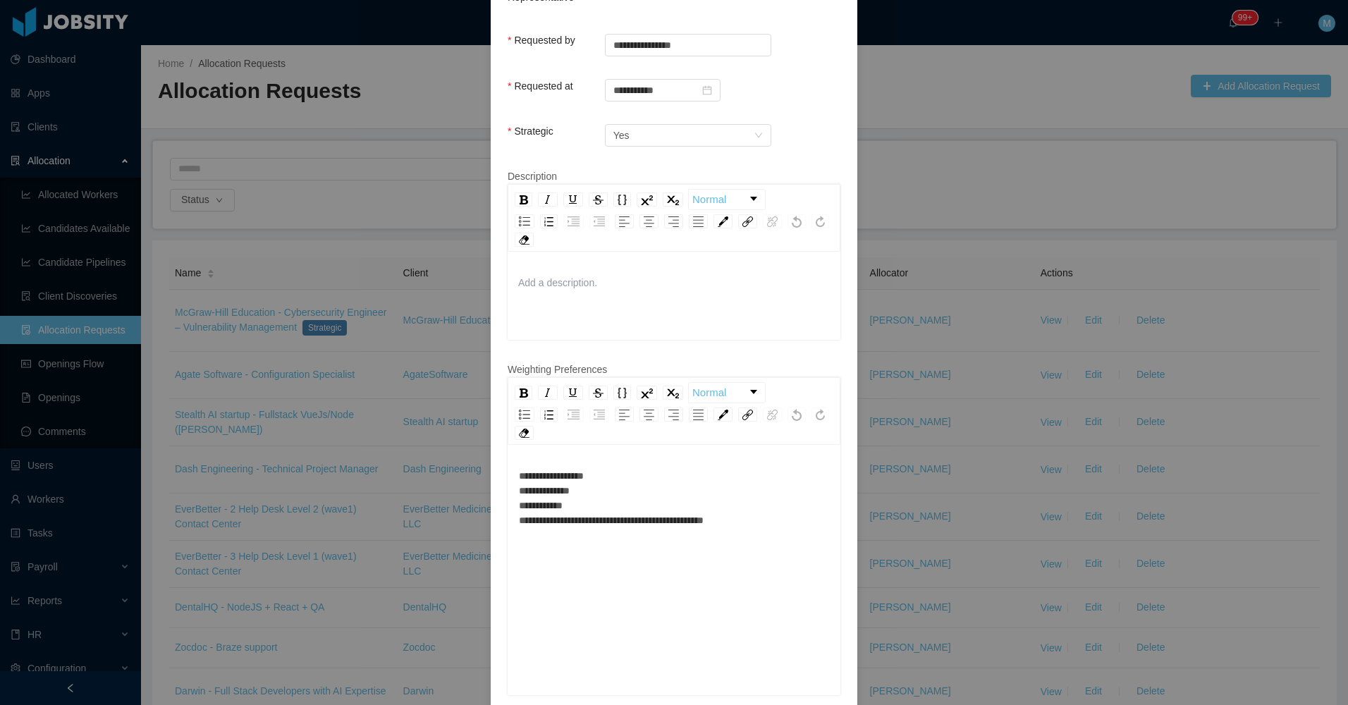
click at [655, 469] on div "**********" at bounding box center [674, 498] width 311 height 59
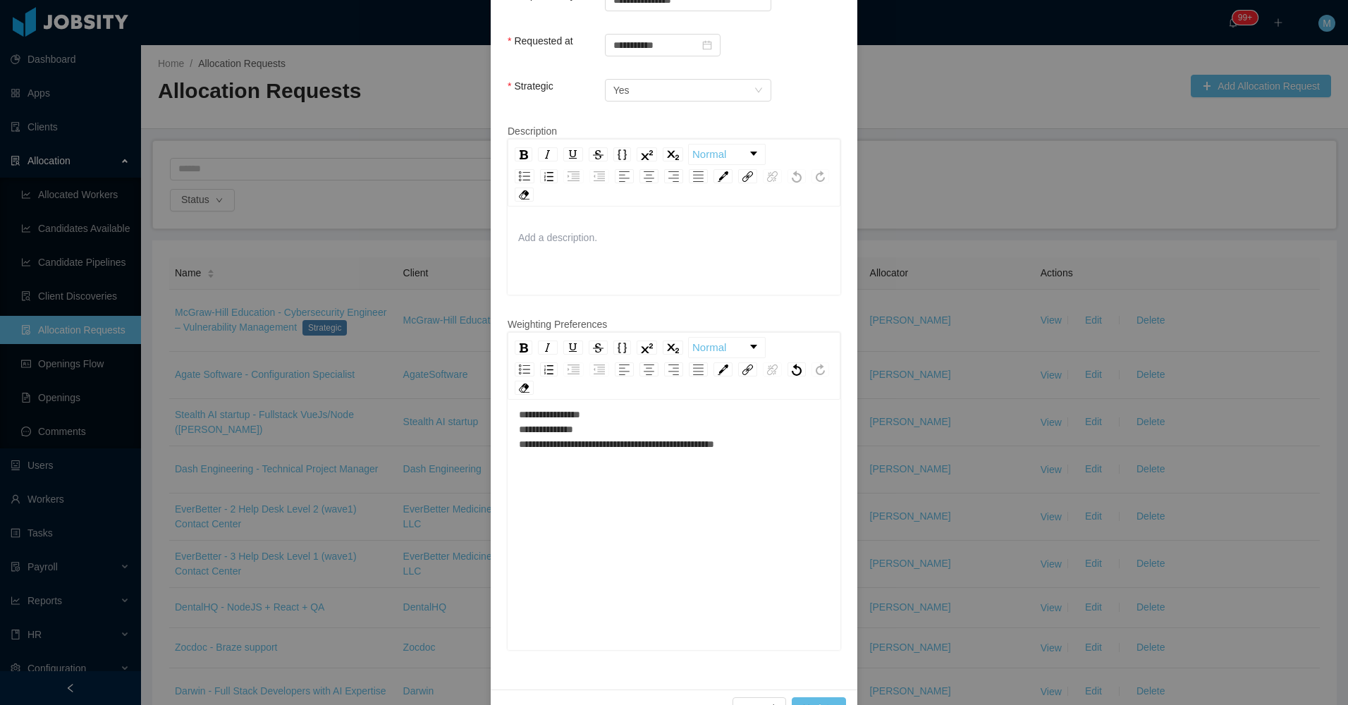
scroll to position [493, 0]
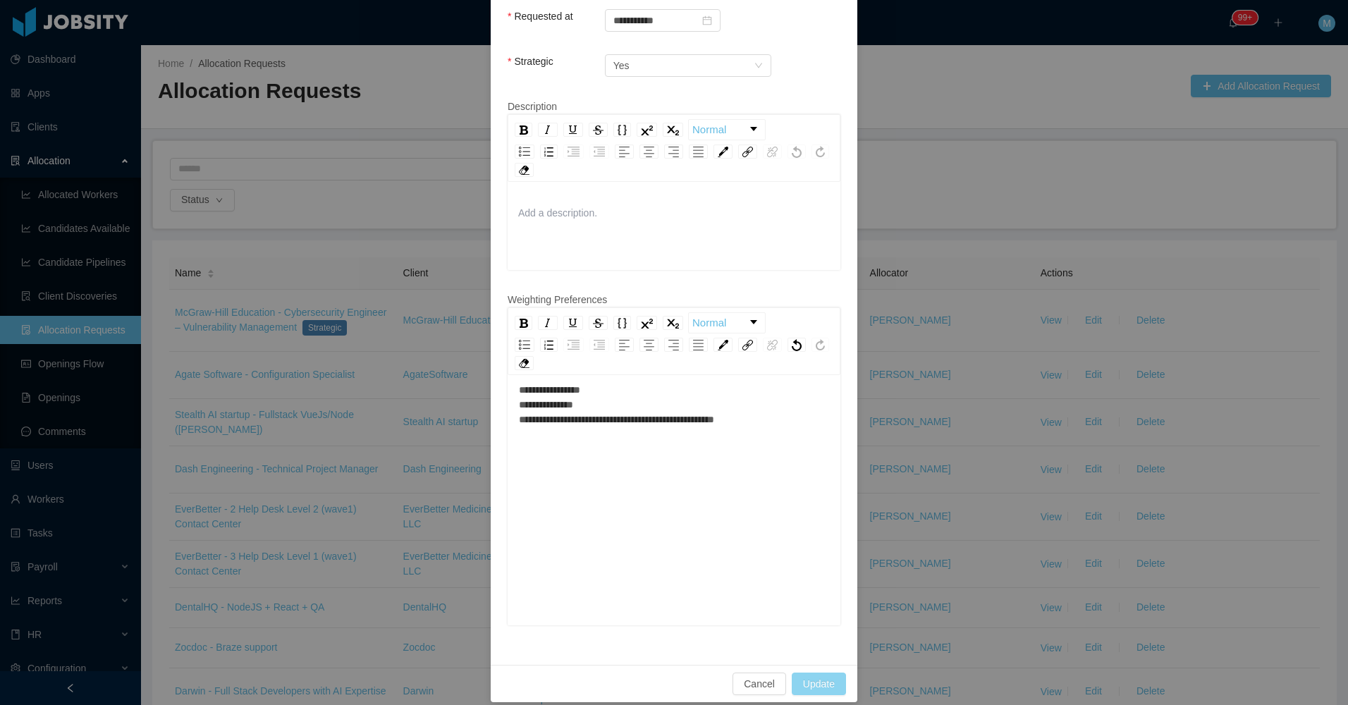
drag, startPoint x: 840, startPoint y: 668, endPoint x: 831, endPoint y: 669, distance: 9.3
click at [838, 673] on button "Update" at bounding box center [819, 684] width 54 height 23
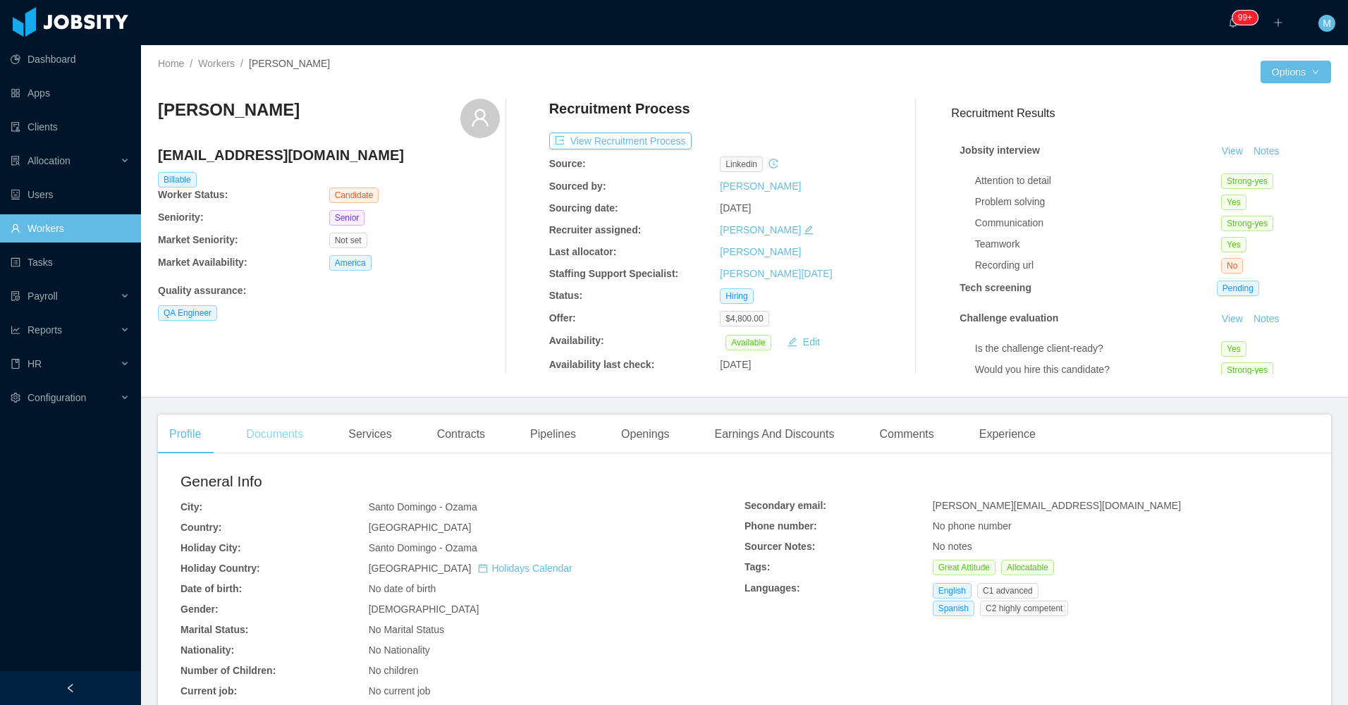
click at [294, 448] on div "Documents" at bounding box center [275, 434] width 80 height 39
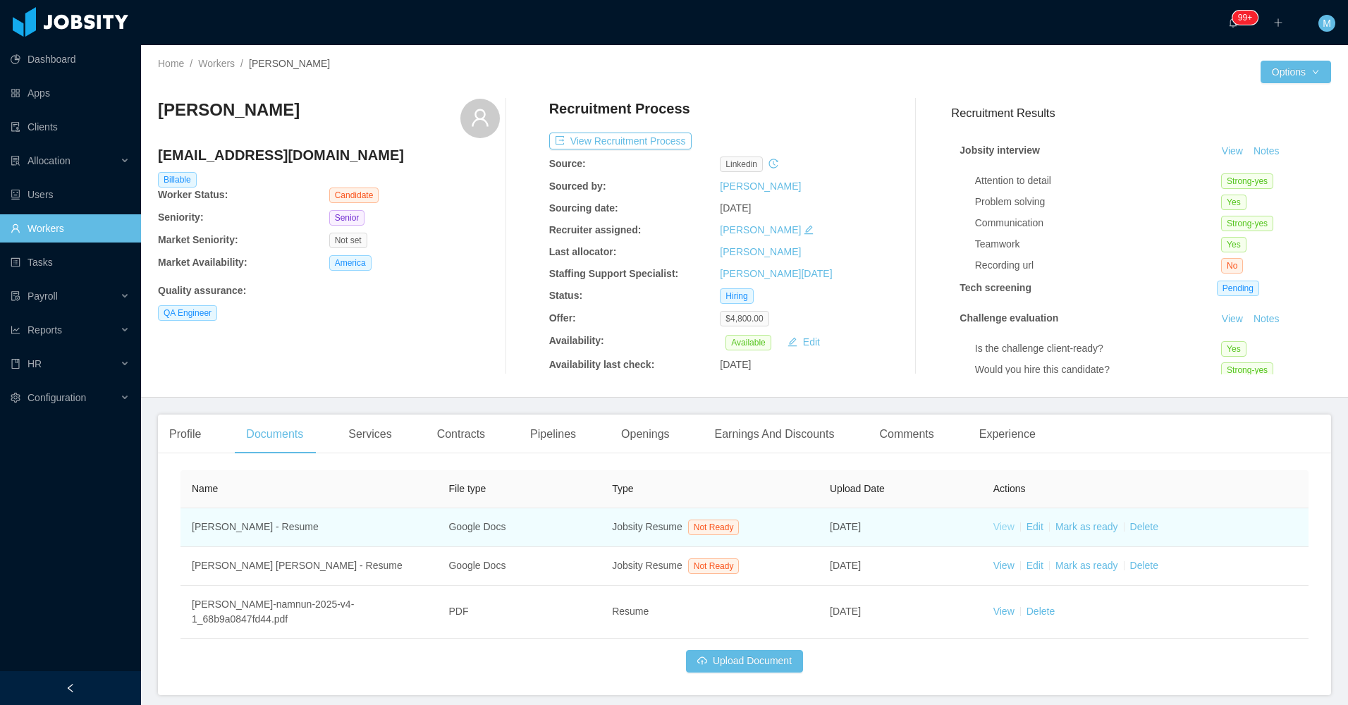
click at [994, 530] on link "View" at bounding box center [1004, 526] width 21 height 11
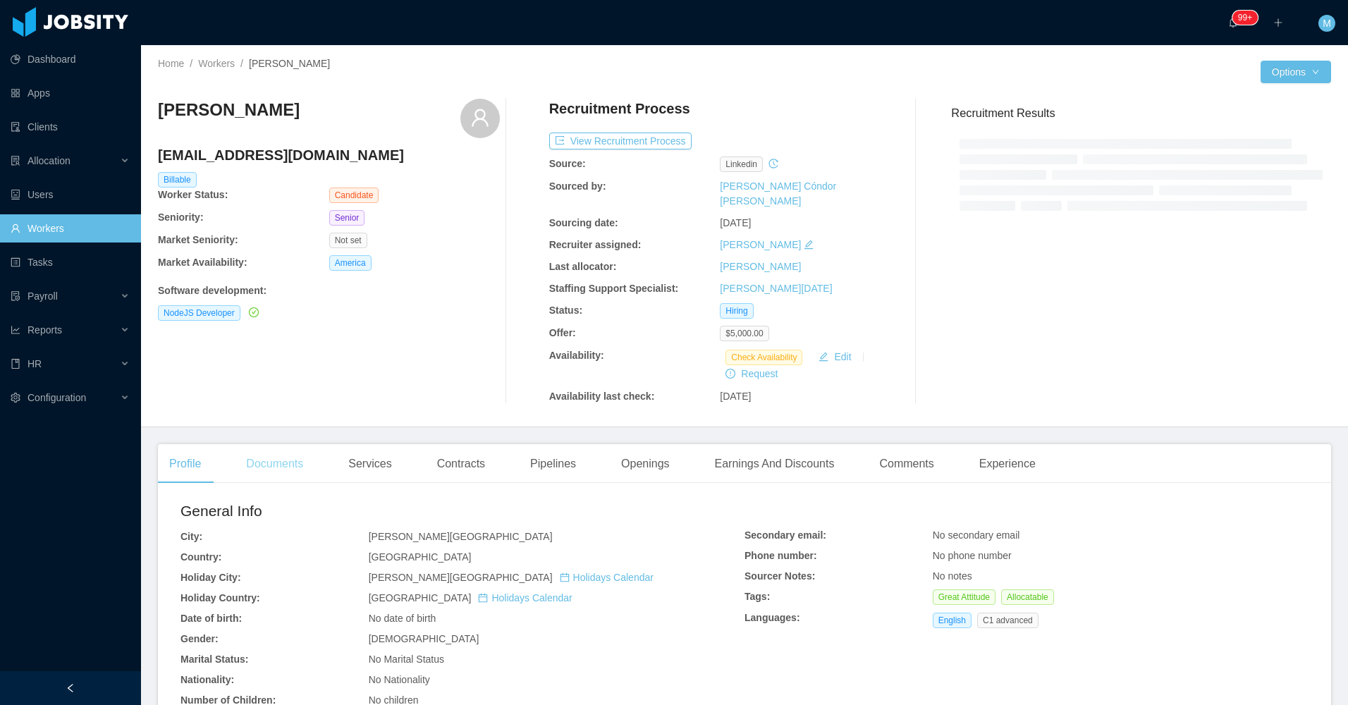
click at [286, 456] on div "Documents" at bounding box center [275, 463] width 80 height 39
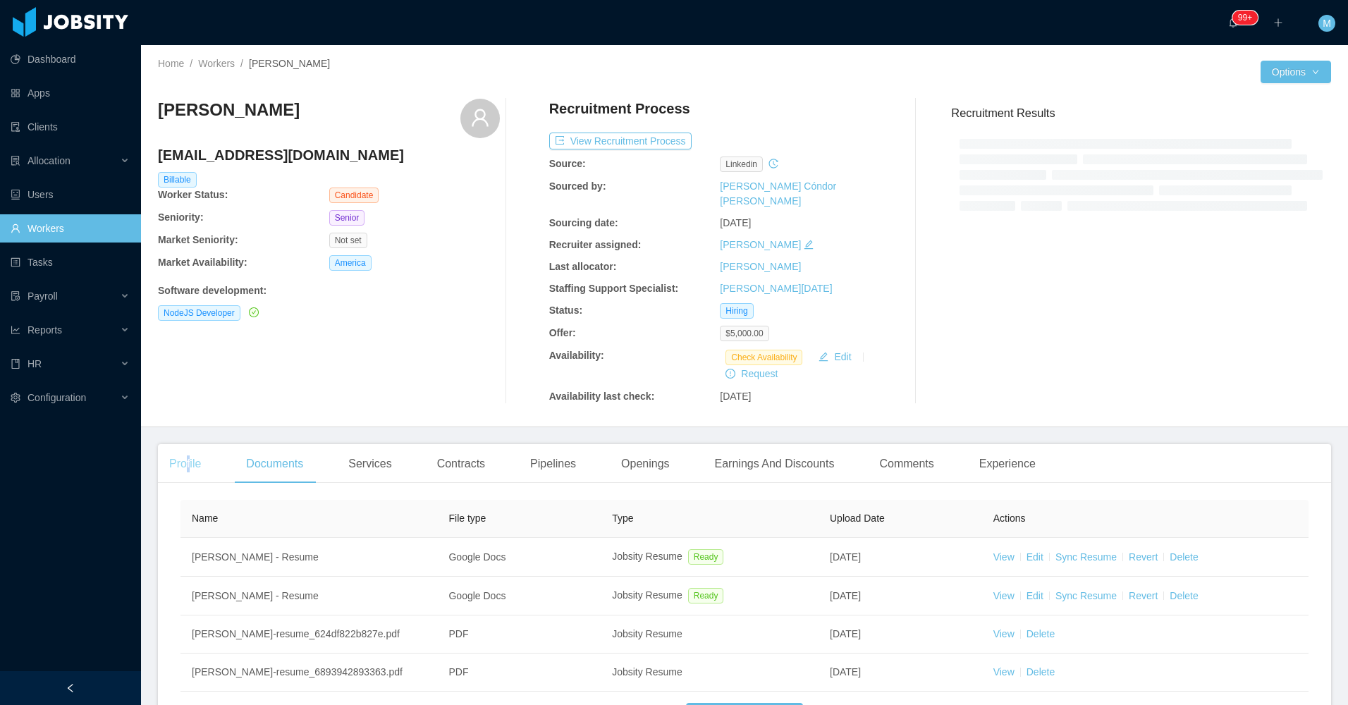
click at [192, 448] on div "Profile" at bounding box center [185, 463] width 54 height 39
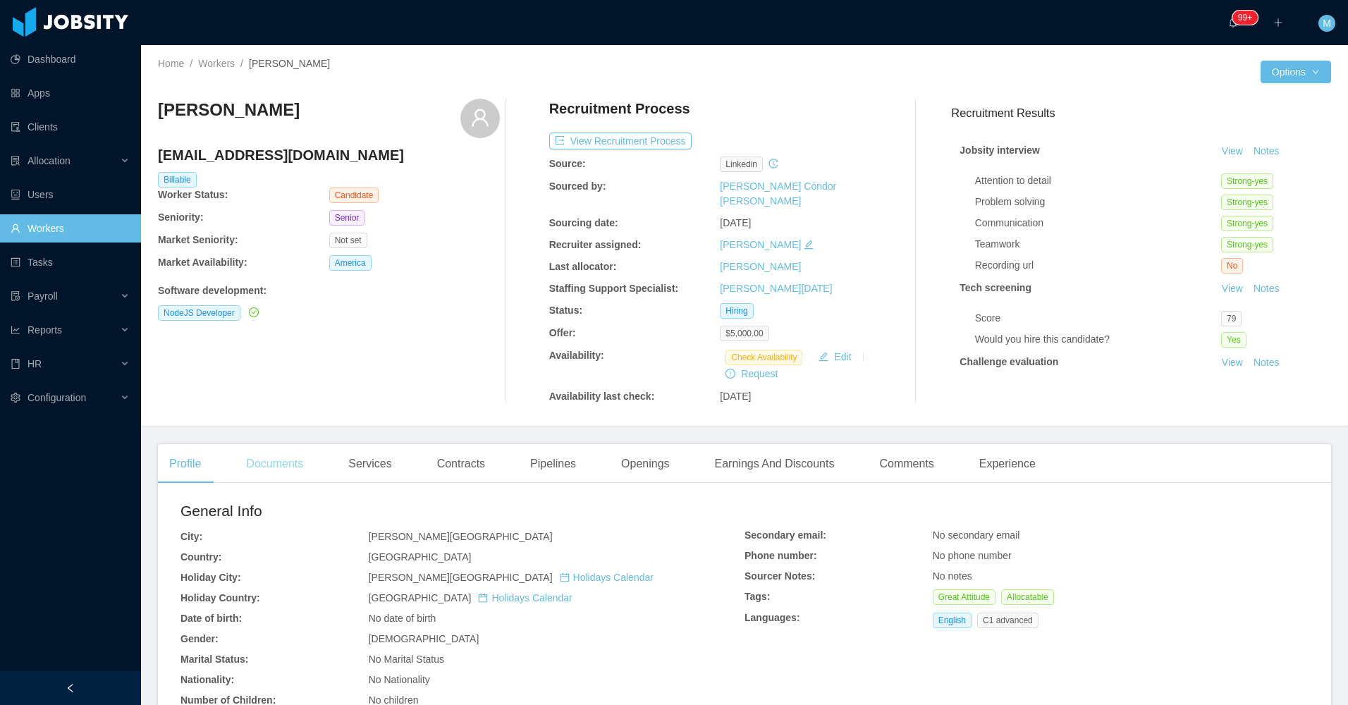
drag, startPoint x: 194, startPoint y: 449, endPoint x: 290, endPoint y: 456, distance: 96.1
click at [269, 453] on div "Documents" at bounding box center [275, 463] width 80 height 39
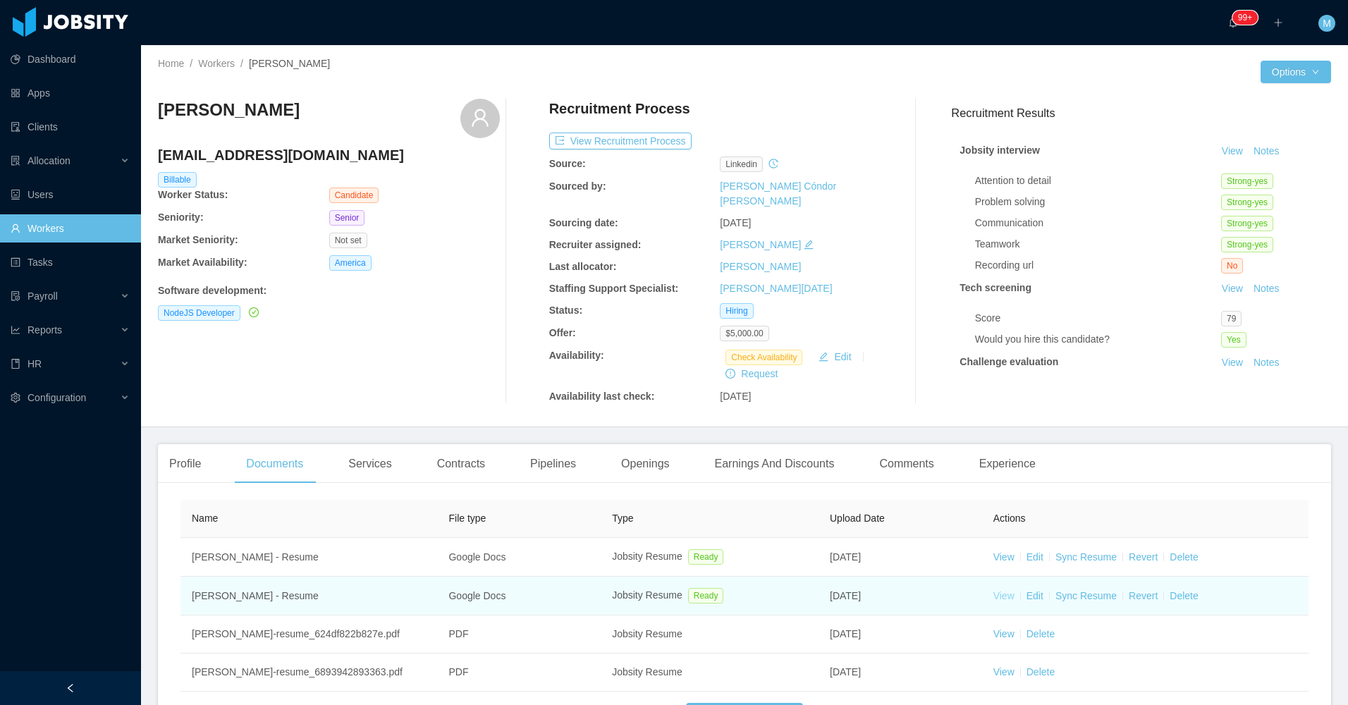
click at [999, 590] on link "View" at bounding box center [1004, 595] width 21 height 11
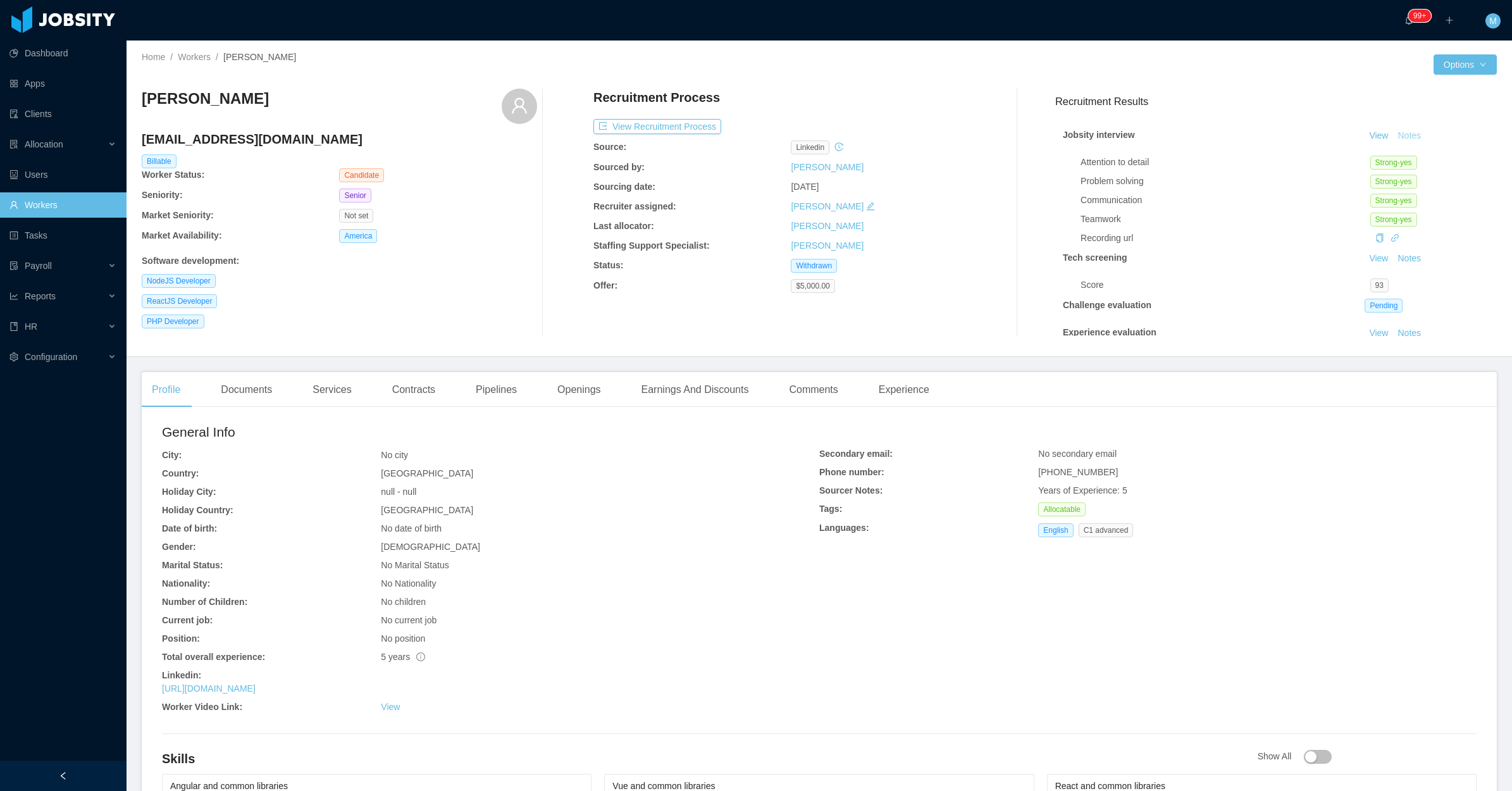
click at [1395, 135] on button "Notes" at bounding box center [1409, 136] width 33 height 15
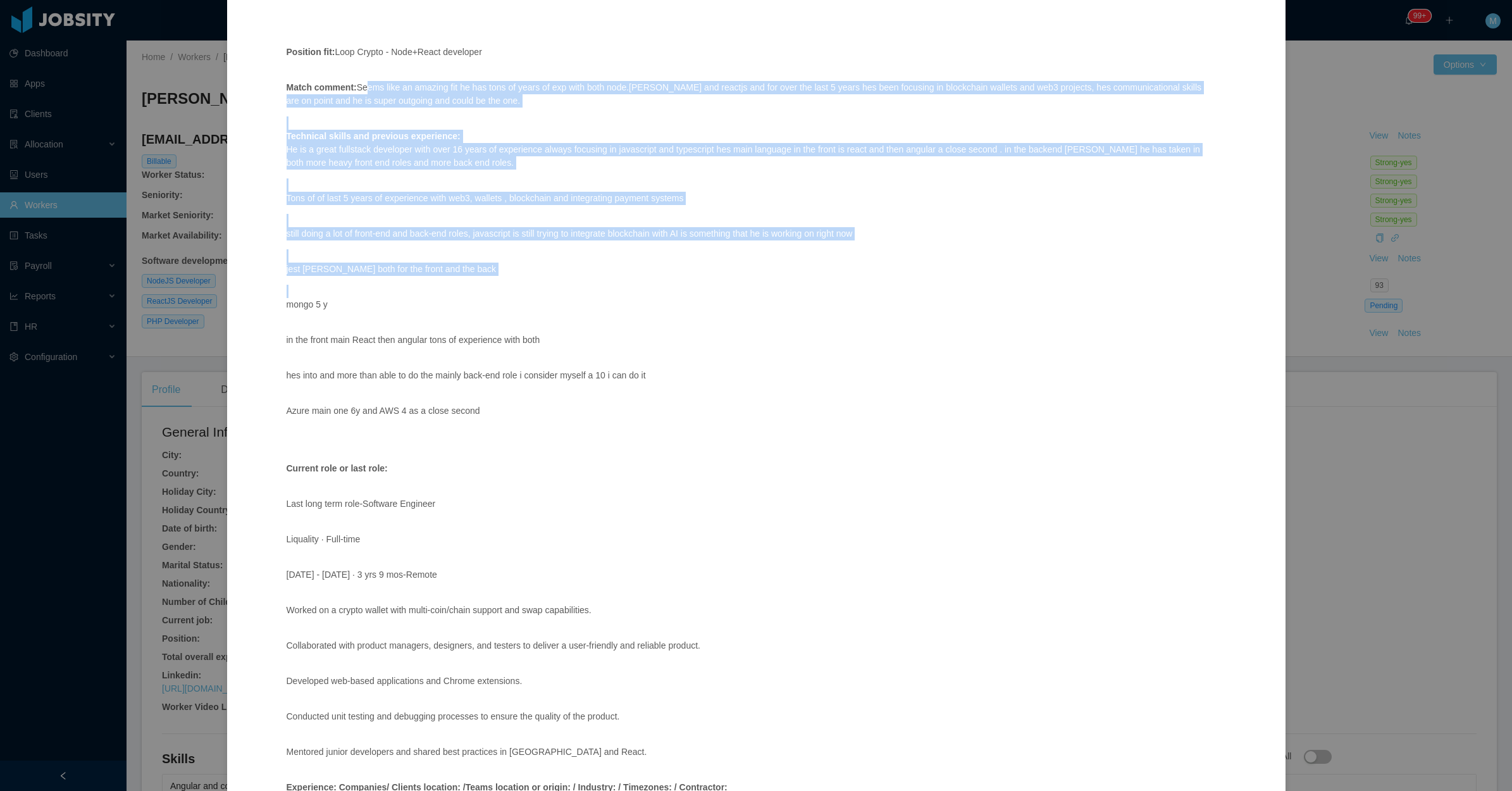
scroll to position [158, 0]
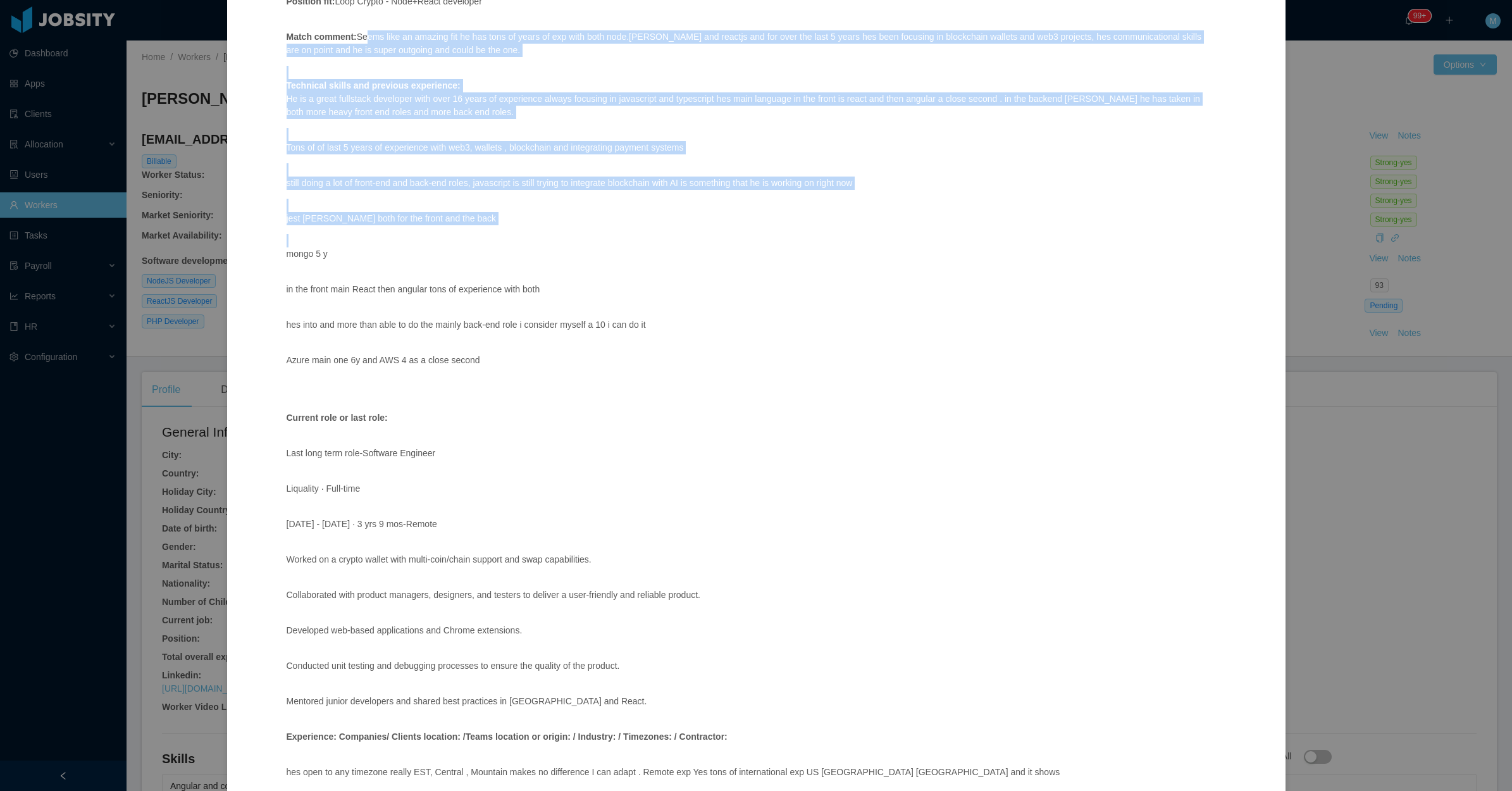
drag, startPoint x: 361, startPoint y: 189, endPoint x: 564, endPoint y: 353, distance: 261.0
click at [564, 353] on span "Position fit: Loop Crypto - Node+React developer Match comment: Seems like an a…" at bounding box center [747, 440] width 922 height 962
copy span "eems like an amazing fit he has tons of years of exp with both node.js and reac…"
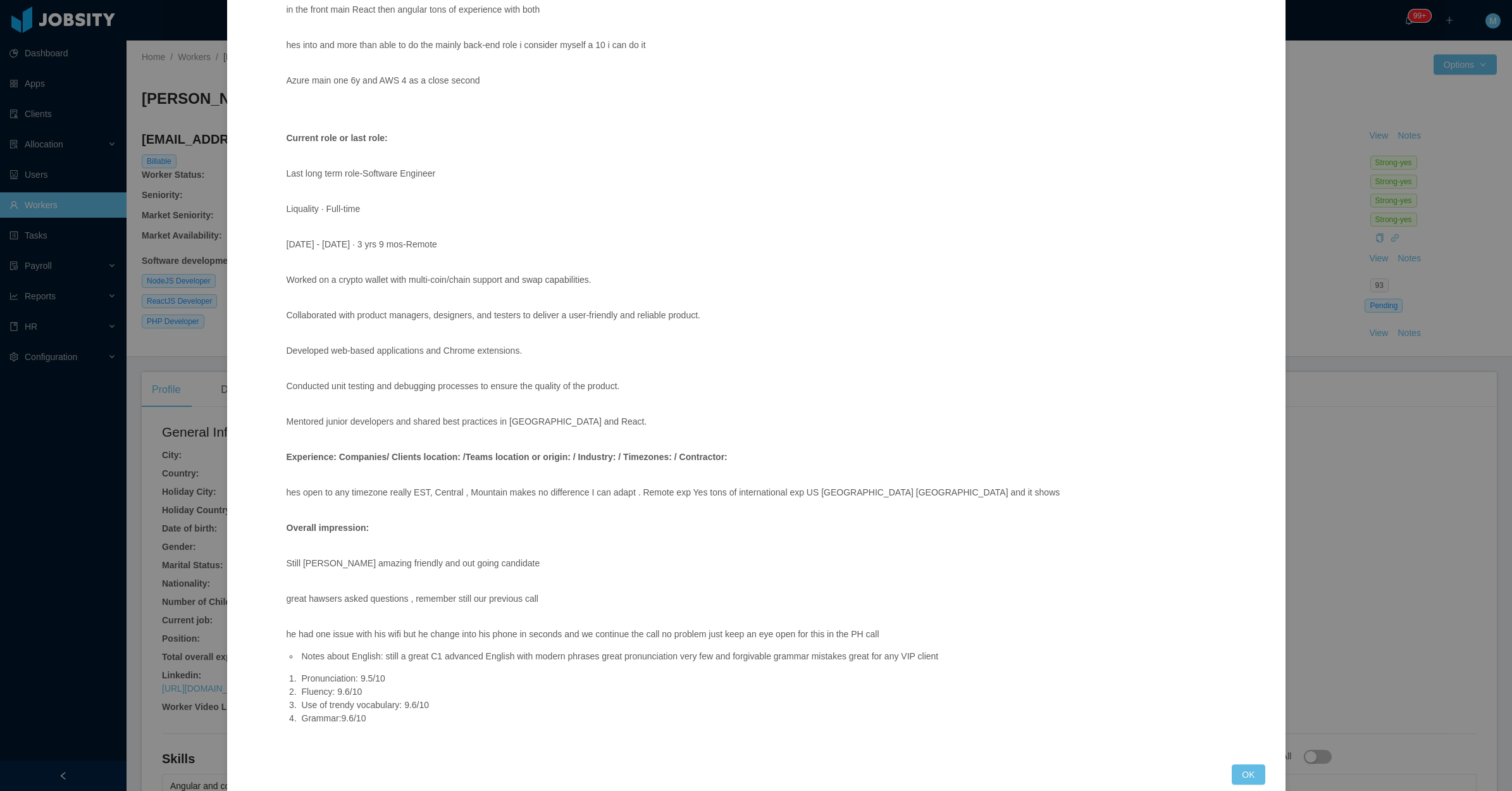
scroll to position [462, 0]
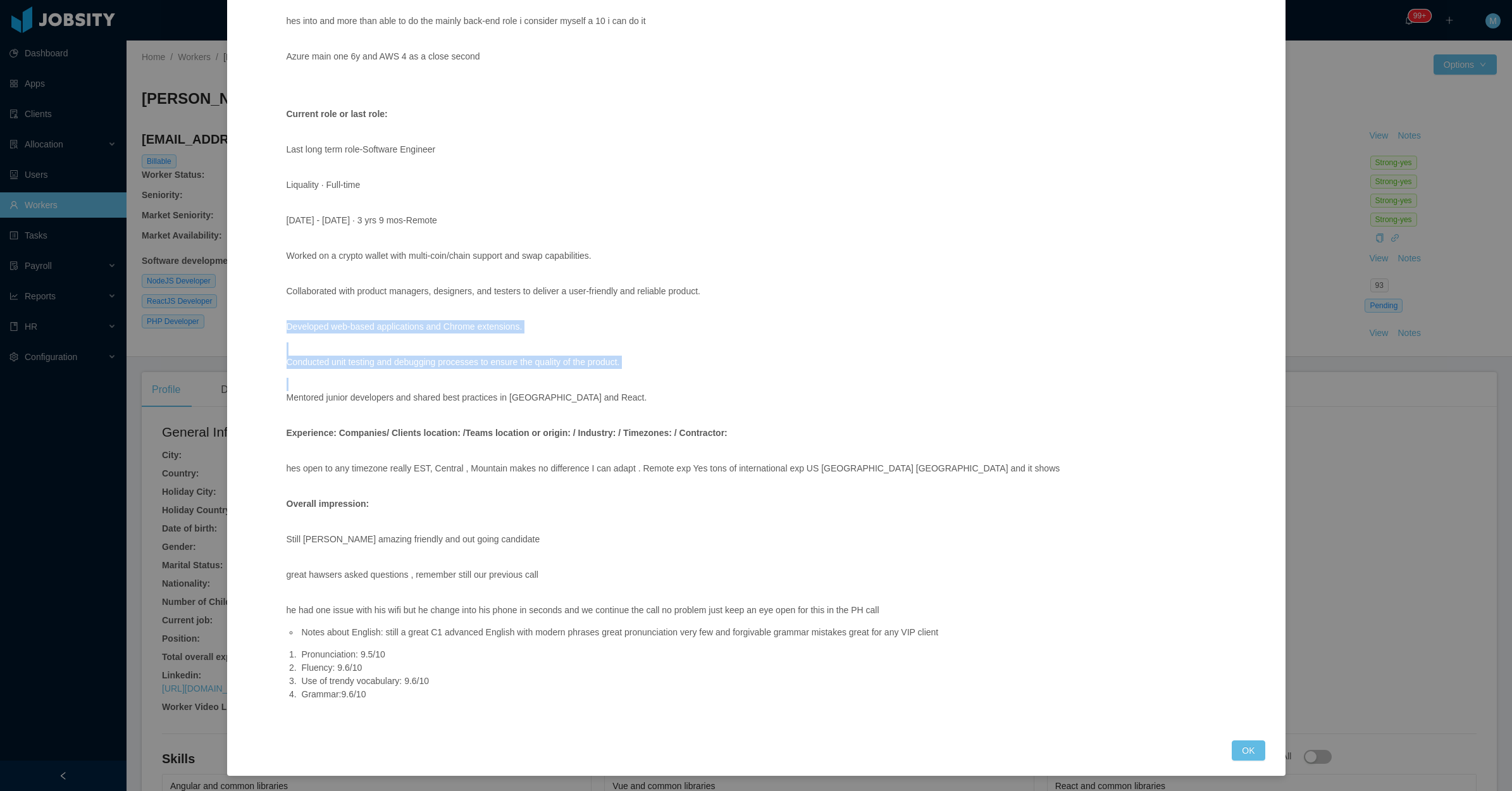
drag, startPoint x: 269, startPoint y: 323, endPoint x: 677, endPoint y: 409, distance: 417.0
click at [677, 409] on div "Jobsity interview Position fit: Loop Crypto - Node+React developer Match commen…" at bounding box center [756, 173] width 1018 height 1104
copy span "Developed web-based applications and Chrome extensions. Conducted unit testing …"
drag, startPoint x: 966, startPoint y: 633, endPoint x: 299, endPoint y: 630, distance: 667.0
click at [300, 630] on li "Notes about English: still a great C1 advanced English with modern phrases grea…" at bounding box center [755, 632] width 910 height 13
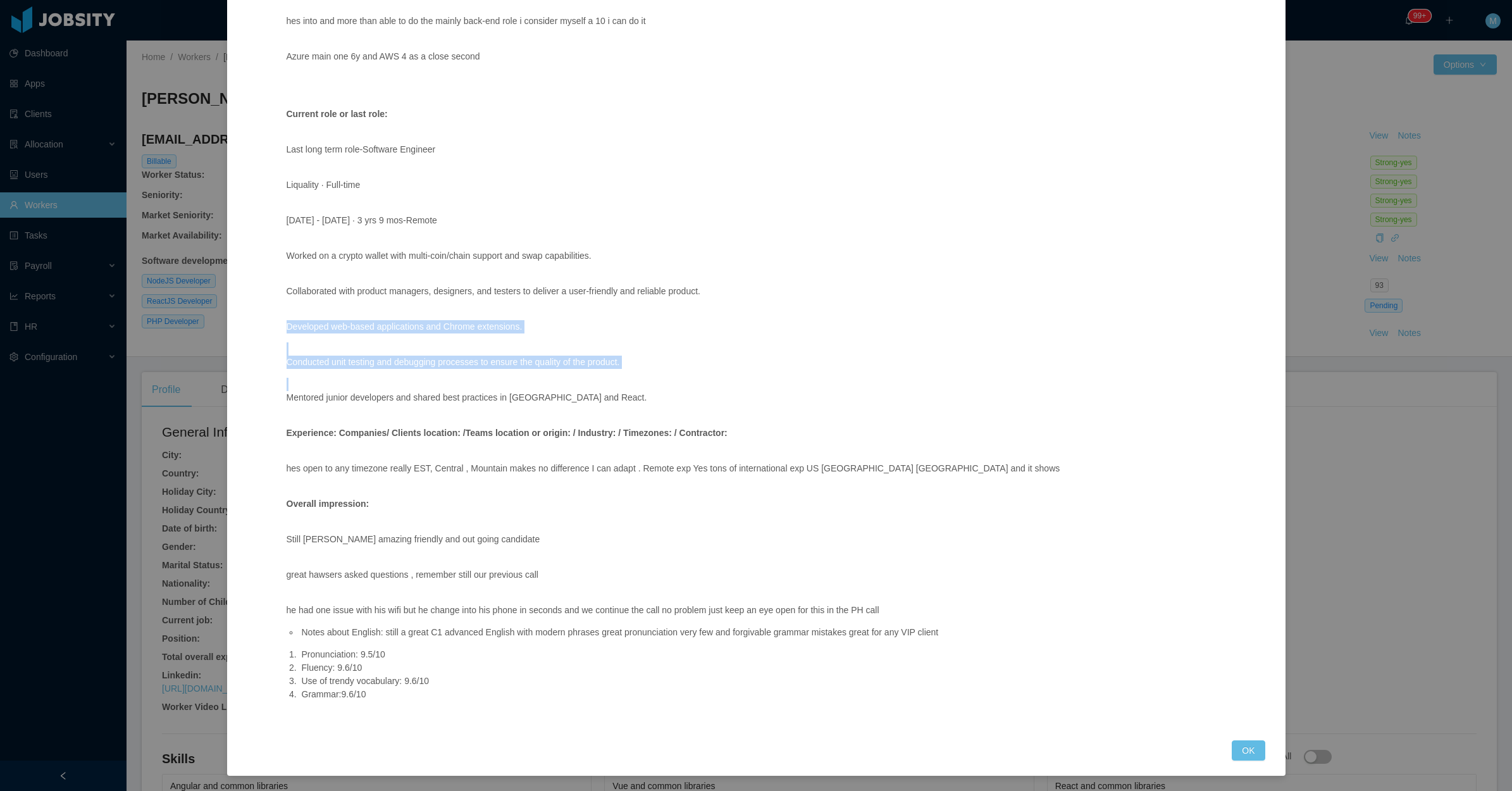
copy li "Notes about English: still a great C1 advanced English with modern phrases grea…"
drag, startPoint x: 1231, startPoint y: 749, endPoint x: 1156, endPoint y: 722, distance: 79.7
click at [1233, 749] on button "OK" at bounding box center [1248, 751] width 33 height 21
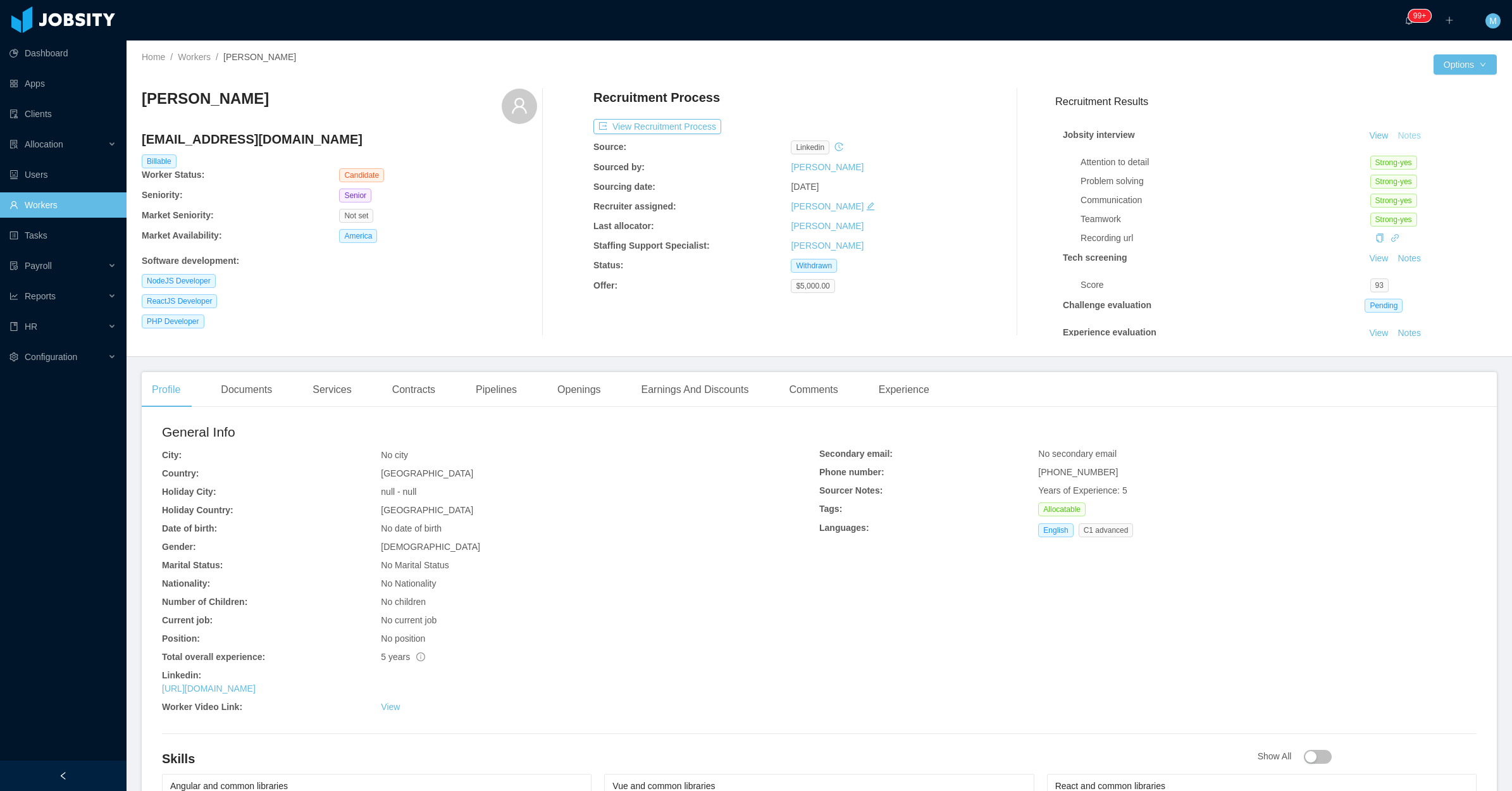
scroll to position [399, 0]
click at [254, 390] on div "Documents" at bounding box center [247, 390] width 72 height 35
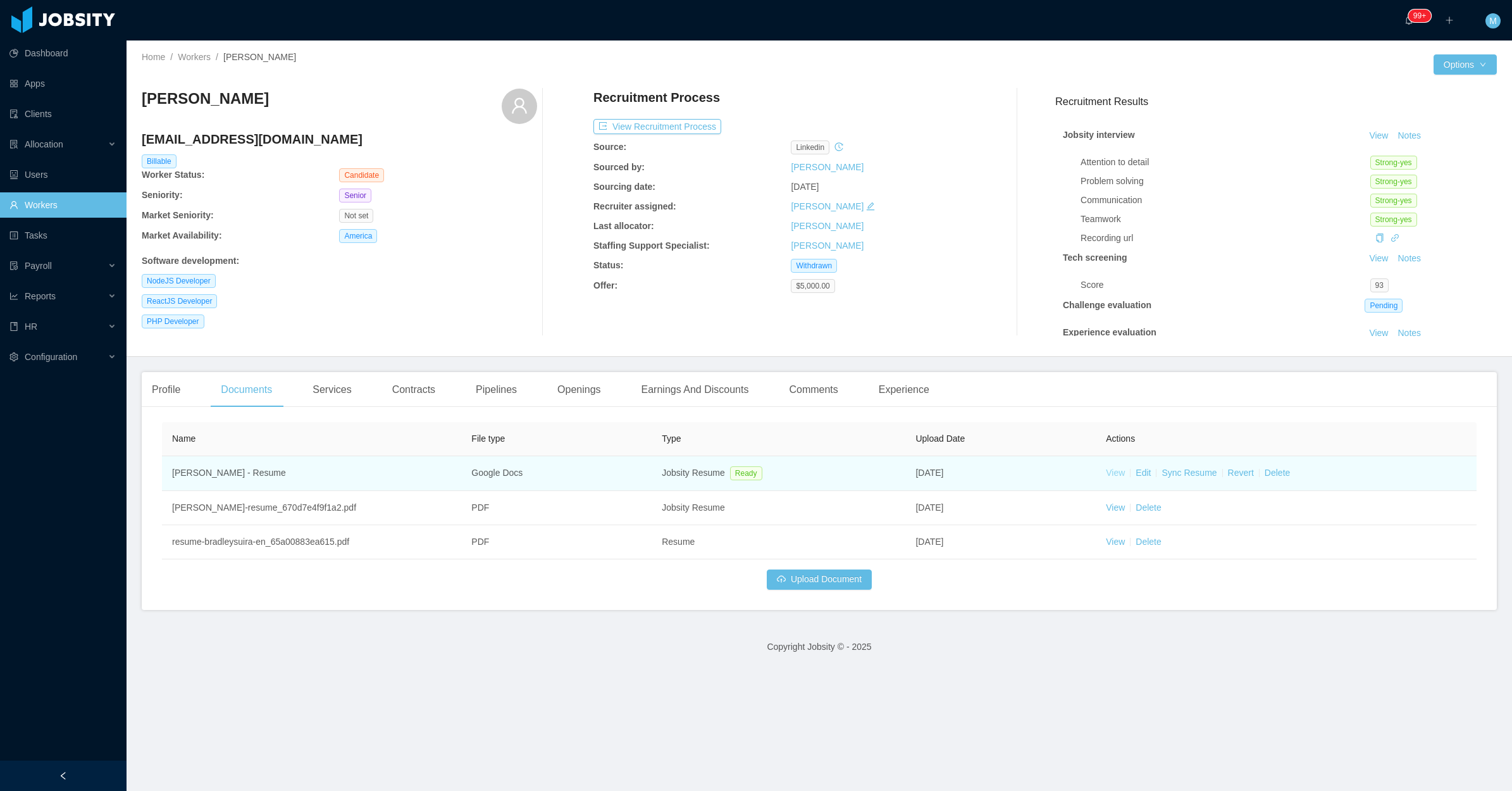
click at [1109, 470] on link "View" at bounding box center [1115, 472] width 19 height 10
click at [1168, 470] on link "Sync Resume" at bounding box center [1189, 472] width 55 height 10
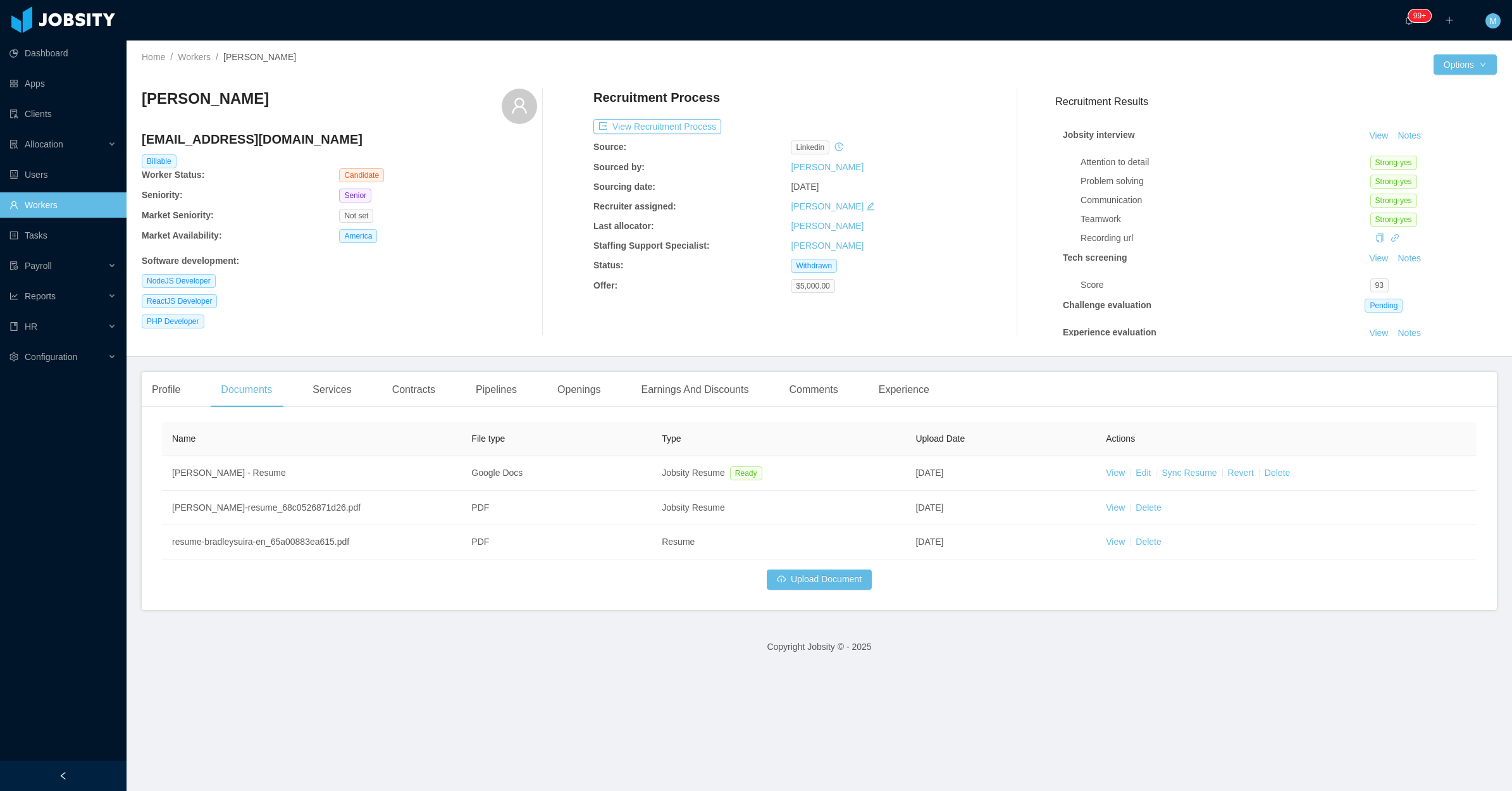
click at [443, 342] on div "Bradley Suira bradleysuira@gmail.com Billable Worker Status: Candidate Seniorit…" at bounding box center [819, 212] width 1355 height 268
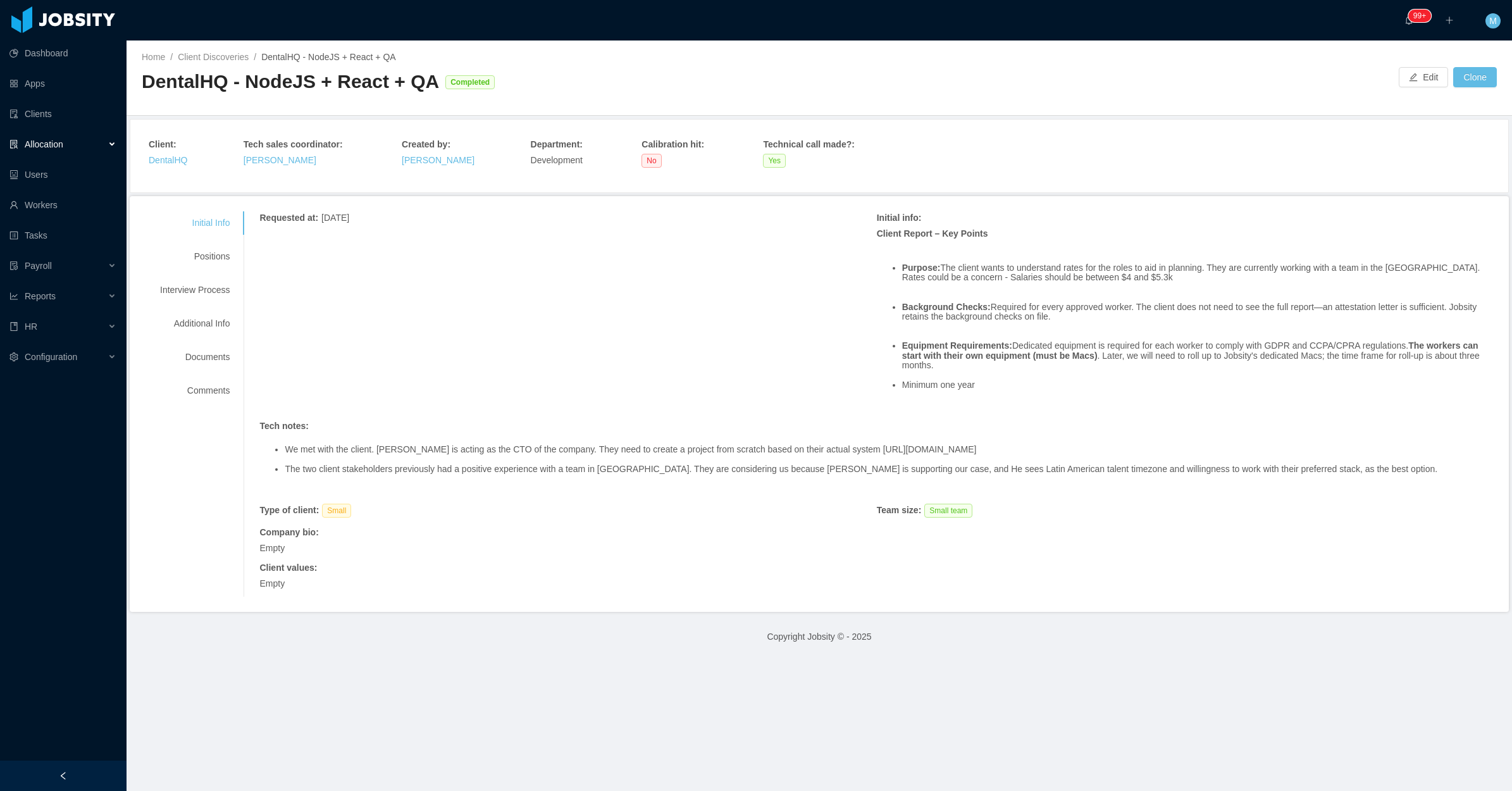
drag, startPoint x: 109, startPoint y: 143, endPoint x: 103, endPoint y: 152, distance: 10.8
click at [109, 143] on div "Allocation" at bounding box center [63, 145] width 127 height 25
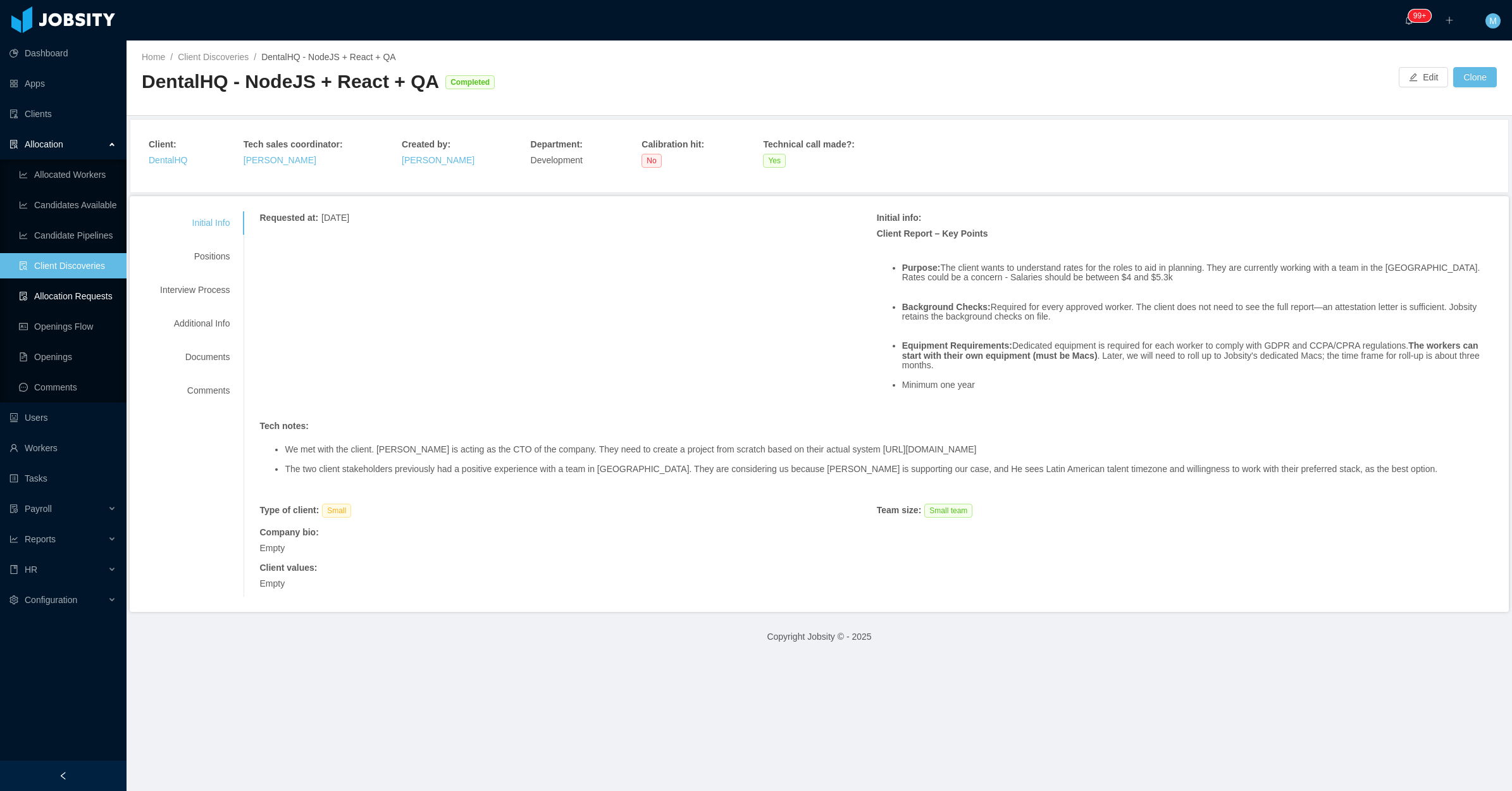
click at [92, 289] on link "Allocation Requests" at bounding box center [67, 296] width 98 height 25
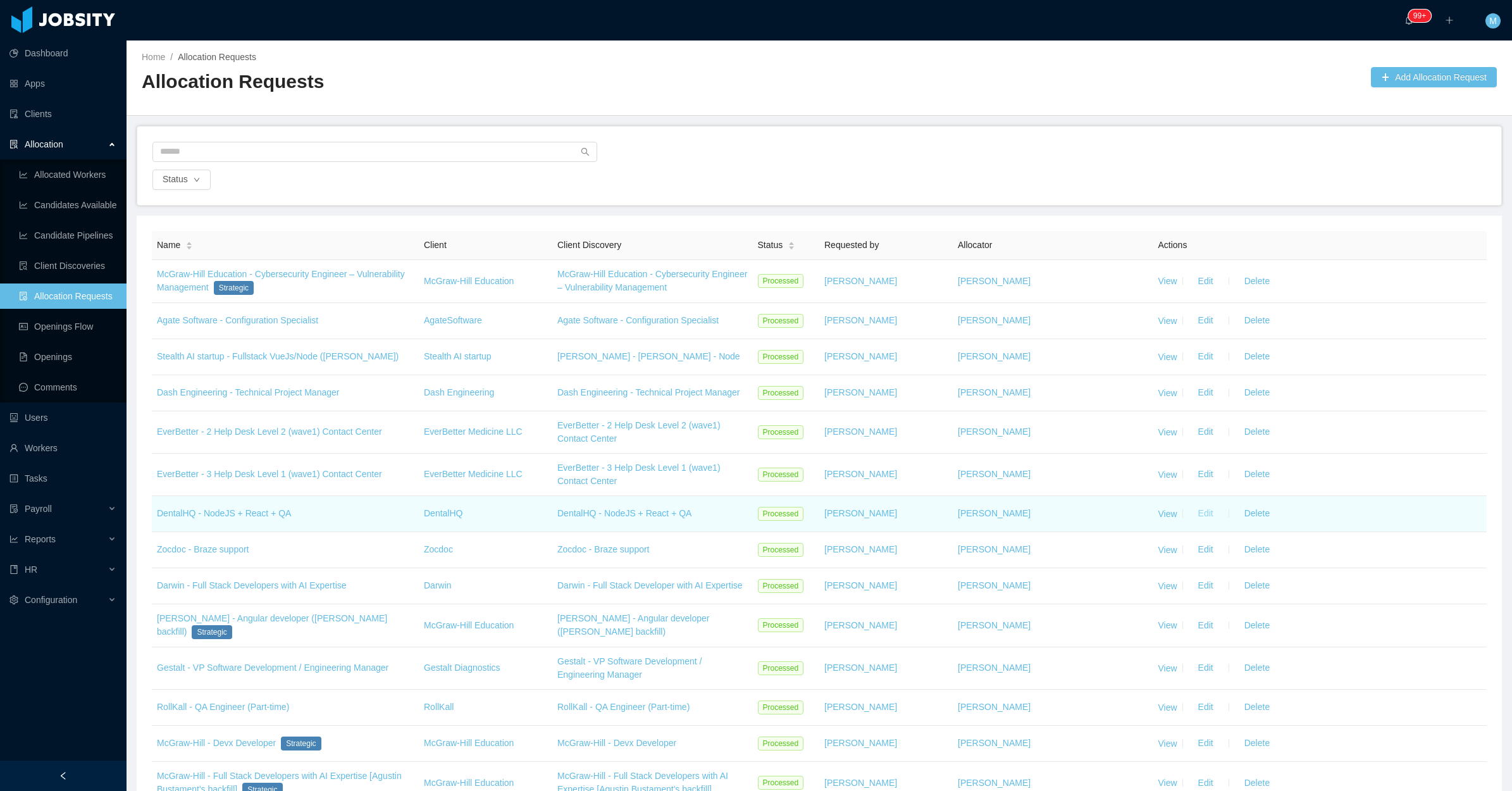
click at [1196, 518] on button "Edit" at bounding box center [1205, 514] width 35 height 21
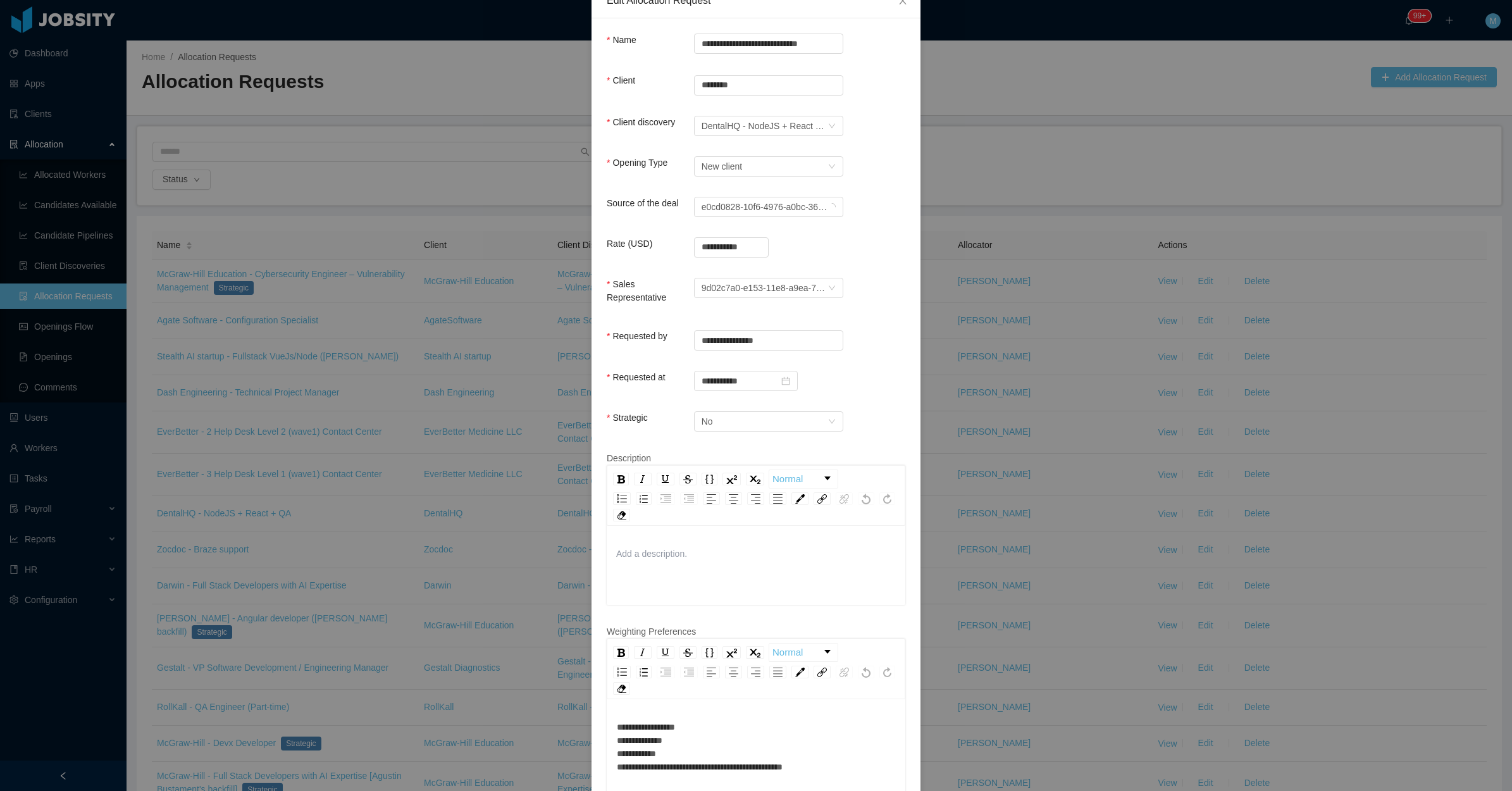
scroll to position [285, 0]
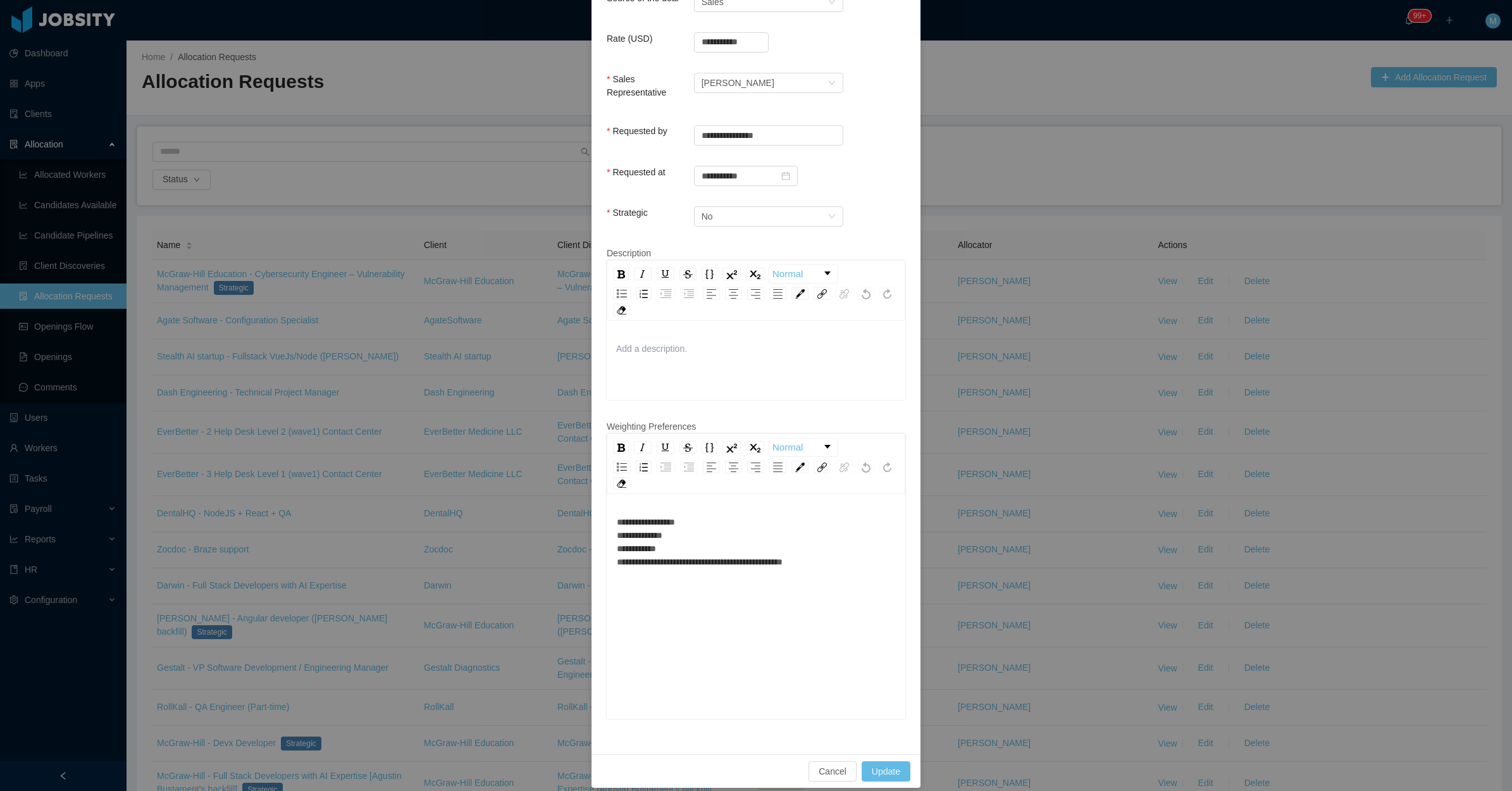
click at [725, 516] on div "**********" at bounding box center [756, 542] width 279 height 53
click at [712, 523] on div "**********" at bounding box center [756, 542] width 279 height 53
click at [699, 539] on div "**********" at bounding box center [756, 542] width 279 height 53
click at [848, 550] on div "**********" at bounding box center [756, 542] width 279 height 53
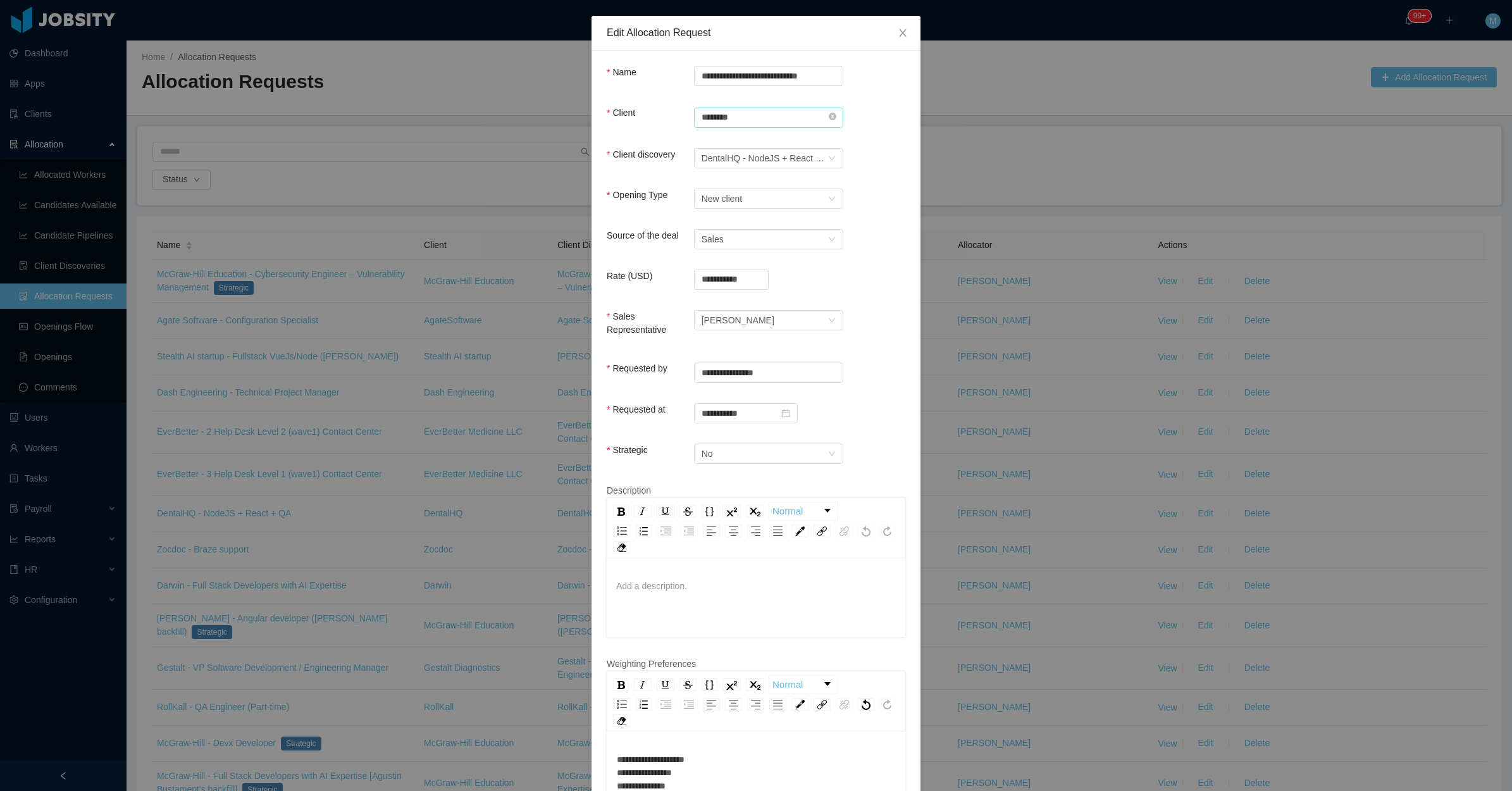
drag, startPoint x: 826, startPoint y: 116, endPoint x: 764, endPoint y: 119, distance: 62.1
click at [829, 118] on icon "icon: close-circle" at bounding box center [833, 117] width 7 height 7
drag, startPoint x: 764, startPoint y: 119, endPoint x: 759, endPoint y: 127, distance: 9.4
click at [763, 127] on div "Search clients Client is required" at bounding box center [769, 122] width 149 height 33
click at [754, 139] on li "DentalHQ" at bounding box center [762, 142] width 149 height 21
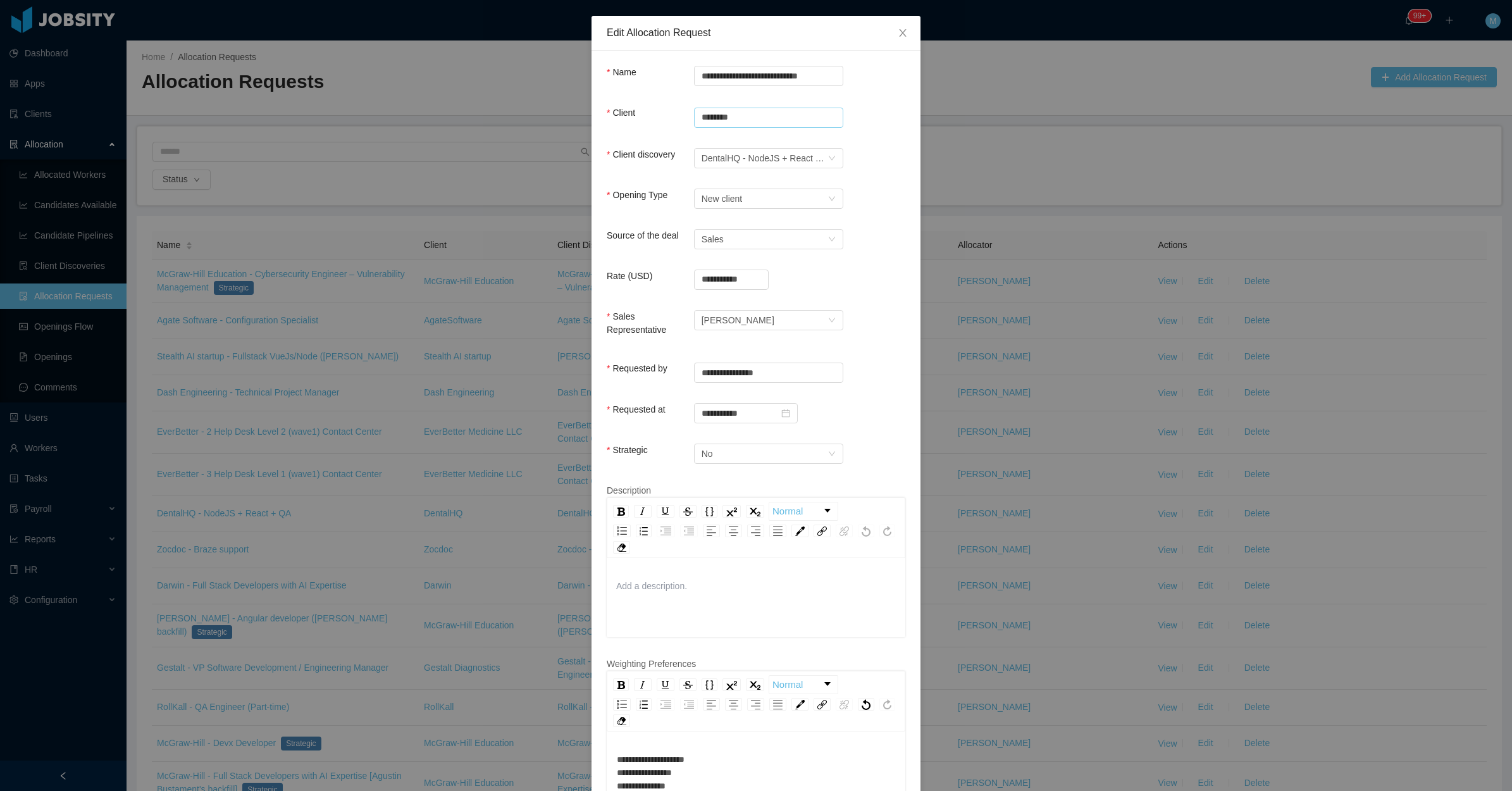
type input "********"
drag, startPoint x: 865, startPoint y: 127, endPoint x: 883, endPoint y: 304, distance: 177.9
click at [865, 127] on div "Client Search clients ******** DentalHQ Client is required" at bounding box center [756, 125] width 299 height 39
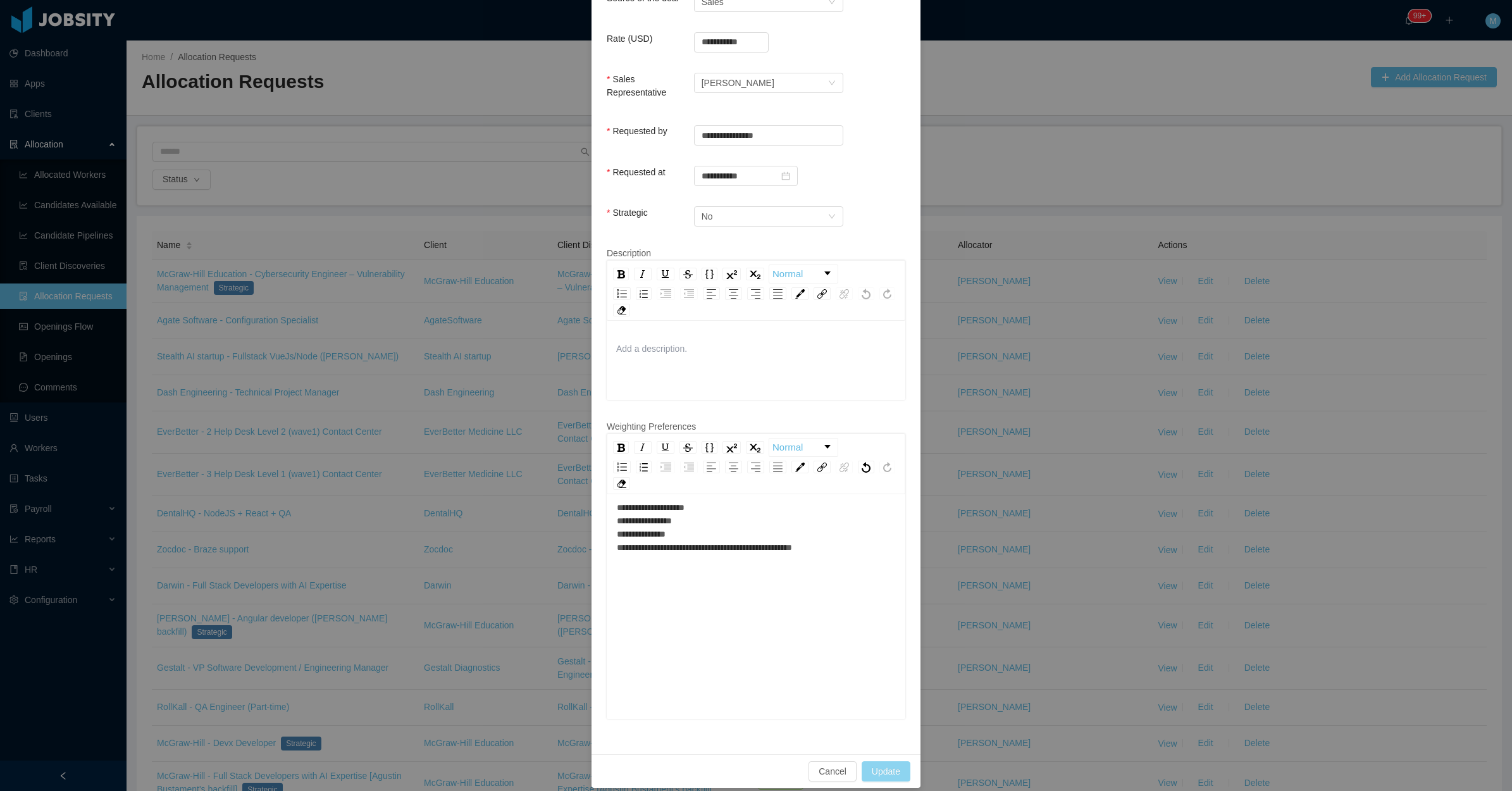
scroll to position [27, 0]
click at [877, 761] on button "Update" at bounding box center [886, 771] width 48 height 21
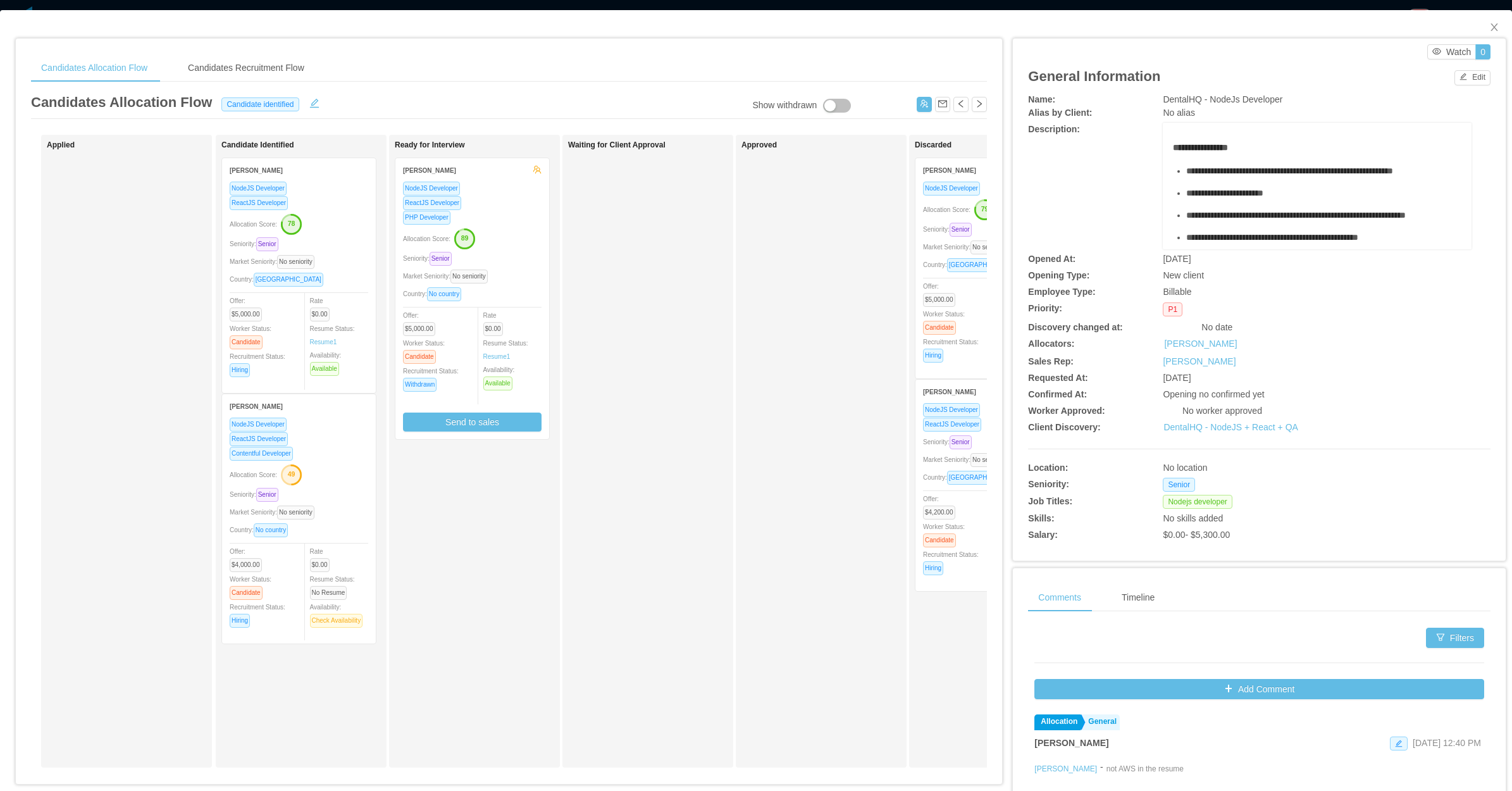
click at [747, 349] on div "Approved" at bounding box center [829, 452] width 177 height 621
click at [520, 237] on div "Allocation Score: 89" at bounding box center [472, 238] width 138 height 21
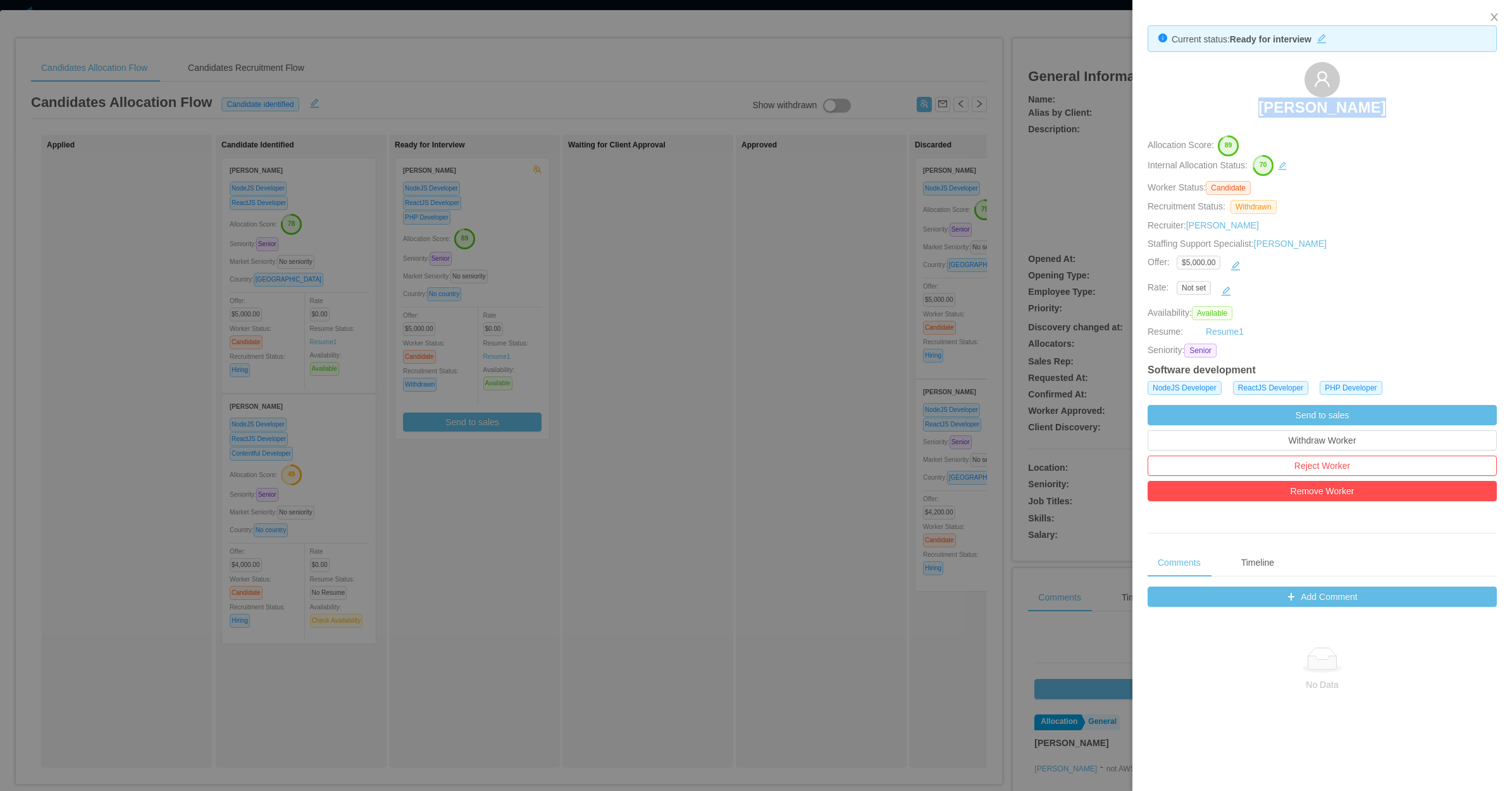
drag, startPoint x: 1241, startPoint y: 100, endPoint x: 1389, endPoint y: 100, distance: 148.0
click at [1395, 108] on div "Bradley Suira" at bounding box center [1322, 93] width 349 height 64
copy h3 "Bradley Suira"
click at [775, 537] on div at bounding box center [756, 395] width 1512 height 791
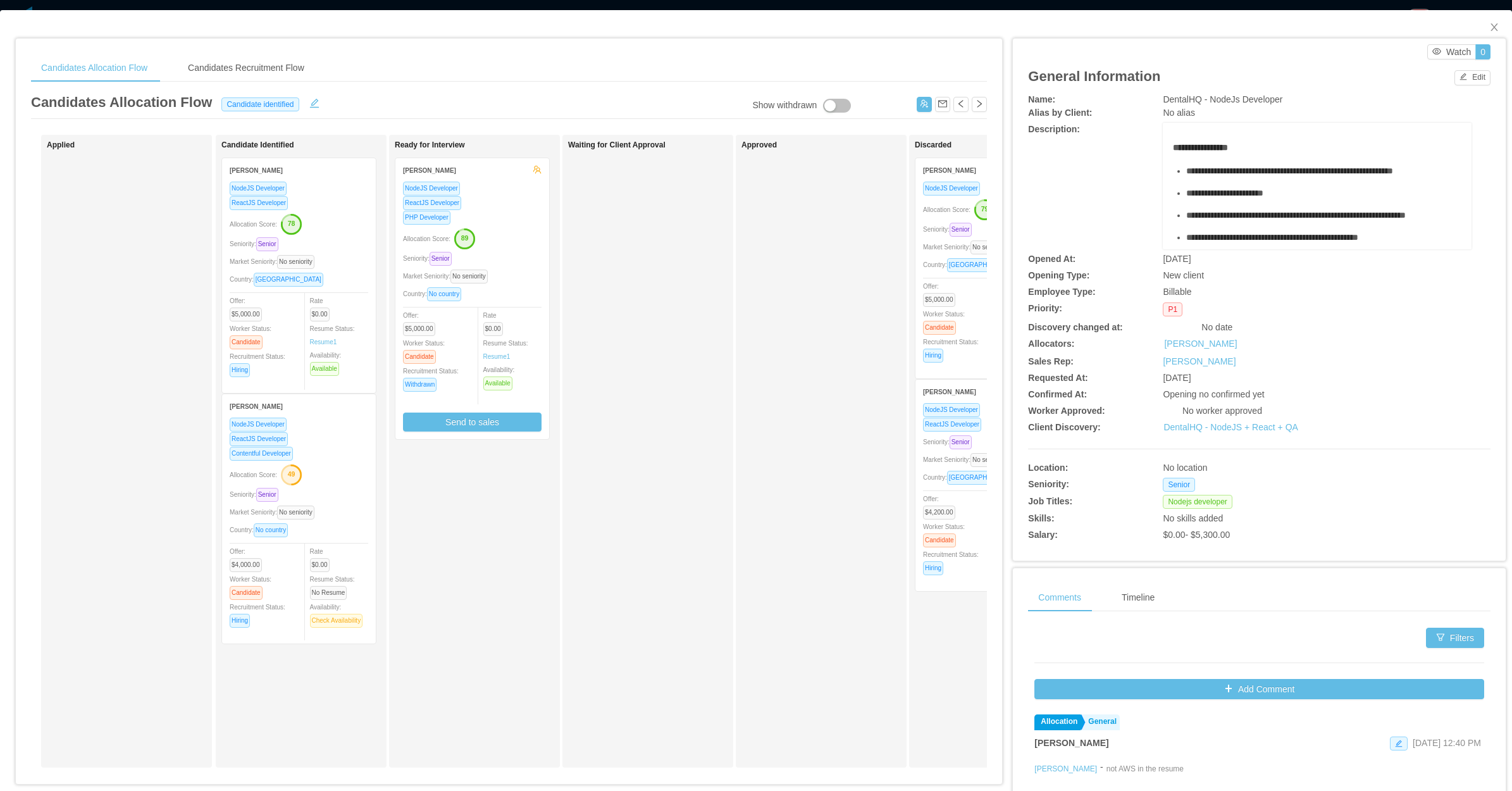
click at [646, 398] on div "Waiting for Client Approval" at bounding box center [656, 452] width 177 height 621
drag, startPoint x: 750, startPoint y: 398, endPoint x: 760, endPoint y: 393, distance: 11.2
click at [760, 394] on div "Approved" at bounding box center [829, 452] width 177 height 621
drag, startPoint x: 1476, startPoint y: 29, endPoint x: 1342, endPoint y: 97, distance: 150.3
click at [1477, 30] on span "Close" at bounding box center [1494, 27] width 35 height 35
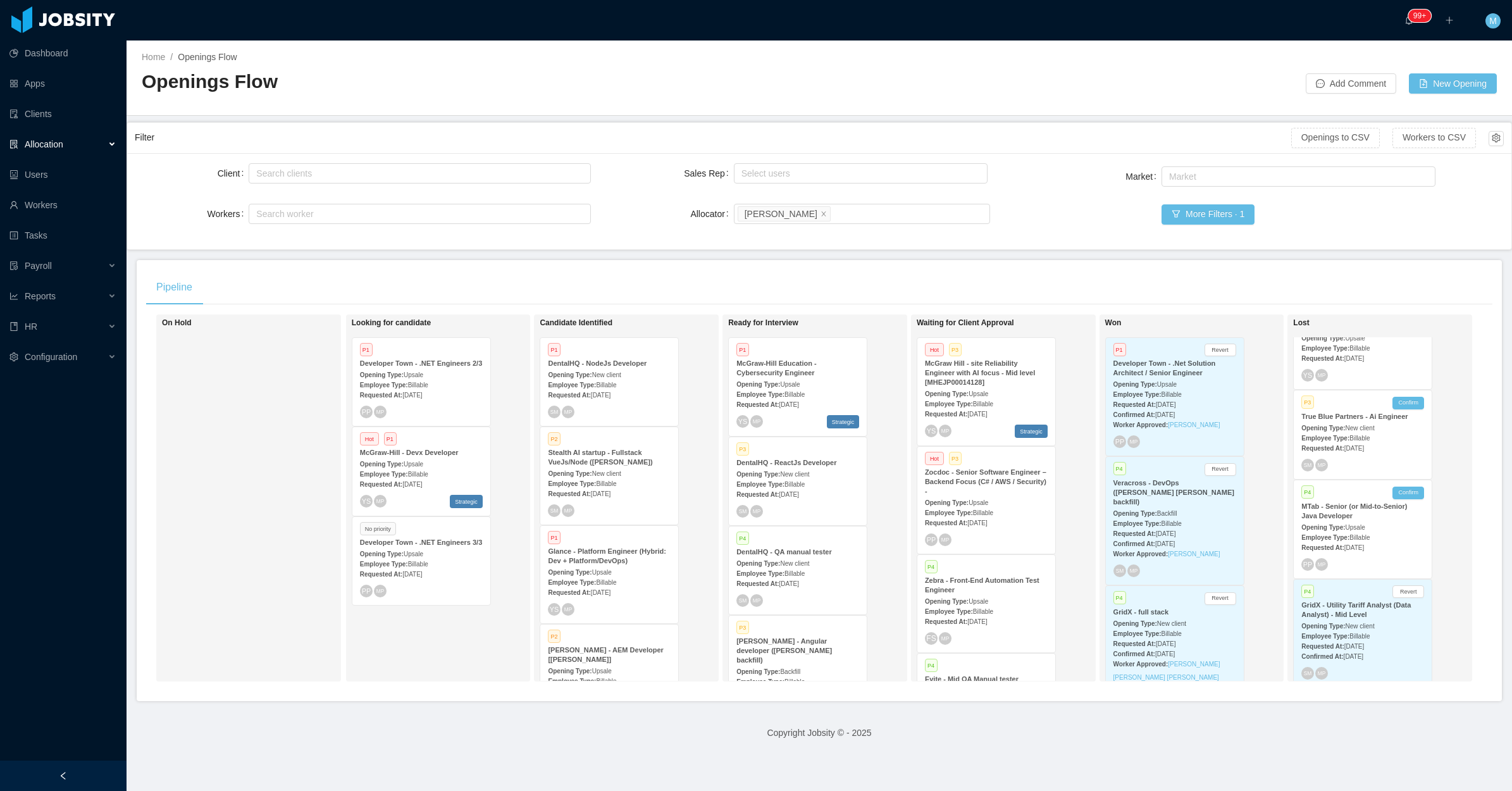
scroll to position [158, 0]
click at [1362, 518] on div "Employee Type: Billable" at bounding box center [1362, 524] width 123 height 13
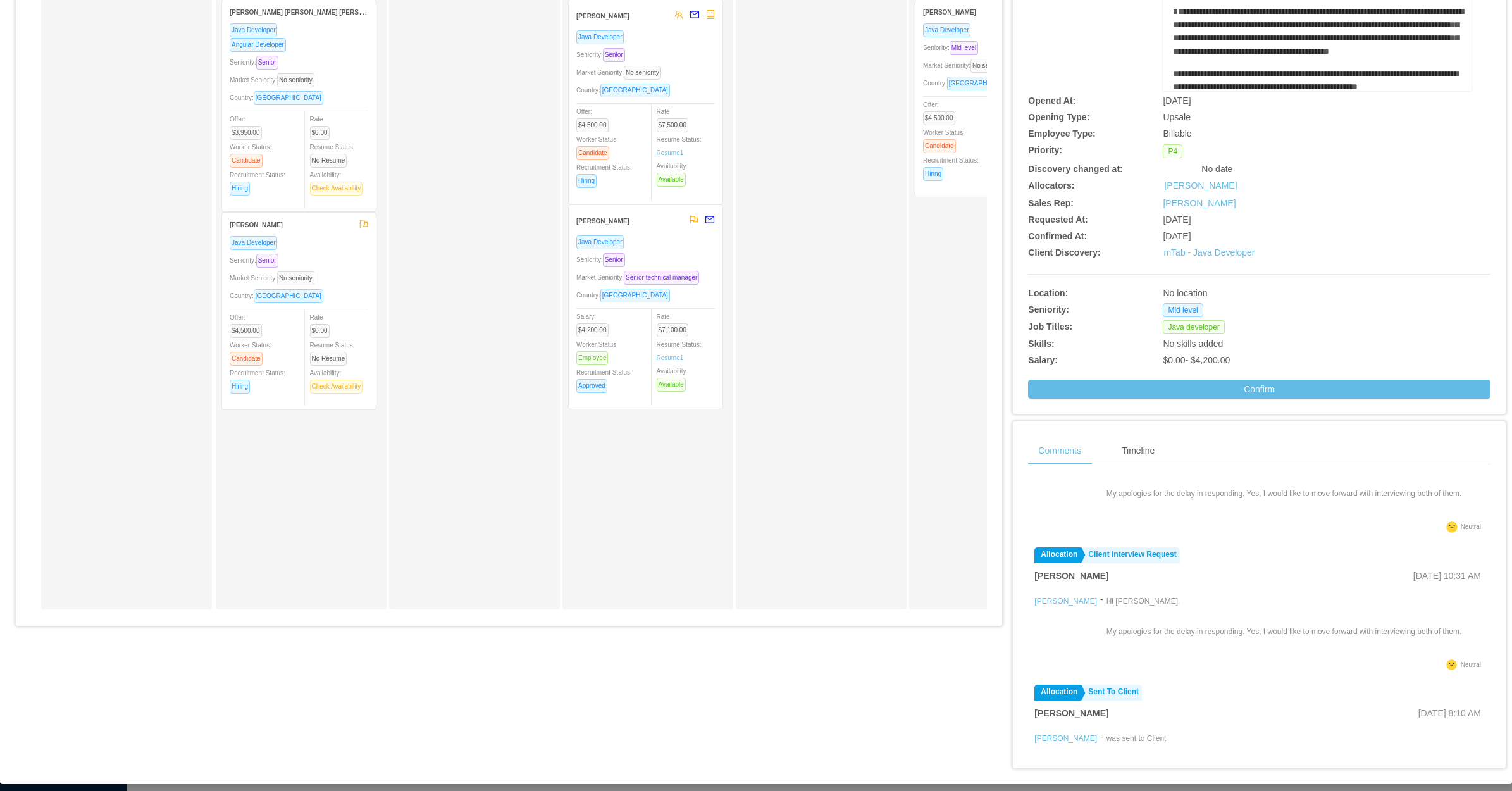
scroll to position [79, 0]
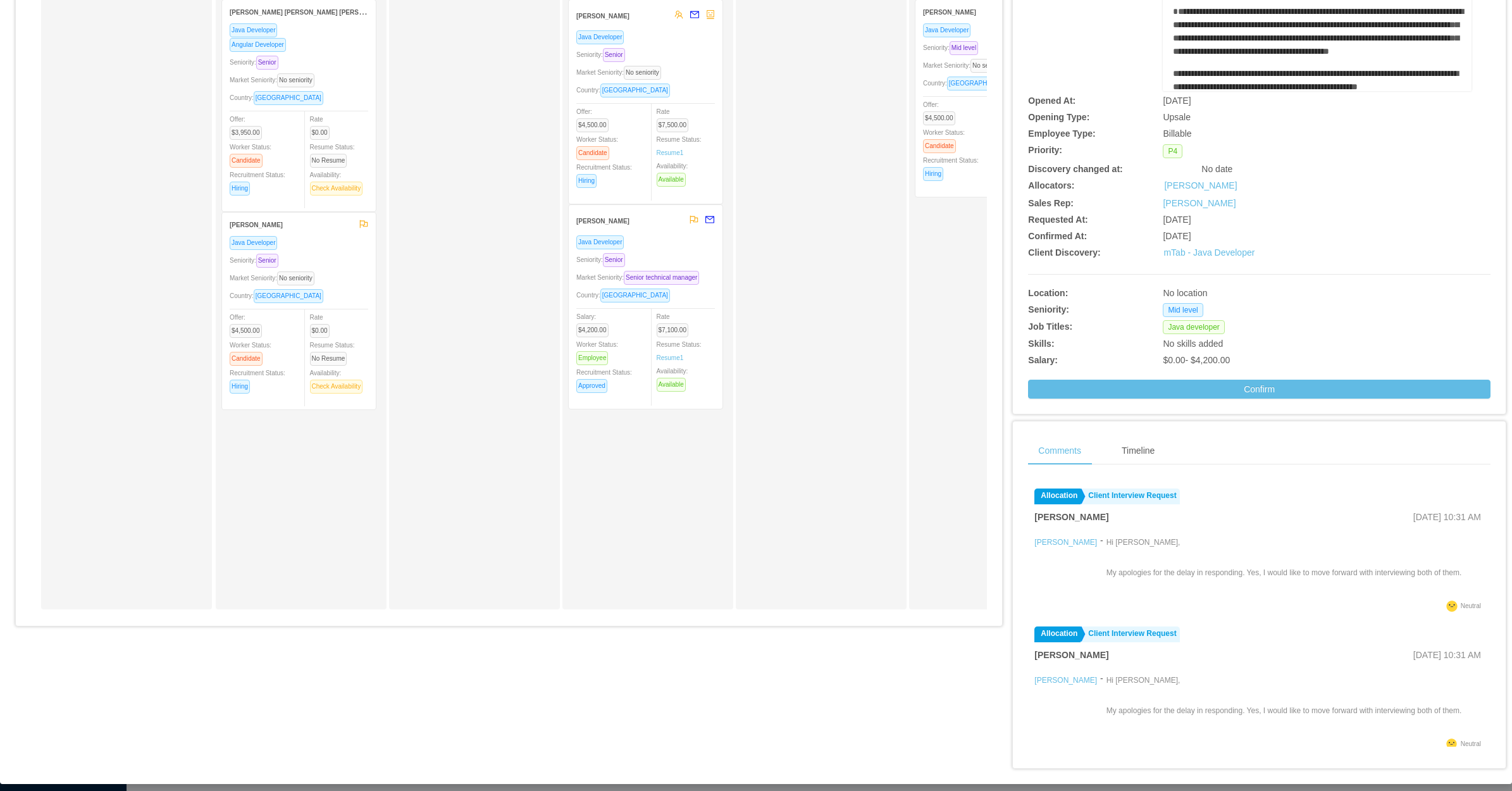
drag, startPoint x: 503, startPoint y: 567, endPoint x: 613, endPoint y: 564, distance: 110.0
click at [507, 567] on div "Ready for Interview" at bounding box center [483, 293] width 177 height 621
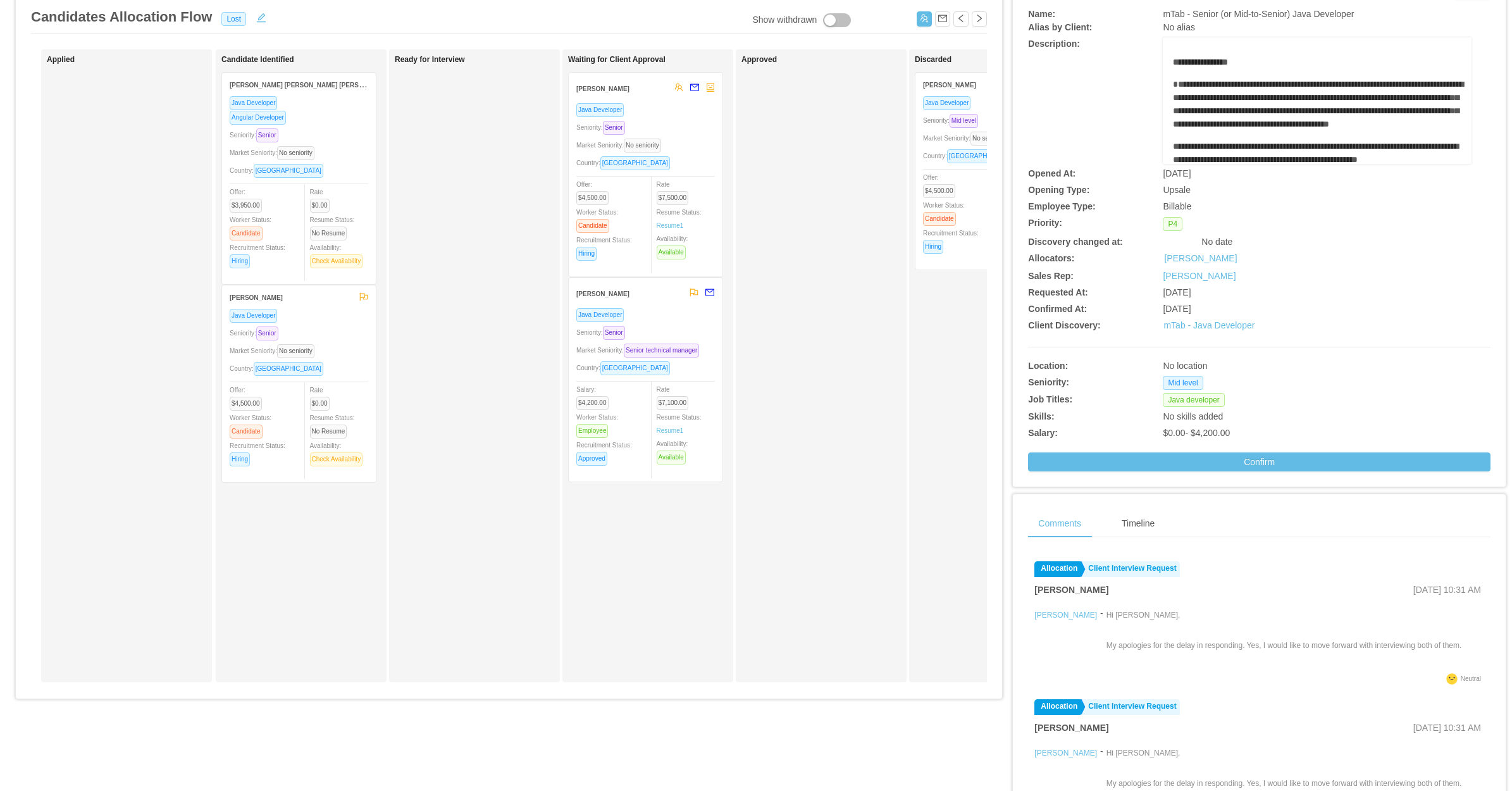
scroll to position [0, 0]
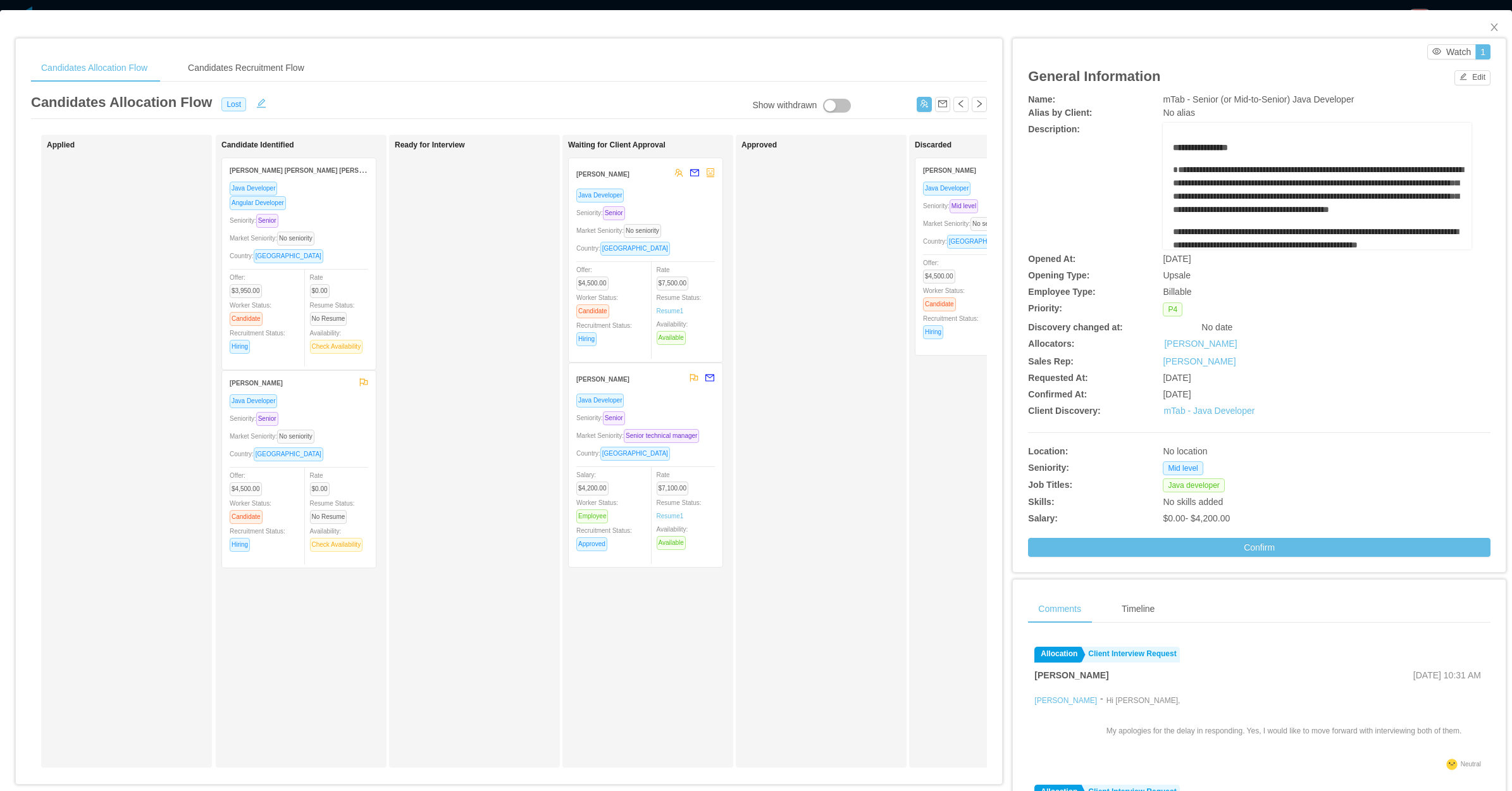
click at [870, 495] on div "Approved" at bounding box center [829, 452] width 177 height 621
click at [1490, 29] on icon "icon: close" at bounding box center [1494, 27] width 10 height 10
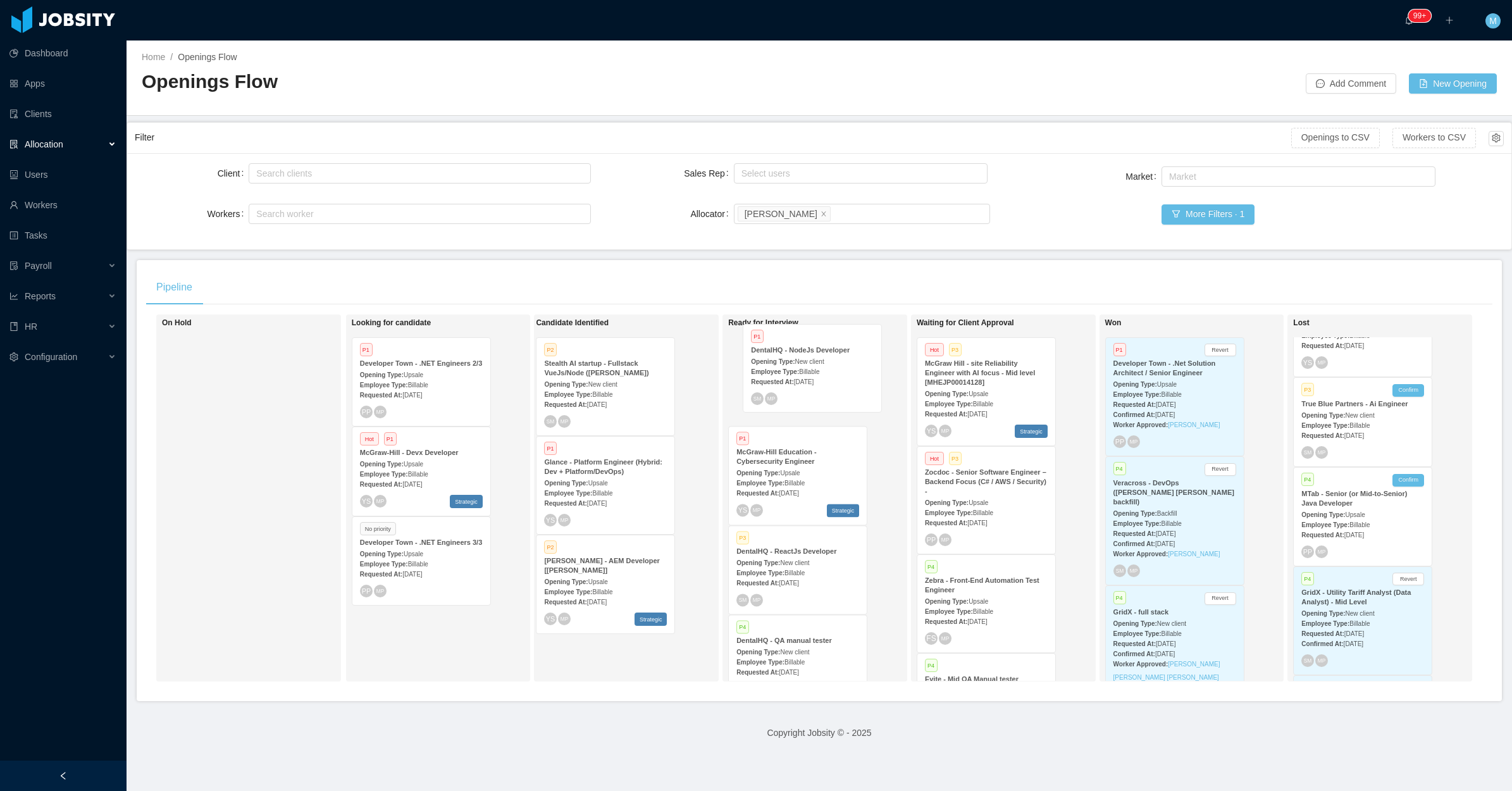
drag, startPoint x: 616, startPoint y: 372, endPoint x: 823, endPoint y: 357, distance: 207.5
click at [823, 357] on div "On Hold Looking for candidate P1 Developer Town - .NET Engineers 2/3 Opening Ty…" at bounding box center [819, 503] width 1347 height 377
click at [811, 368] on div "Opening Type: New client" at bounding box center [798, 374] width 123 height 13
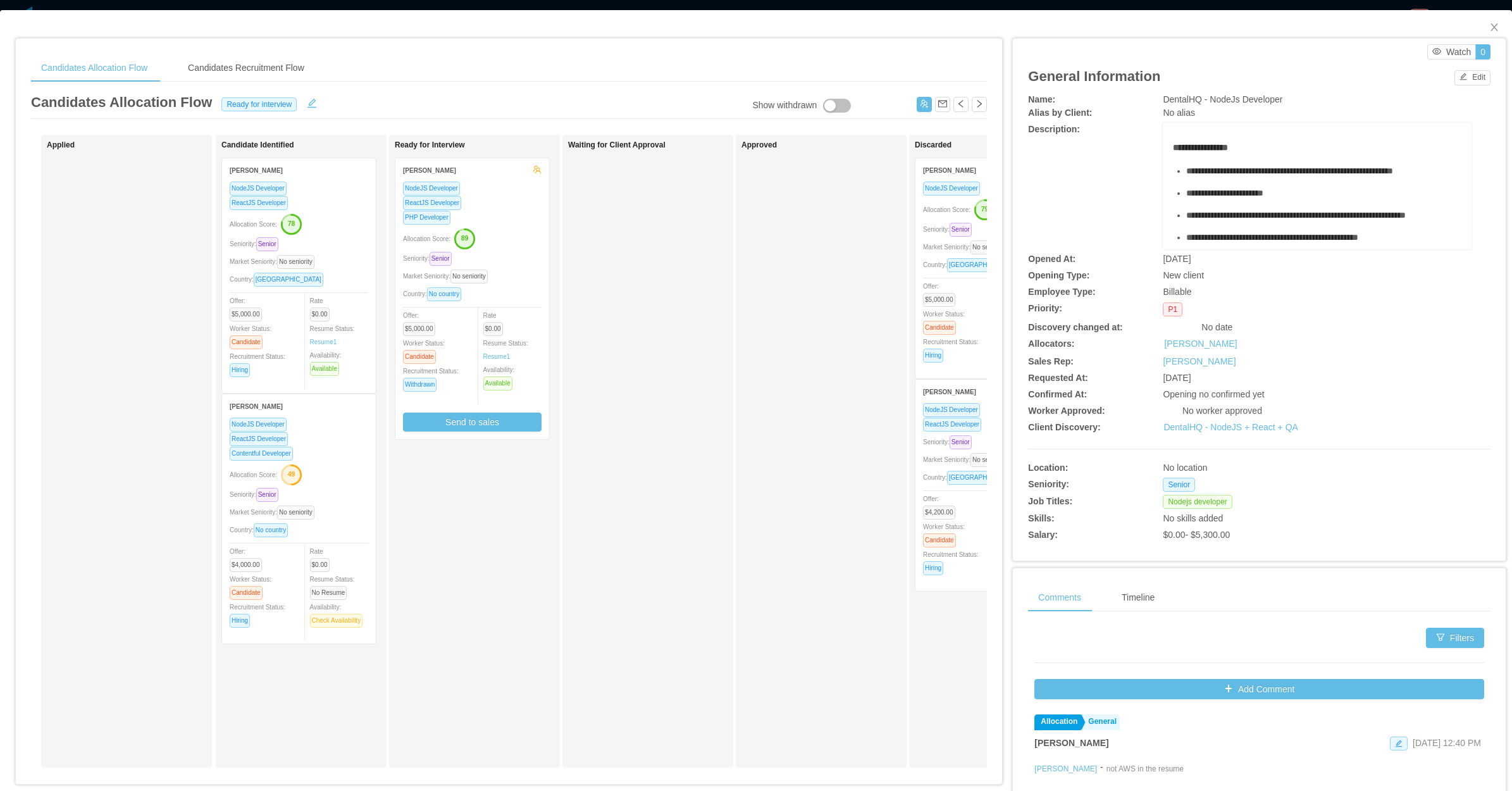
click at [736, 330] on div "Approved" at bounding box center [821, 451] width 170 height 633
click at [539, 222] on div "PHP Developer" at bounding box center [472, 217] width 138 height 14
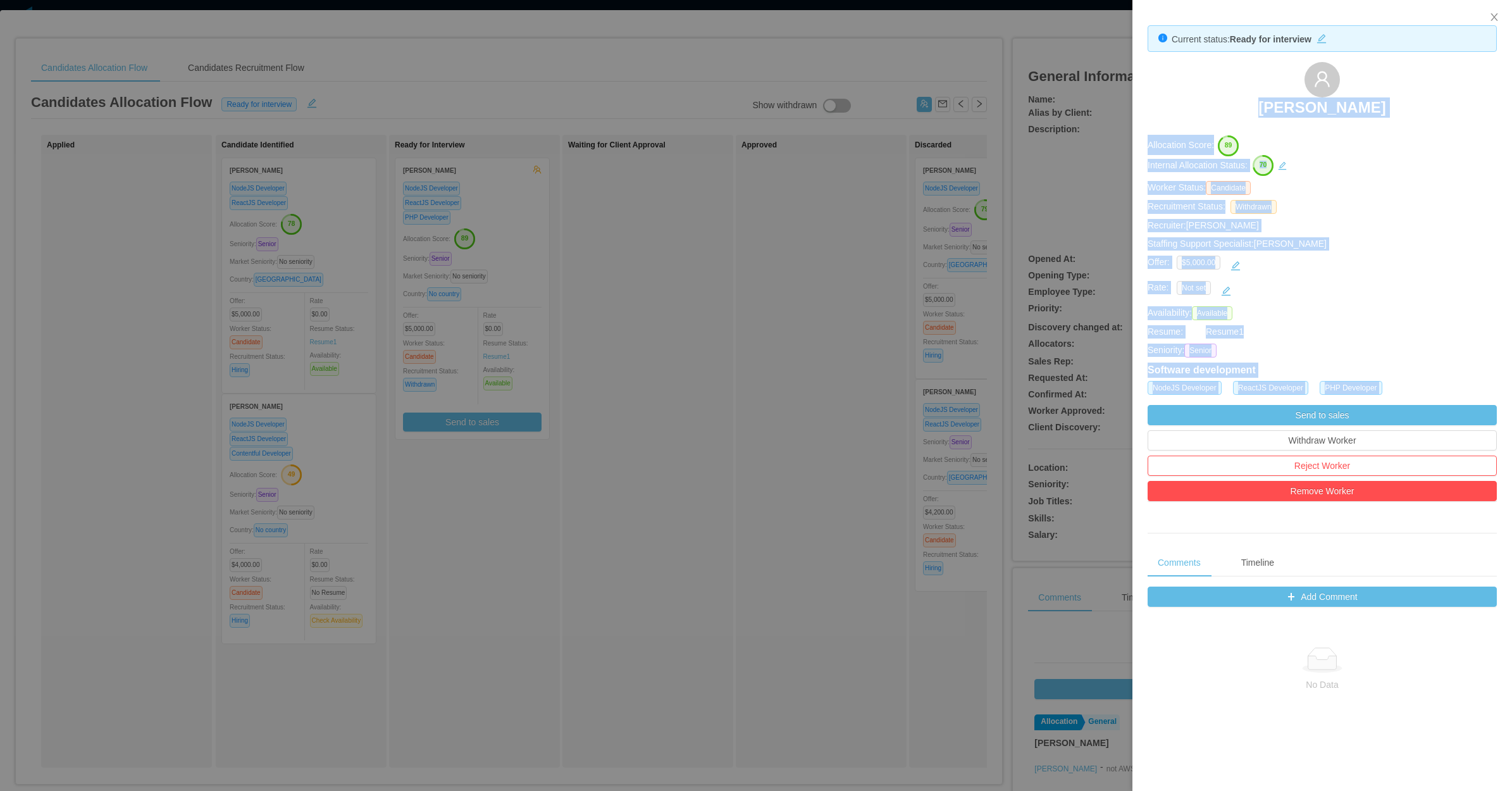
drag, startPoint x: 1342, startPoint y: 120, endPoint x: 1434, endPoint y: 127, distance: 92.3
click at [1434, 127] on div "Current status: Ready for interview Bradley Suira Allocation Score: 89 Internal…" at bounding box center [1322, 505] width 380 height 1012
copy div "Bradley Suira Allocation Score: 89 Internal Allocation Status: 70 Worker Status…"
drag, startPoint x: 1434, startPoint y: 127, endPoint x: 1192, endPoint y: 127, distance: 242.0
click at [1192, 126] on div "Bradley Suira" at bounding box center [1322, 93] width 349 height 64
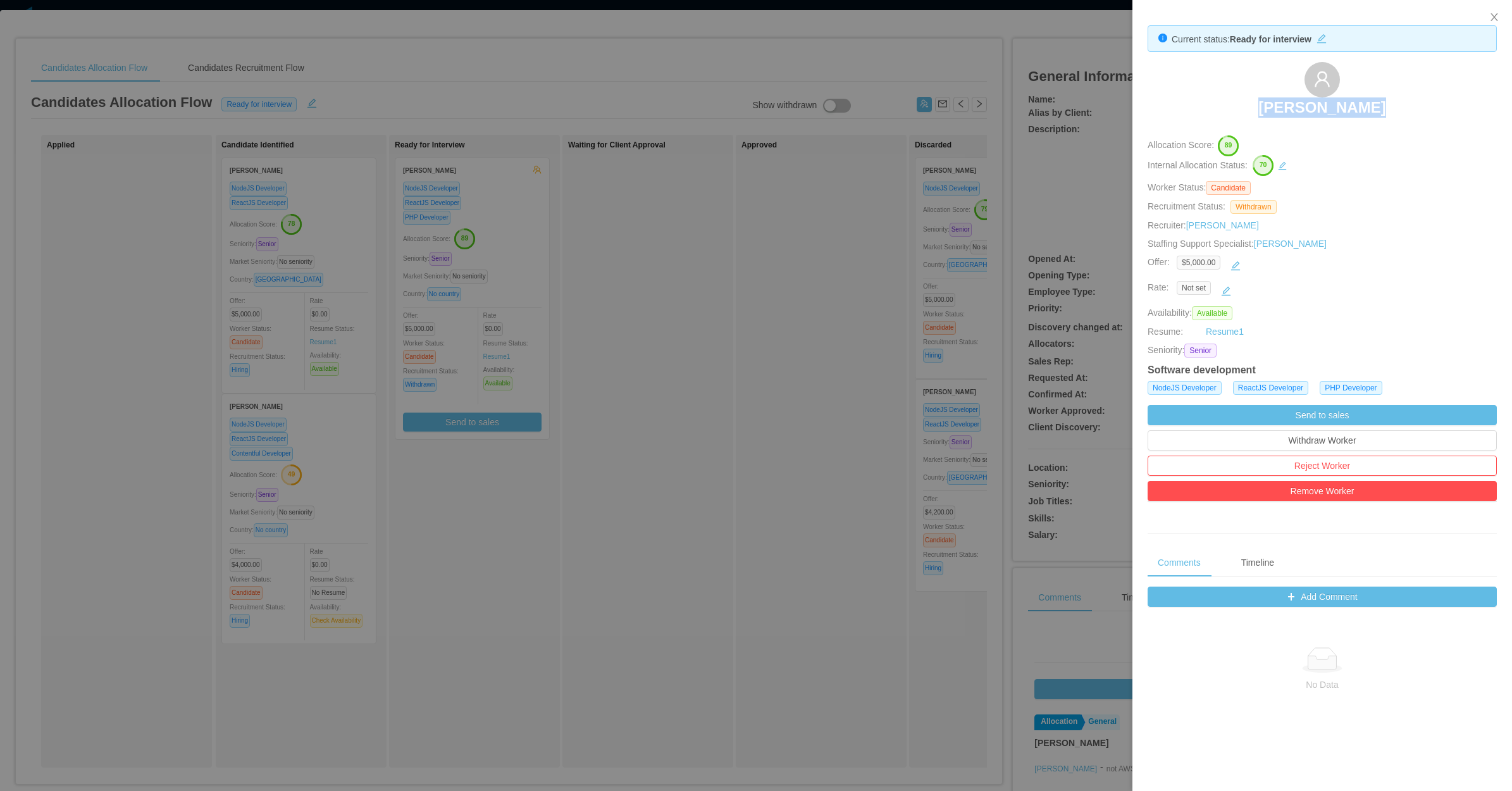
drag, startPoint x: 1225, startPoint y: 109, endPoint x: 1375, endPoint y: 110, distance: 150.0
click at [1375, 110] on div "Bradley Suira" at bounding box center [1322, 93] width 349 height 64
copy h3 "Bradley Suira"
drag, startPoint x: 628, startPoint y: 356, endPoint x: 632, endPoint y: 346, distance: 10.8
click at [630, 356] on div at bounding box center [756, 395] width 1512 height 791
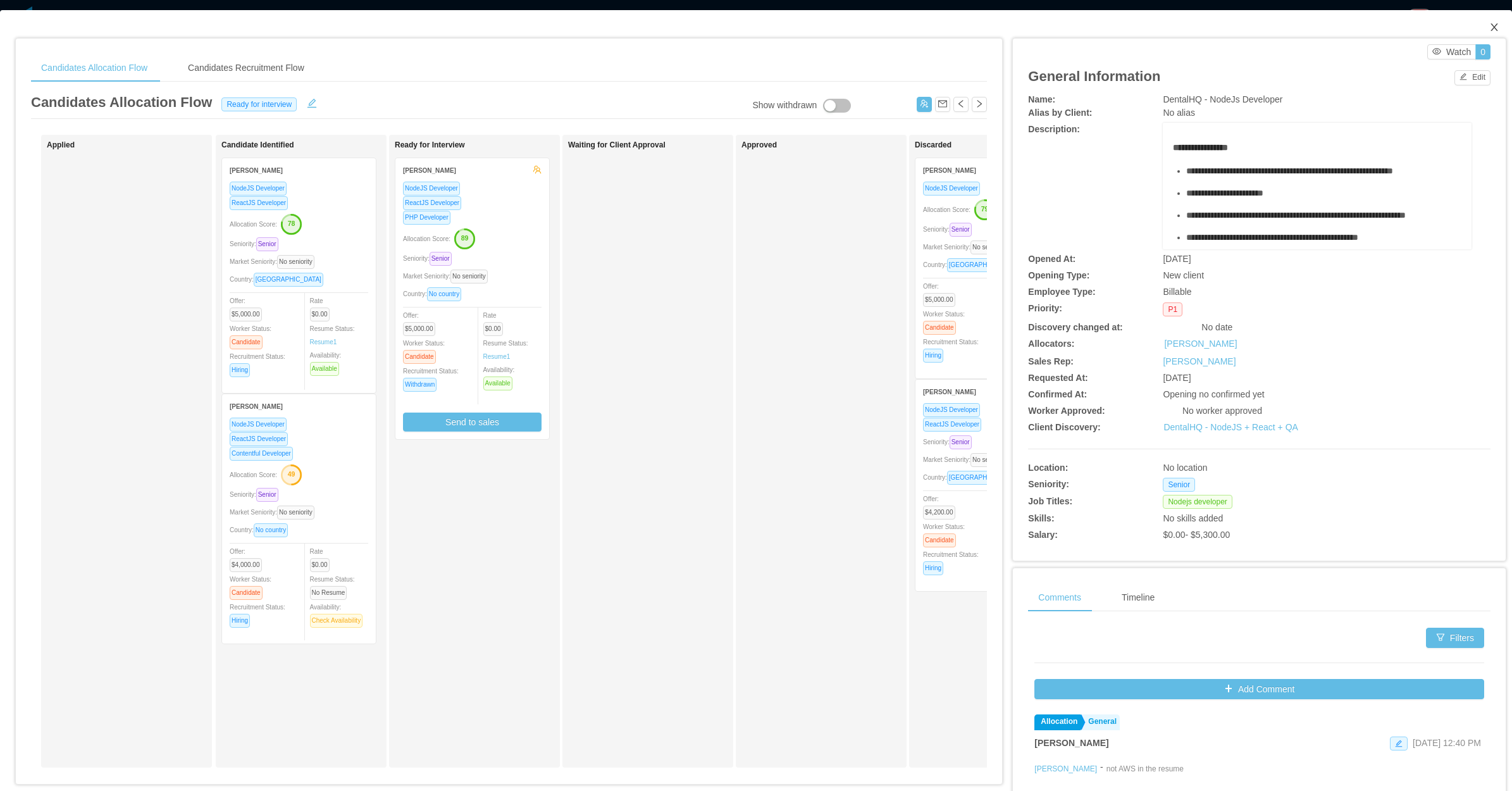
click at [1488, 26] on span "Close" at bounding box center [1494, 27] width 35 height 35
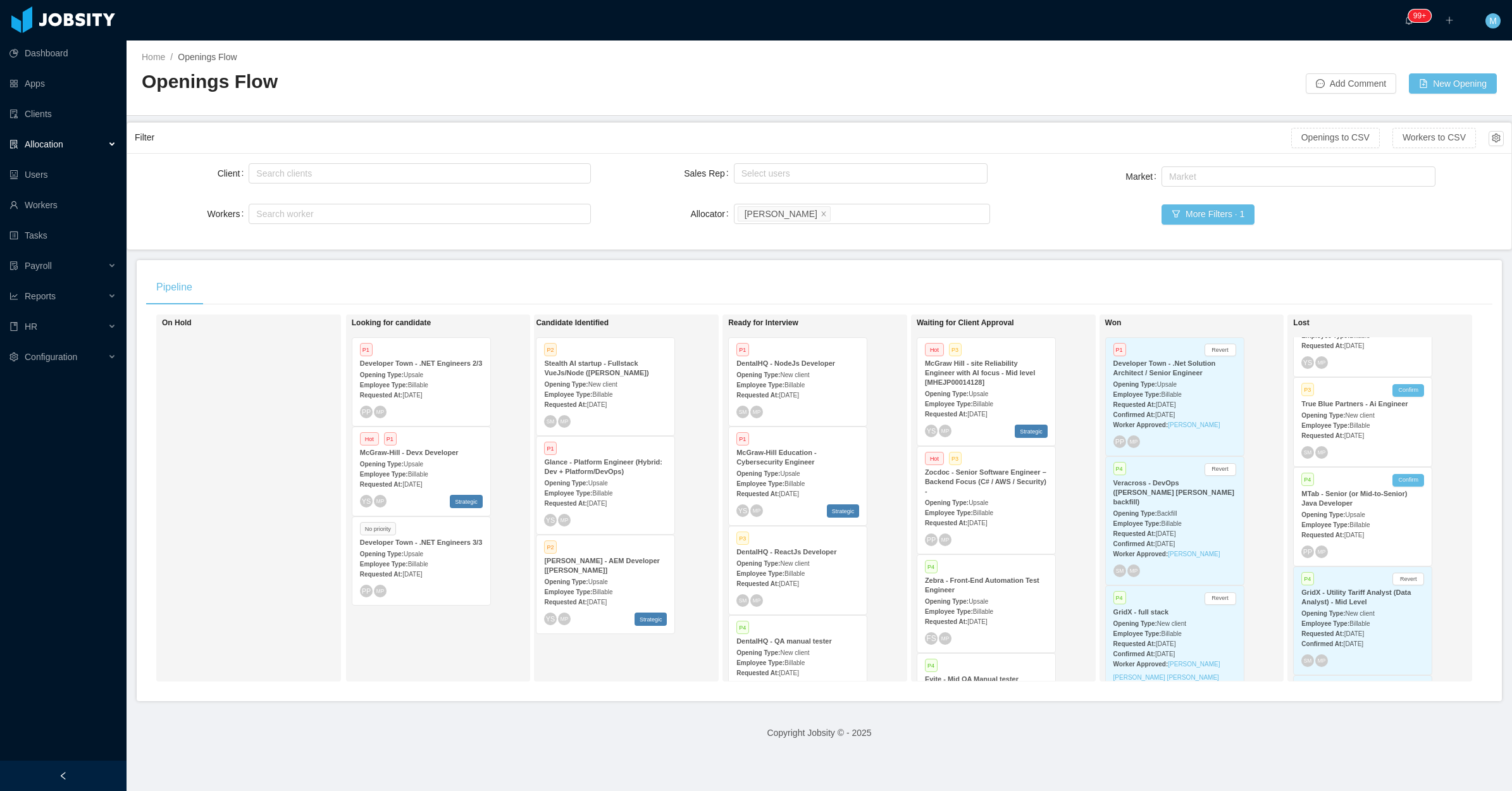
click at [104, 768] on div at bounding box center [63, 777] width 127 height 31
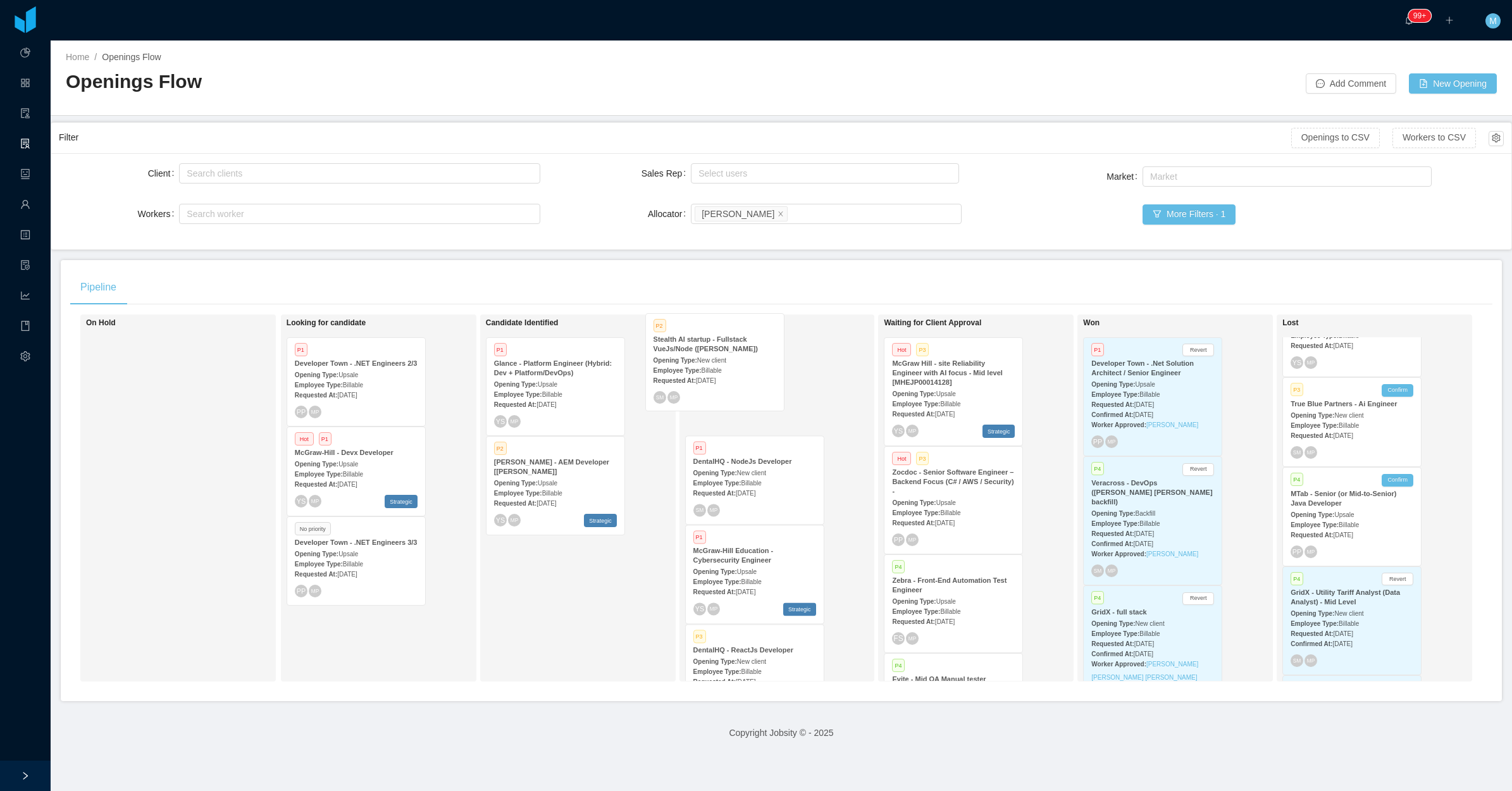
drag, startPoint x: 553, startPoint y: 388, endPoint x: 715, endPoint y: 365, distance: 163.6
click at [715, 365] on div "On Hold Looking for candidate P1 Developer Town - .NET Engineers 2/3 Opening Ty…" at bounding box center [781, 503] width 1422 height 377
click at [780, 383] on div "Opening Type: New client" at bounding box center [755, 383] width 123 height 13
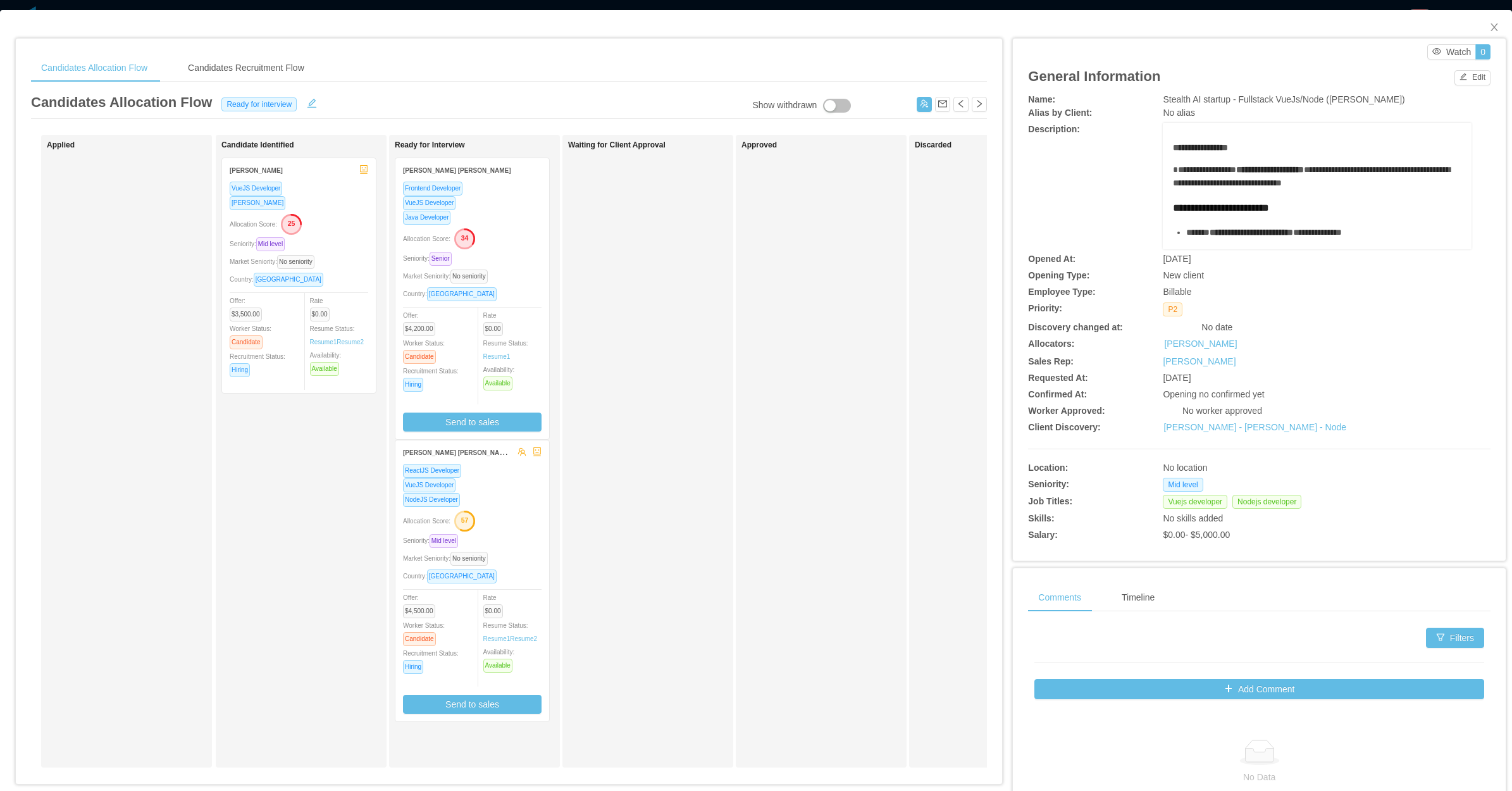
click at [616, 476] on div "Waiting for Client Approval" at bounding box center [656, 452] width 177 height 621
click at [511, 207] on div "VueJS Developer" at bounding box center [472, 203] width 138 height 14
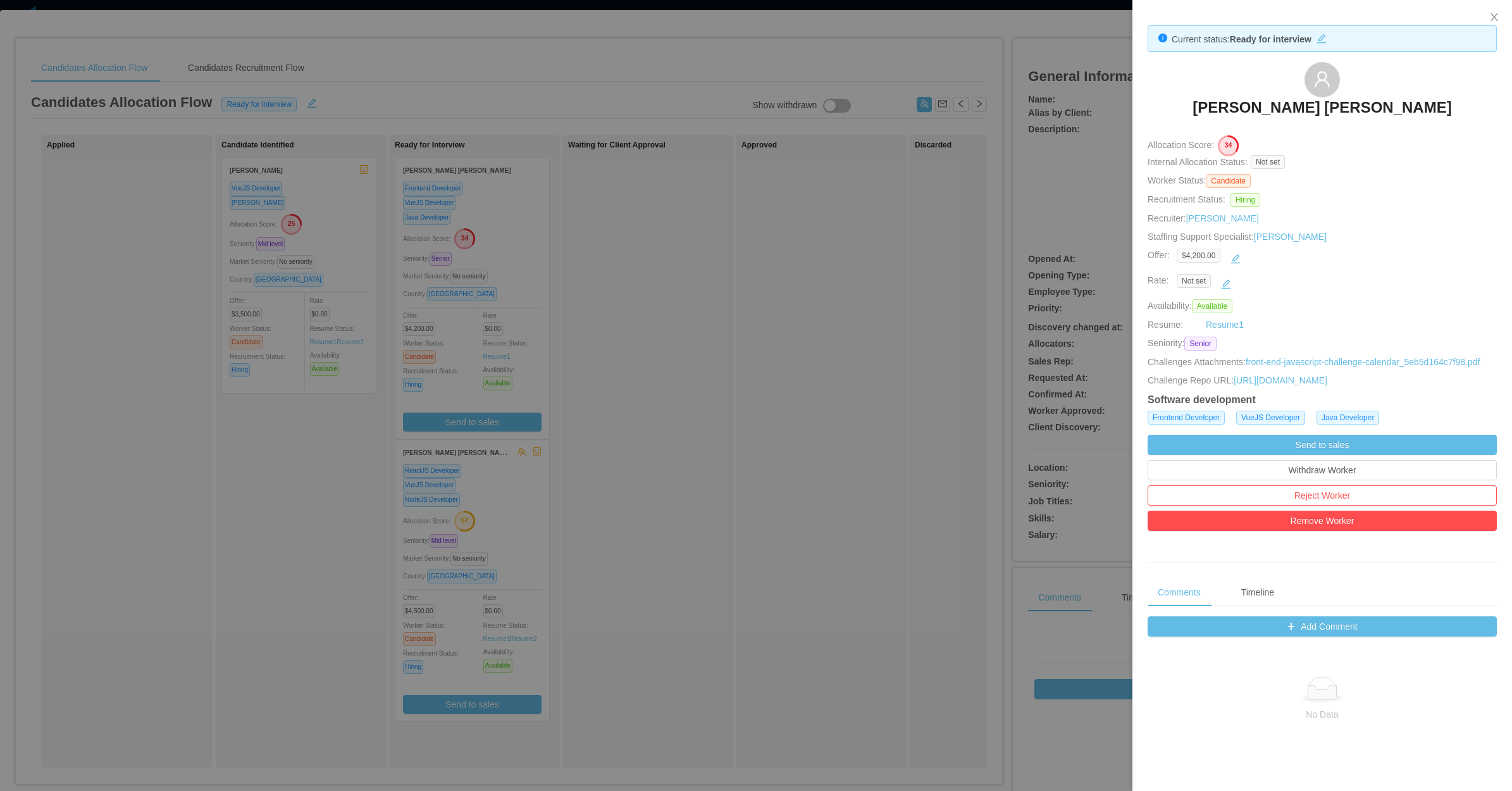
click at [843, 432] on div at bounding box center [756, 395] width 1512 height 791
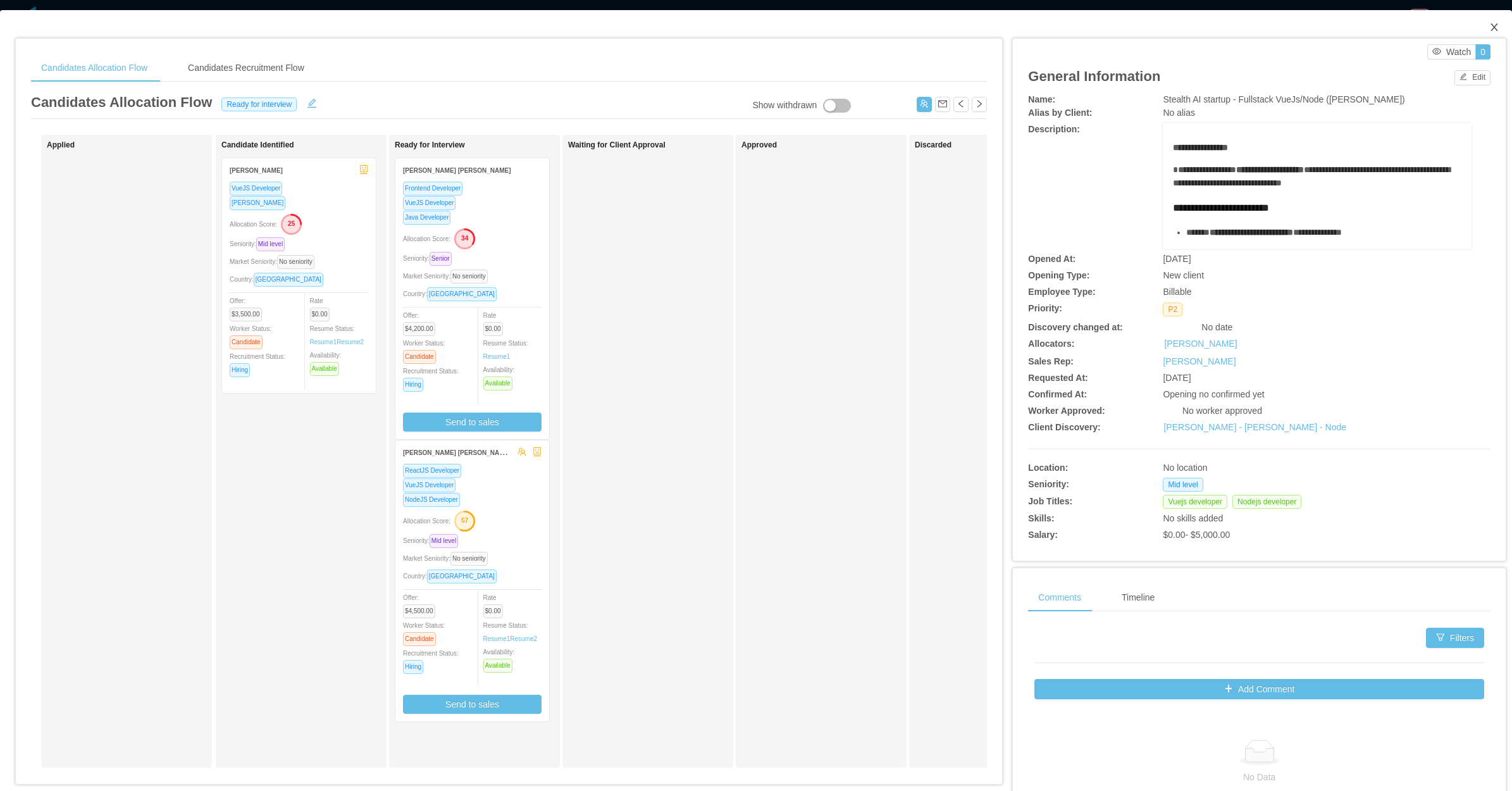
click at [1479, 39] on span "Close" at bounding box center [1494, 27] width 35 height 35
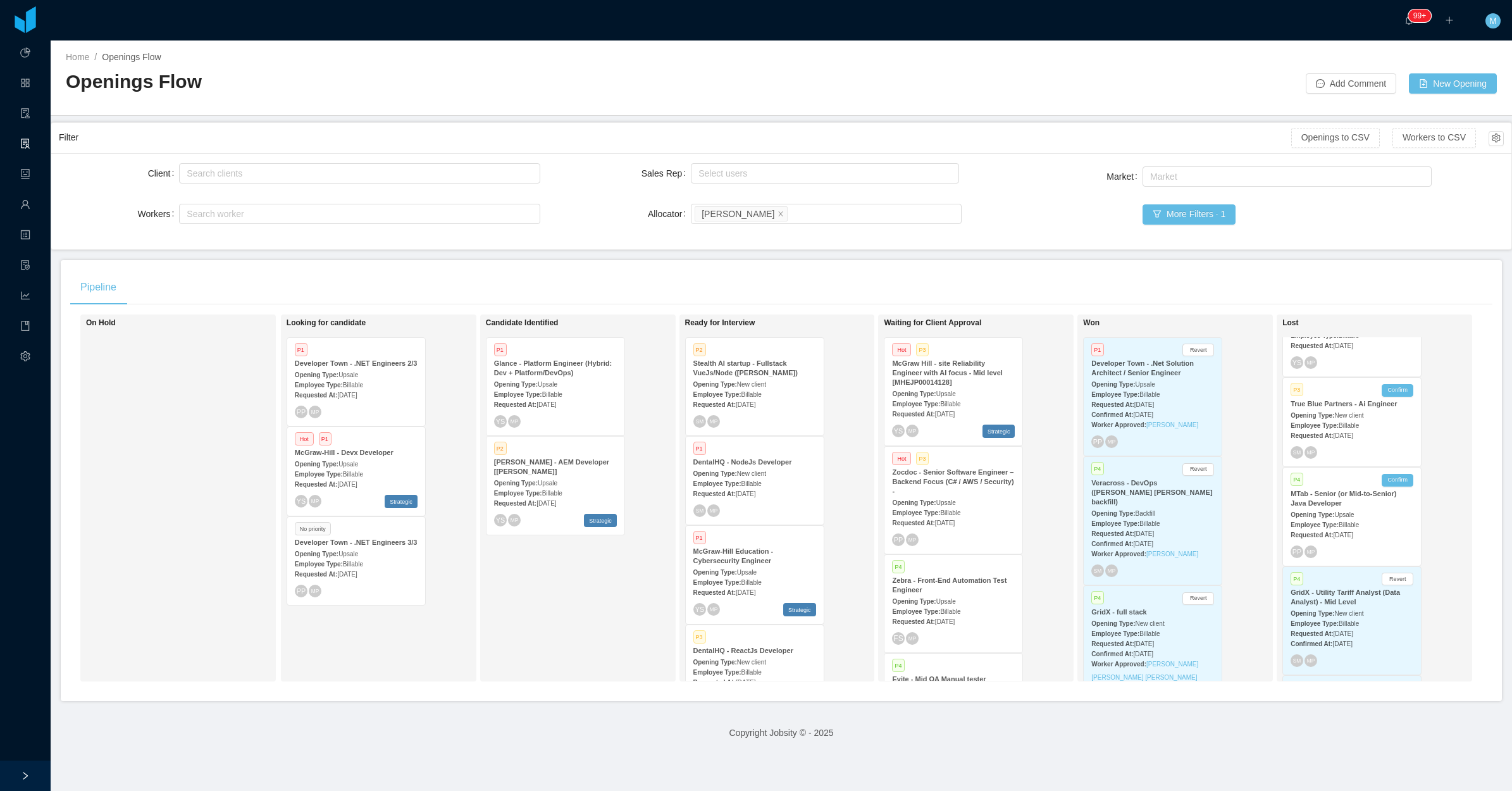
drag, startPoint x: 147, startPoint y: 435, endPoint x: 1256, endPoint y: 67, distance: 1168.5
click at [153, 432] on div "On Hold" at bounding box center [174, 498] width 177 height 356
click at [1065, 149] on div "Filter" at bounding box center [676, 137] width 1233 height 23
click at [793, 477] on div "Employee Type: Billable" at bounding box center [755, 483] width 123 height 13
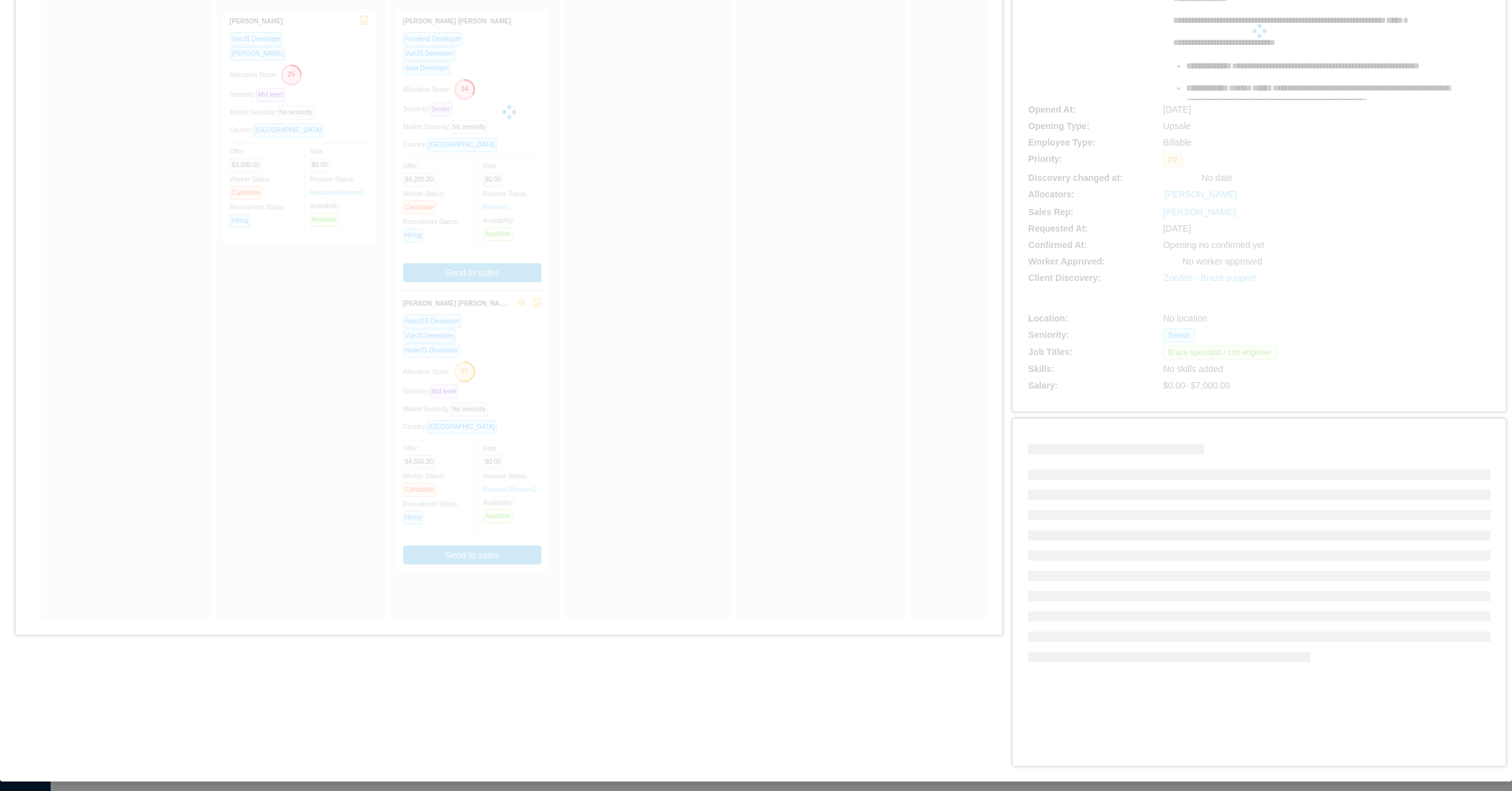
scroll to position [155, 0]
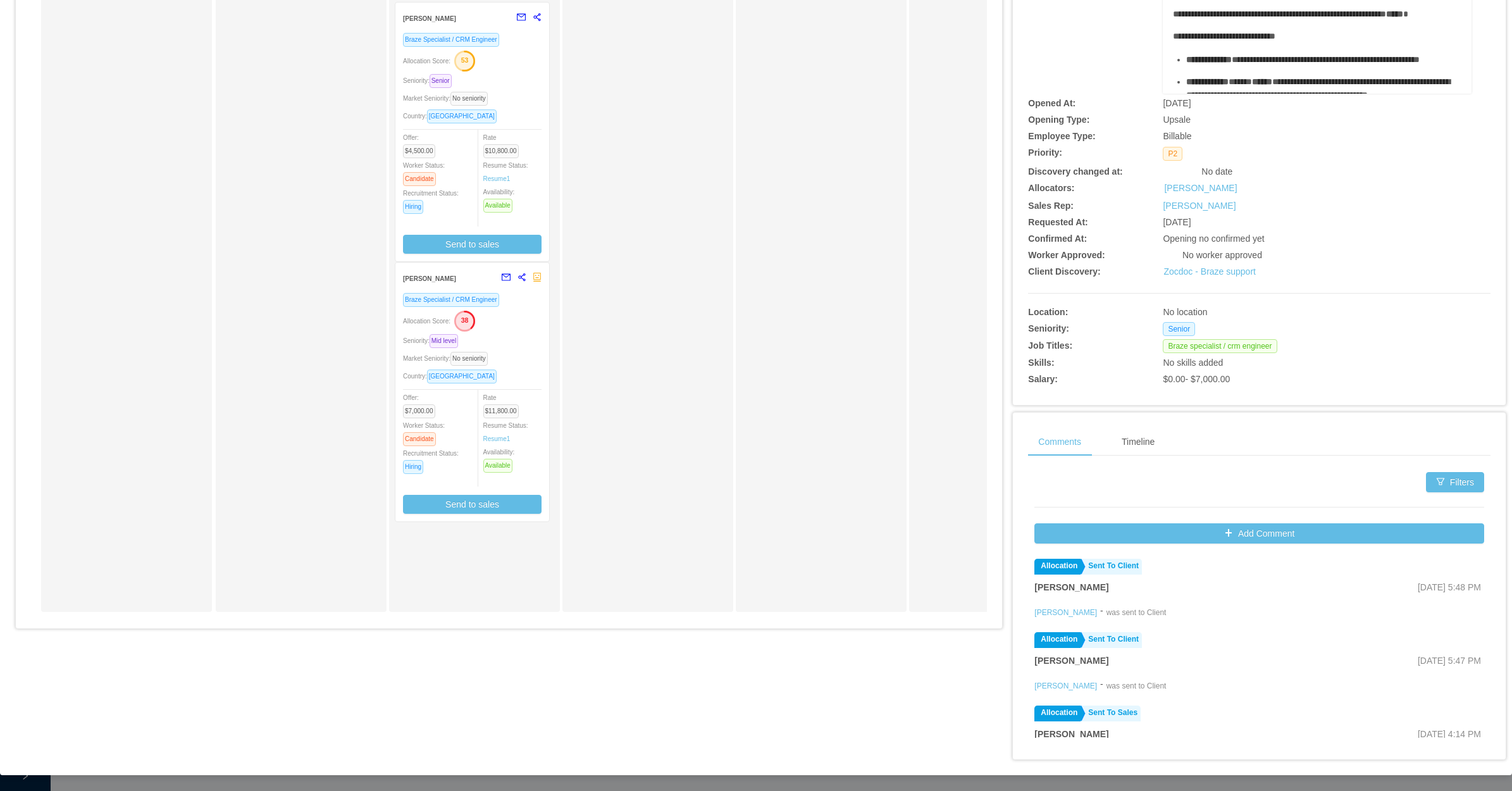
click at [656, 428] on div "Waiting for Client Approval" at bounding box center [656, 295] width 177 height 621
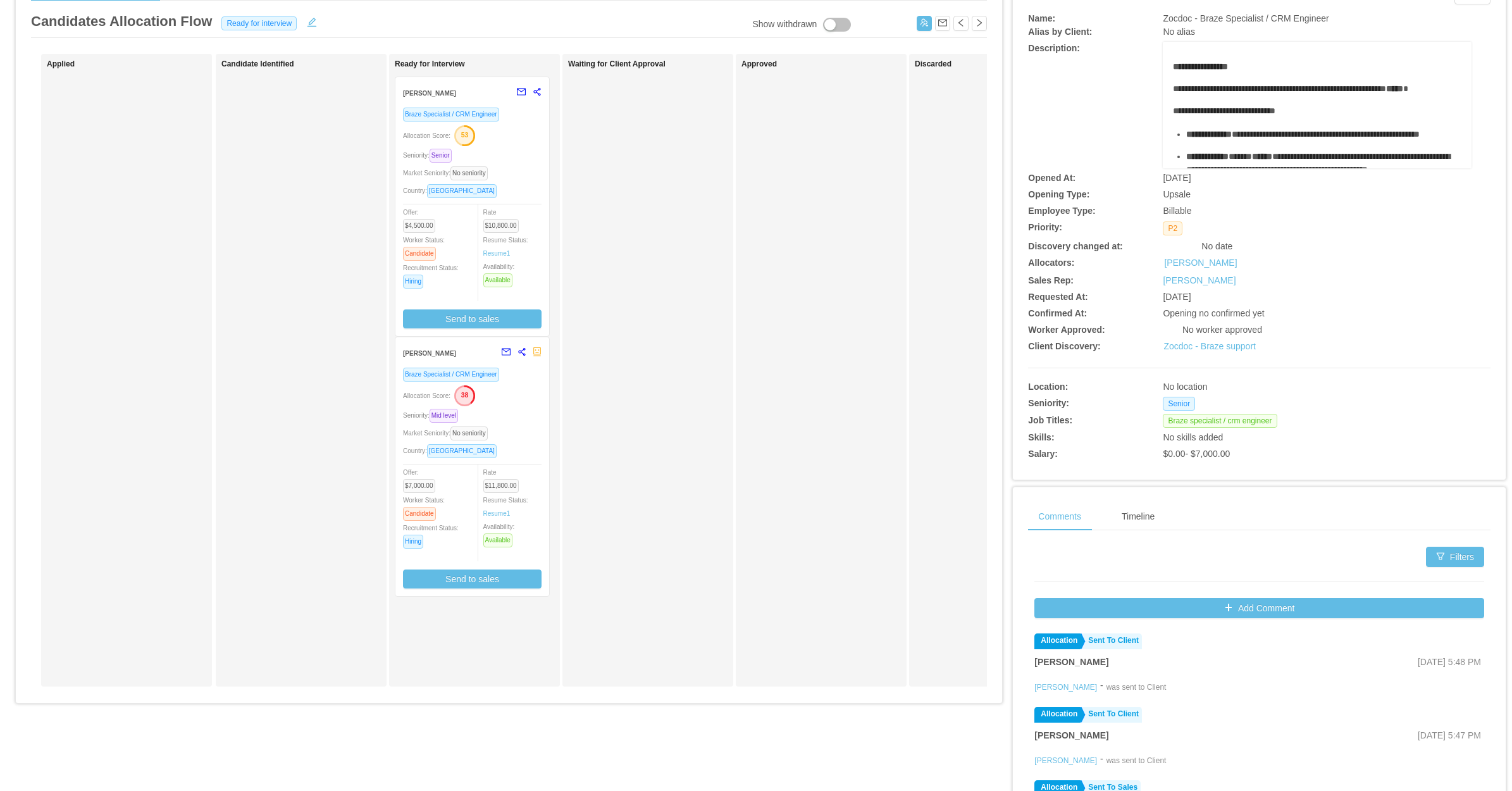
scroll to position [0, 0]
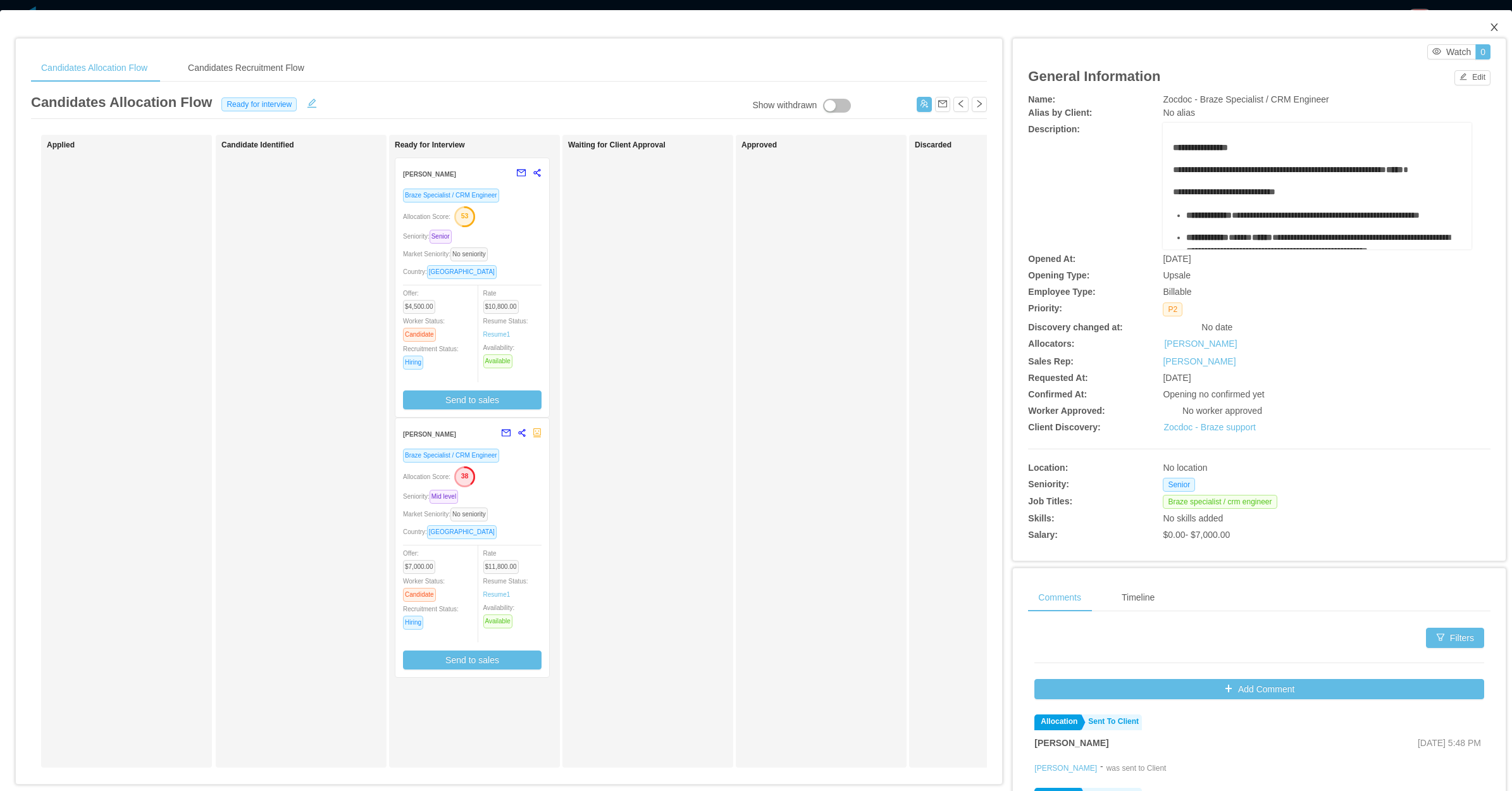
drag, startPoint x: 1481, startPoint y: 26, endPoint x: 1451, endPoint y: 13, distance: 32.7
click at [1490, 27] on icon "icon: close" at bounding box center [1494, 27] width 10 height 10
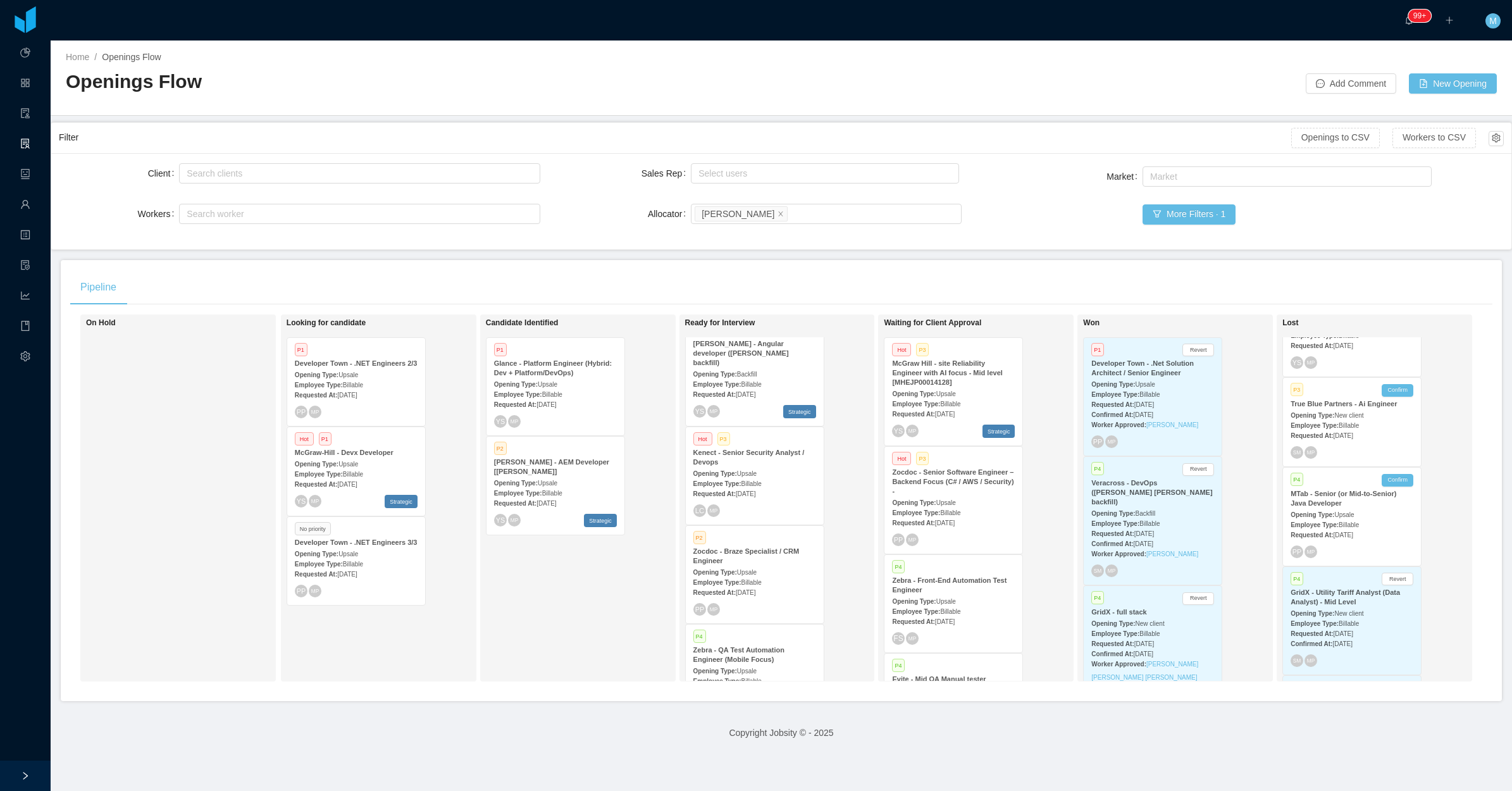
click at [206, 492] on div "On Hold" at bounding box center [174, 498] width 177 height 356
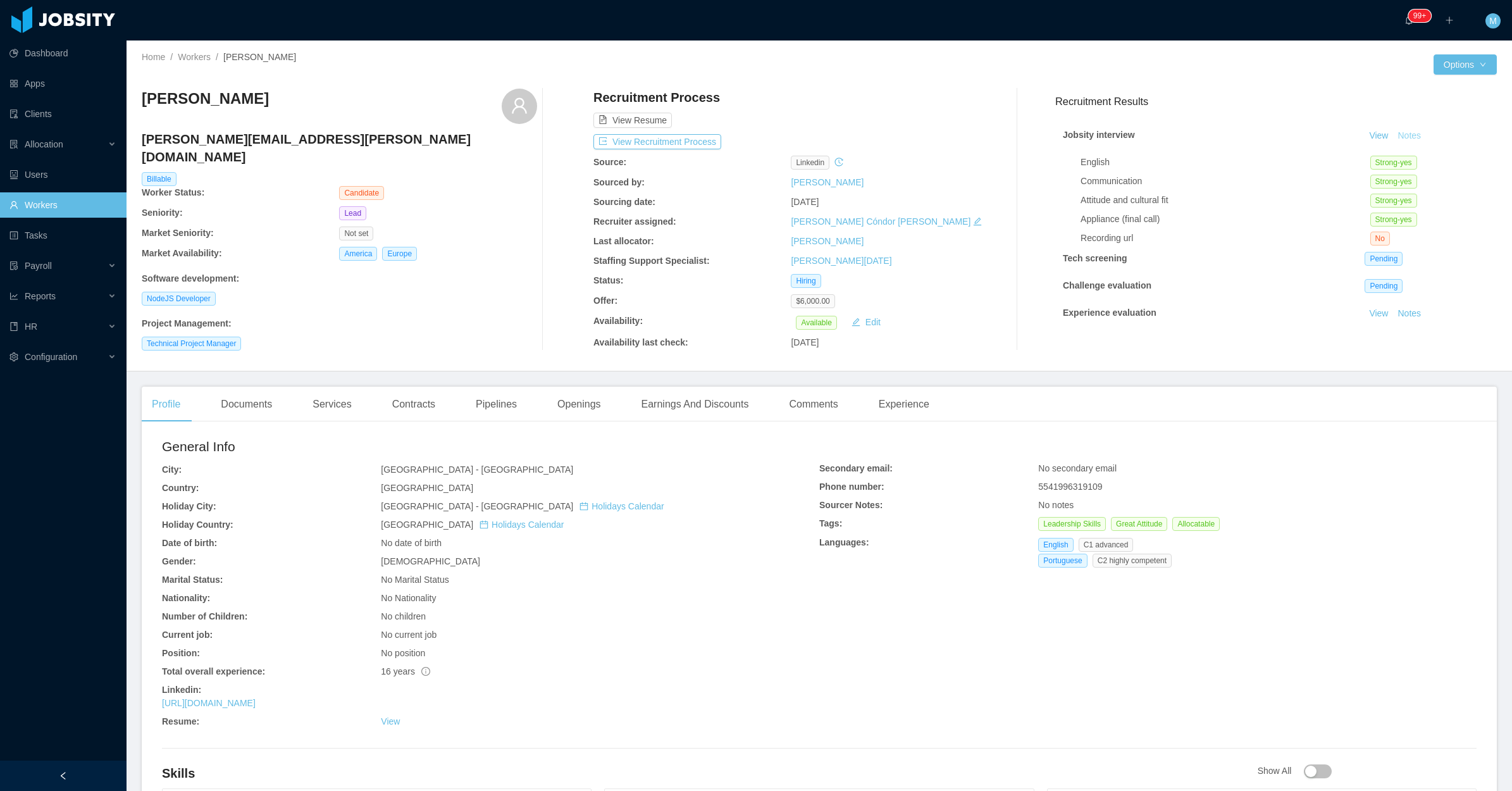
click at [1393, 130] on button "Notes" at bounding box center [1409, 136] width 33 height 15
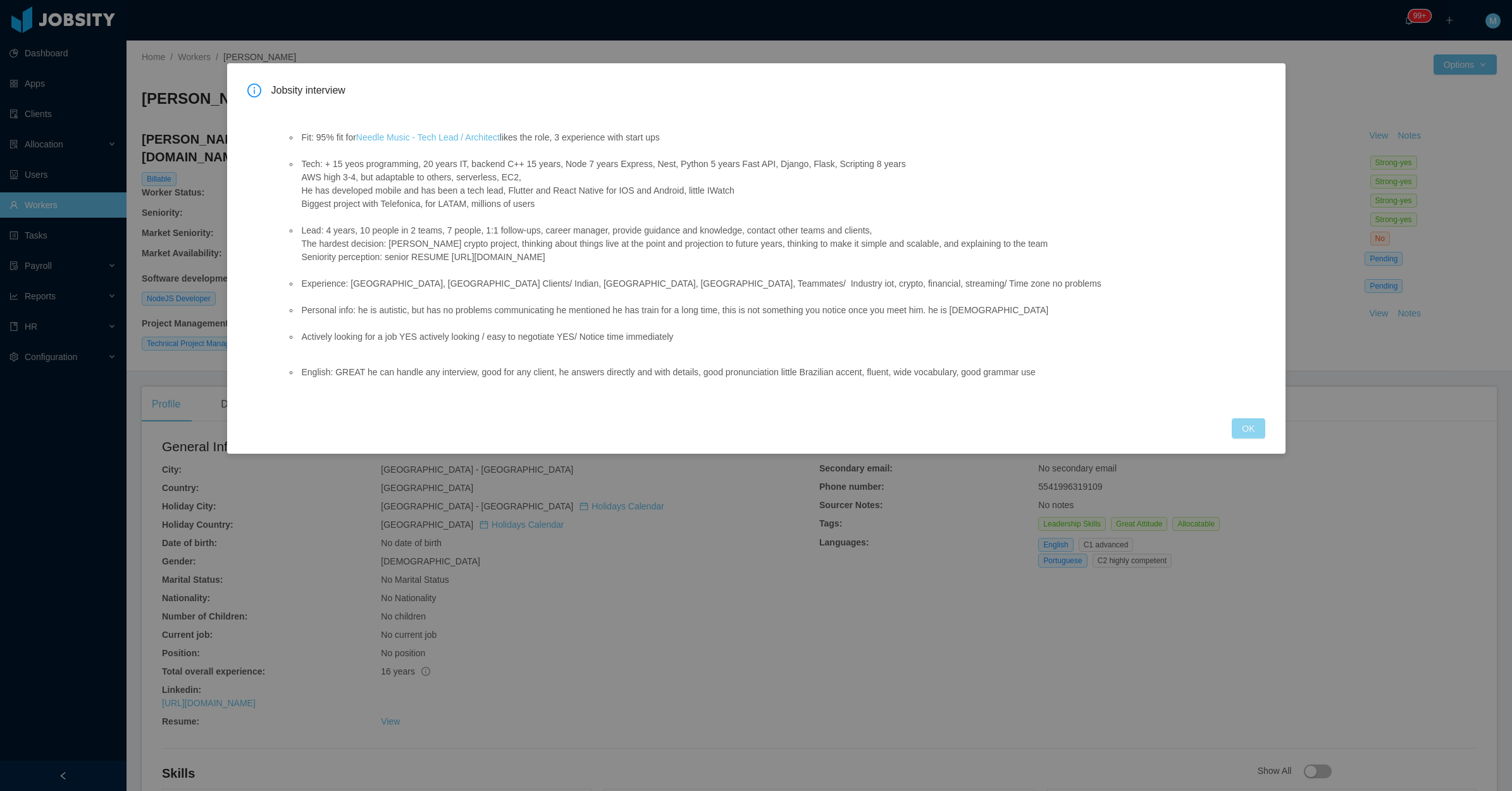
click at [1248, 432] on button "OK" at bounding box center [1248, 428] width 33 height 21
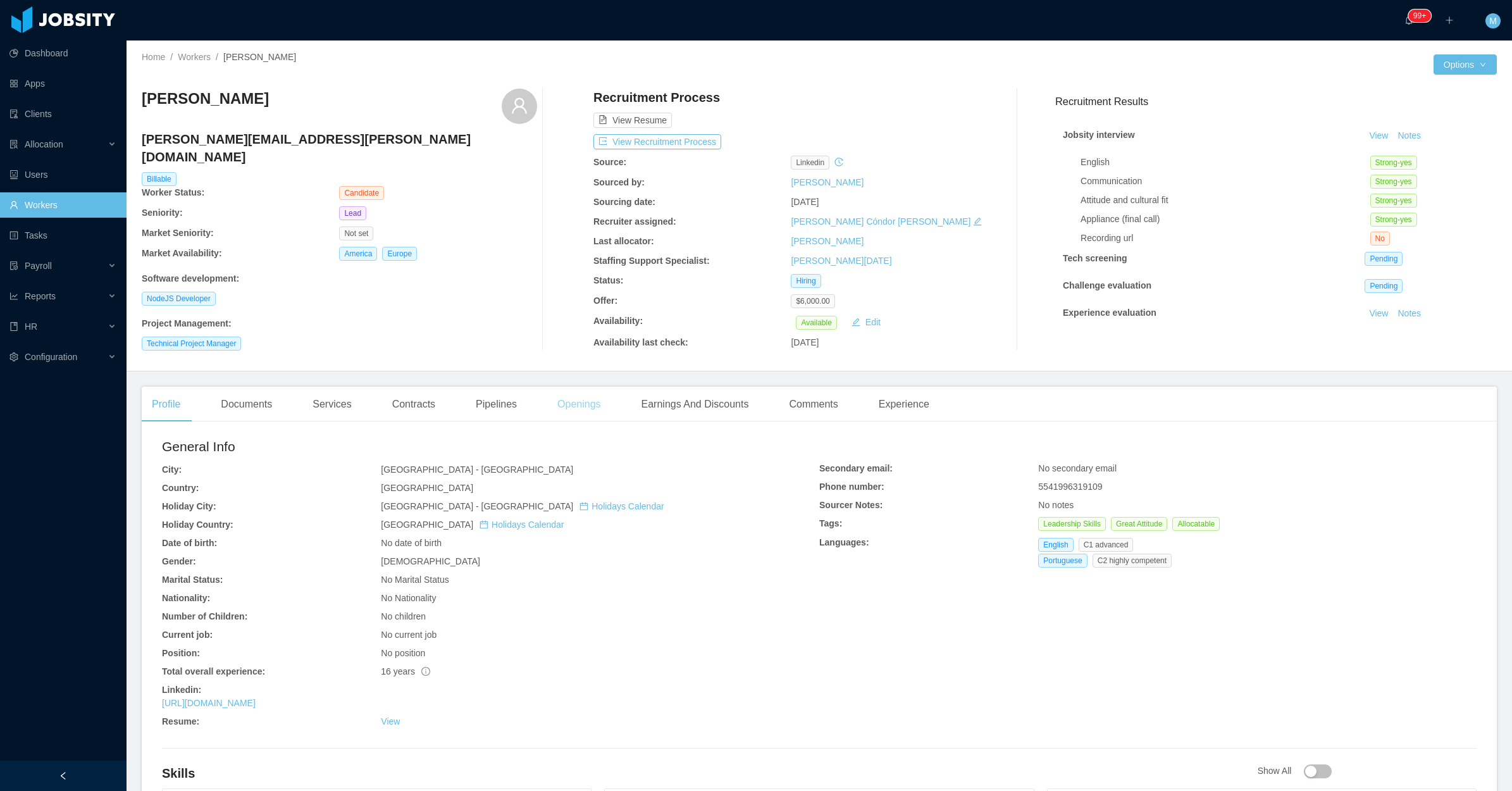
click at [547, 413] on div "Openings" at bounding box center [579, 404] width 64 height 35
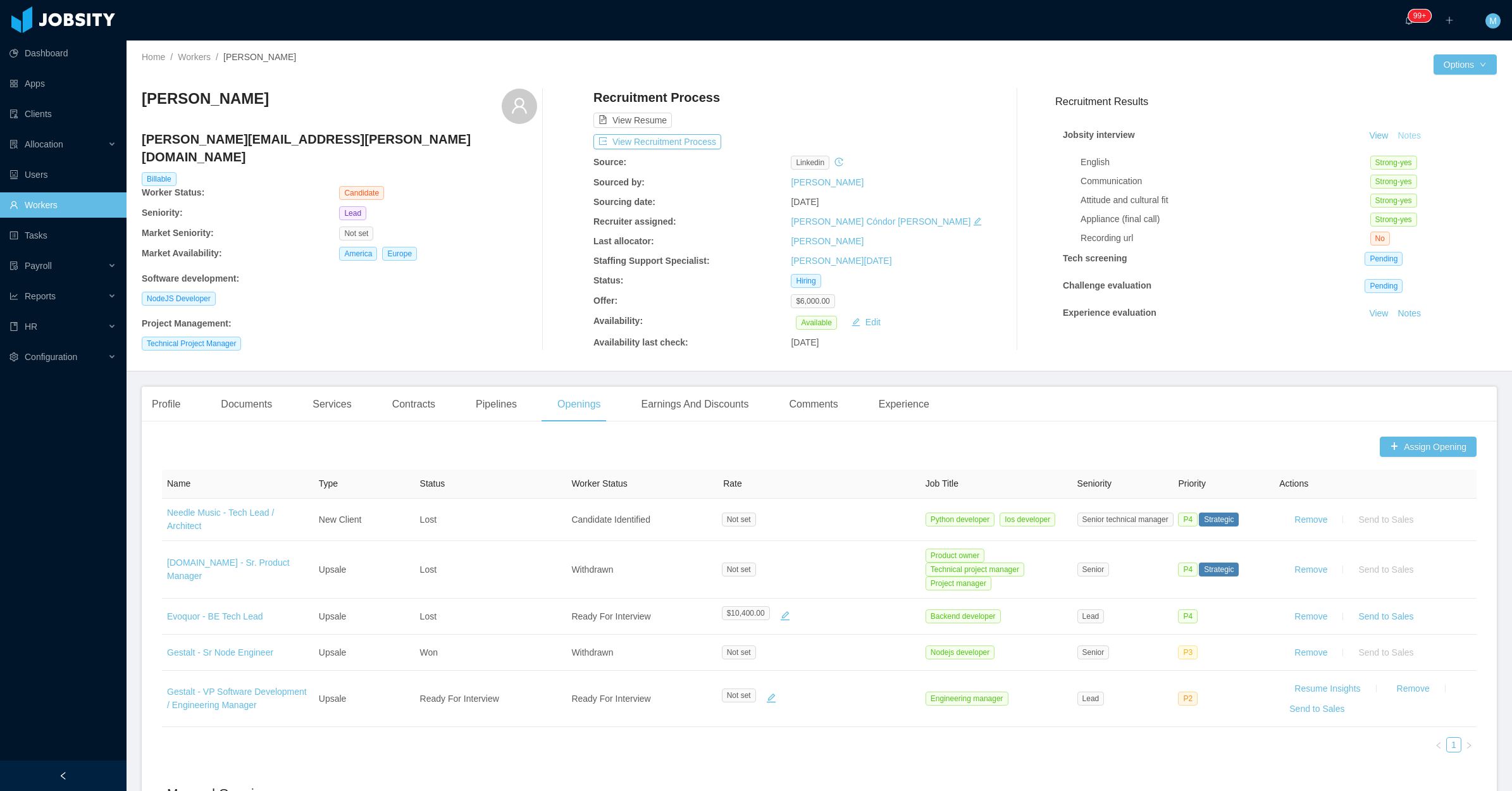
click at [1397, 132] on button "Notes" at bounding box center [1409, 136] width 33 height 15
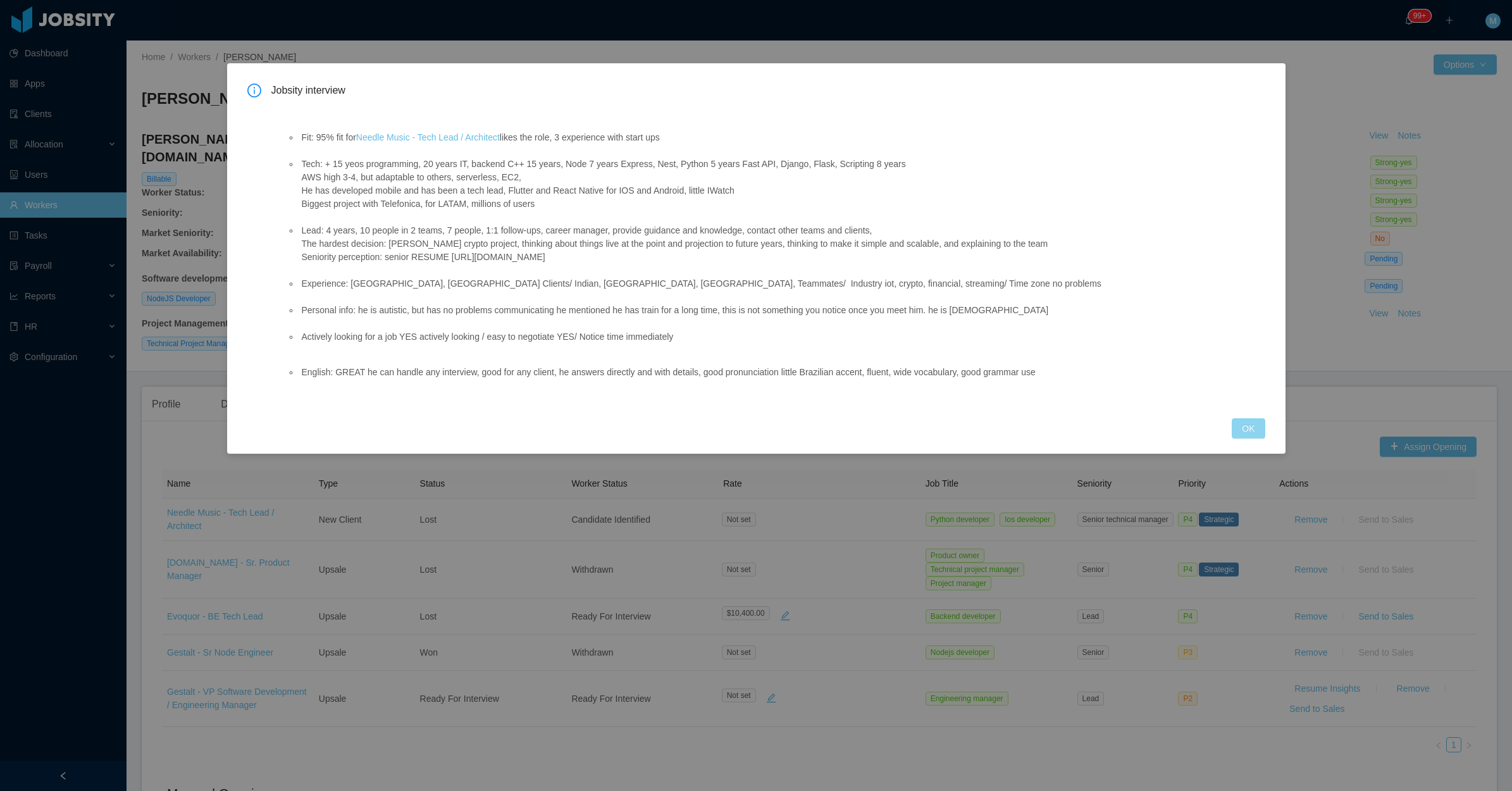
click at [1252, 427] on button "OK" at bounding box center [1248, 428] width 33 height 21
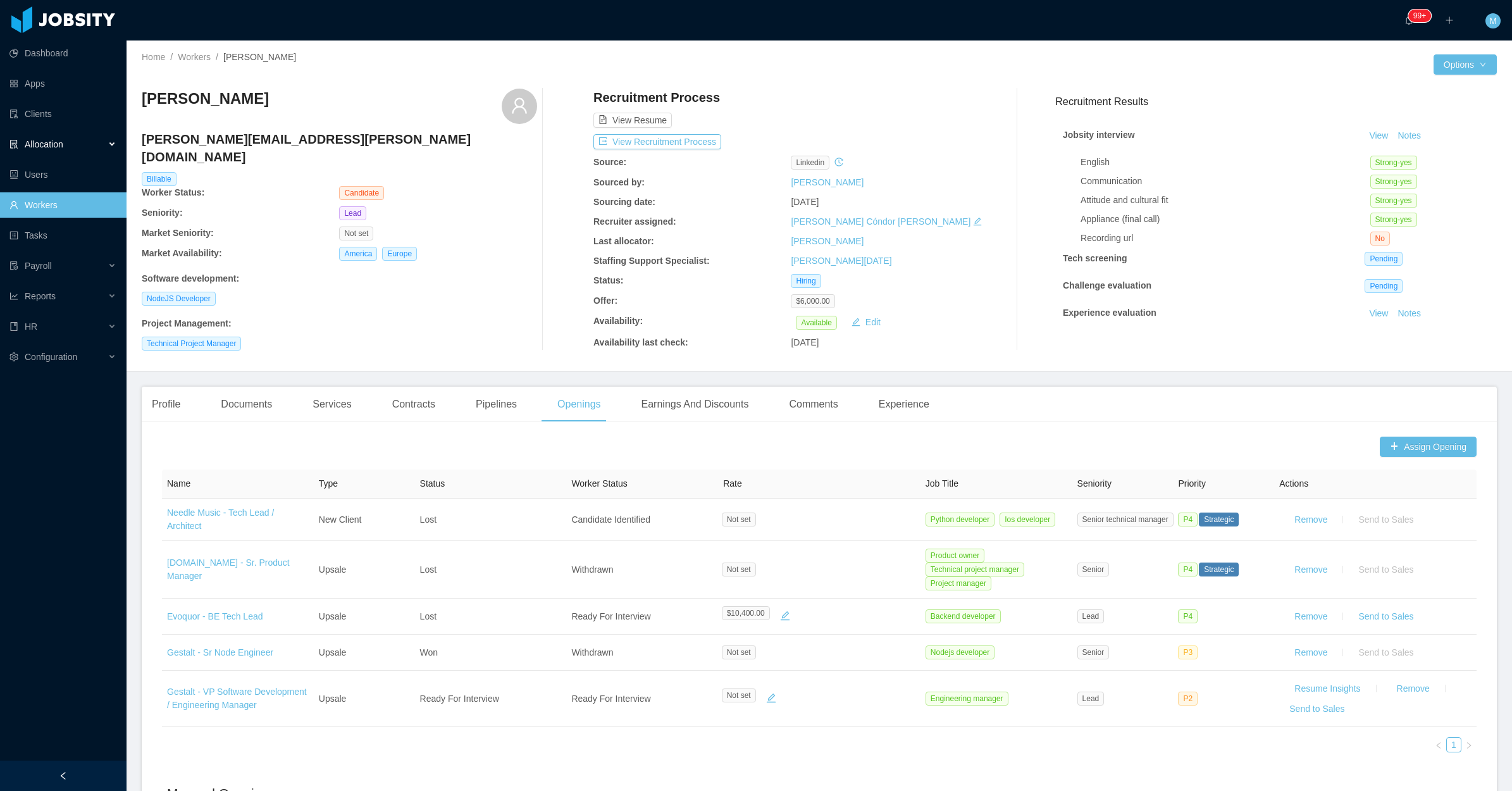
click at [120, 136] on div "Allocation" at bounding box center [63, 145] width 127 height 25
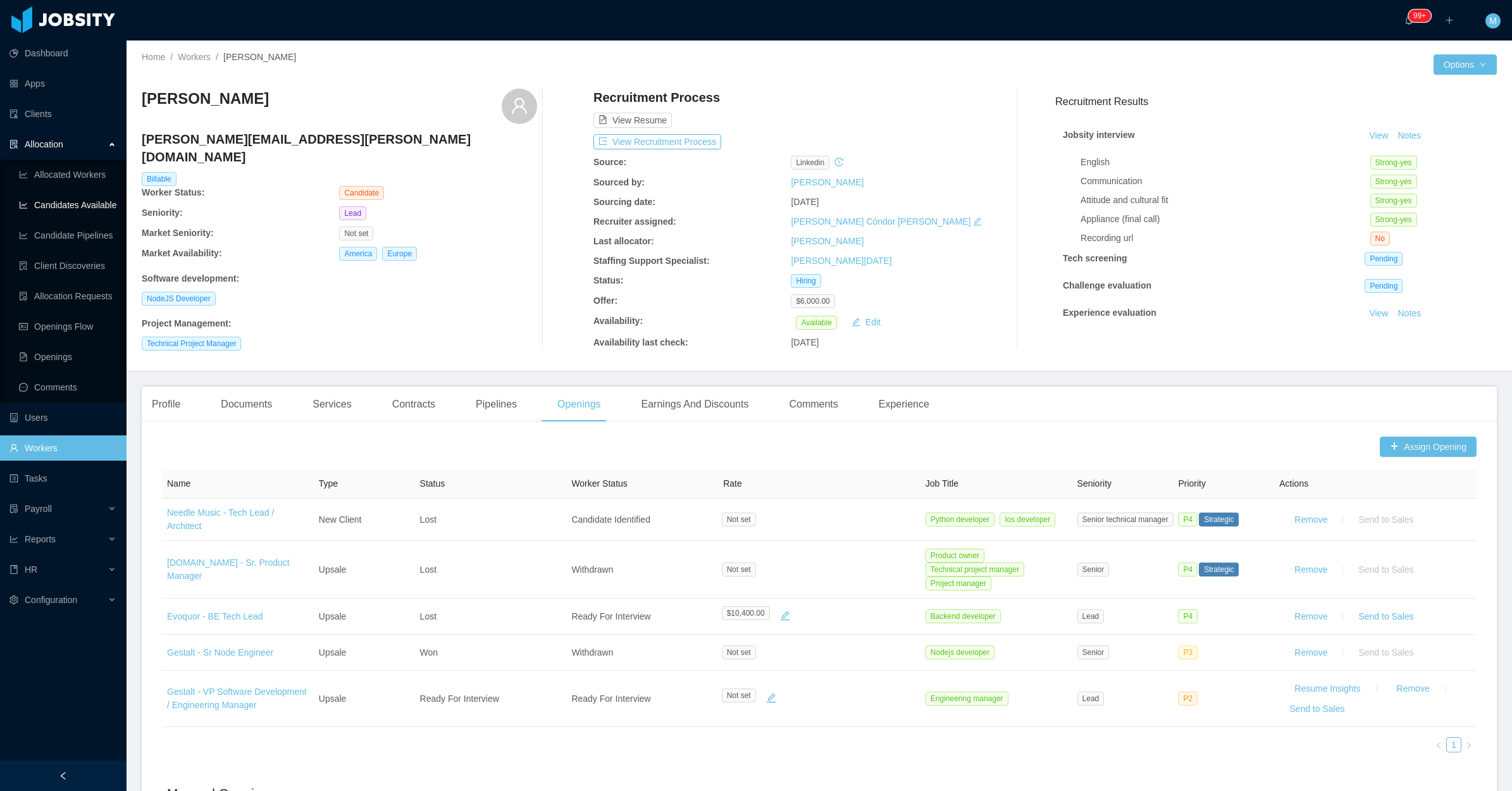
click at [96, 201] on link "Candidates Available" at bounding box center [67, 205] width 98 height 25
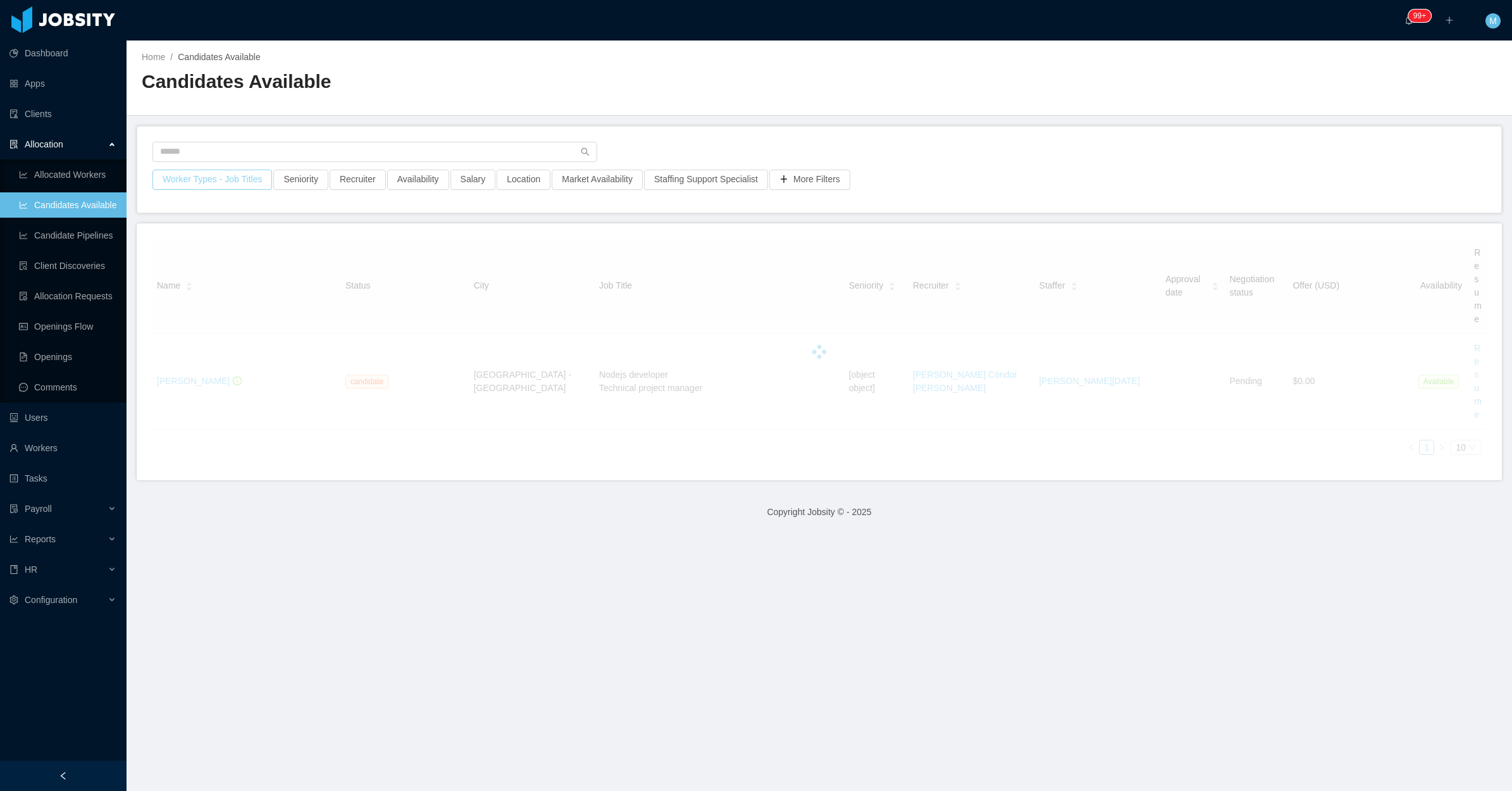
click at [237, 181] on button "Worker Types - Job Titles" at bounding box center [212, 180] width 119 height 21
click at [213, 288] on div "Job Titles" at bounding box center [209, 286] width 169 height 13
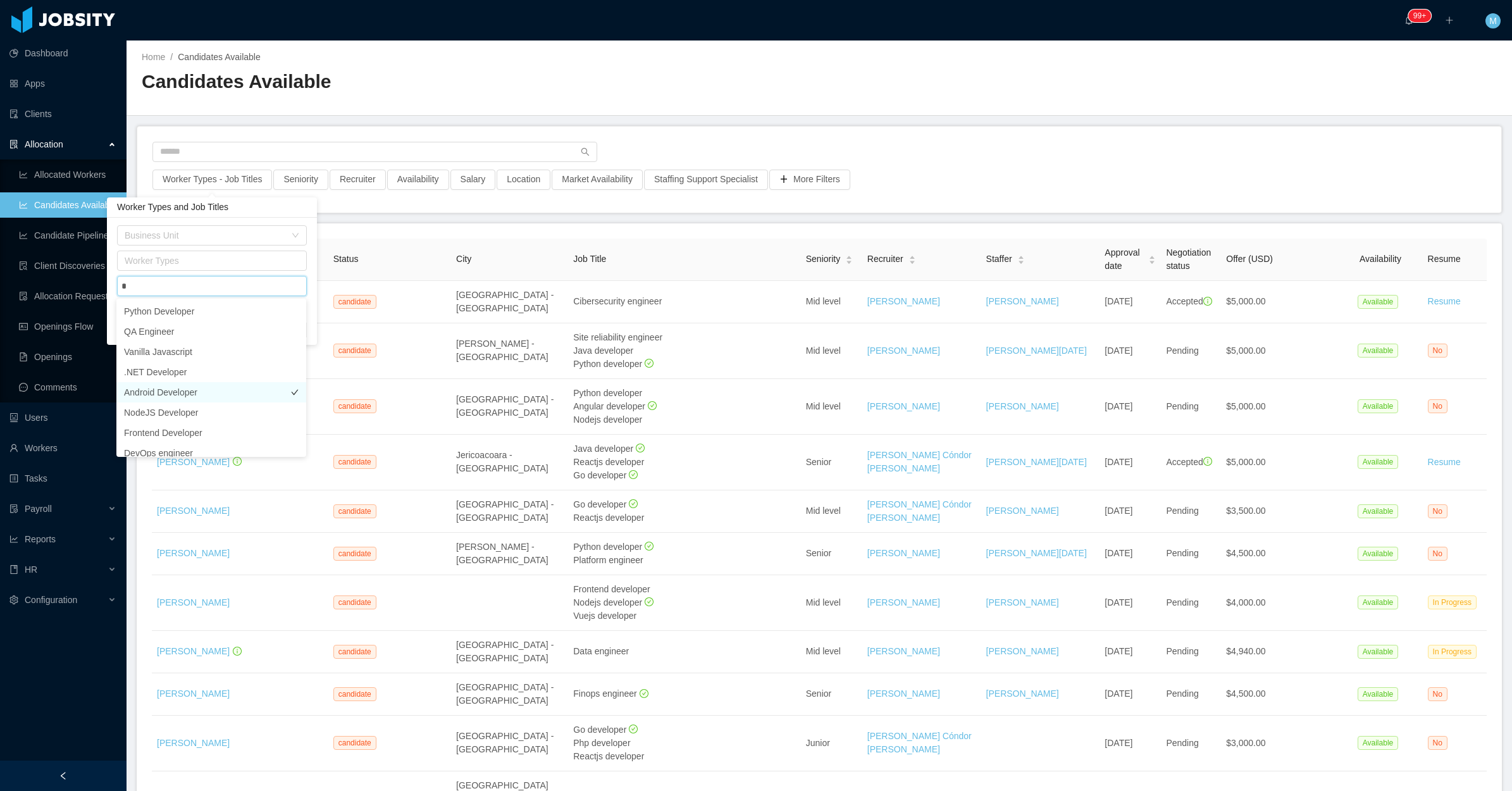
type input "**"
click at [190, 309] on li "NodeJS Developer" at bounding box center [212, 312] width 190 height 21
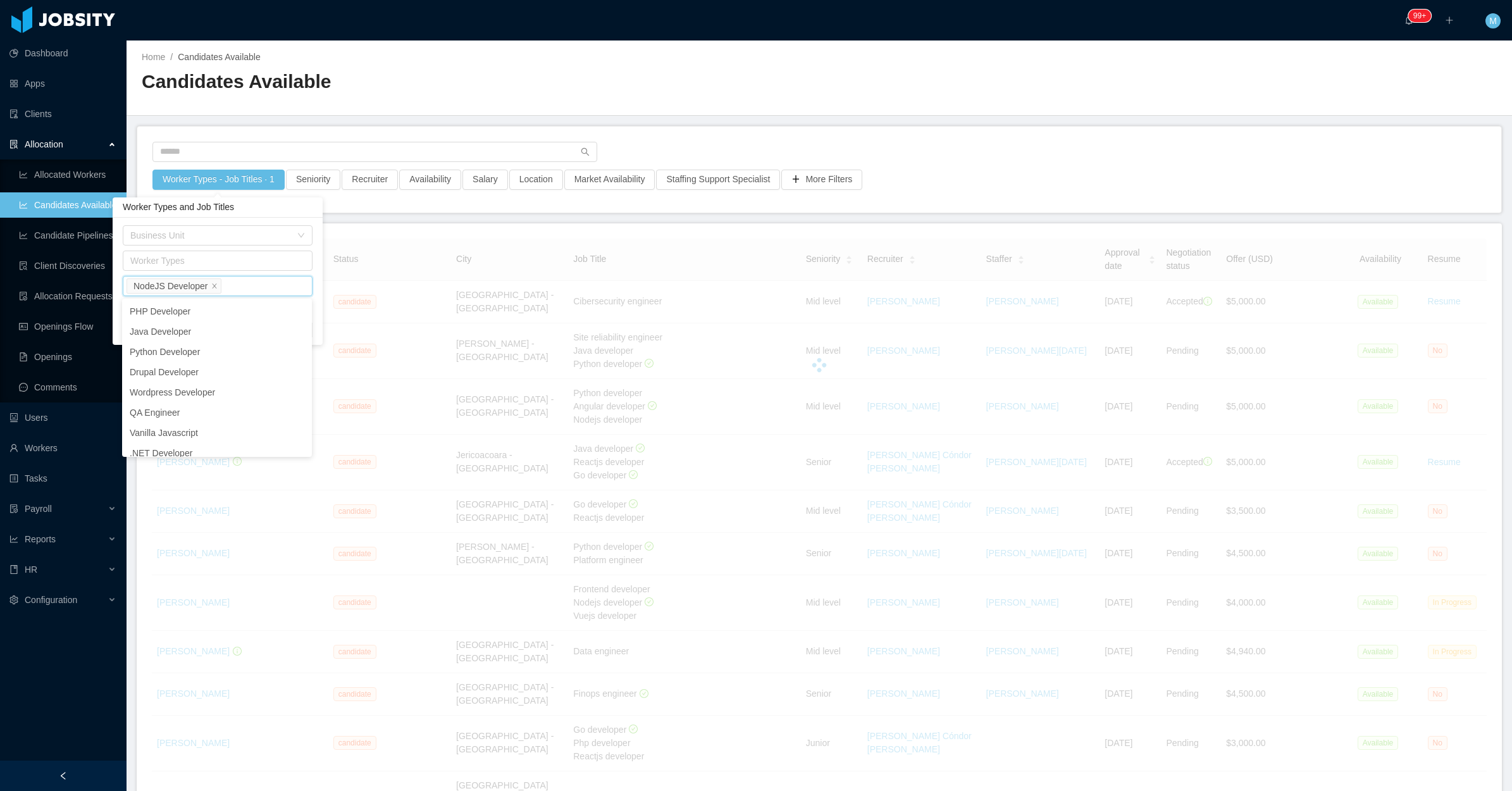
click at [372, 220] on main "Home / Candidates Available / Candidates Available Worker Types - Job Titles · …" at bounding box center [819, 416] width 1385 height 751
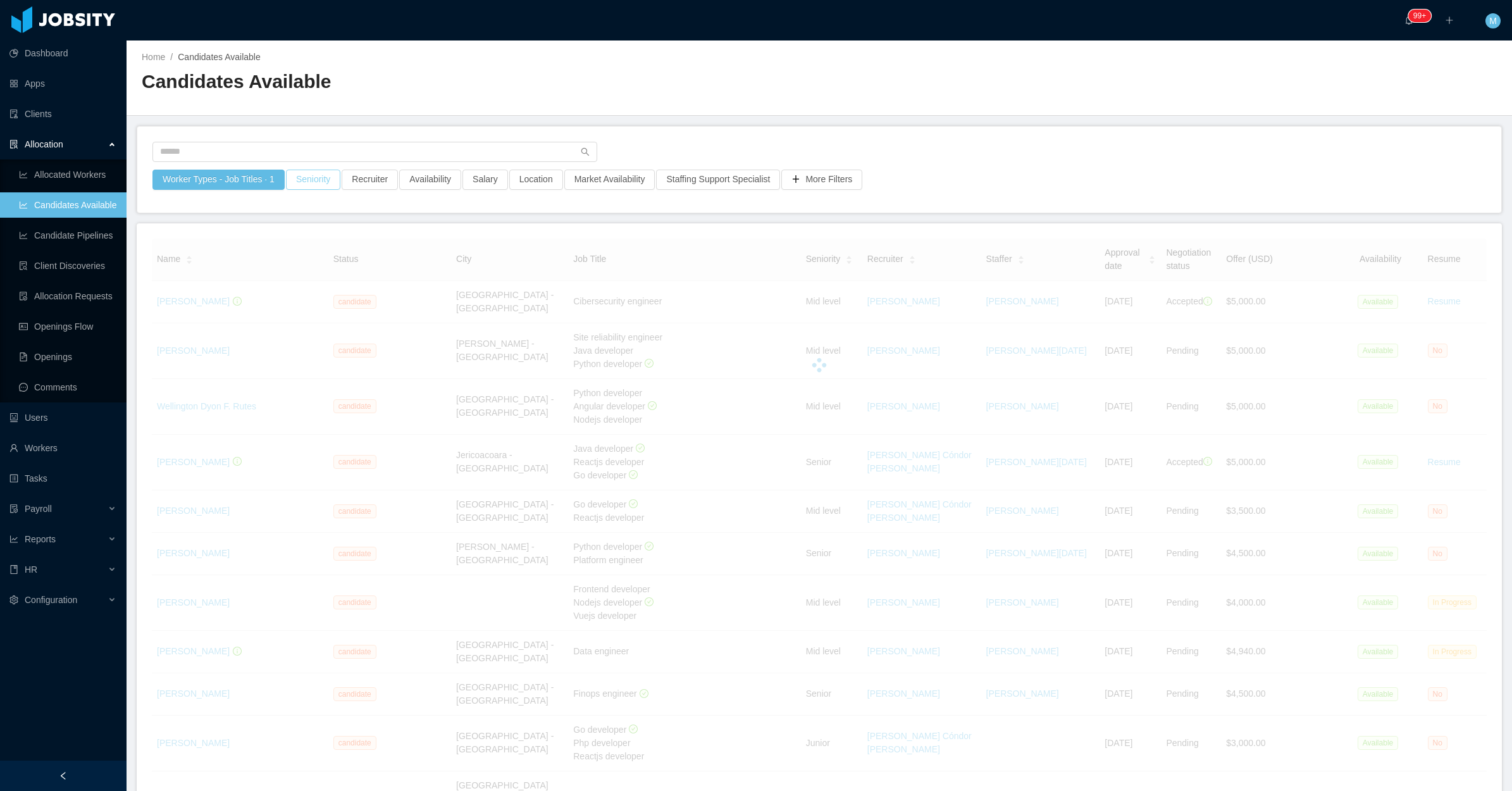
click at [314, 182] on button "Seniority" at bounding box center [313, 180] width 55 height 21
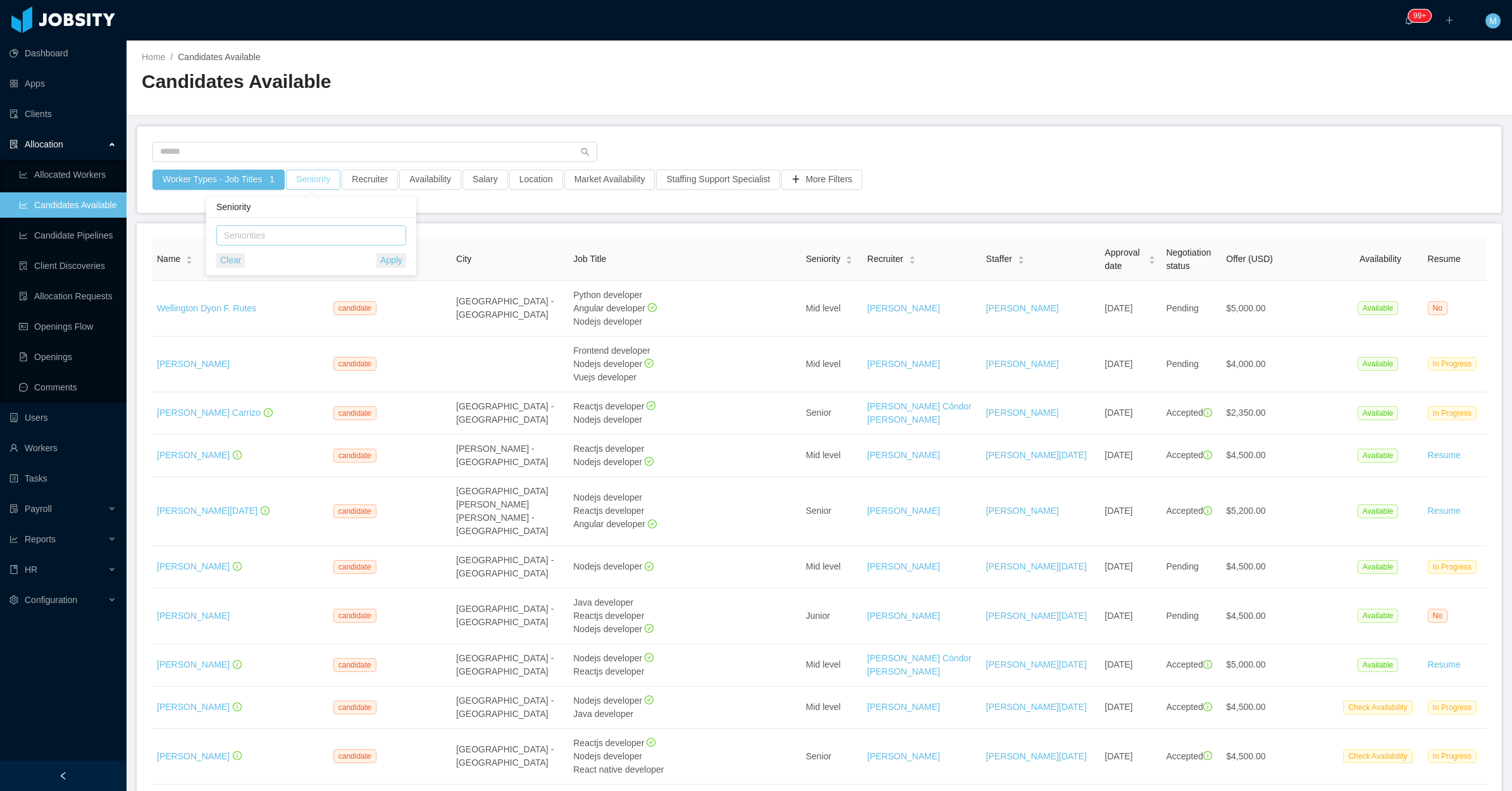
click at [294, 235] on div "Seniorities" at bounding box center [309, 235] width 169 height 13
click at [236, 365] on li "Lead" at bounding box center [310, 361] width 190 height 21
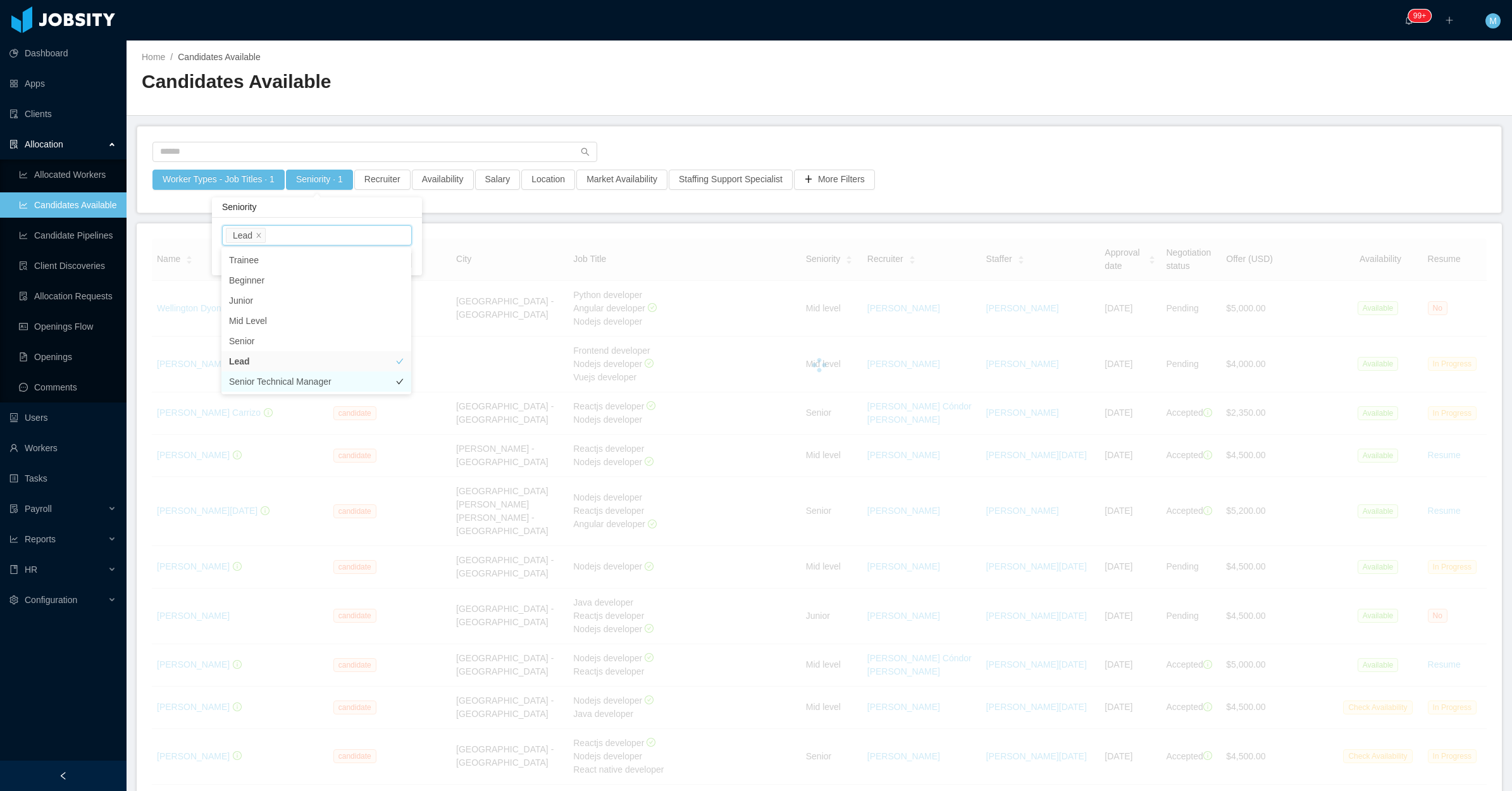
click at [259, 377] on li "Senior Technical Manager" at bounding box center [317, 382] width 190 height 21
click at [634, 110] on div "Home / Candidates Available / Candidates Available" at bounding box center [819, 78] width 1385 height 75
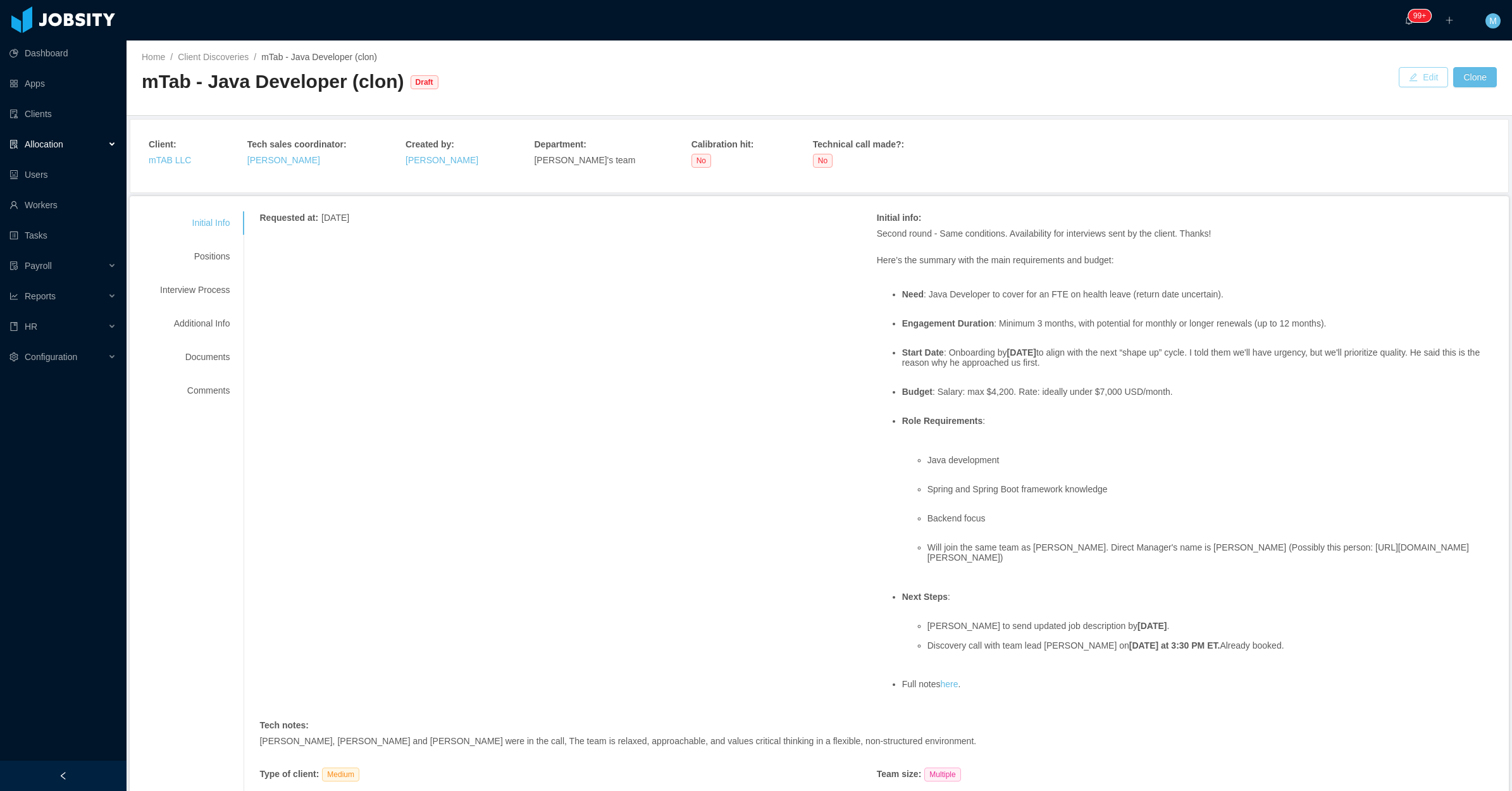
click at [1411, 76] on button "Edit" at bounding box center [1423, 77] width 49 height 21
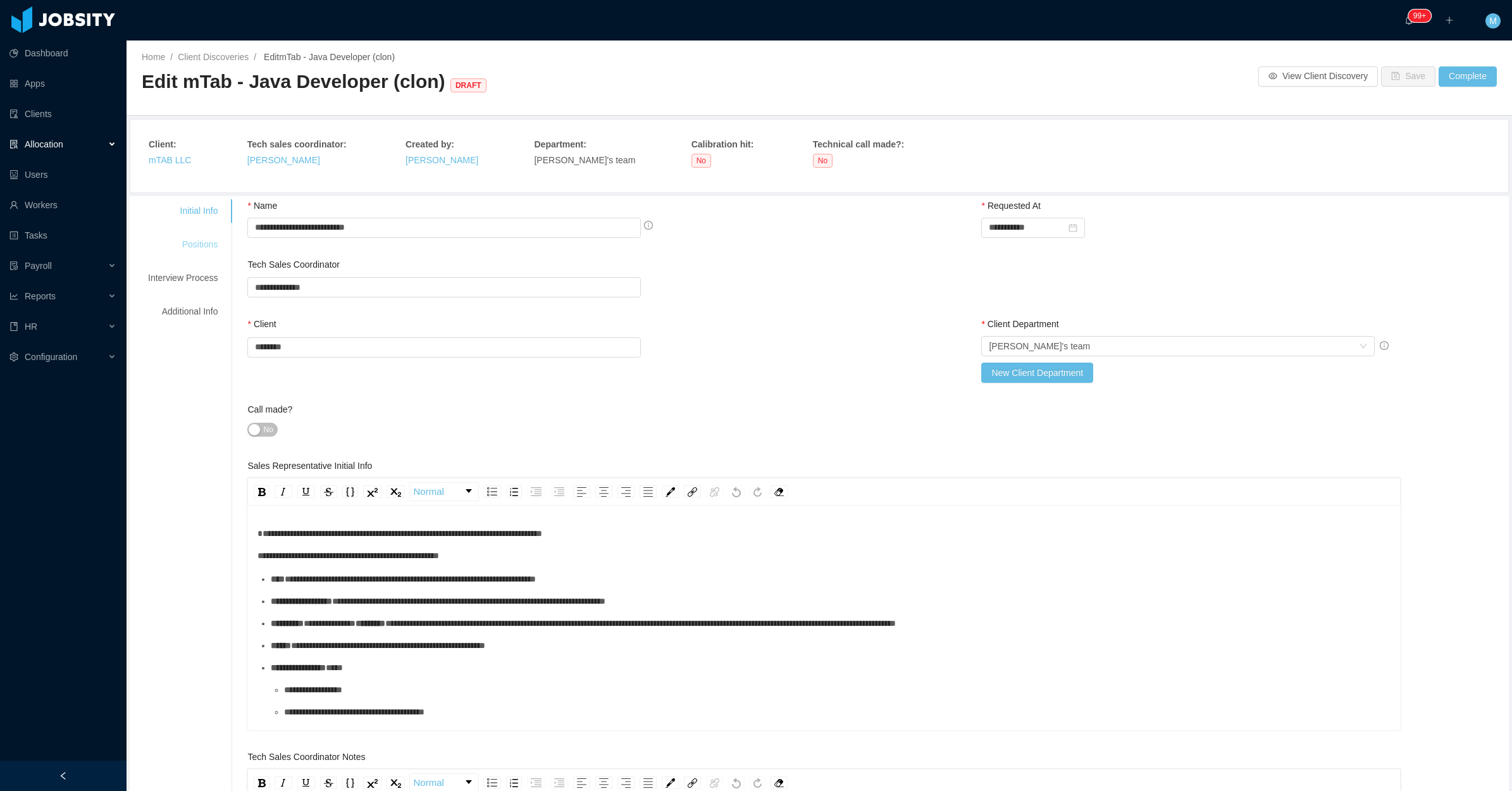
click at [192, 245] on div "Positions" at bounding box center [182, 244] width 100 height 23
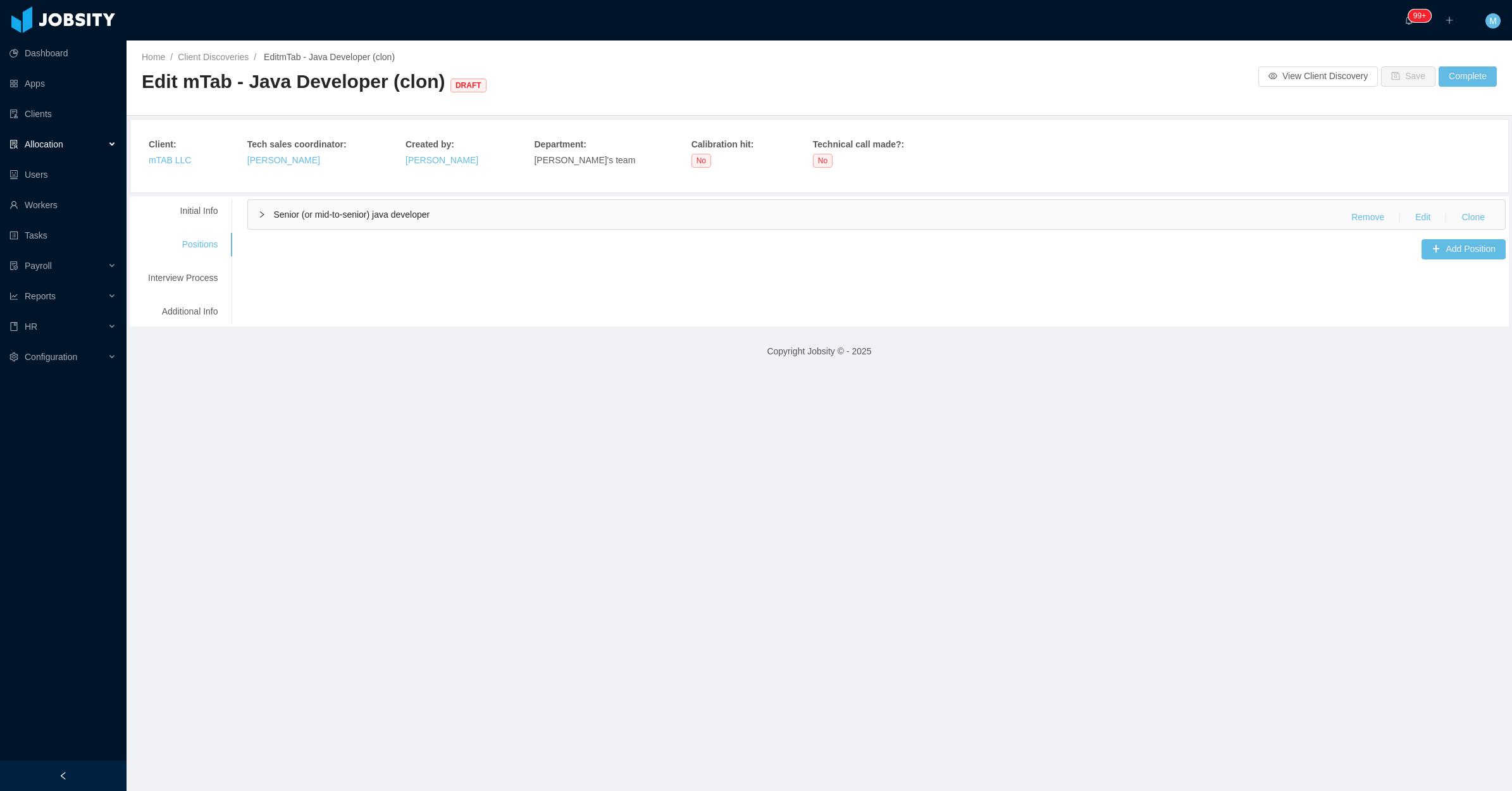
click at [266, 222] on div "Senior (or mid-to-senior) java developer Remove Edit Clone" at bounding box center [876, 215] width 1257 height 29
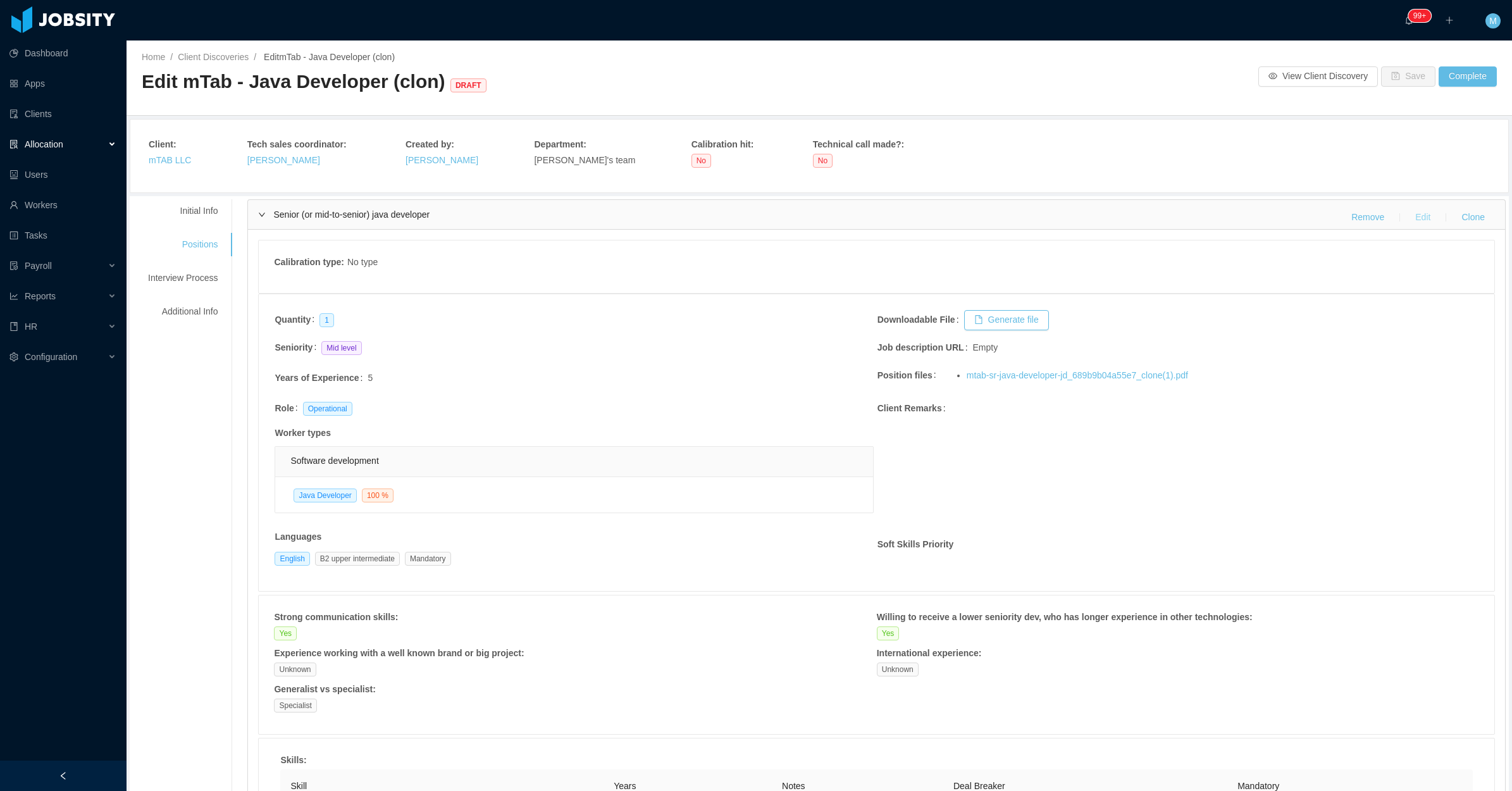
click at [1416, 215] on button "Edit" at bounding box center [1422, 217] width 35 height 21
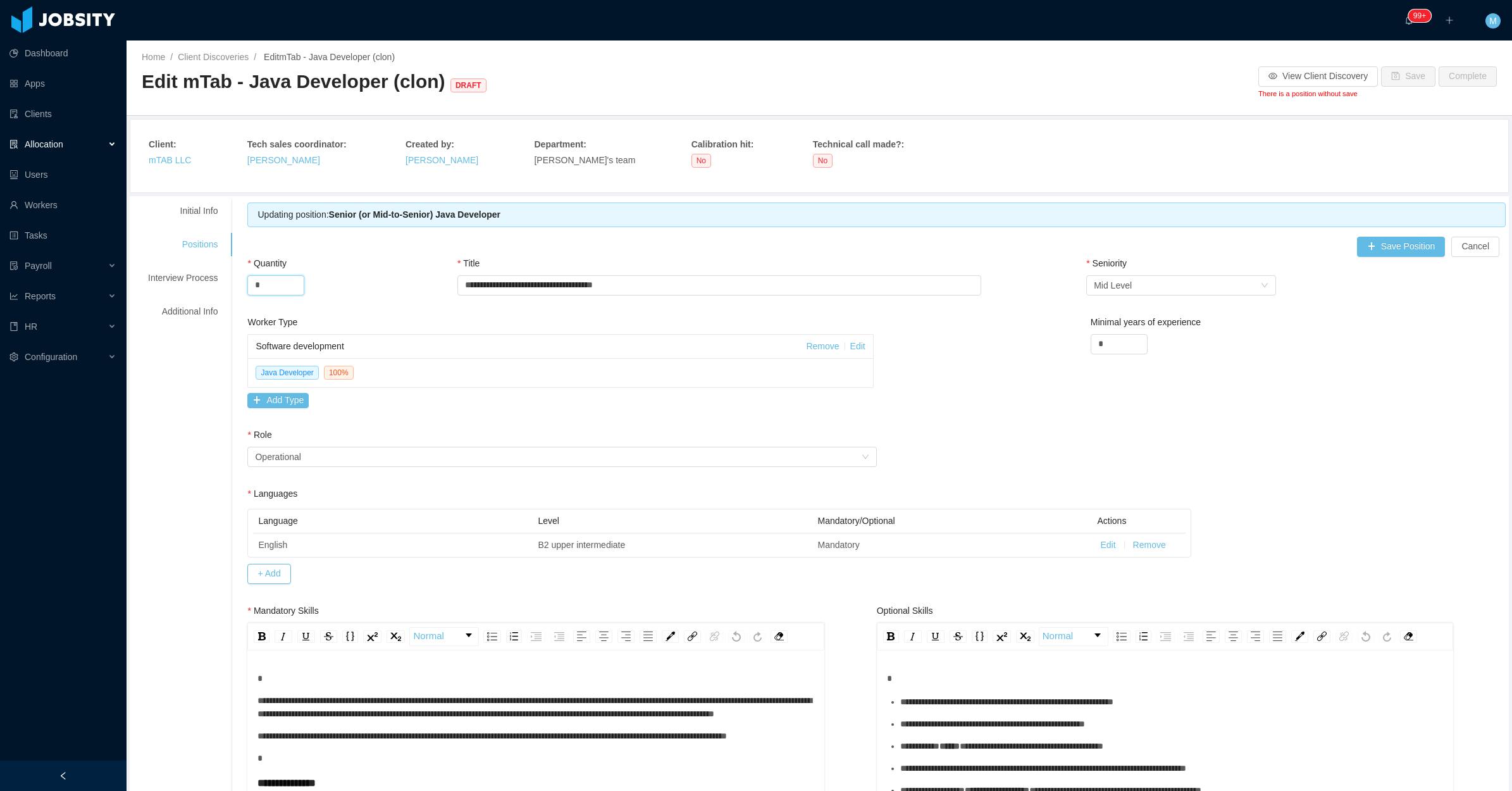
drag, startPoint x: 274, startPoint y: 286, endPoint x: 241, endPoint y: 292, distance: 33.5
click at [608, 239] on div "Save Position Cancel" at bounding box center [877, 247] width 1258 height 21
click at [1460, 235] on div "**********" at bounding box center [877, 259] width 1258 height 113
drag, startPoint x: 1466, startPoint y: 248, endPoint x: 1354, endPoint y: 293, distance: 120.7
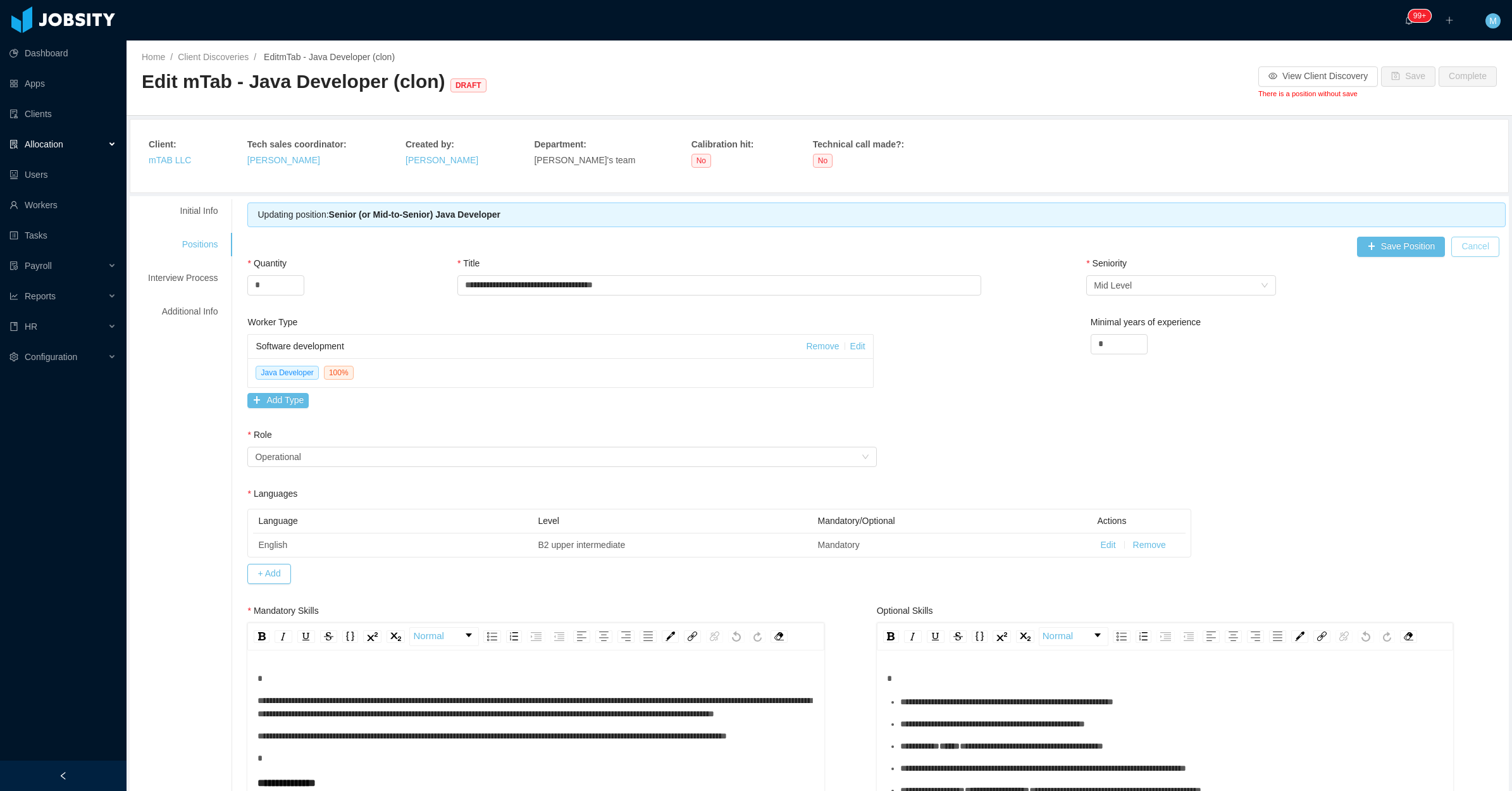
click at [1466, 248] on button "Cancel" at bounding box center [1476, 247] width 48 height 21
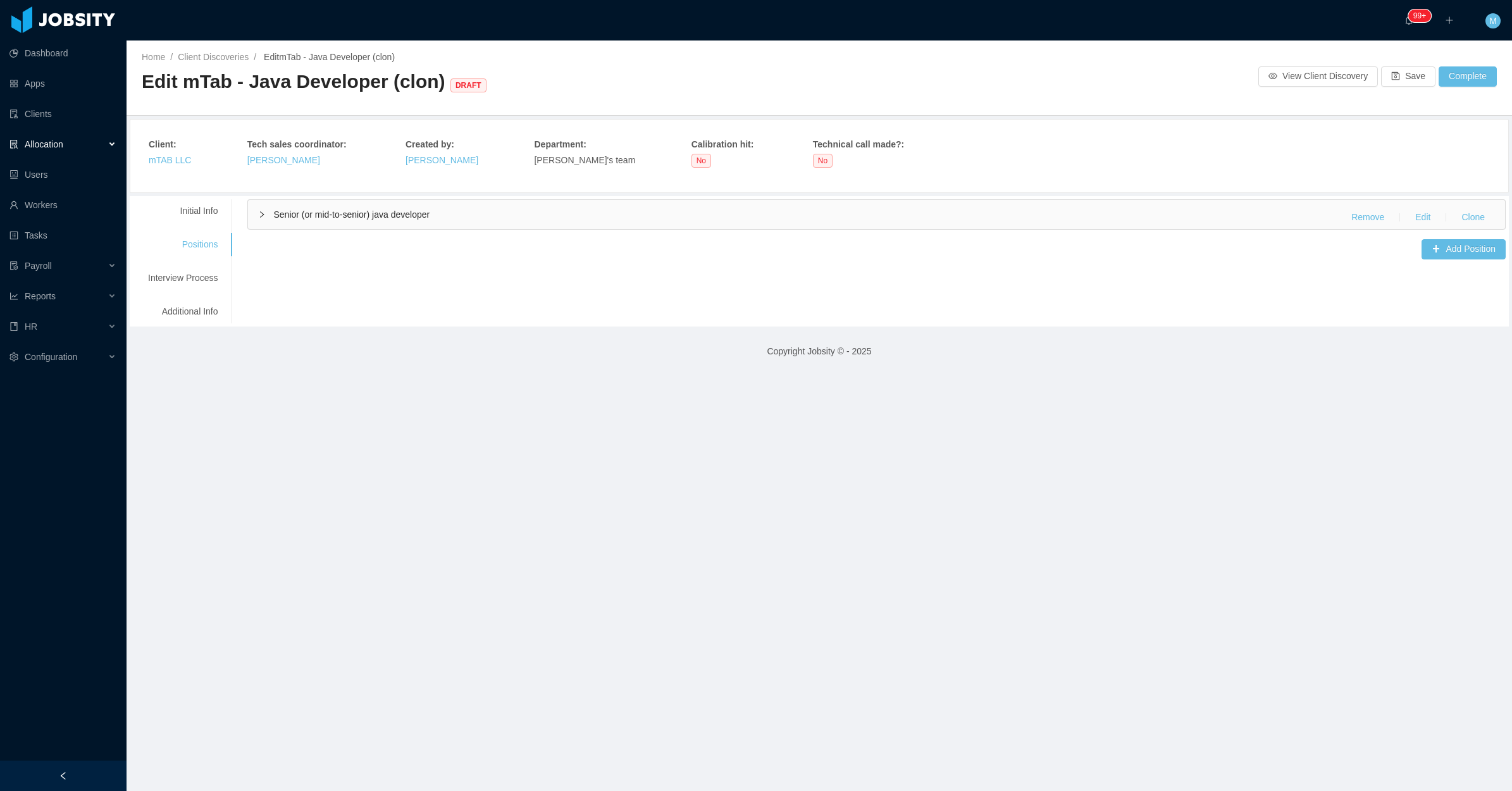
click at [267, 217] on div "Senior (or mid-to-senior) java developer Remove Edit Clone" at bounding box center [876, 215] width 1257 height 29
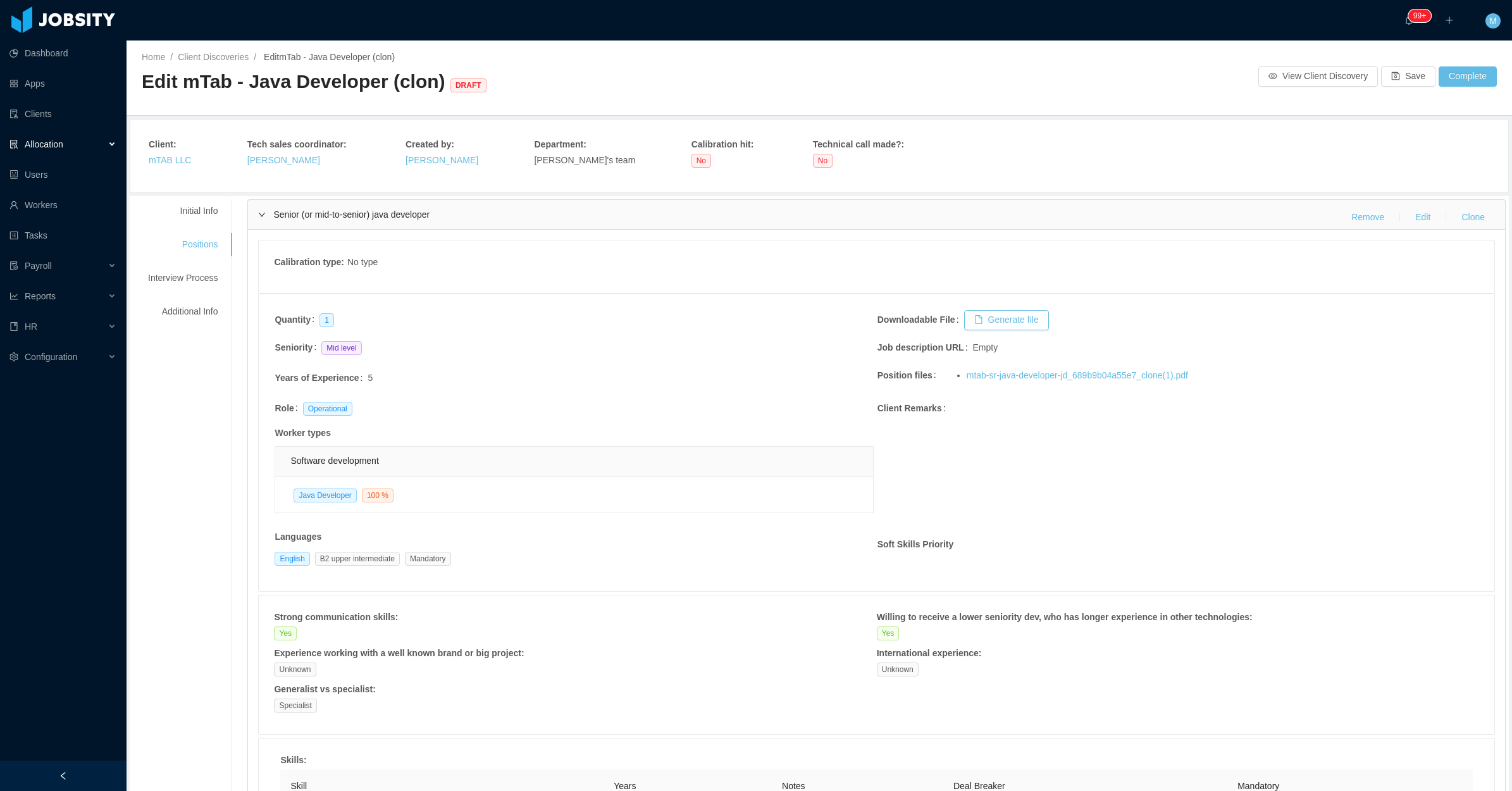
click at [263, 207] on div "Senior (or mid-to-senior) java developer Remove Edit Clone" at bounding box center [876, 215] width 1257 height 29
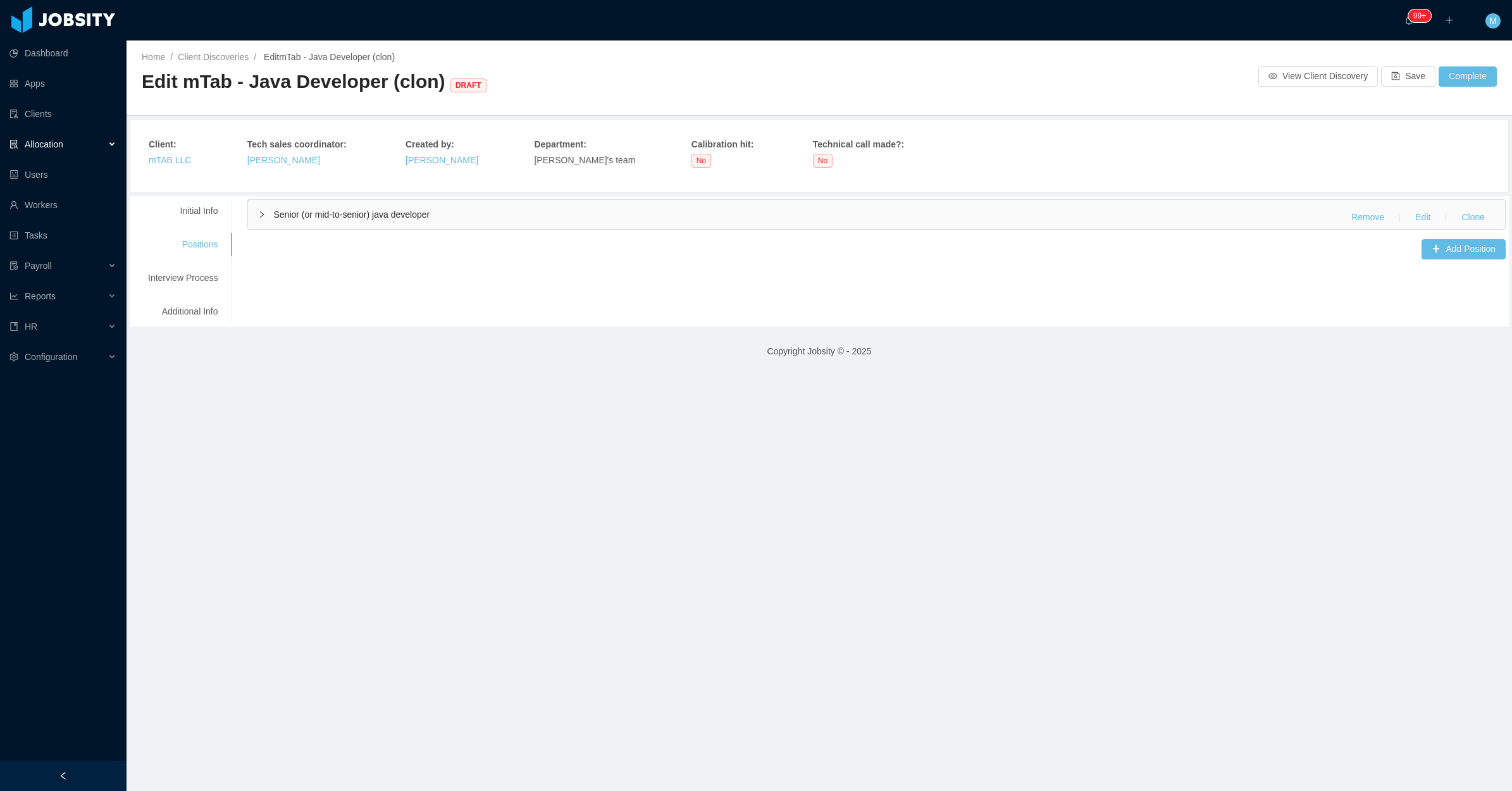
click at [269, 220] on div "Senior (or mid-to-senior) java developer Remove Edit Clone" at bounding box center [876, 215] width 1257 height 29
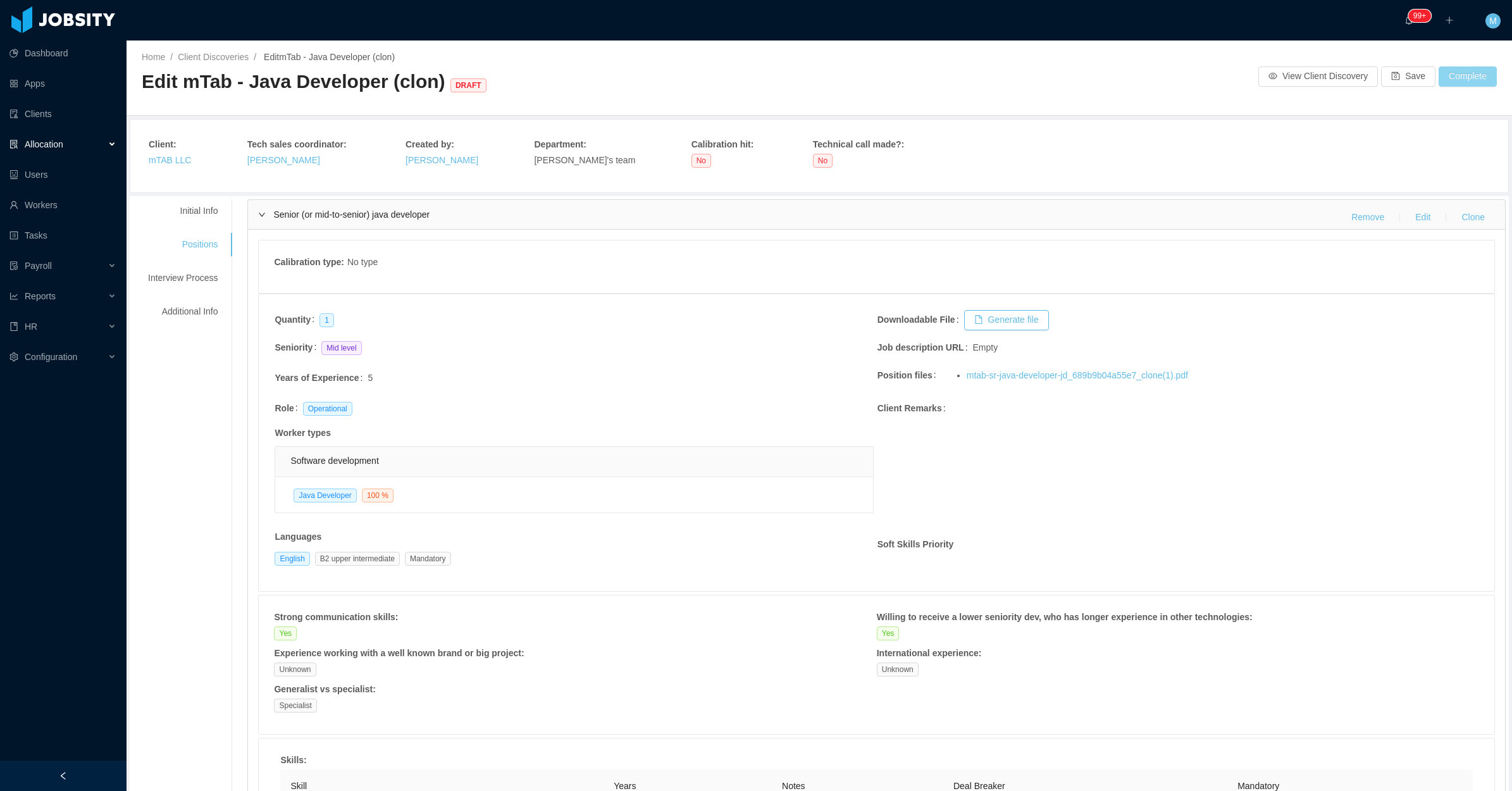
drag, startPoint x: 1481, startPoint y: 74, endPoint x: 1474, endPoint y: 74, distance: 7.0
click at [1481, 74] on button "Complete" at bounding box center [1467, 76] width 58 height 21
click at [1469, 48] on div "Are you sure you want to complete this client discovery? Cancel OK" at bounding box center [1358, 29] width 255 height 57
click at [1466, 35] on button "OK" at bounding box center [1463, 40] width 22 height 15
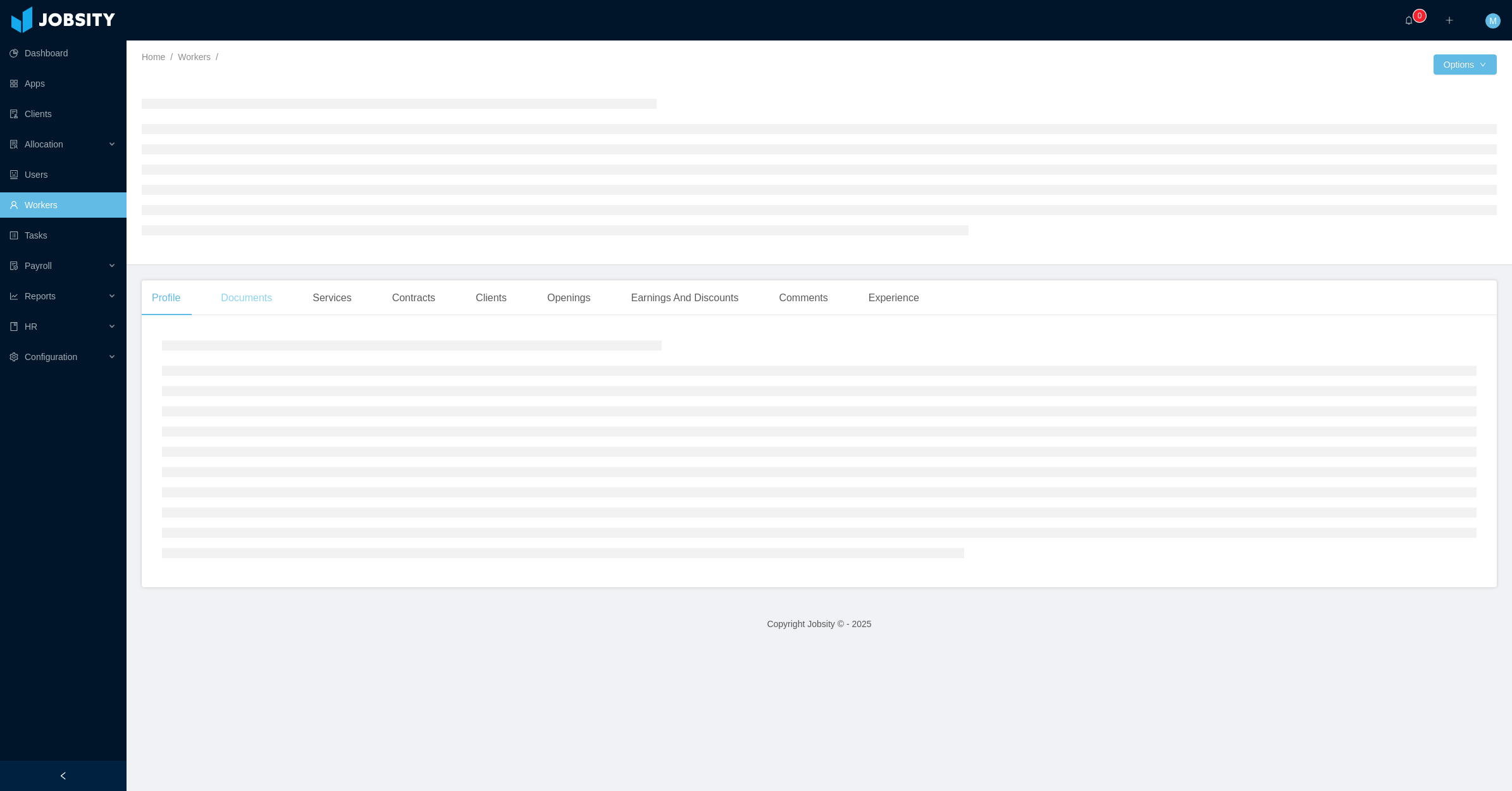
click at [254, 308] on div "Documents" at bounding box center [247, 297] width 72 height 35
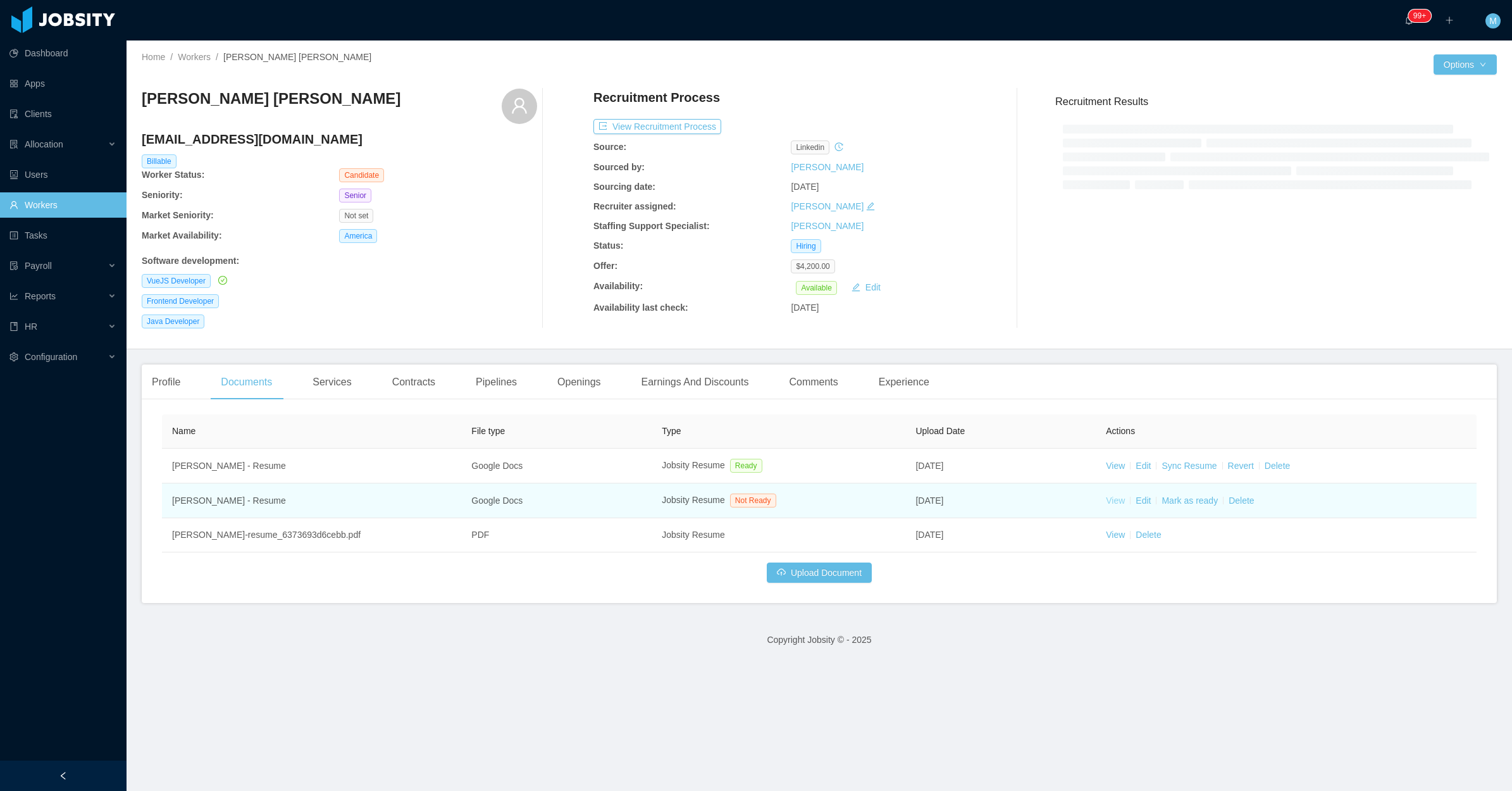
click at [1108, 502] on link "View" at bounding box center [1115, 500] width 19 height 10
